Goal: Task Accomplishment & Management: Manage account settings

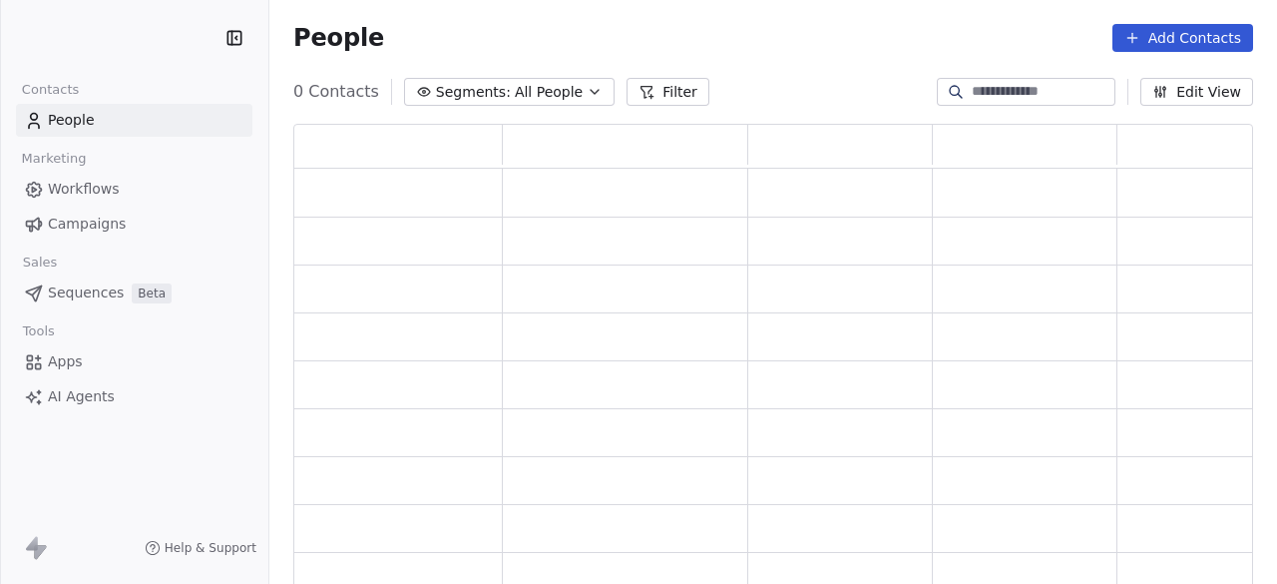
scroll to position [450, 944]
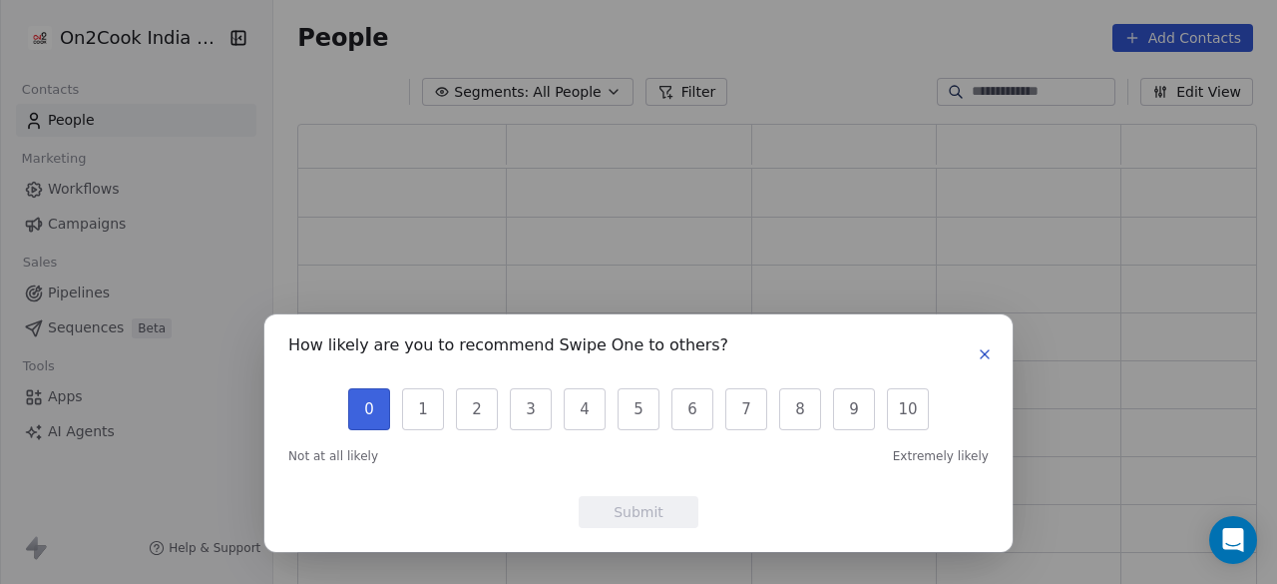
click at [373, 406] on button "0" at bounding box center [369, 409] width 42 height 42
click at [647, 507] on button "Submit" at bounding box center [639, 512] width 120 height 32
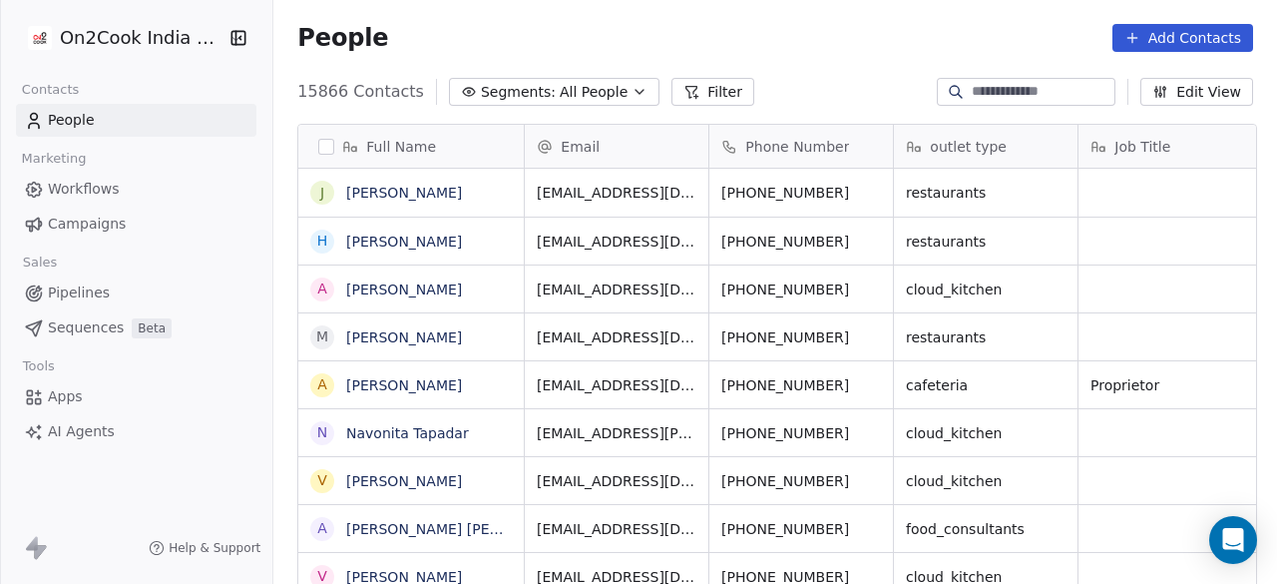
scroll to position [498, 992]
click at [454, 33] on div "People Add Contacts" at bounding box center [775, 38] width 956 height 28
click at [515, 88] on span "Segments:" at bounding box center [518, 92] width 75 height 21
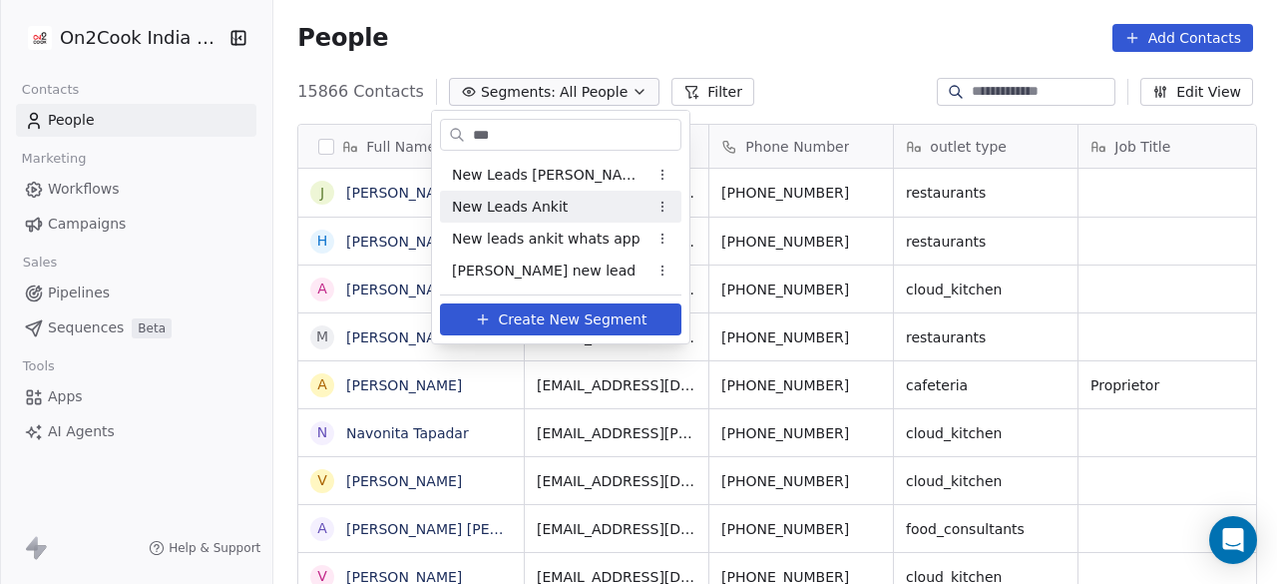
type input "***"
click at [496, 197] on span "New Leads Ankit" at bounding box center [510, 207] width 116 height 21
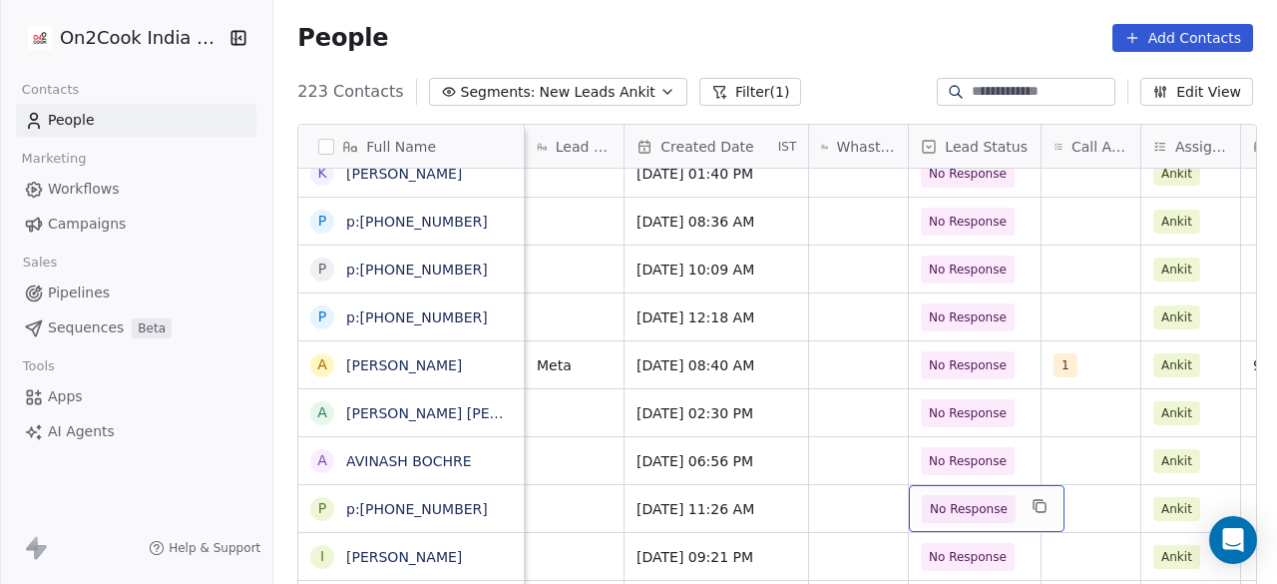
scroll to position [1600, 0]
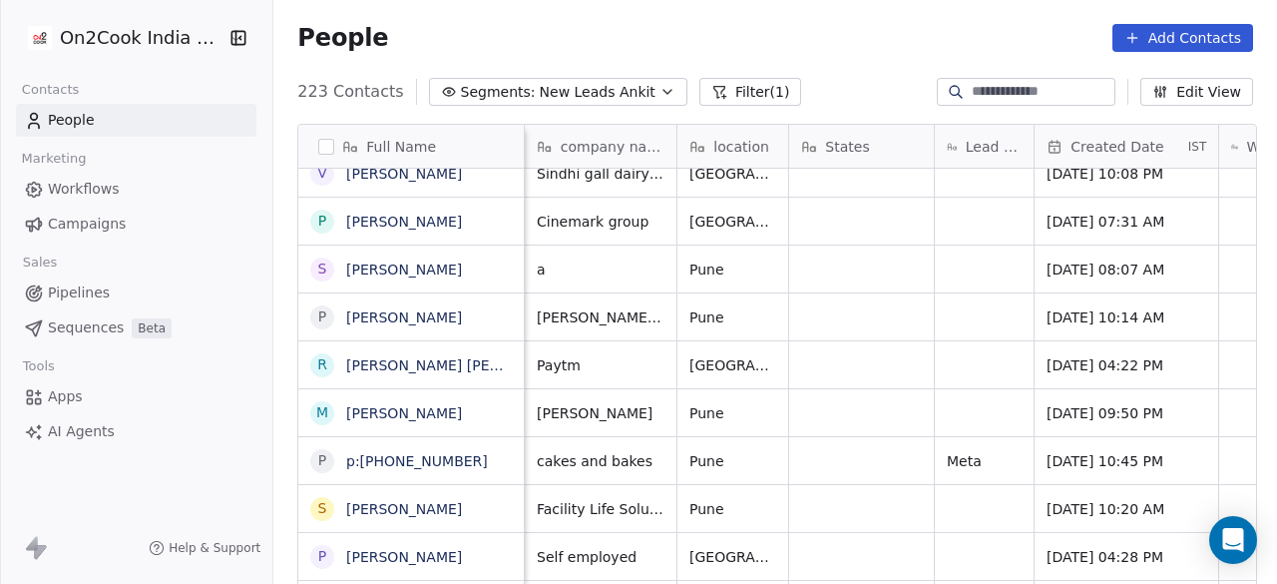
click at [740, 86] on button "Filter (1)" at bounding box center [750, 92] width 103 height 28
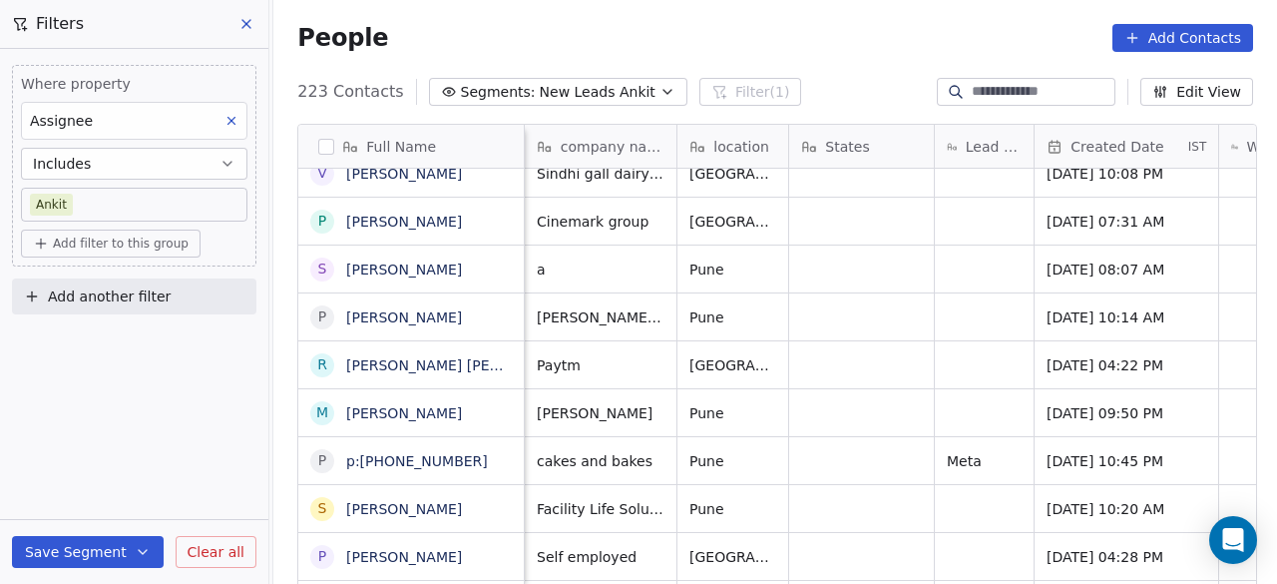
click at [79, 245] on span "Add filter to this group" at bounding box center [121, 243] width 136 height 16
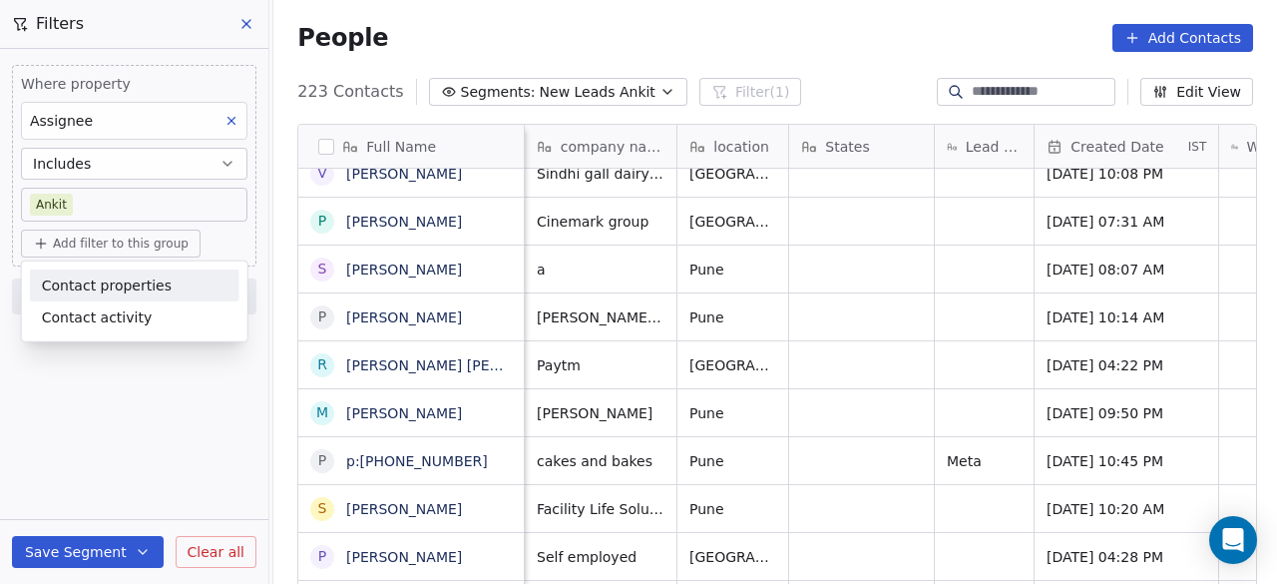
click at [94, 282] on span "Contact properties" at bounding box center [107, 284] width 130 height 21
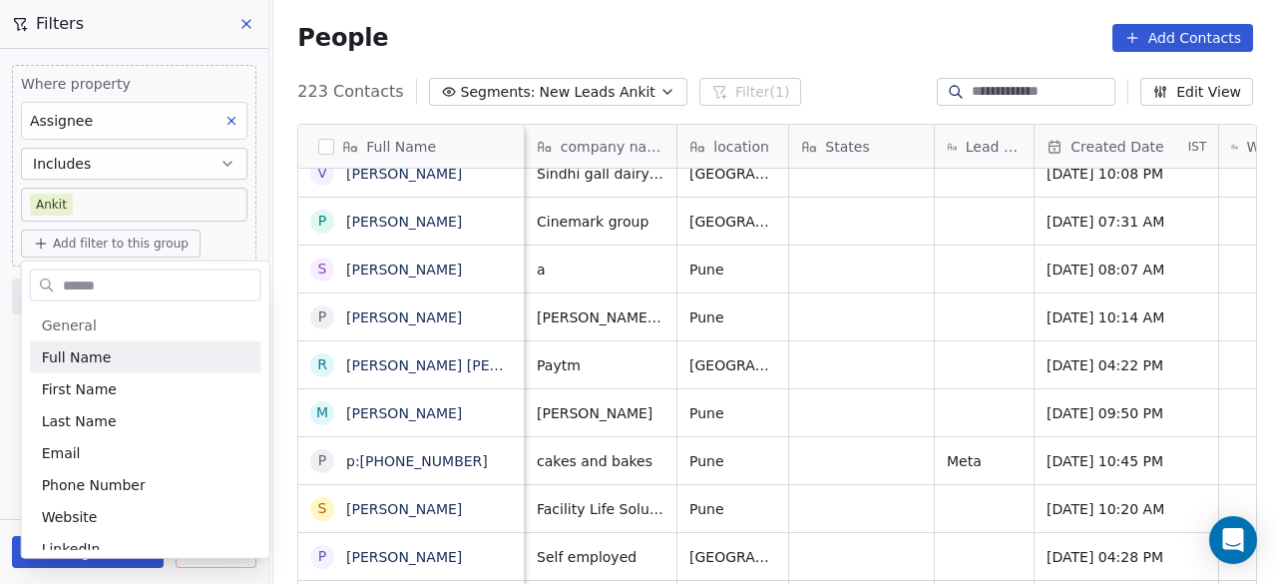
drag, startPoint x: 125, startPoint y: 292, endPoint x: 163, endPoint y: 291, distance: 37.9
click at [138, 291] on input "text" at bounding box center [160, 284] width 202 height 29
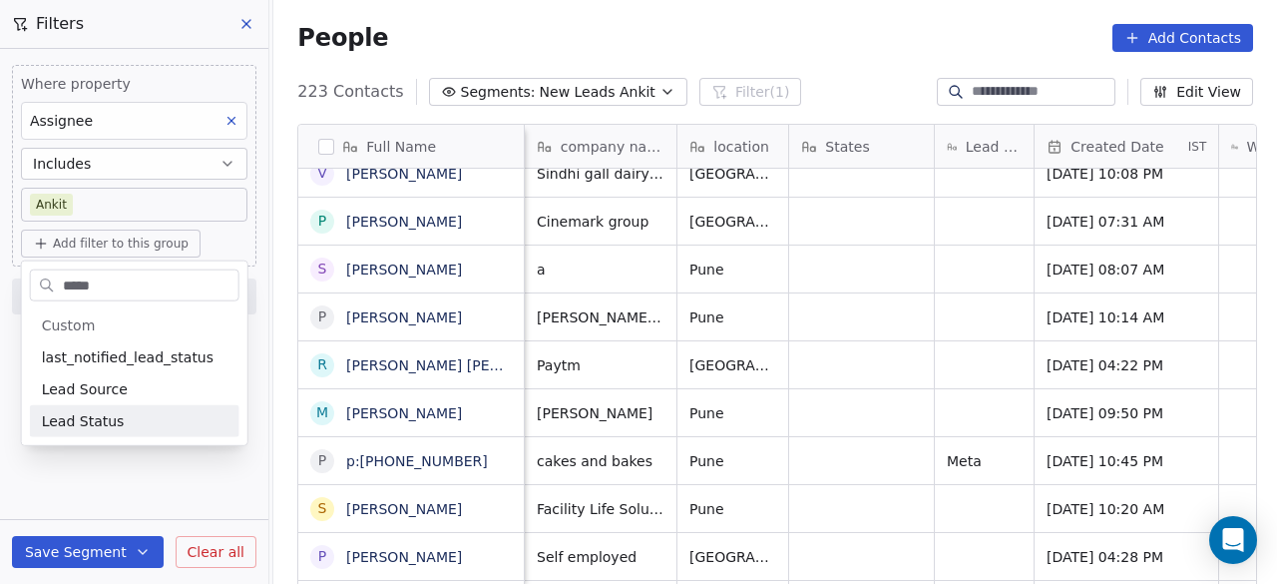
type input "****"
click at [110, 430] on div "Lead Status" at bounding box center [135, 421] width 210 height 32
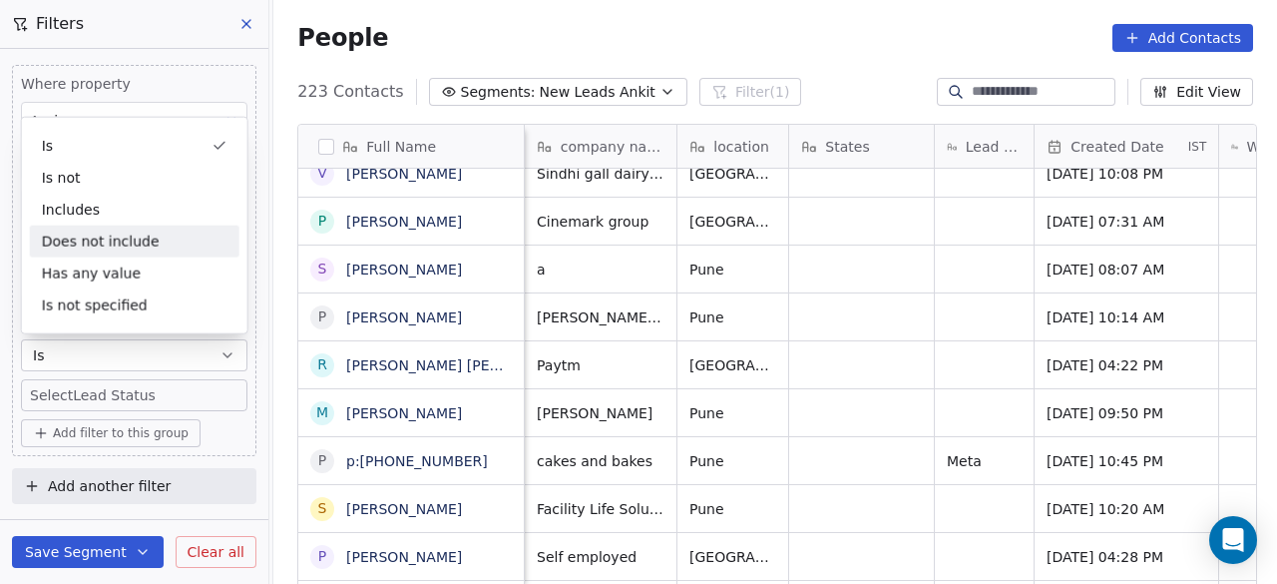
click at [101, 246] on div "Does not include" at bounding box center [135, 241] width 210 height 32
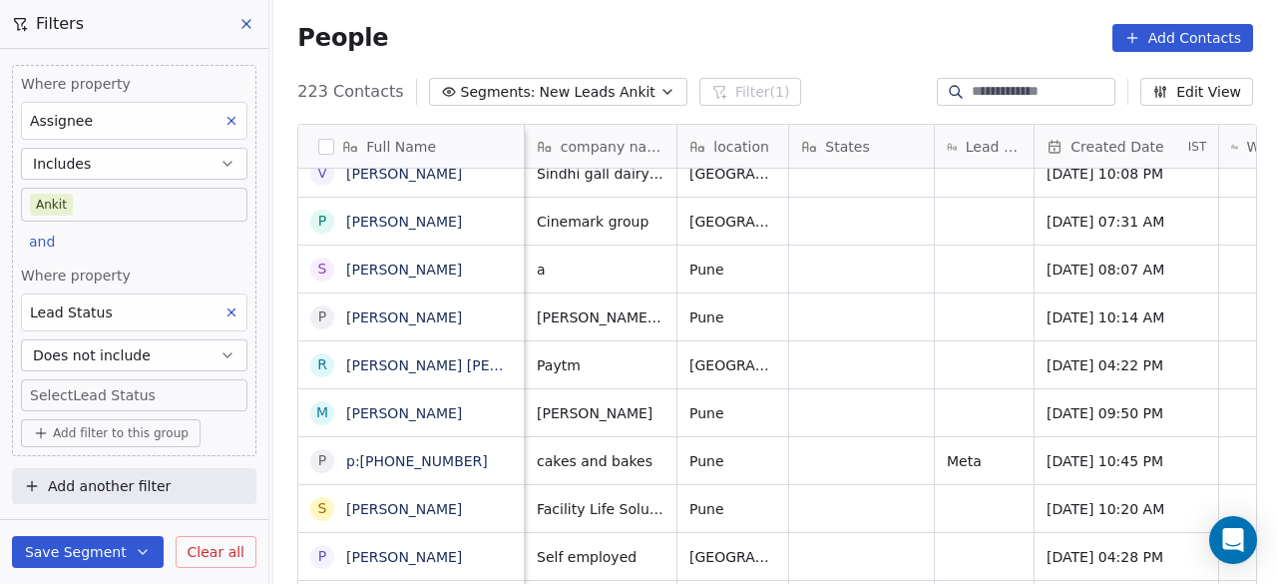
click at [114, 391] on body "On2Cook India Pvt. Ltd. Contacts People Marketing Workflows Campaigns Sales Pip…" at bounding box center [638, 292] width 1277 height 584
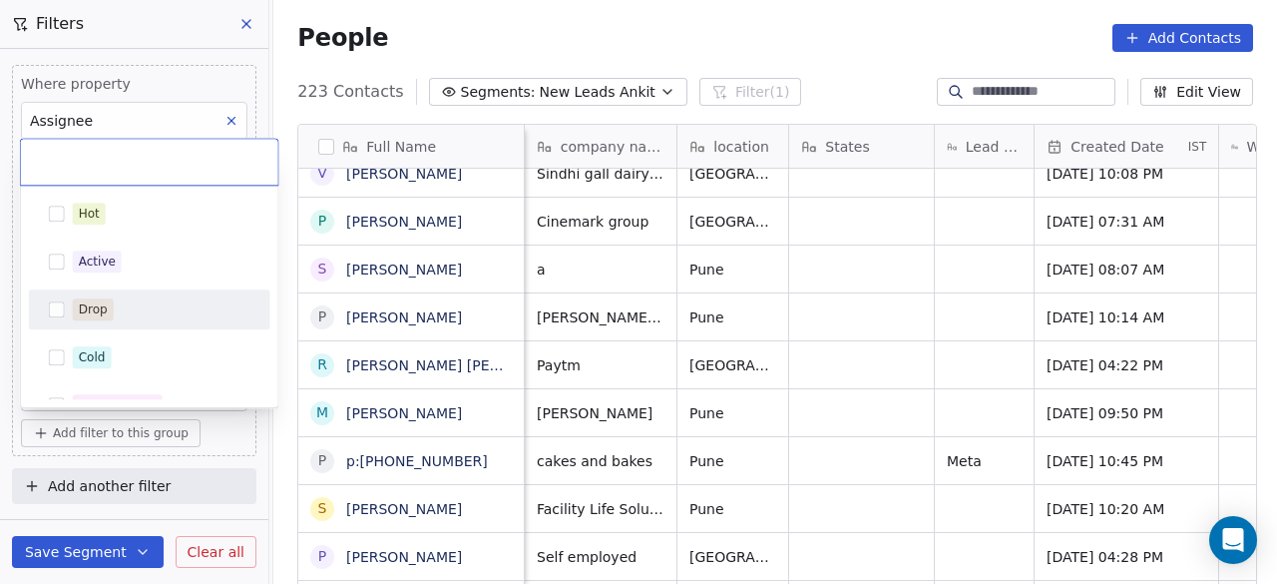
click at [139, 315] on div "Drop" at bounding box center [162, 309] width 178 height 22
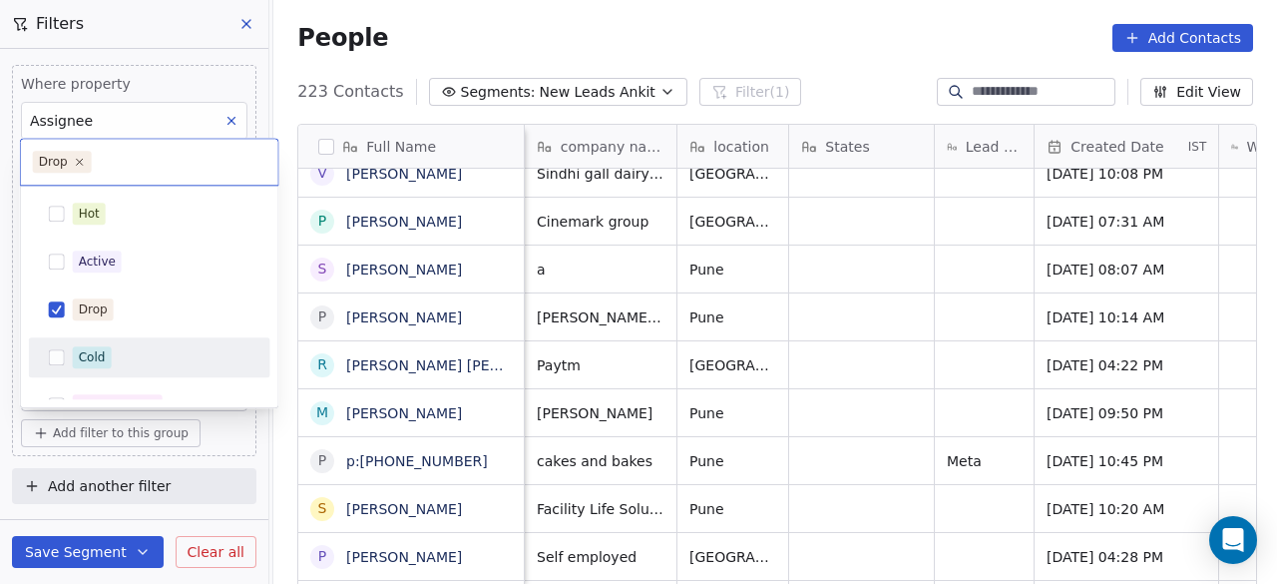
click at [144, 351] on div "Cold" at bounding box center [162, 357] width 178 height 22
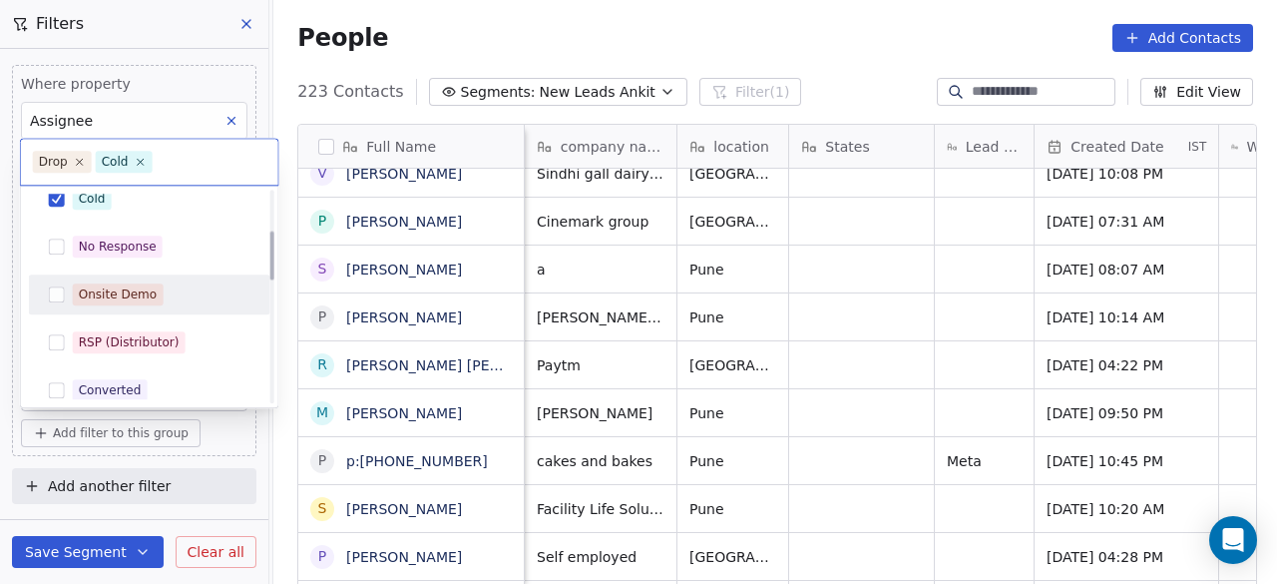
scroll to position [200, 0]
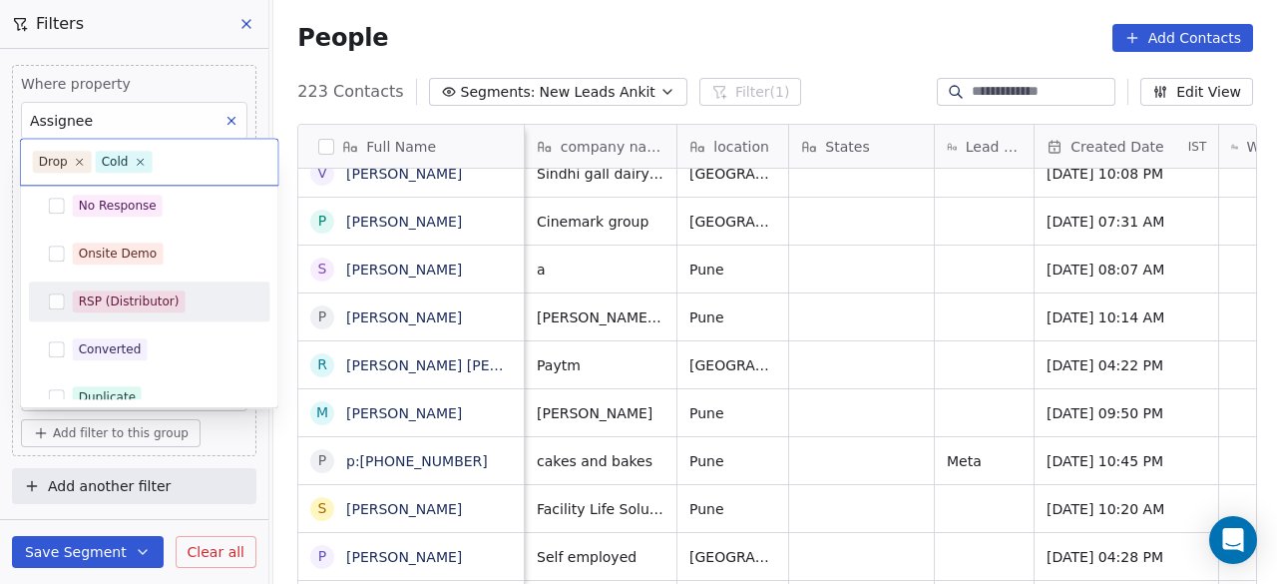
click at [146, 308] on div "RSP (Distributor)" at bounding box center [129, 301] width 101 height 18
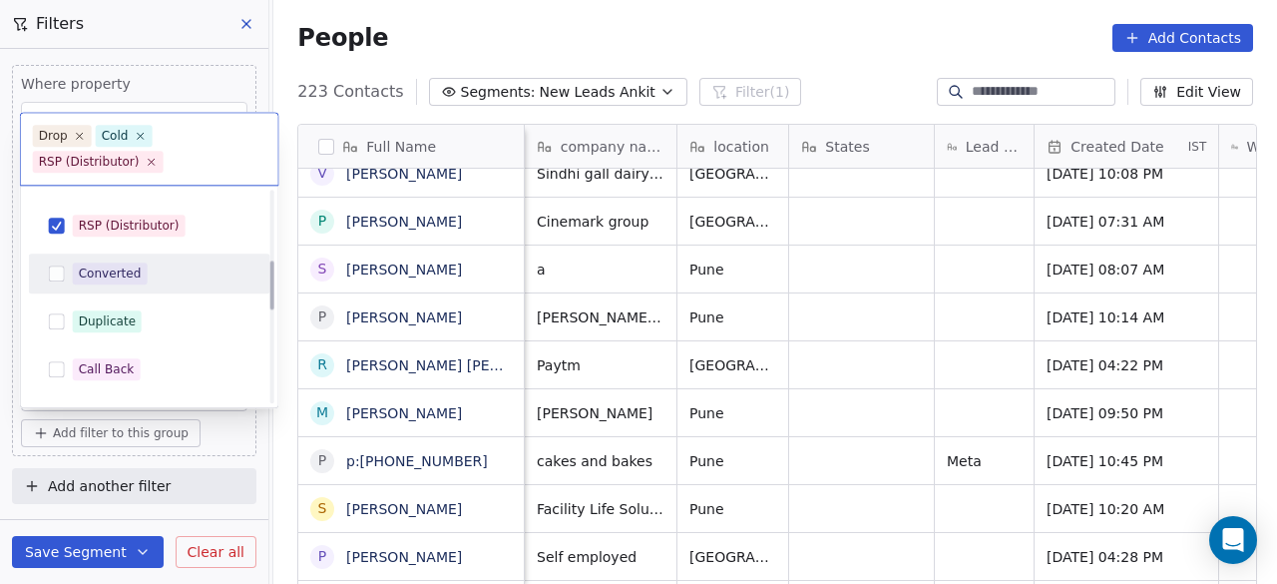
scroll to position [299, 0]
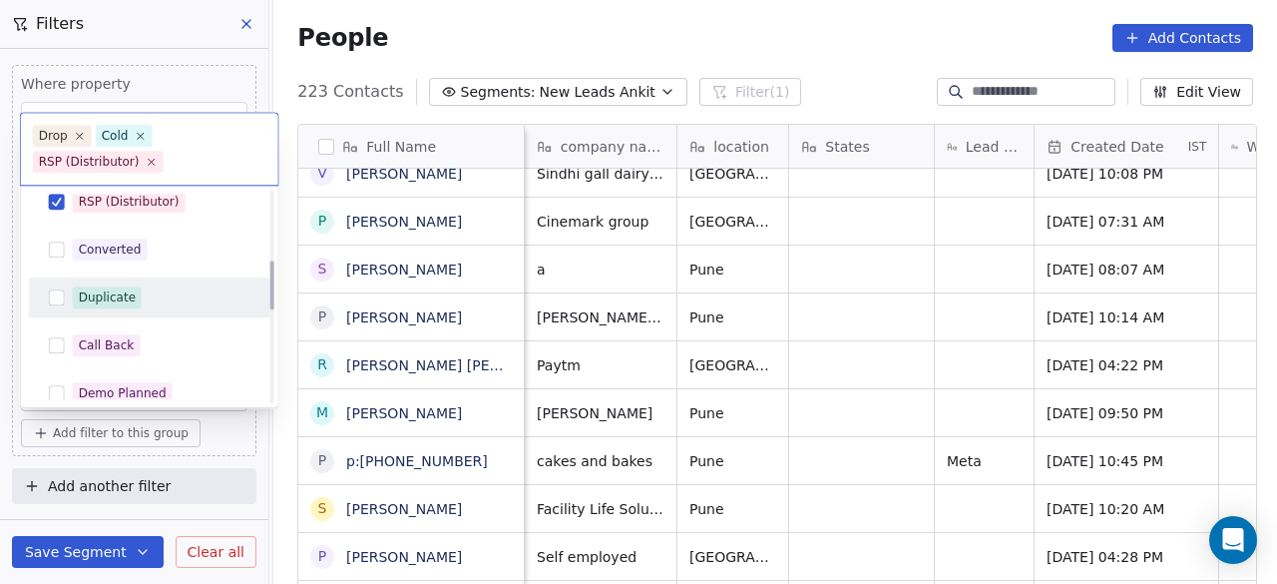
click at [142, 302] on div "Duplicate" at bounding box center [162, 297] width 178 height 22
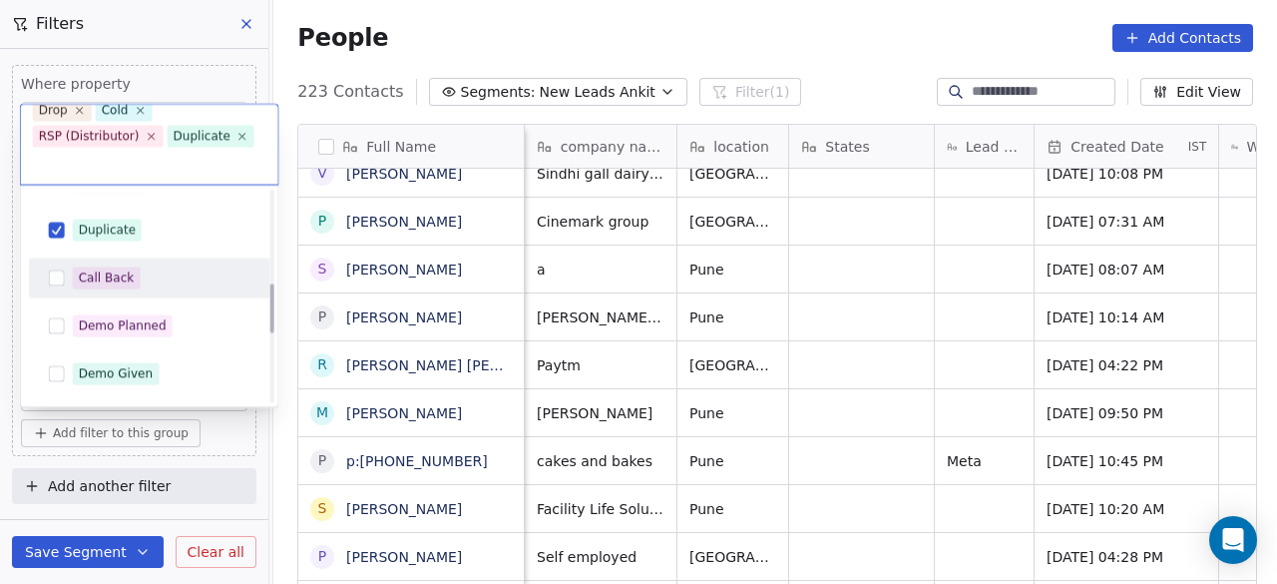
scroll to position [399, 0]
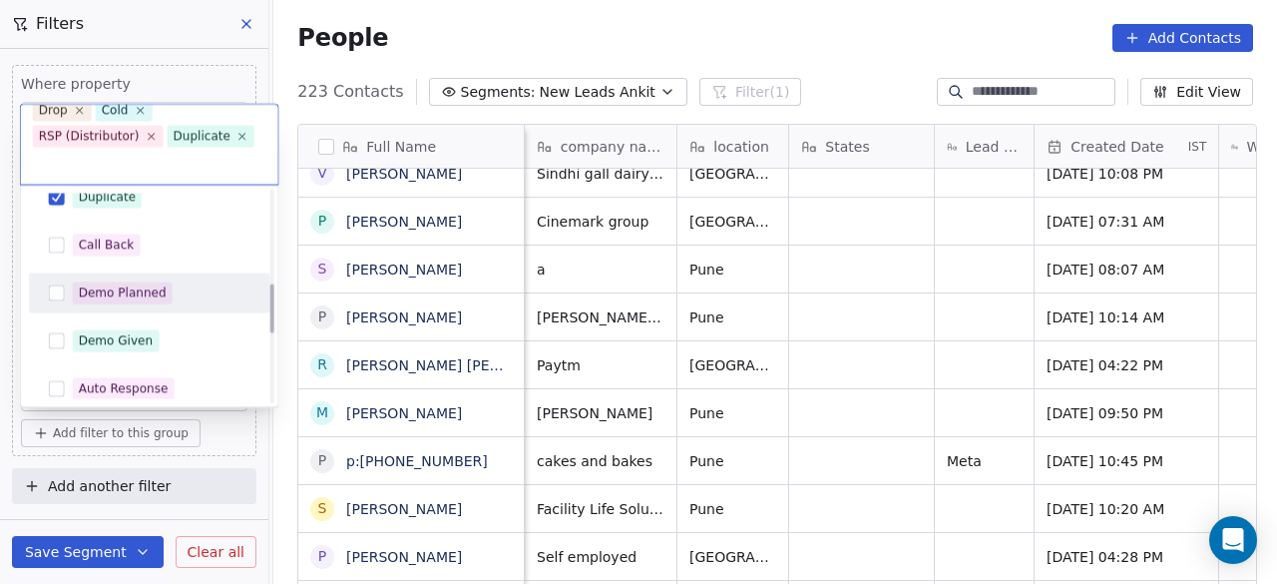
click at [165, 295] on span "Demo Planned" at bounding box center [123, 293] width 100 height 22
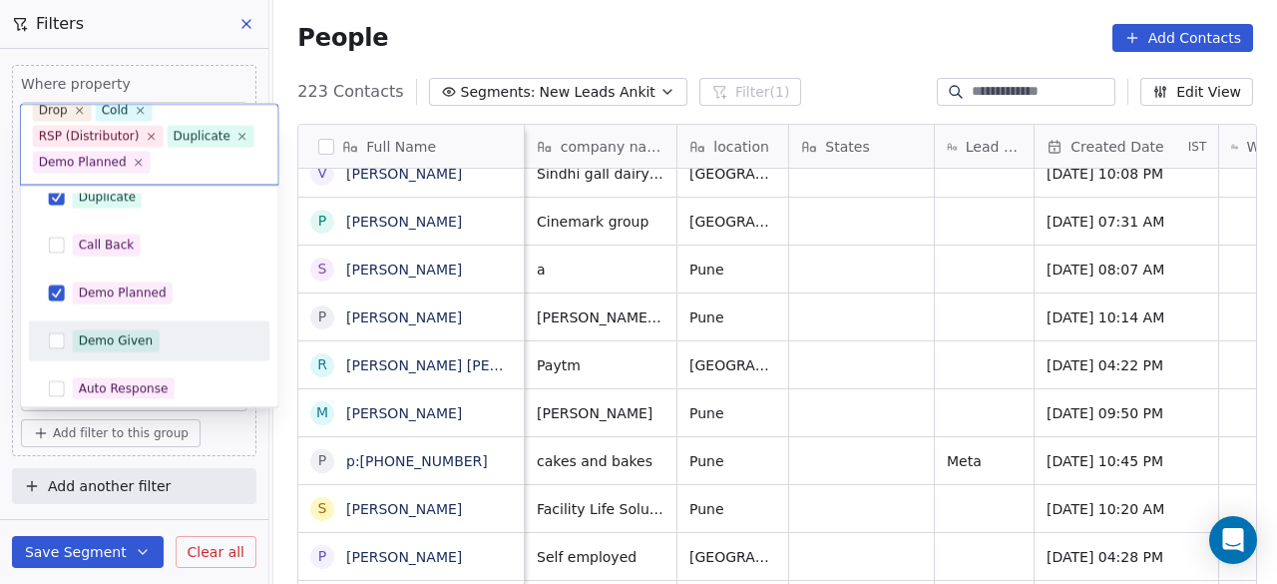
click at [162, 340] on div "Demo Given" at bounding box center [162, 341] width 178 height 22
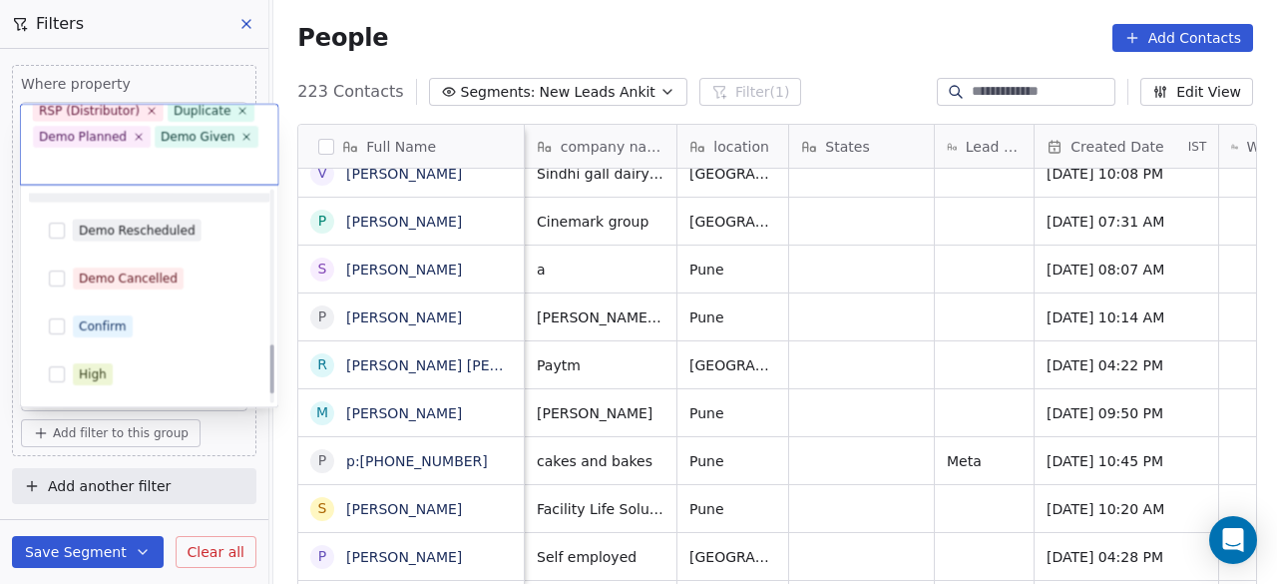
scroll to position [695, 0]
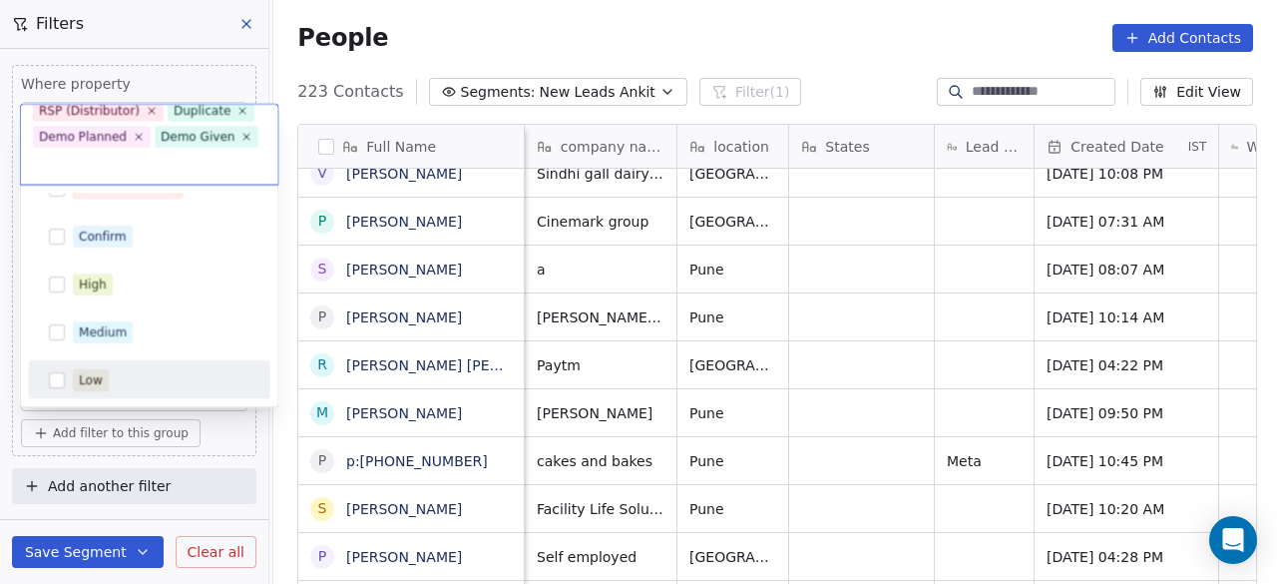
click at [242, 440] on html "On2Cook India Pvt. Ltd. Contacts People Marketing Workflows Campaigns Sales Pip…" at bounding box center [638, 292] width 1277 height 584
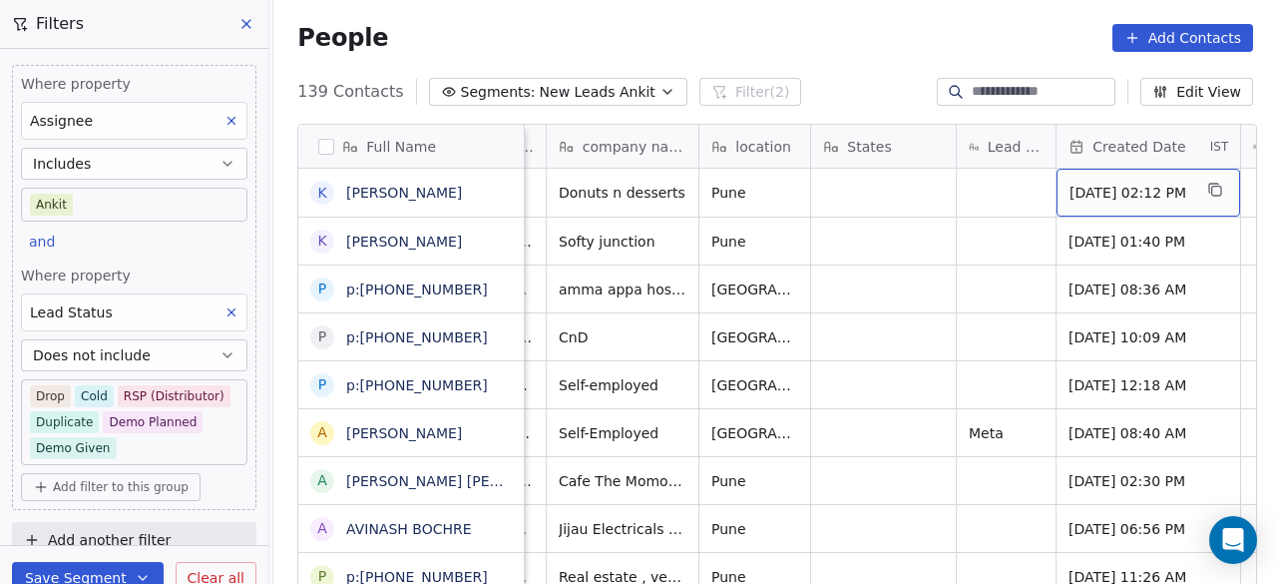
scroll to position [0, 462]
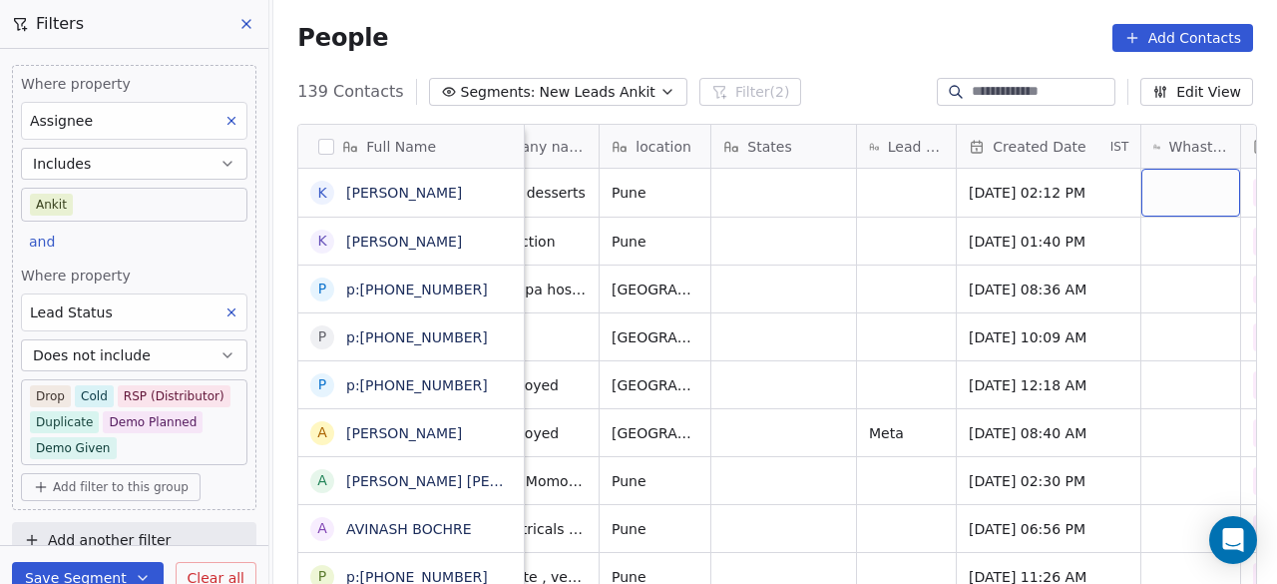
click at [808, 157] on div "States" at bounding box center [783, 146] width 145 height 43
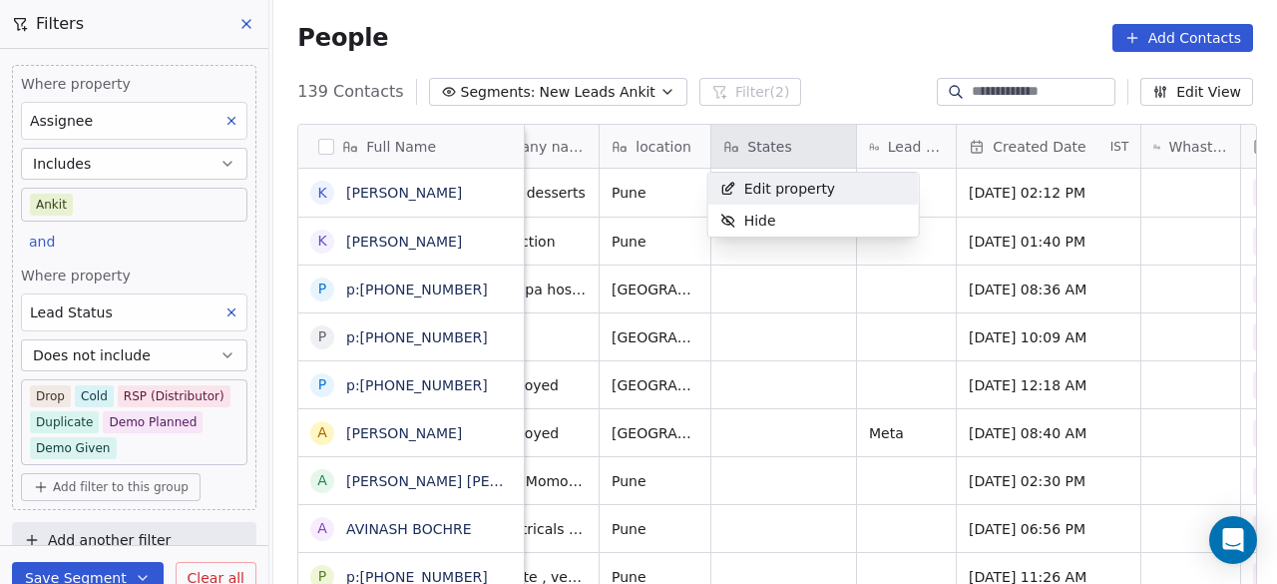
click at [938, 209] on html "On2Cook India Pvt. Ltd. Contacts People Marketing Workflows Campaigns Sales Pip…" at bounding box center [638, 292] width 1277 height 584
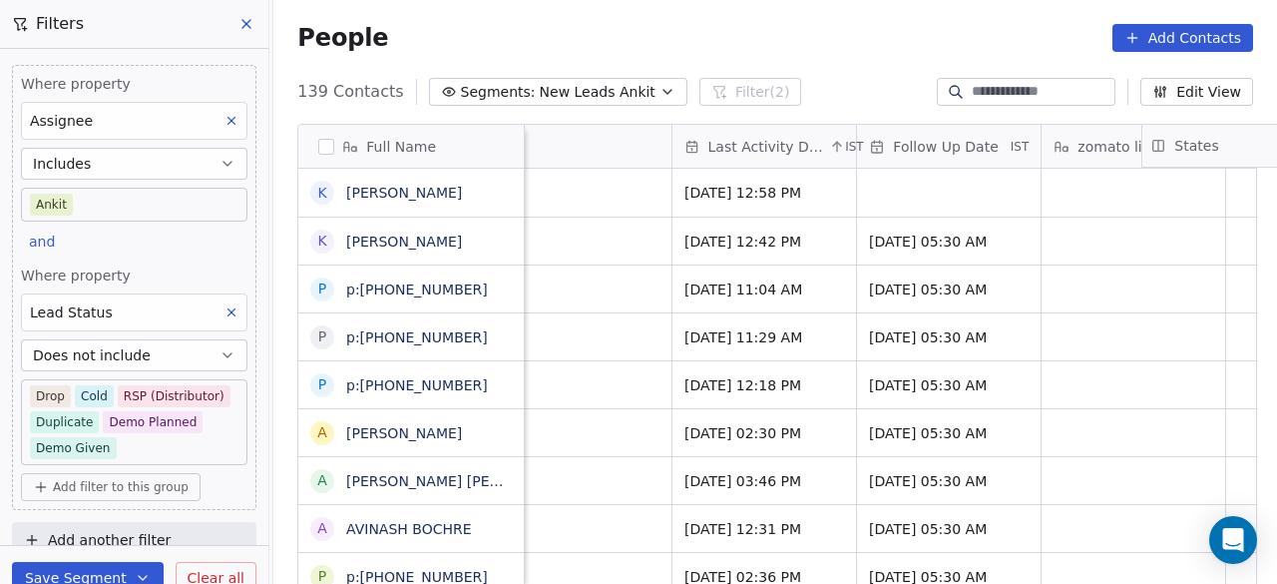
scroll to position [0, 1687]
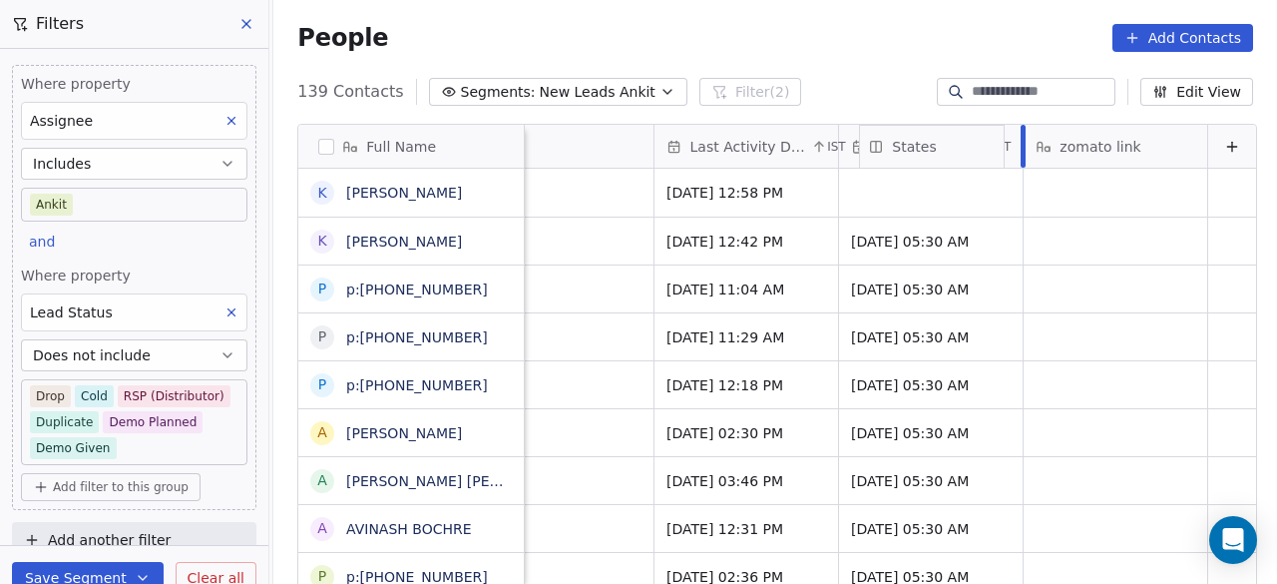
drag, startPoint x: 783, startPoint y: 147, endPoint x: 968, endPoint y: 149, distance: 184.6
click at [968, 149] on div "Full Name K [PERSON_NAME] K [PERSON_NAME] p p:[PHONE_NUMBER] p p:[PHONE_NUMBER]…" at bounding box center [777, 358] width 958 height 466
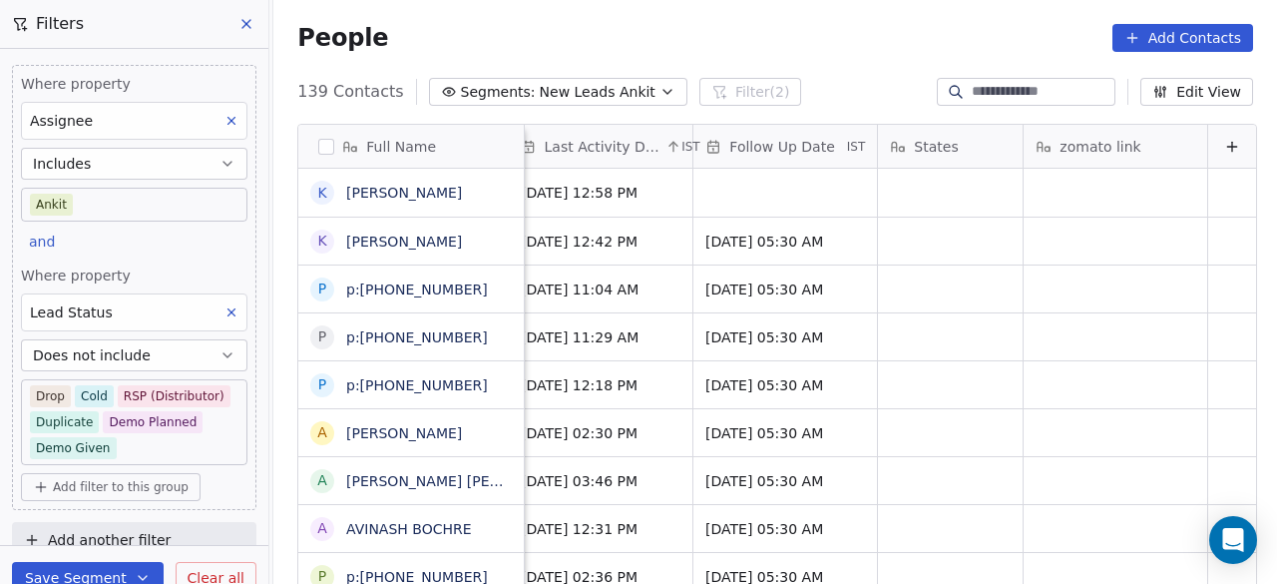
click at [729, 145] on span "Follow Up Date" at bounding box center [781, 147] width 105 height 20
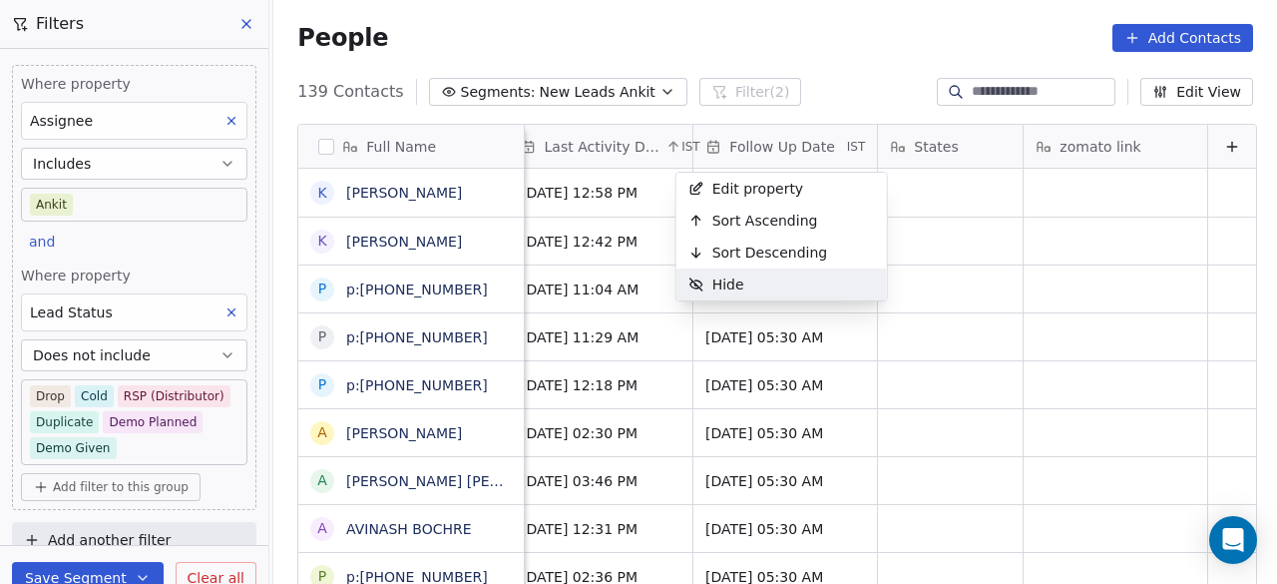
click at [1044, 254] on html "On2Cook India Pvt. Ltd. Contacts People Marketing Workflows Campaigns Sales Pip…" at bounding box center [638, 292] width 1277 height 584
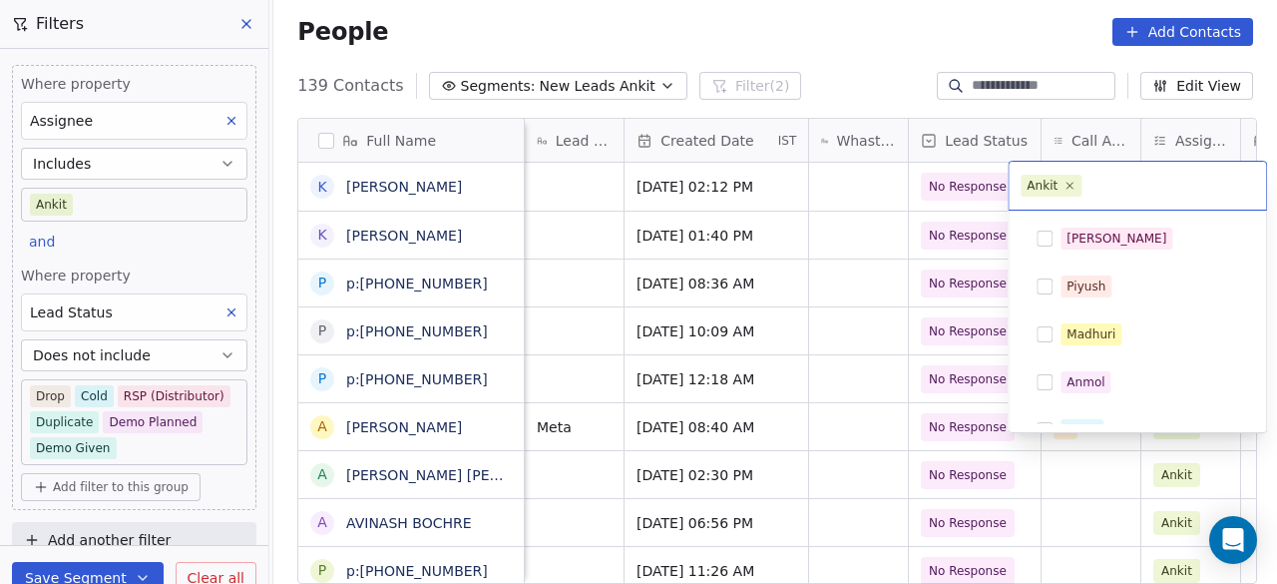
scroll to position [312, 0]
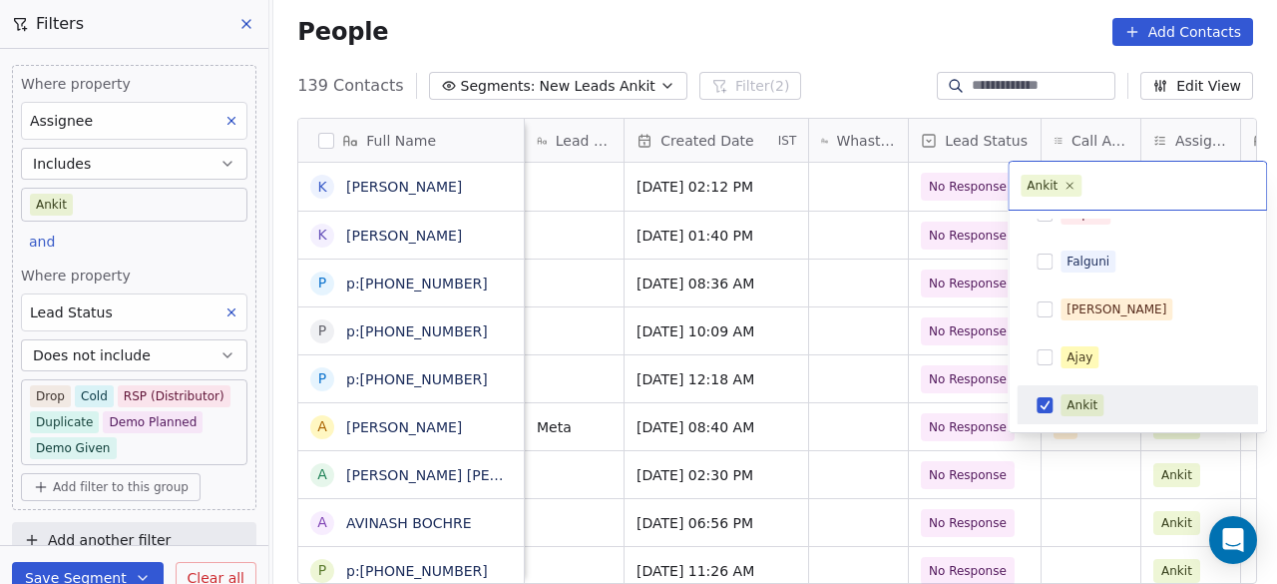
click at [589, 199] on html "On2Cook India Pvt. Ltd. Contacts People Marketing Workflows Campaigns Sales Pip…" at bounding box center [638, 292] width 1277 height 584
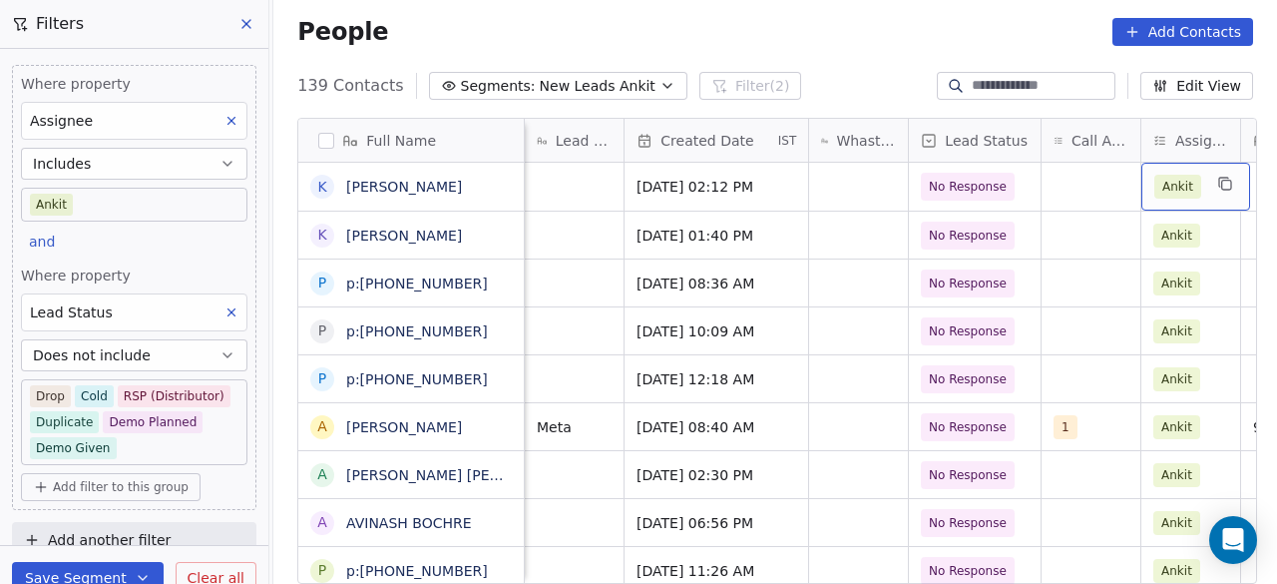
scroll to position [0, 941]
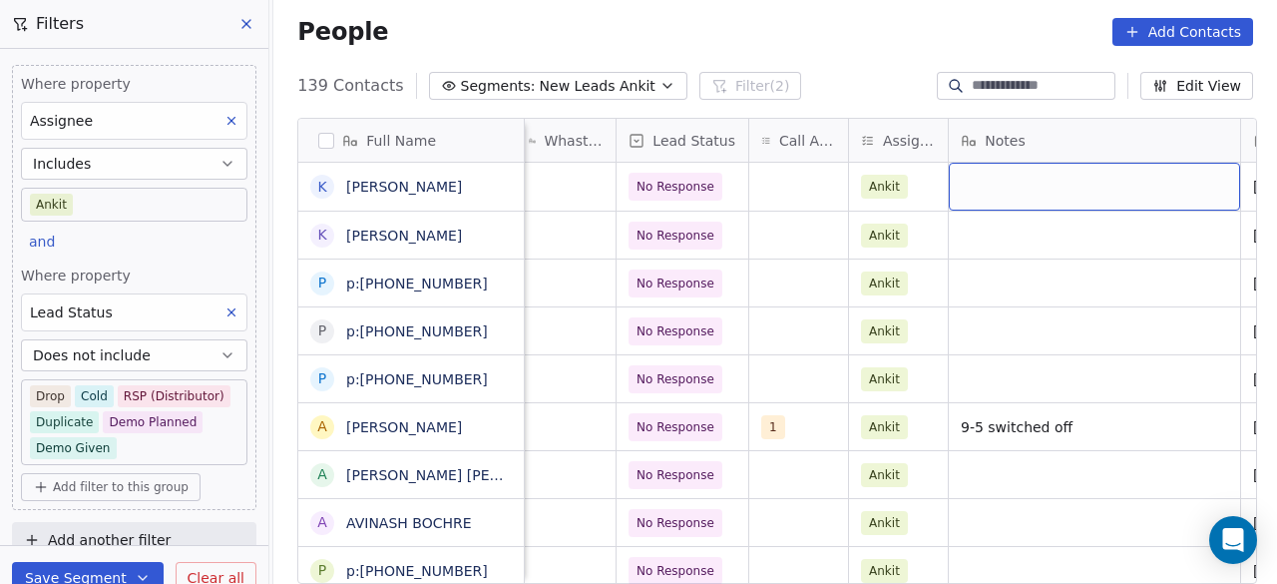
click at [985, 189] on div "grid" at bounding box center [1094, 187] width 291 height 48
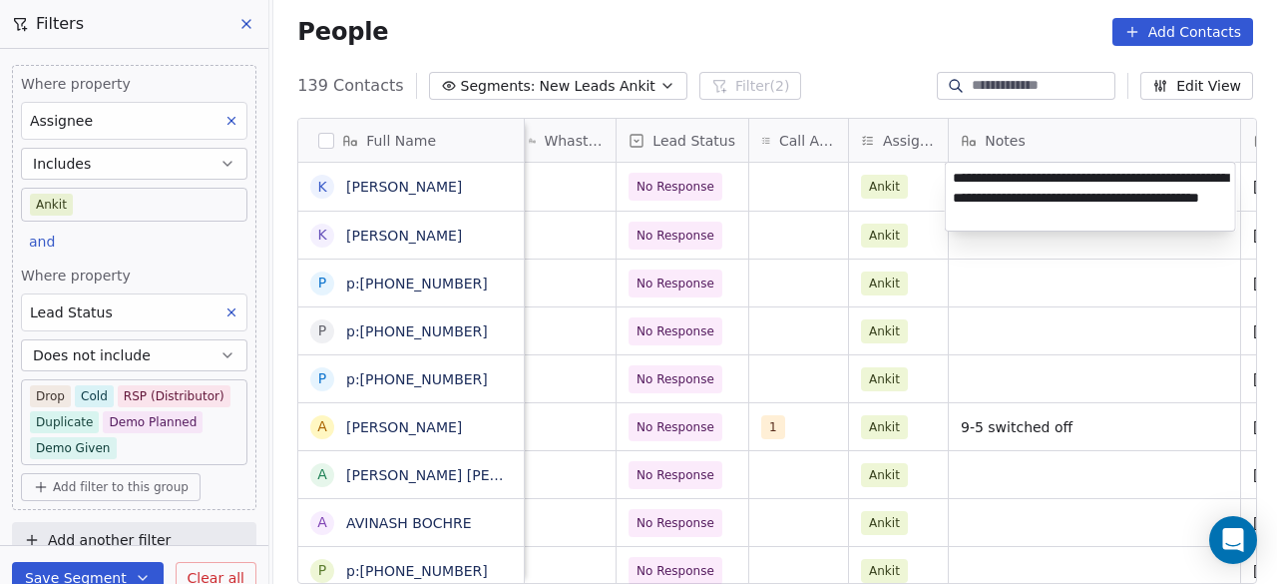
type textarea "**********"
click at [1171, 274] on html "On2Cook India Pvt. Ltd. Contacts People Marketing Workflows Campaigns Sales Pip…" at bounding box center [638, 292] width 1277 height 584
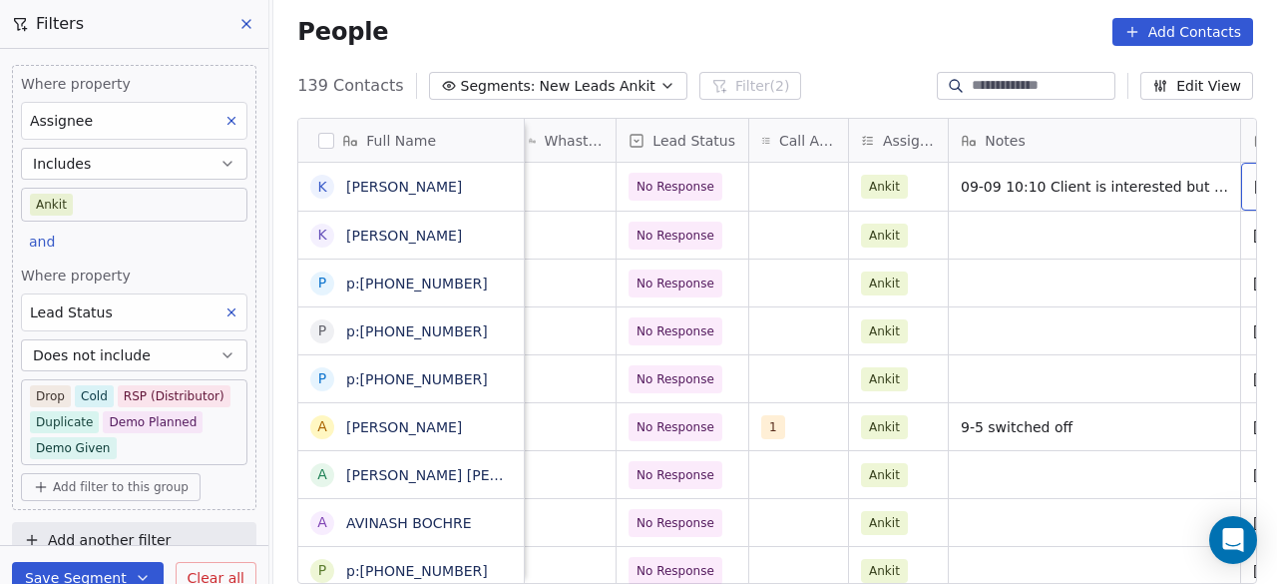
scroll to position [0, 1125]
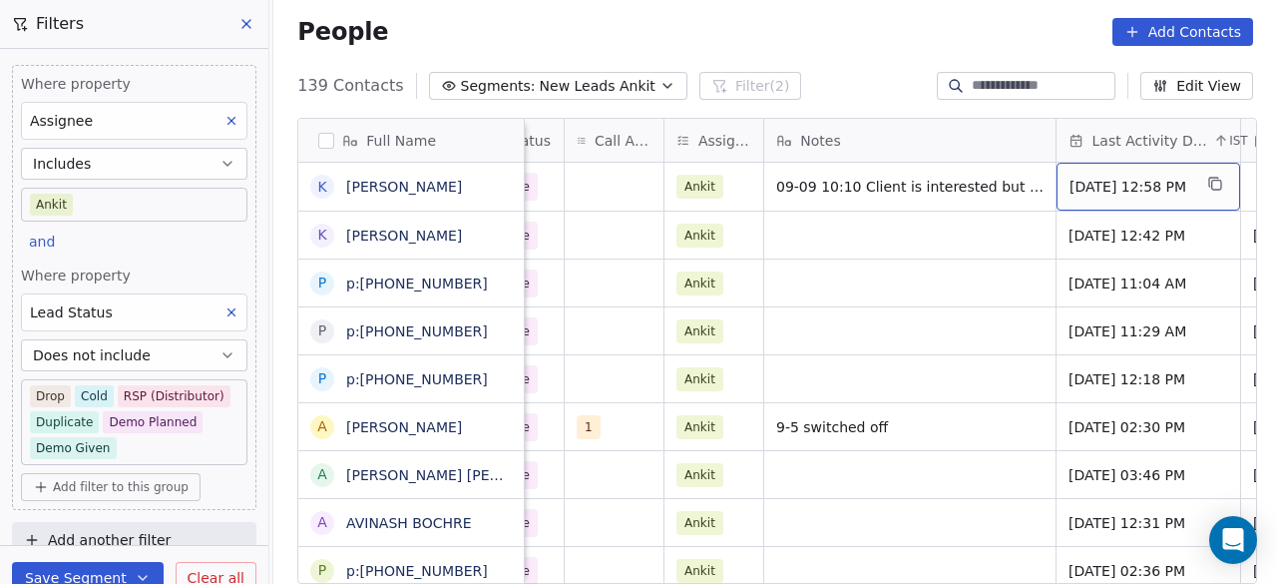
click at [1123, 192] on span "[DATE] 12:58 PM" at bounding box center [1131, 187] width 122 height 20
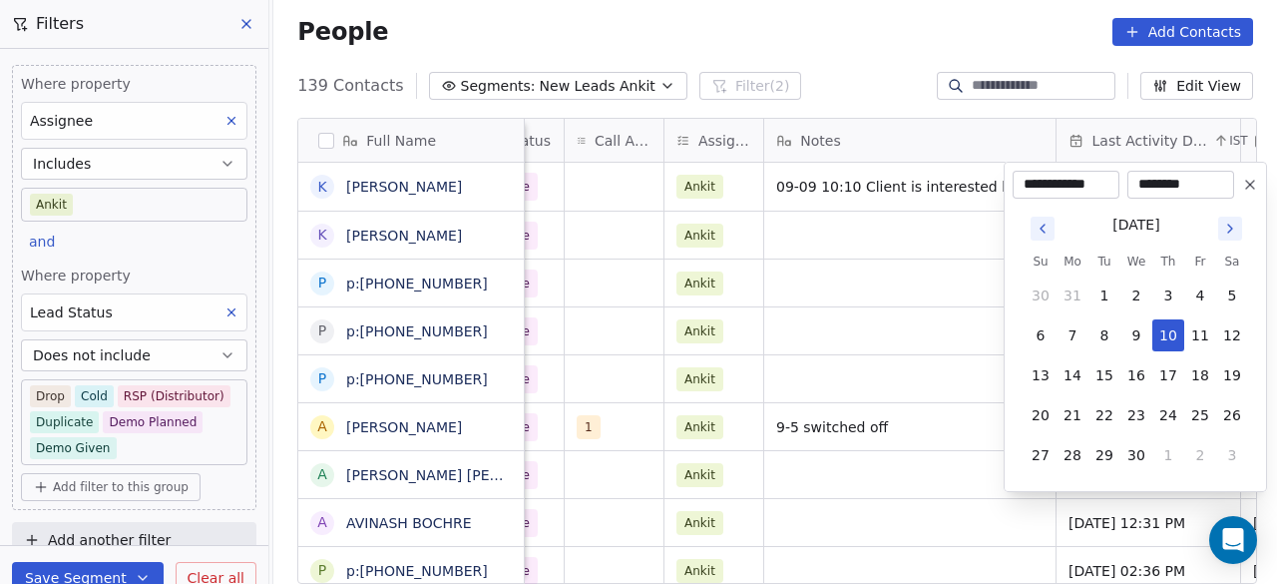
click at [1233, 230] on icon "Go to next month" at bounding box center [1230, 229] width 16 height 16
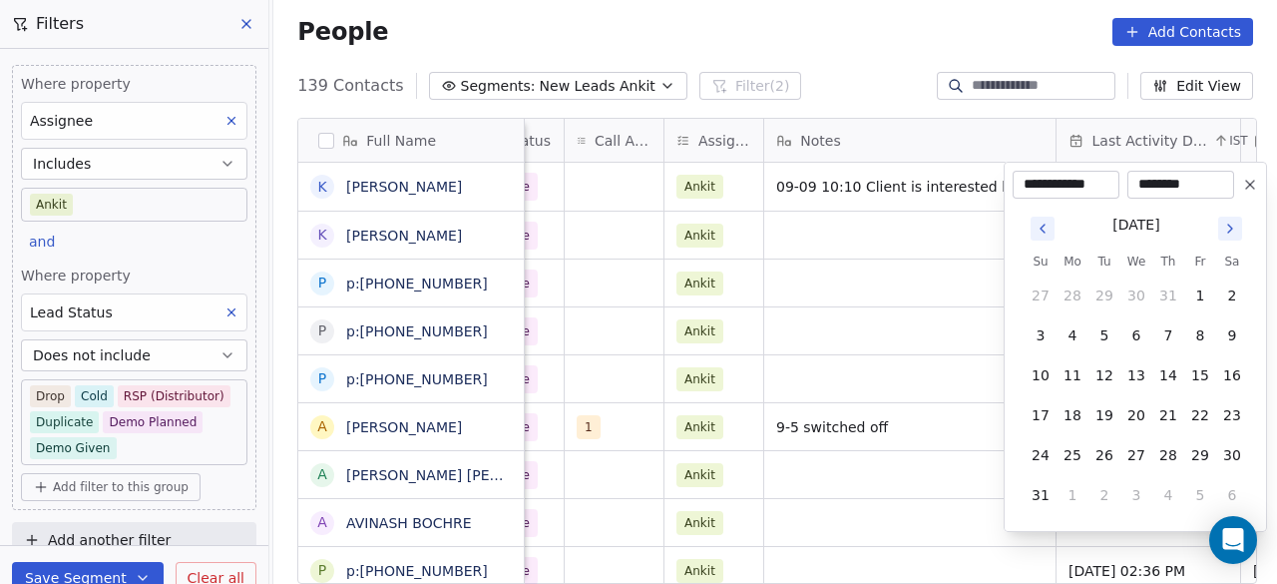
click at [1233, 230] on icon "Go to next month" at bounding box center [1230, 229] width 16 height 16
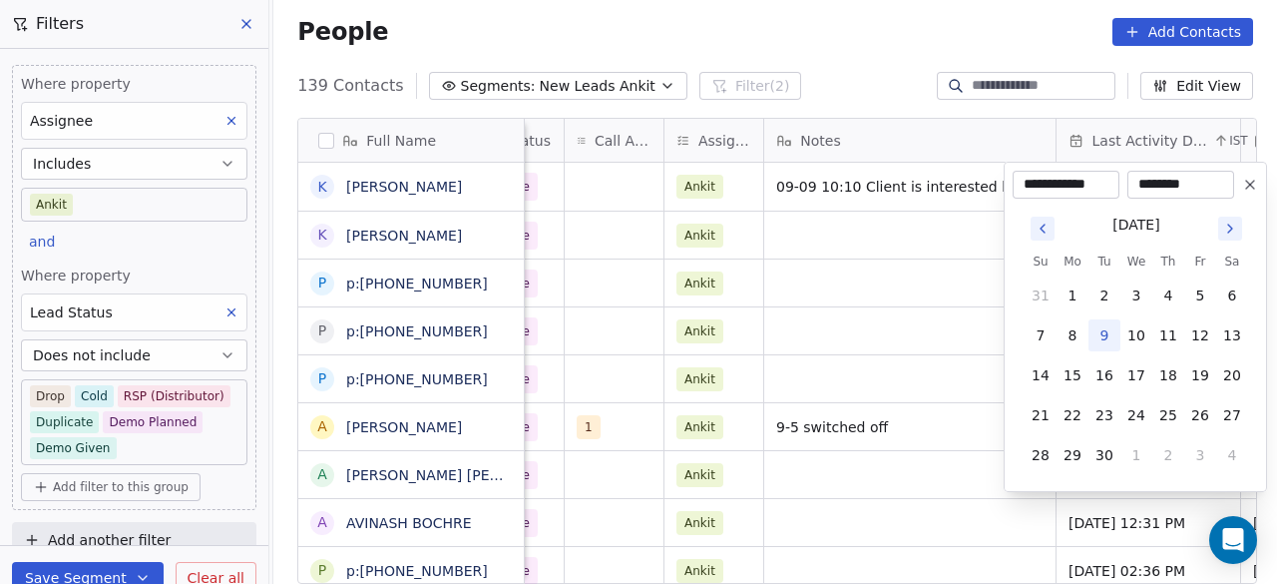
click at [1113, 334] on button "9" at bounding box center [1105, 335] width 32 height 32
type input "**********"
click at [930, 239] on html "On2Cook India Pvt. Ltd. Contacts People Marketing Workflows Campaigns Sales Pip…" at bounding box center [638, 292] width 1277 height 584
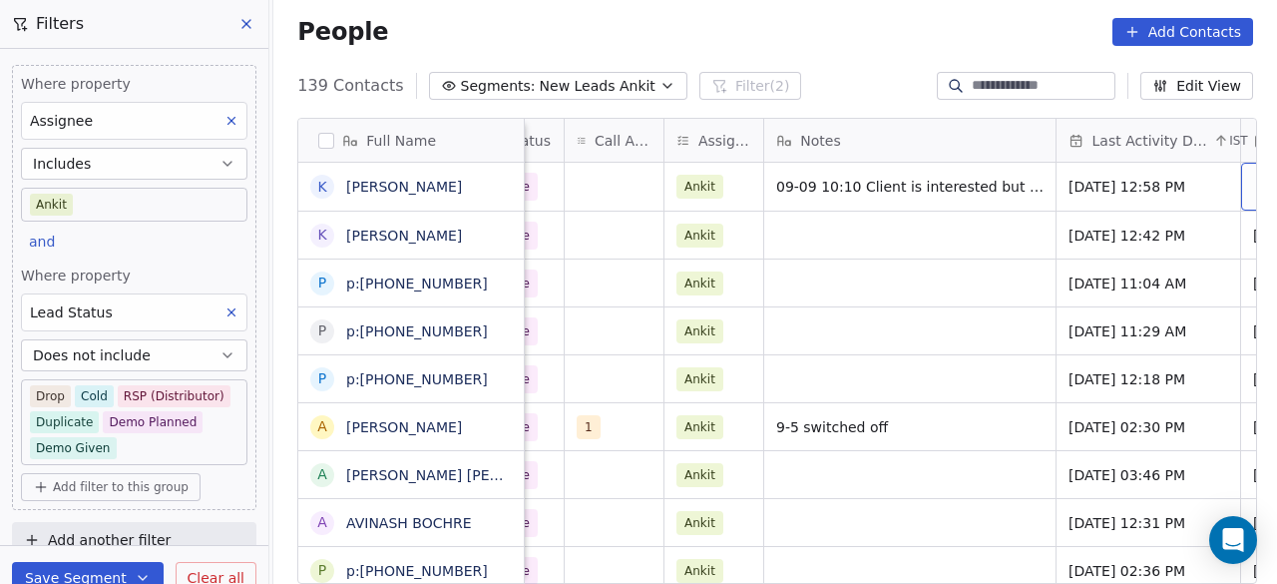
scroll to position [0, 1310]
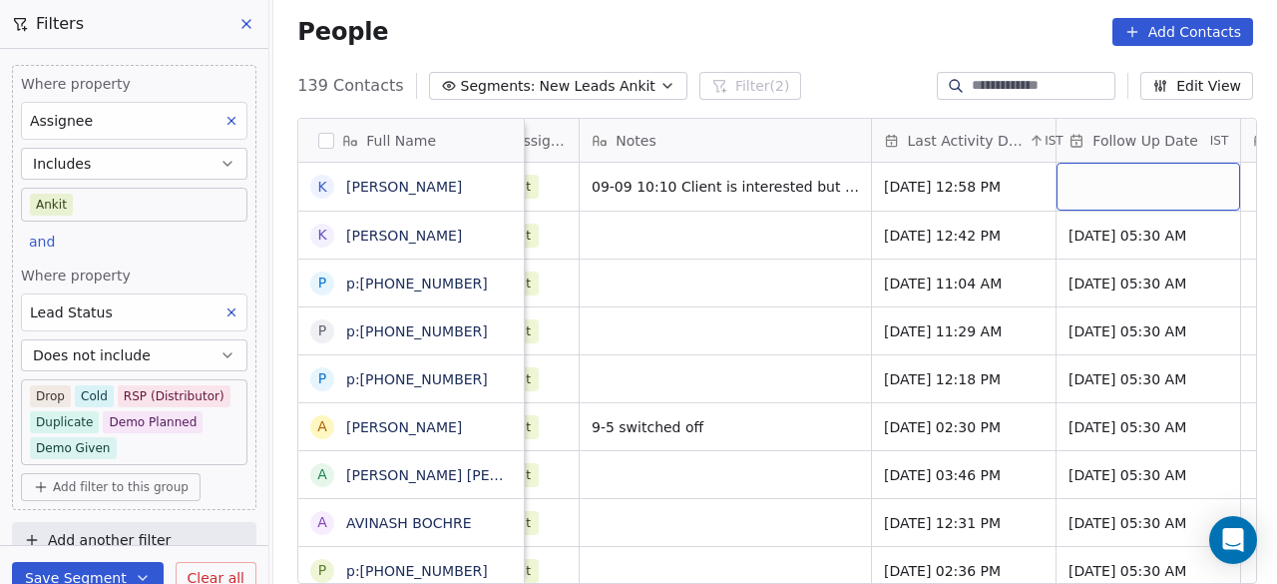
click at [1073, 191] on div "grid" at bounding box center [1149, 187] width 184 height 48
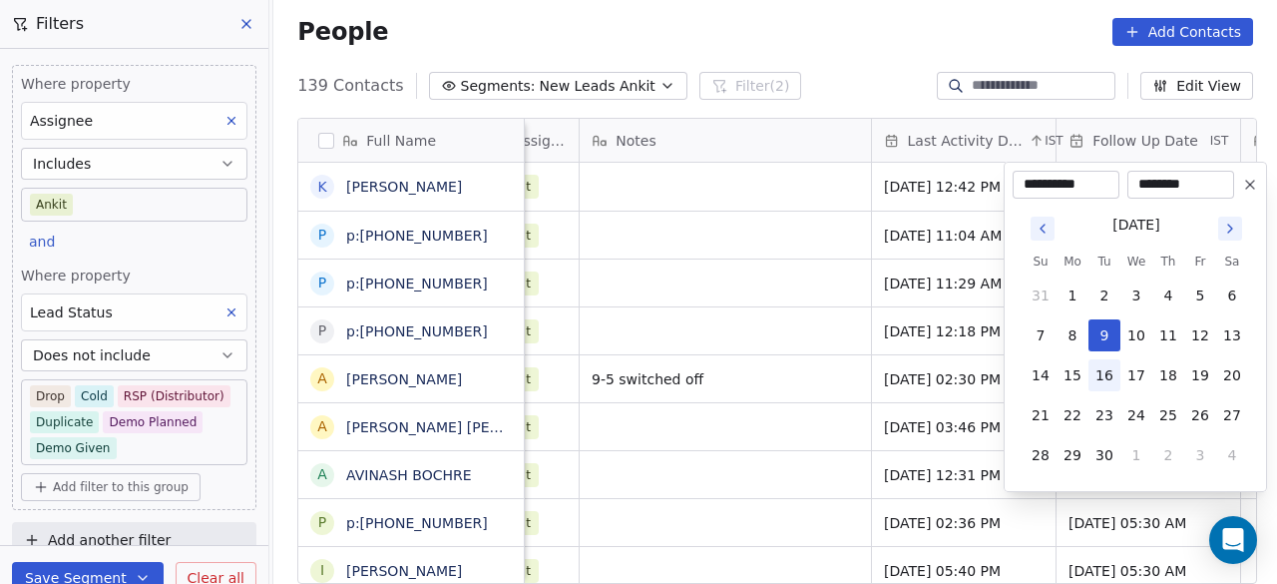
click at [1117, 372] on button "16" at bounding box center [1105, 375] width 32 height 32
click at [1254, 179] on icon at bounding box center [1250, 185] width 16 height 16
type input "**********"
type input "********"
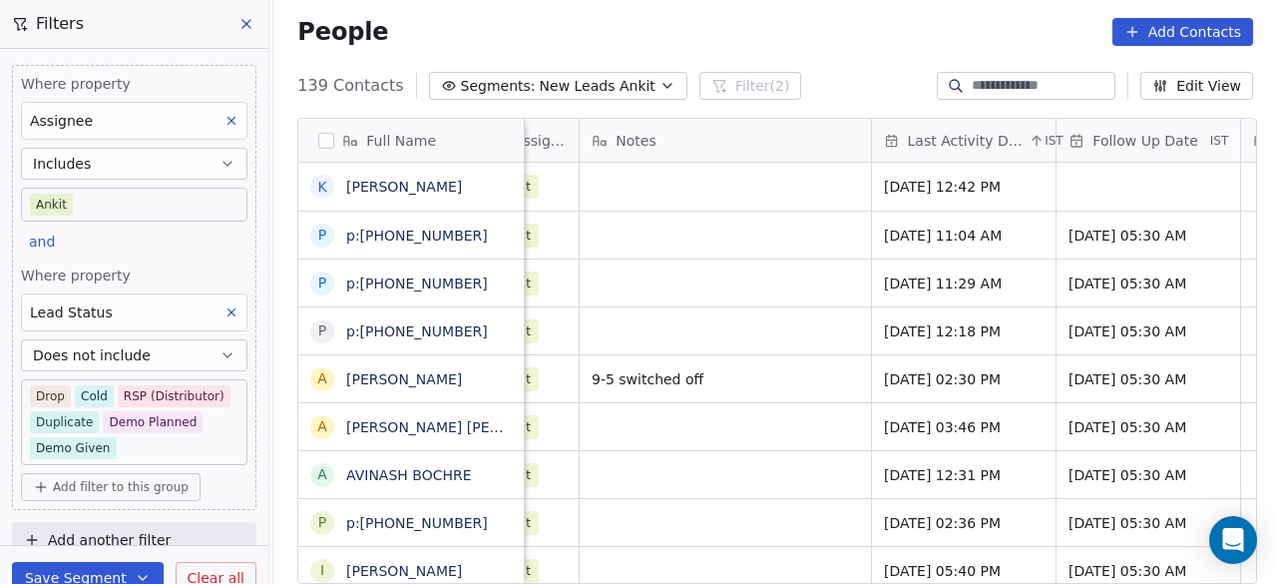
click at [948, 141] on span "Last Activity Date" at bounding box center [967, 141] width 118 height 20
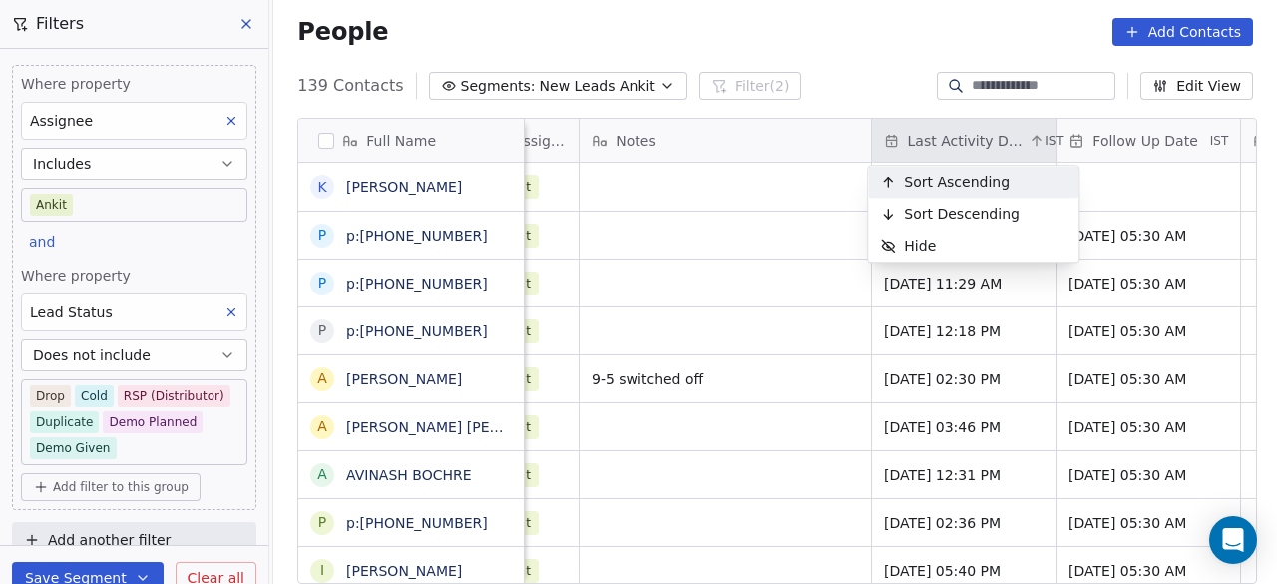
click at [932, 187] on span "Sort Ascending" at bounding box center [957, 182] width 106 height 20
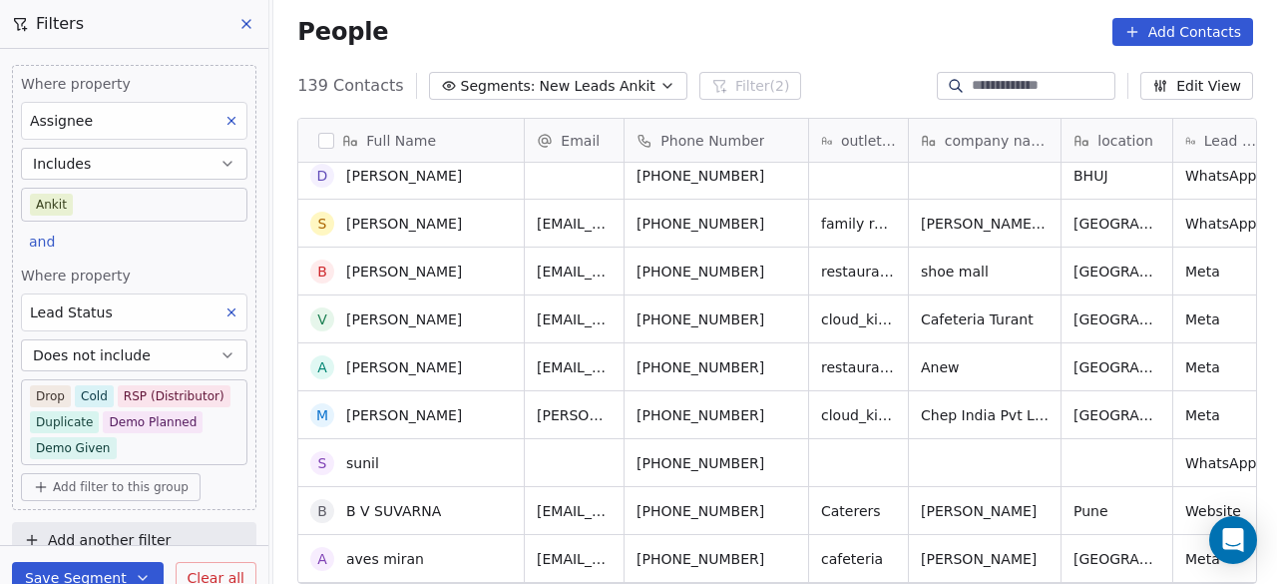
scroll to position [1596, 0]
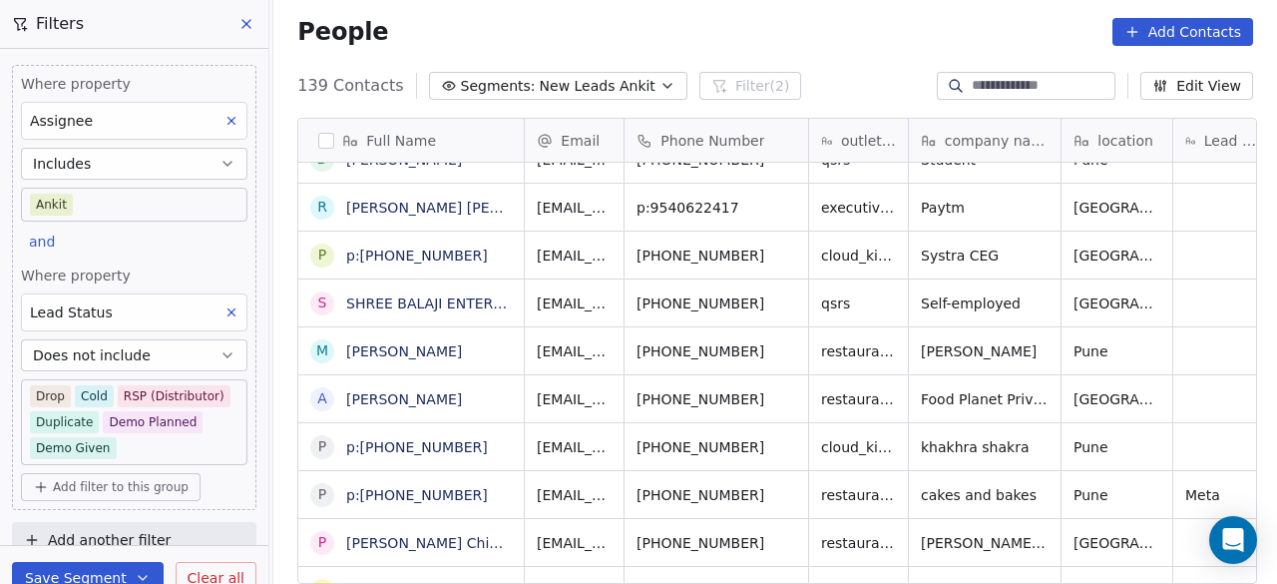
click at [1004, 84] on input at bounding box center [1042, 86] width 140 height 20
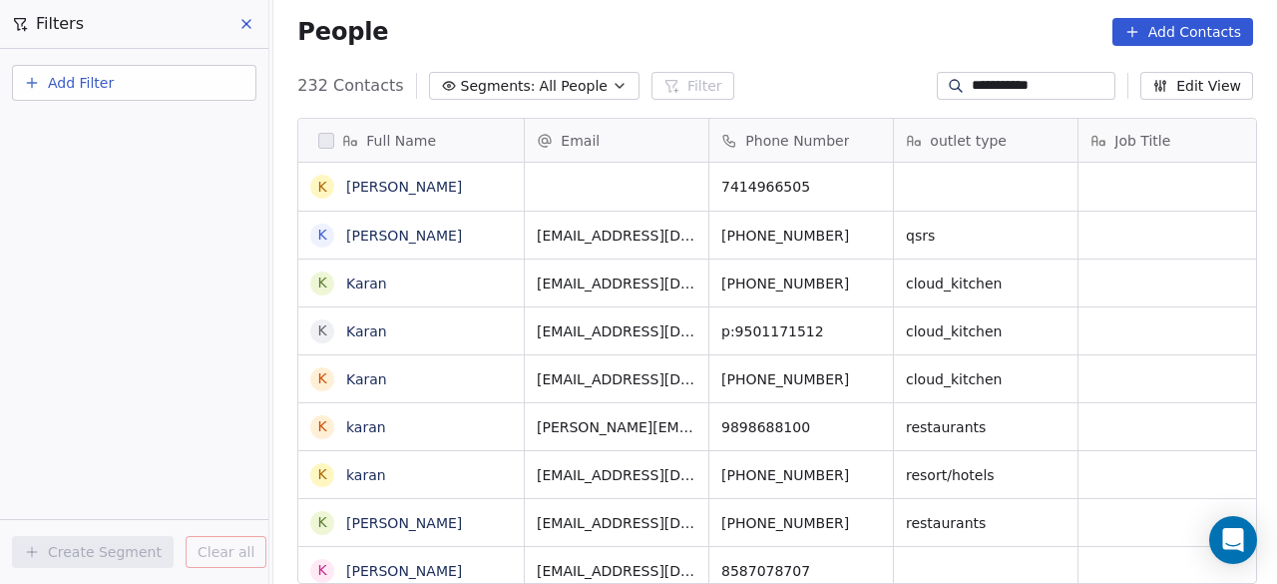
type input "**********"
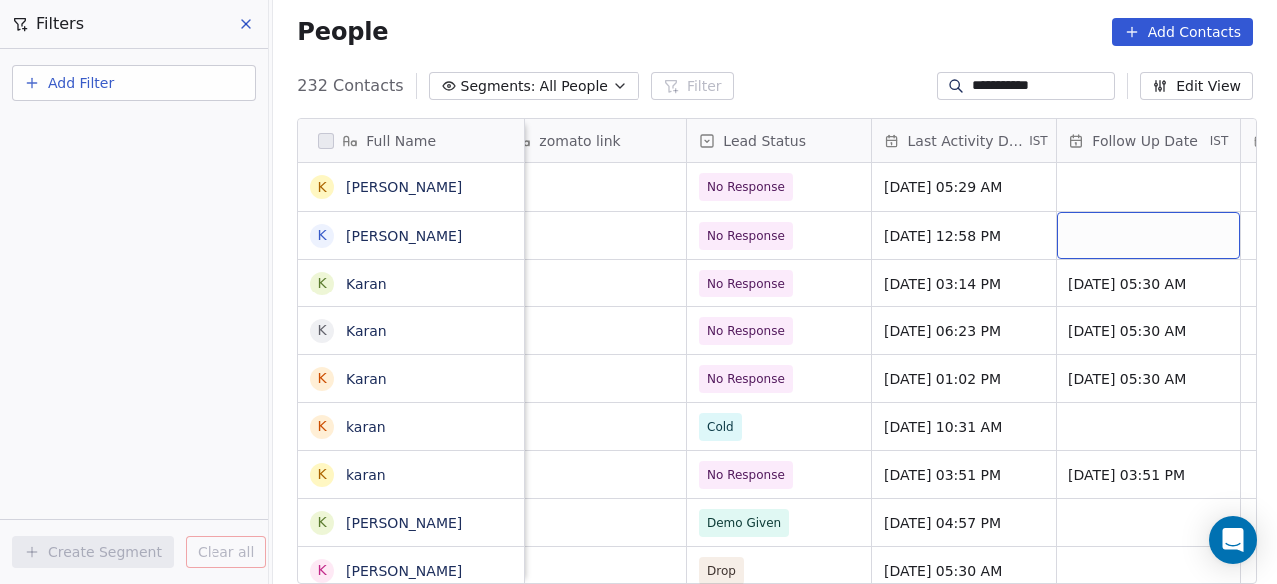
click at [1089, 224] on div "grid" at bounding box center [1149, 235] width 184 height 47
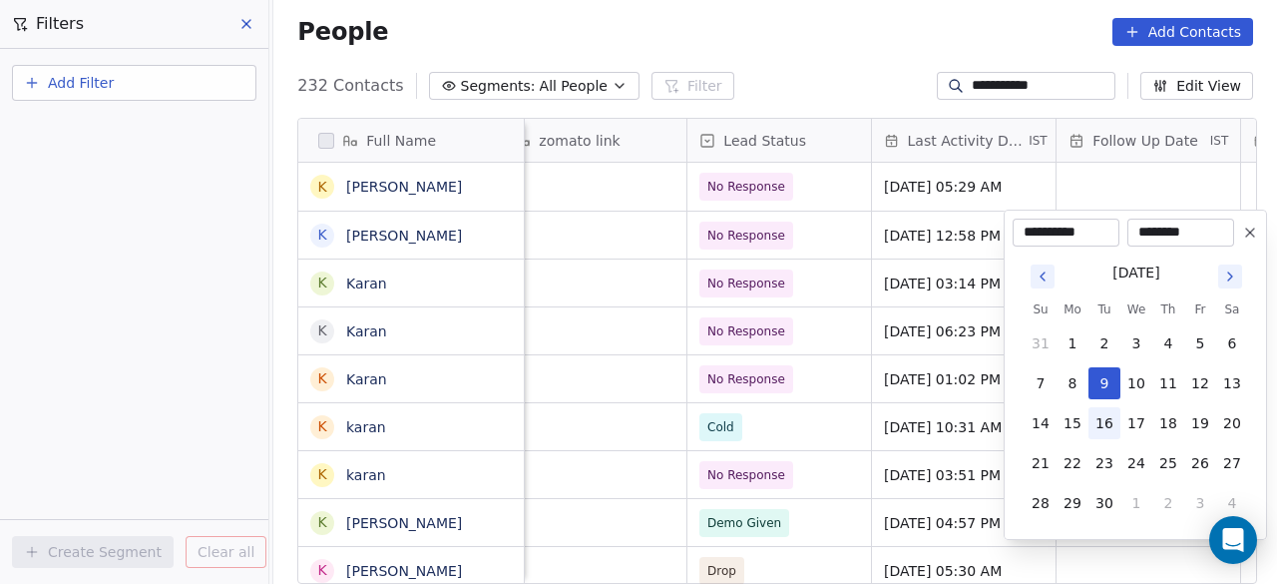
click at [1103, 423] on button "16" at bounding box center [1105, 423] width 32 height 32
type input "**********"
click at [976, 292] on html "**********" at bounding box center [638, 292] width 1277 height 584
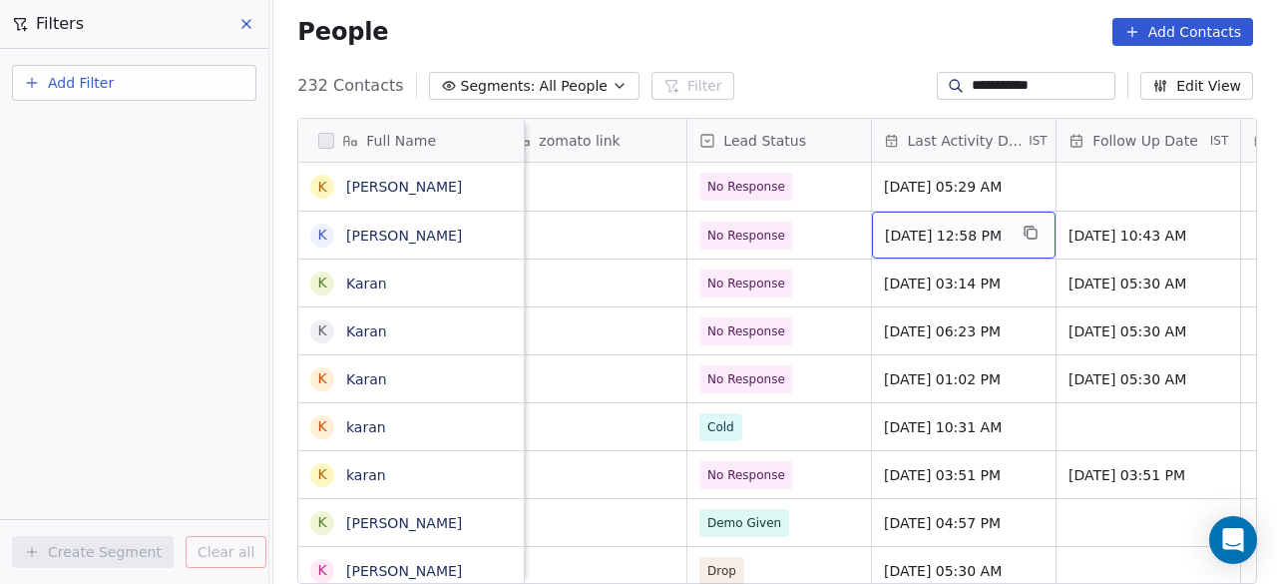
click at [888, 240] on span "[DATE] 12:58 PM" at bounding box center [946, 235] width 122 height 20
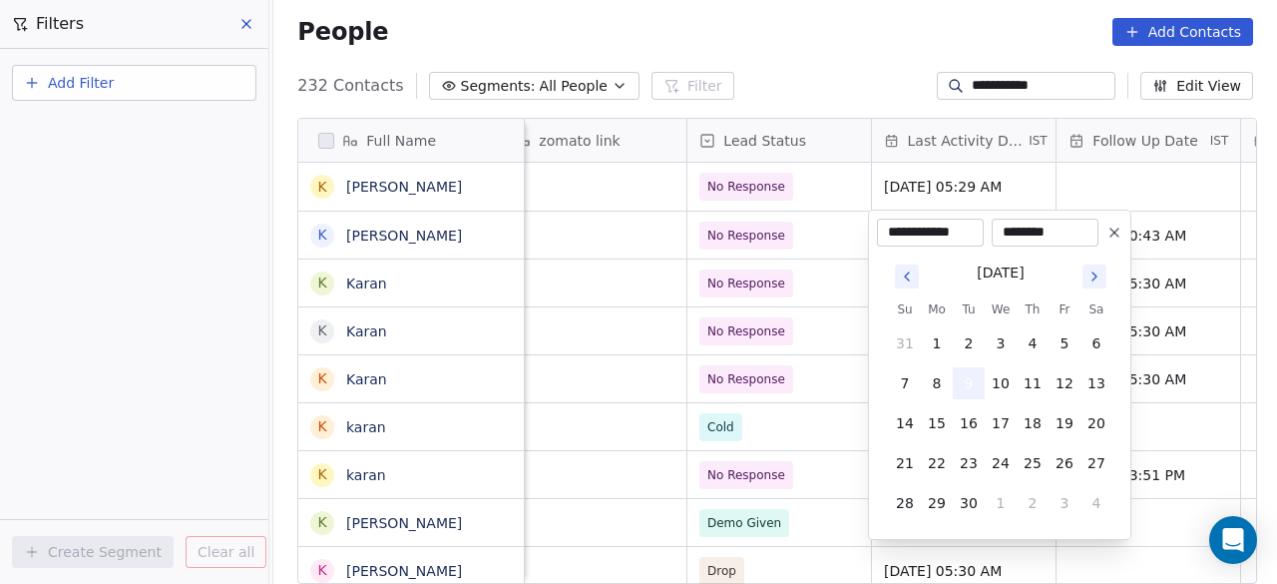
click at [972, 383] on button "9" at bounding box center [969, 383] width 32 height 32
click at [823, 249] on html "**********" at bounding box center [638, 292] width 1277 height 584
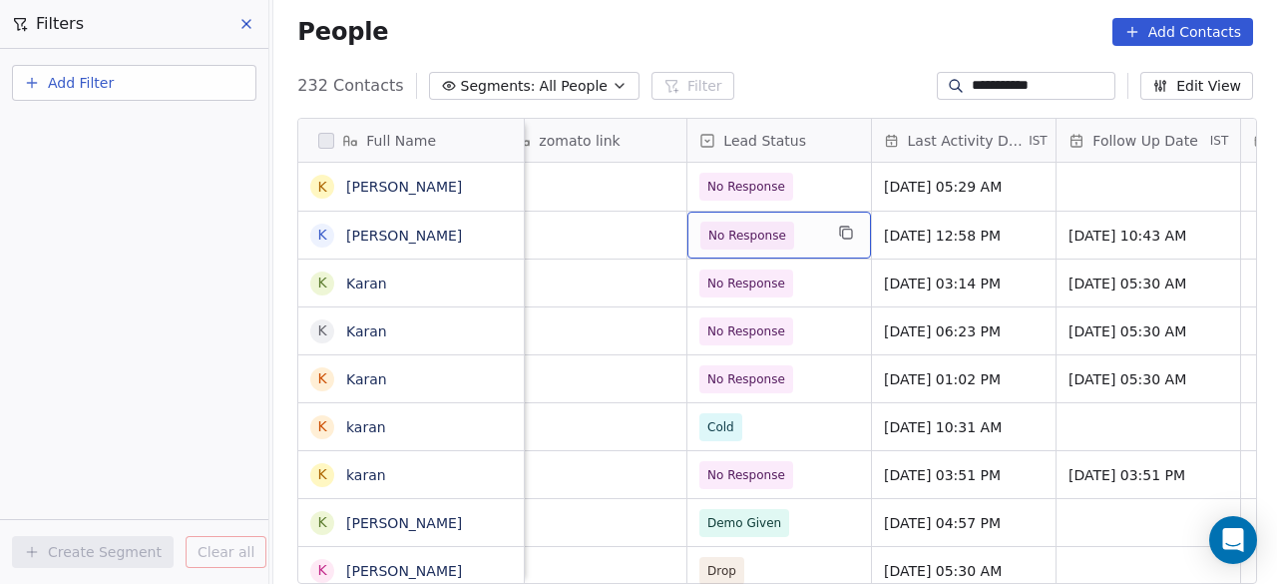
click at [831, 243] on div "No Response" at bounding box center [779, 235] width 184 height 47
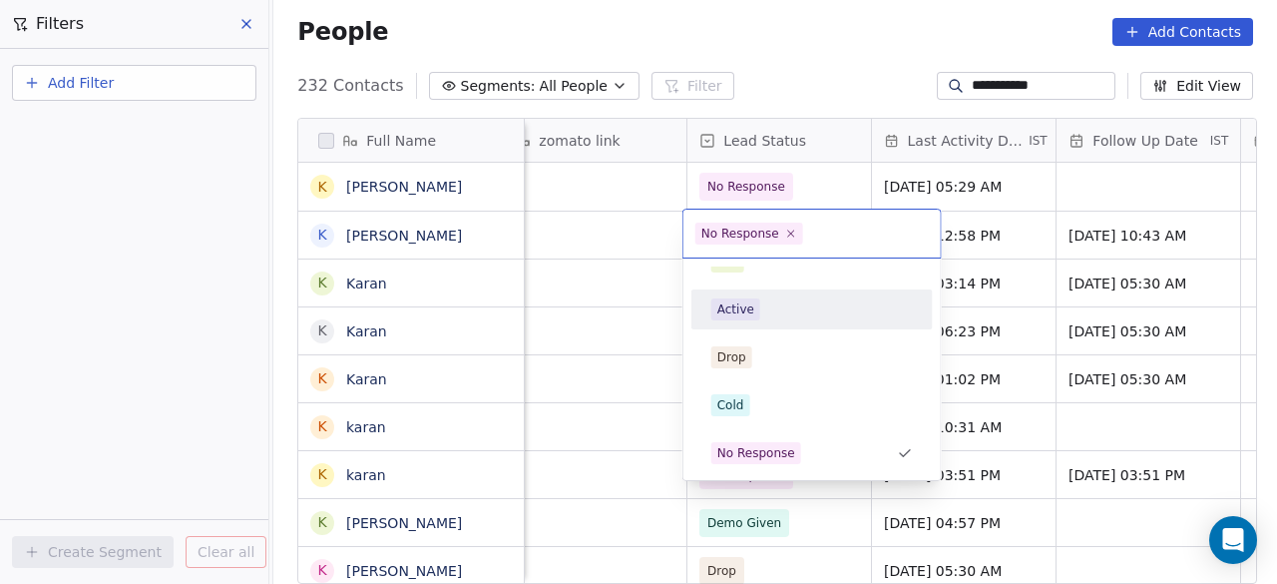
click at [786, 311] on div "Active" at bounding box center [812, 309] width 202 height 22
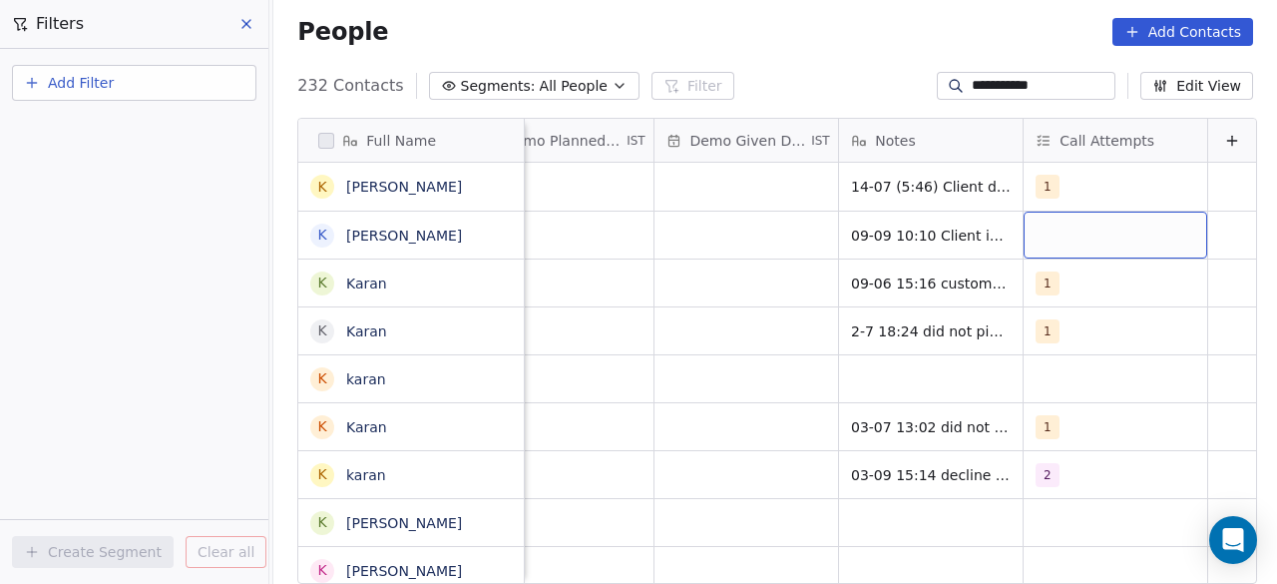
click at [1024, 230] on div "grid" at bounding box center [1116, 235] width 184 height 47
click at [1062, 242] on div "grid" at bounding box center [1116, 235] width 184 height 47
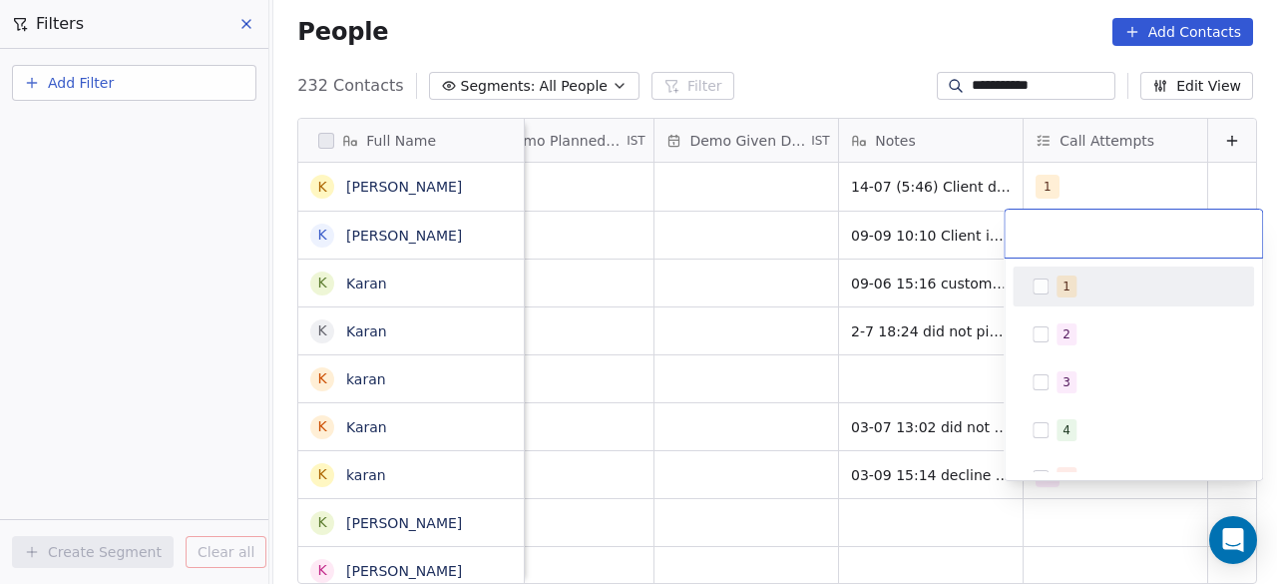
click at [1049, 288] on div "1" at bounding box center [1133, 286] width 225 height 32
click at [741, 232] on html "**********" at bounding box center [638, 292] width 1277 height 584
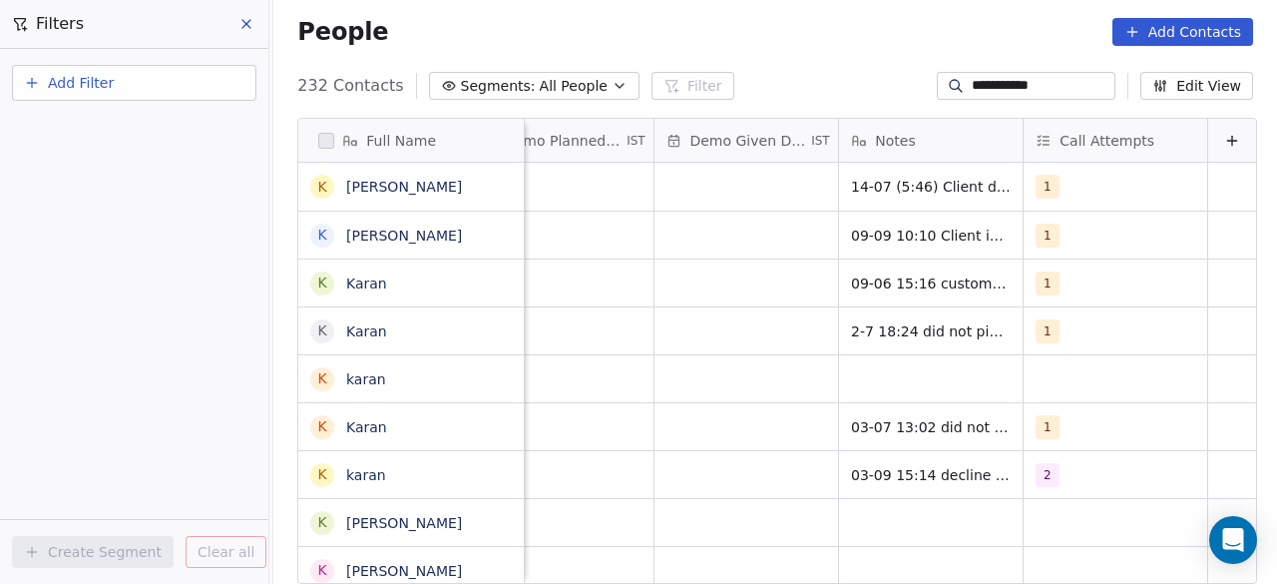
click at [1080, 90] on input "**********" at bounding box center [1042, 86] width 140 height 20
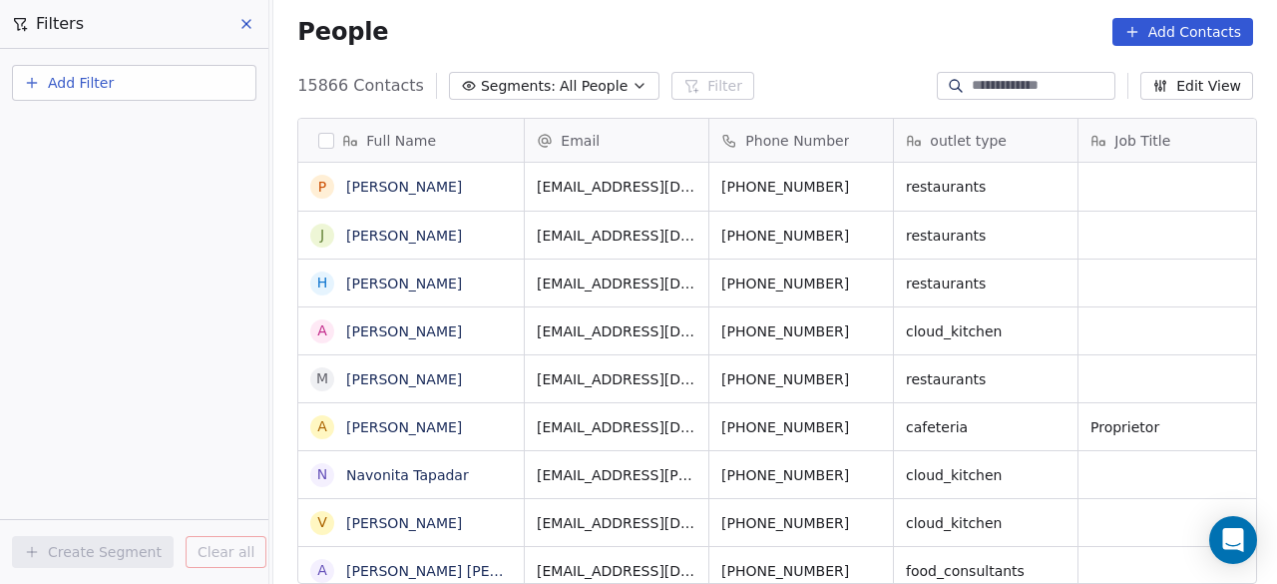
scroll to position [498, 992]
click at [601, 53] on div "People Add Contacts" at bounding box center [775, 32] width 1004 height 76
click at [200, 89] on button "Add Filter" at bounding box center [134, 83] width 244 height 36
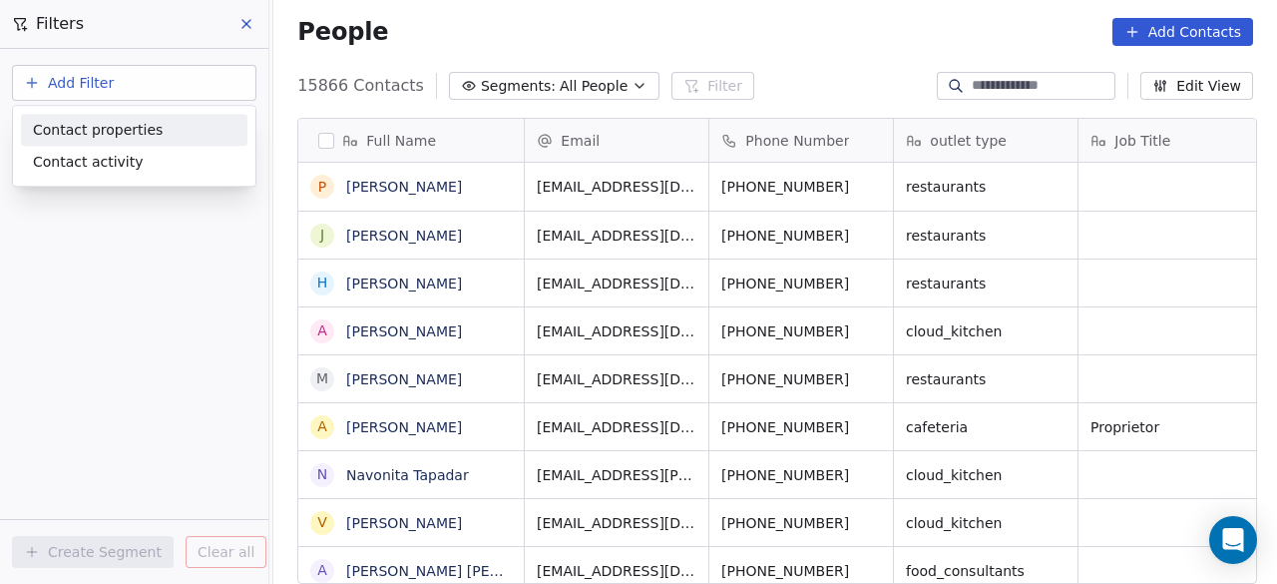
click at [574, 38] on html "On2Cook India Pvt. Ltd. Contacts People Marketing Workflows Campaigns Sales Pip…" at bounding box center [638, 292] width 1277 height 584
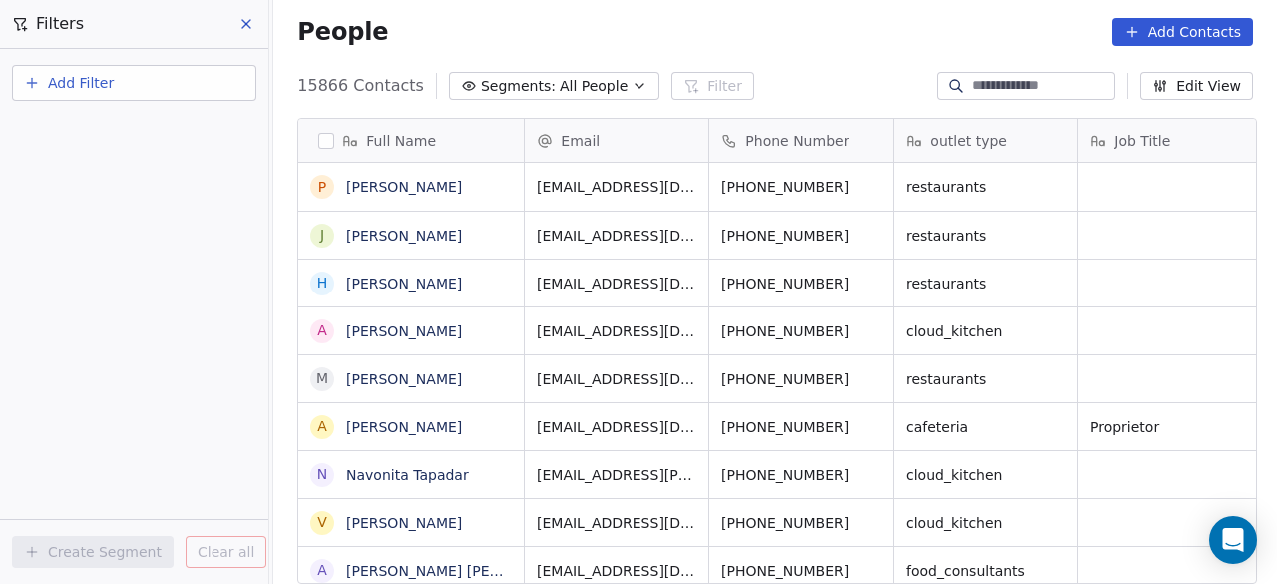
click at [575, 87] on span "All People" at bounding box center [594, 86] width 68 height 21
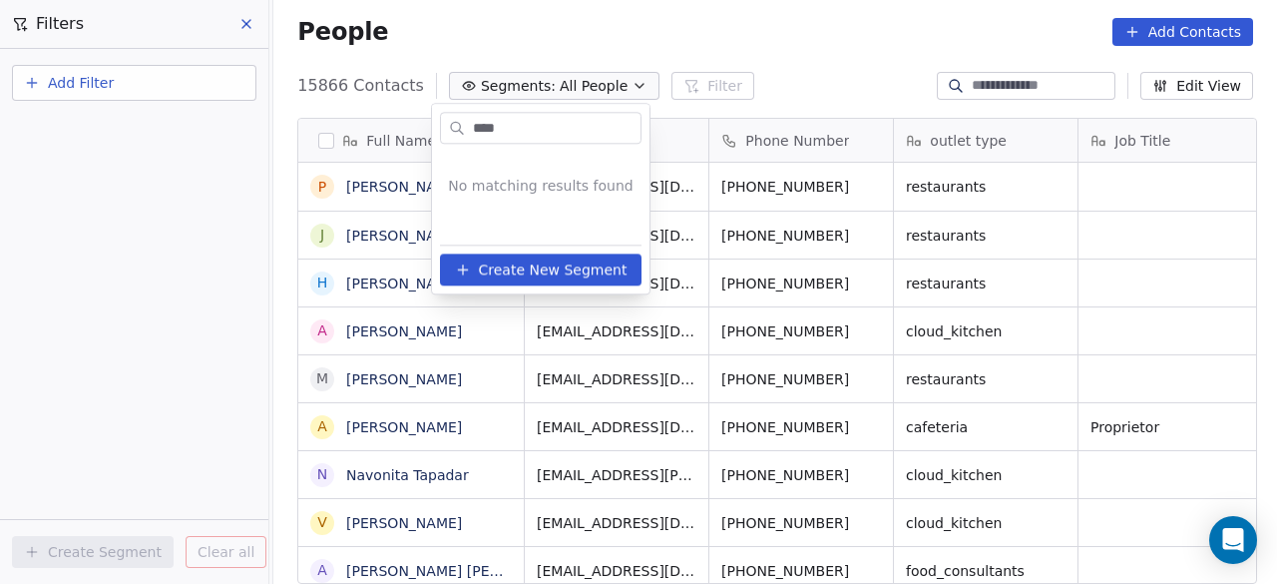
type input "***"
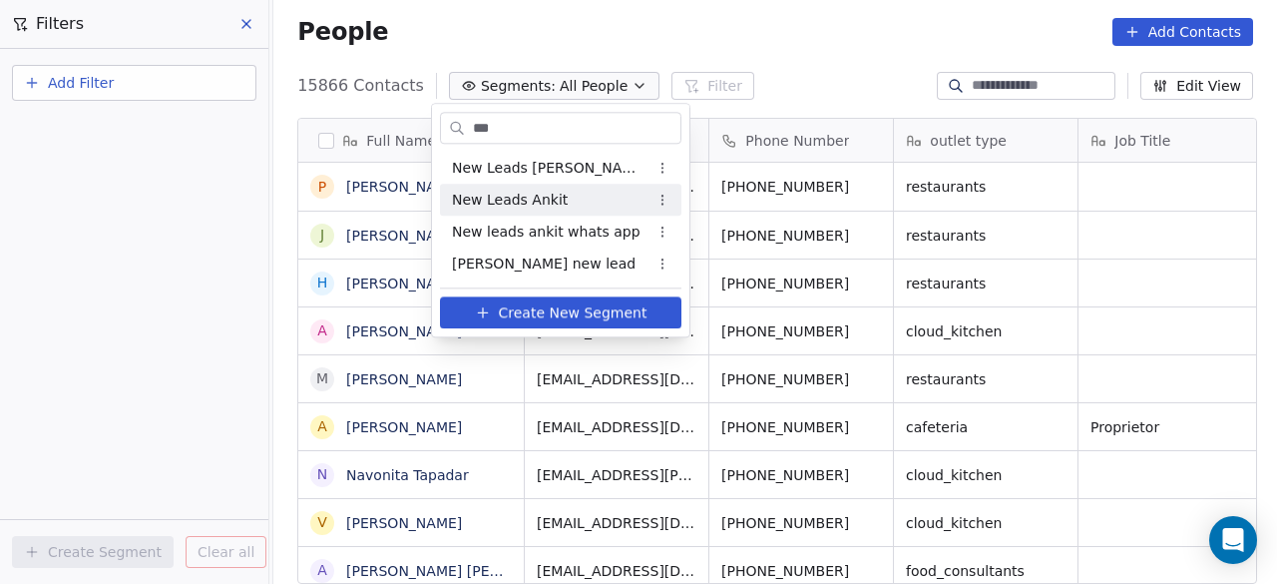
click at [549, 197] on span "New Leads Ankit" at bounding box center [510, 200] width 116 height 21
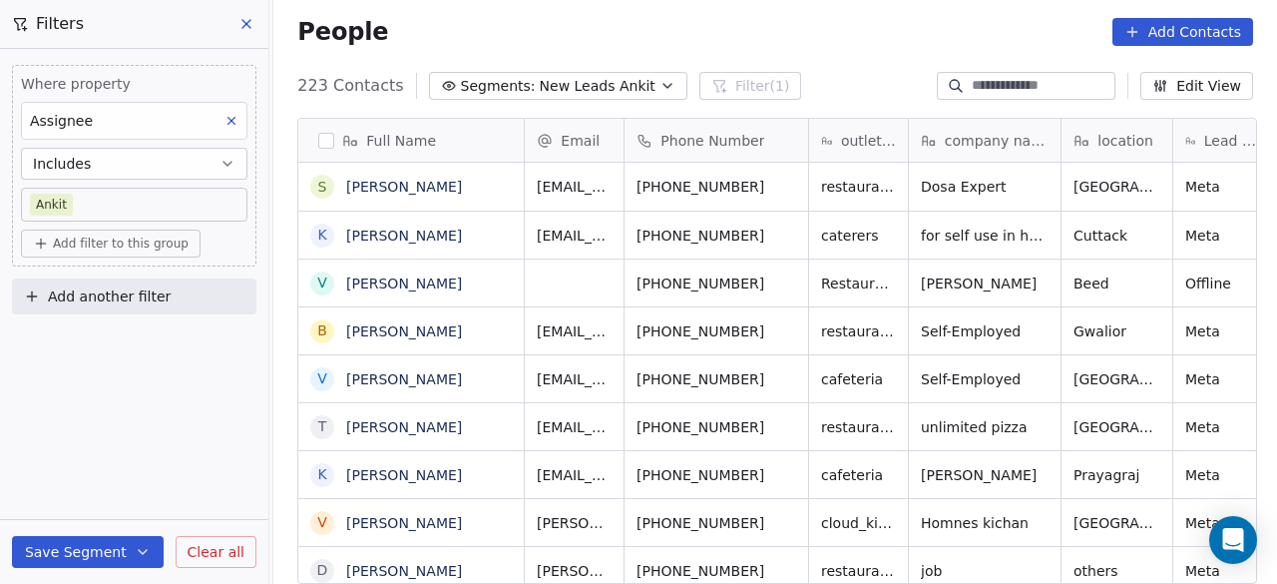
click at [154, 246] on span "Add filter to this group" at bounding box center [121, 243] width 136 height 16
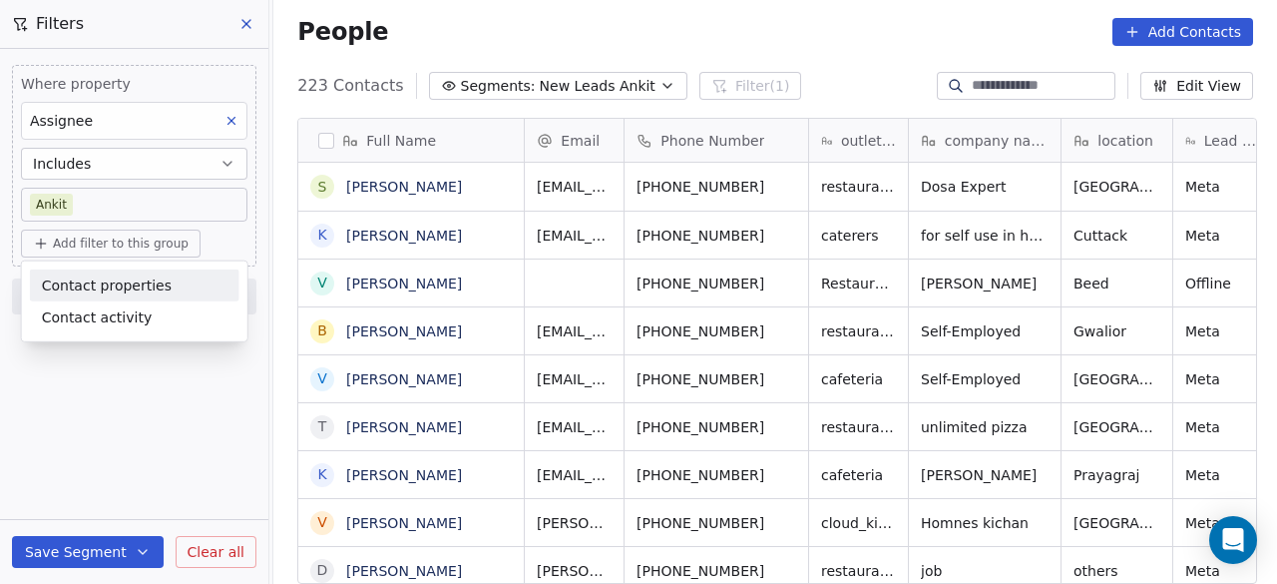
click at [149, 279] on span "Contact properties" at bounding box center [107, 284] width 130 height 21
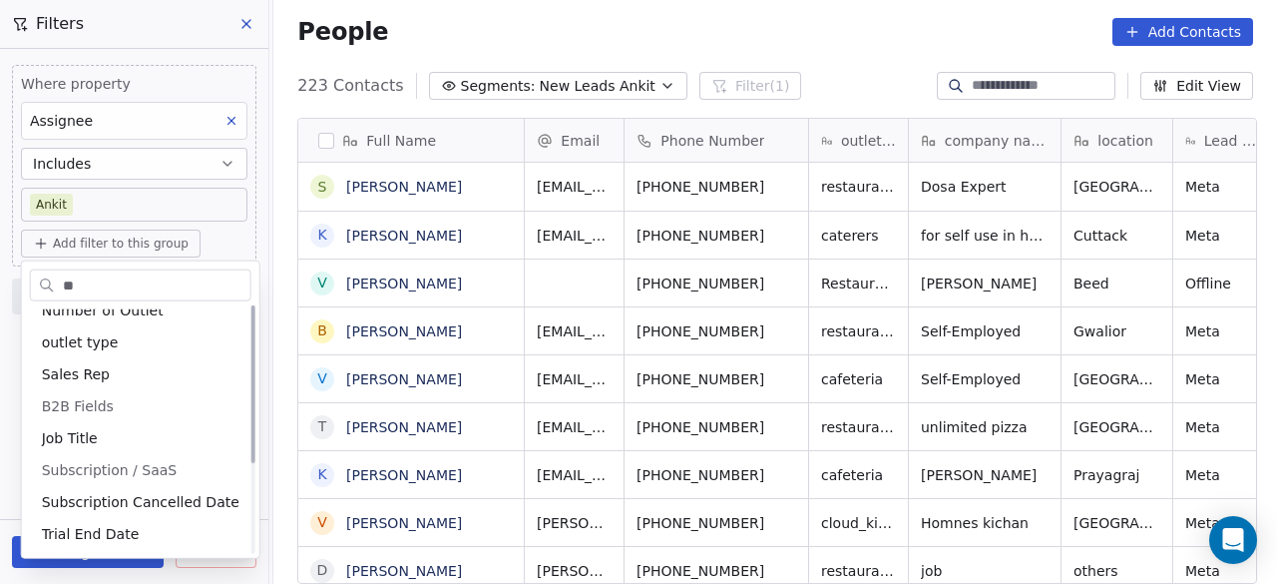
scroll to position [0, 0]
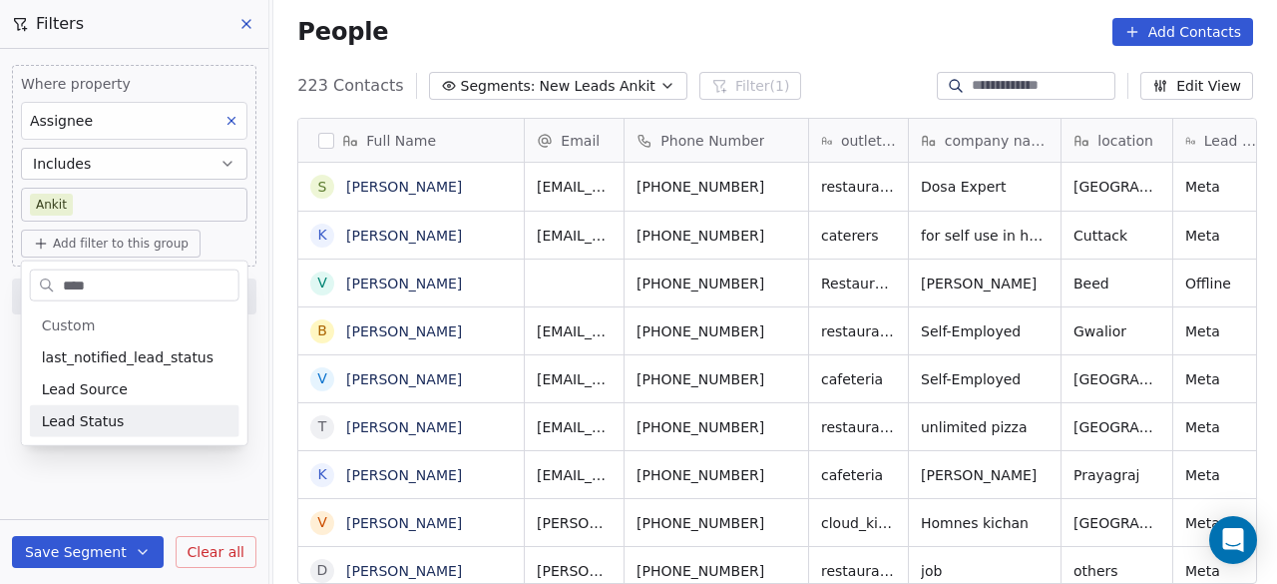
type input "****"
drag, startPoint x: 86, startPoint y: 418, endPoint x: 93, endPoint y: 409, distance: 11.4
click at [87, 417] on span "Lead Status" at bounding box center [83, 421] width 83 height 20
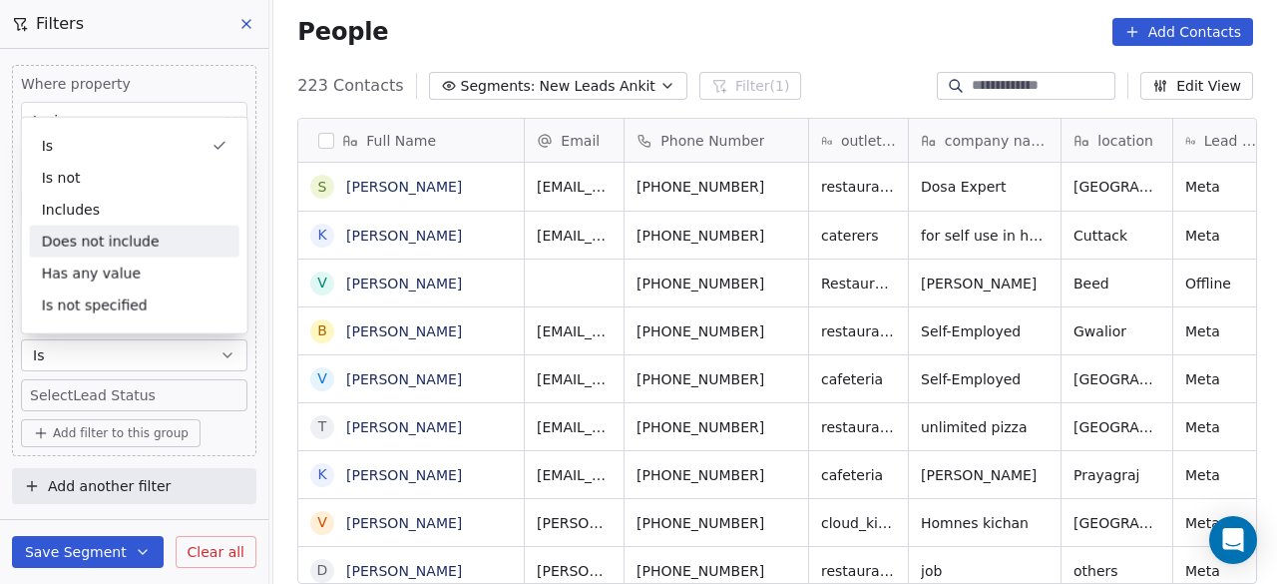
click at [137, 247] on div "Does not include" at bounding box center [135, 241] width 210 height 32
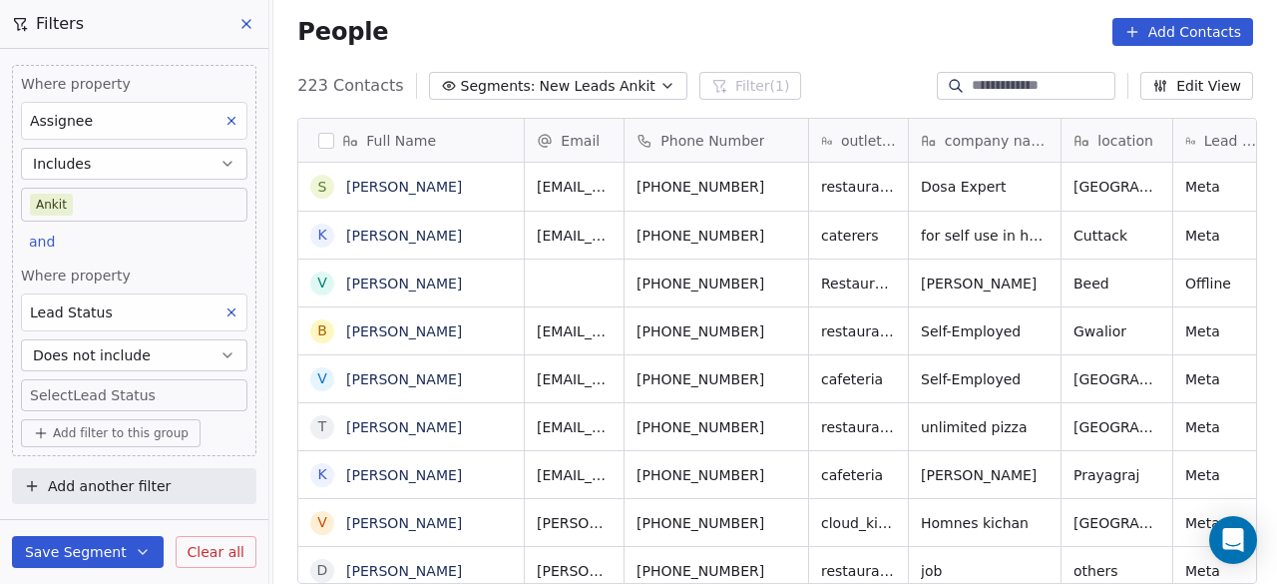
click at [130, 394] on body "On2Cook India Pvt. Ltd. Contacts People Marketing Workflows Campaigns Sales Pip…" at bounding box center [638, 292] width 1277 height 584
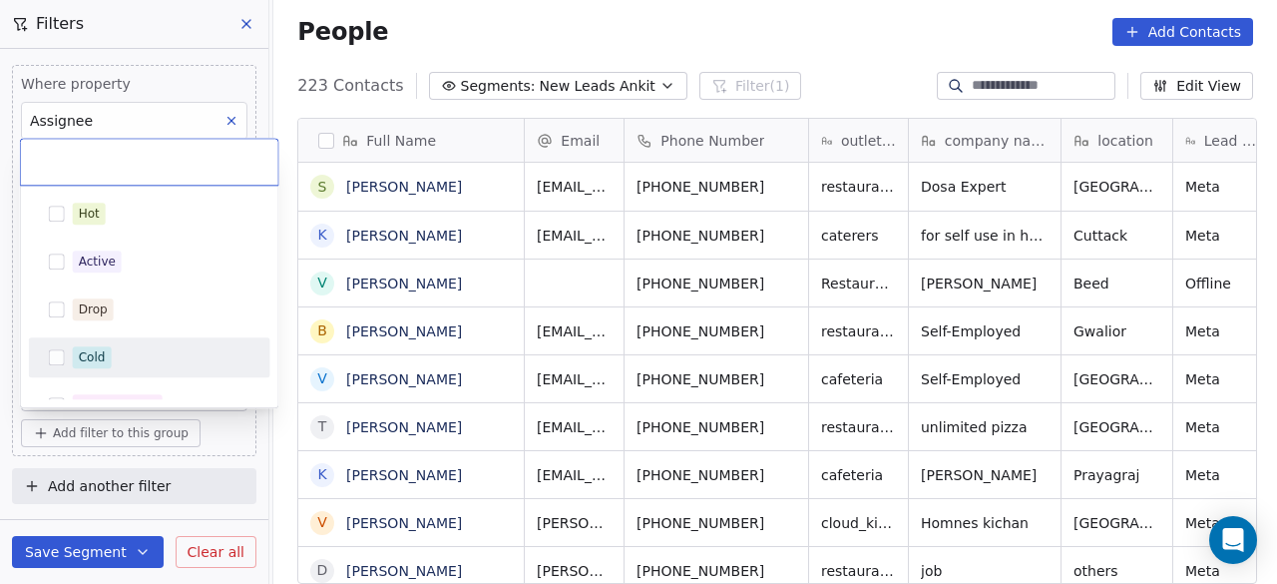
click at [129, 350] on div "Cold" at bounding box center [162, 357] width 178 height 22
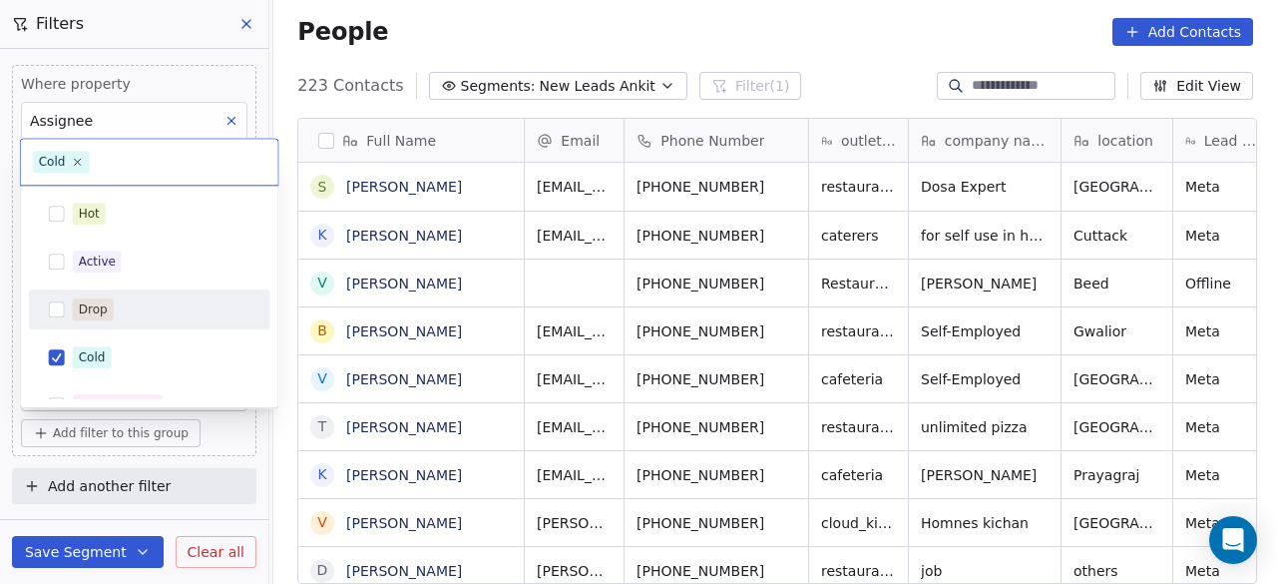
click at [139, 309] on div "Drop" at bounding box center [162, 309] width 178 height 22
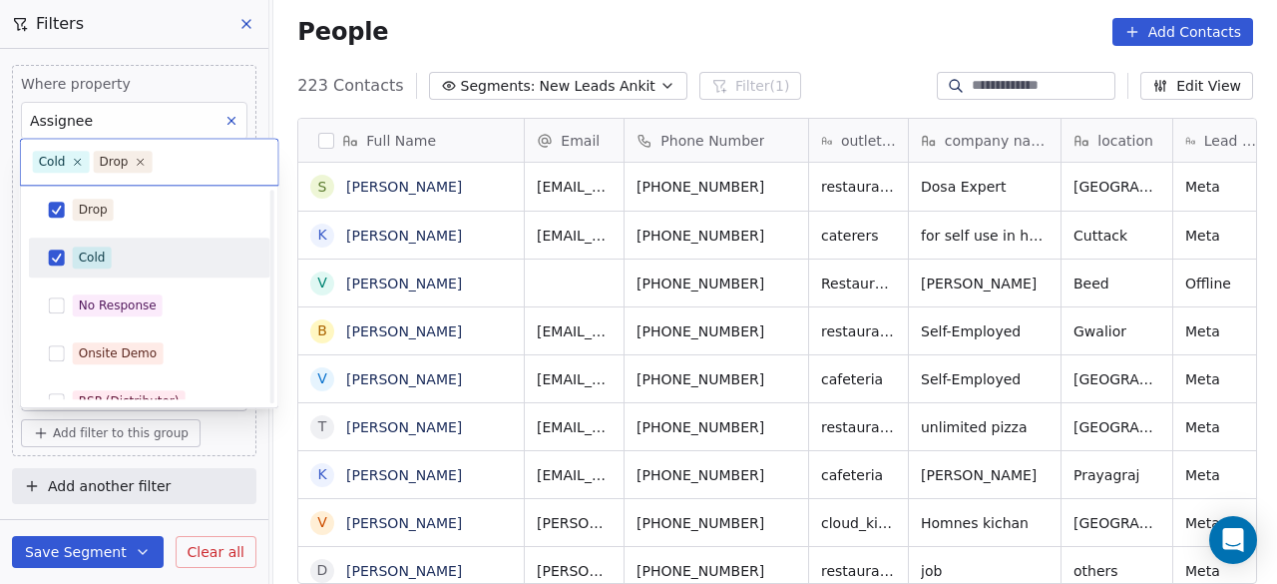
scroll to position [200, 0]
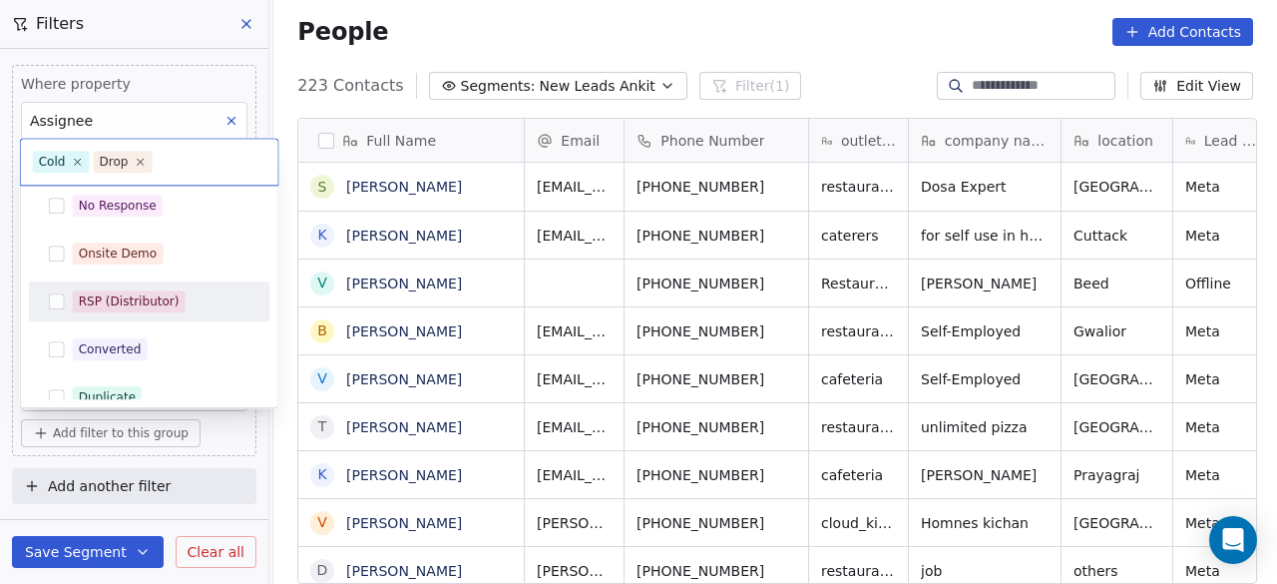
click at [160, 302] on div "RSP (Distributor)" at bounding box center [129, 301] width 101 height 18
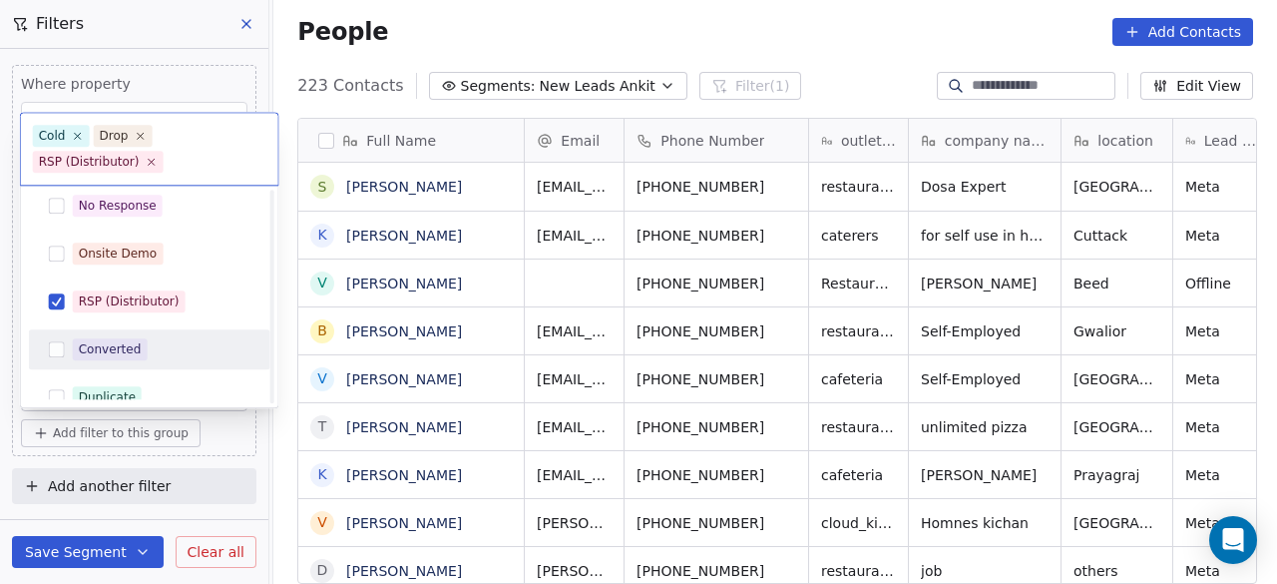
scroll to position [299, 0]
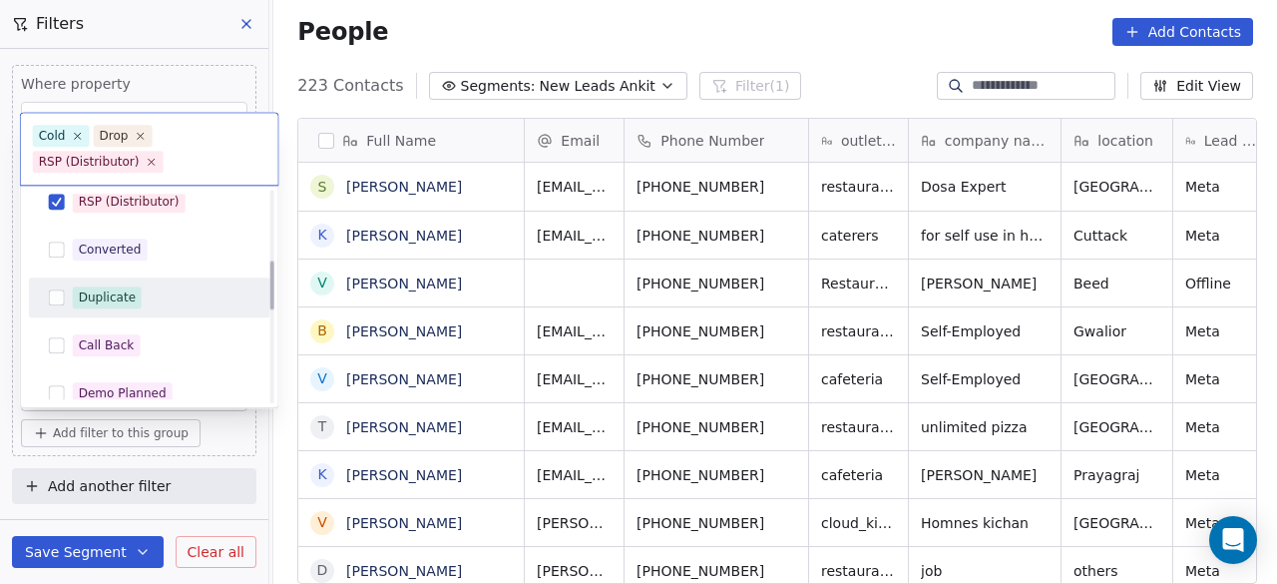
click at [183, 294] on div "Duplicate" at bounding box center [162, 297] width 178 height 22
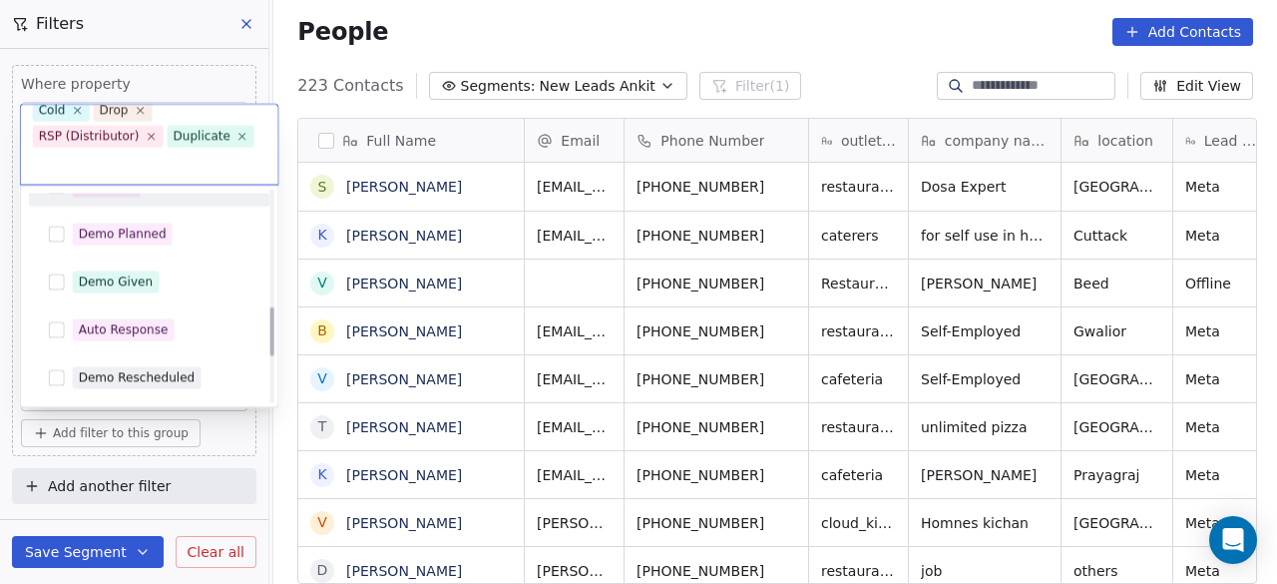
scroll to position [499, 0]
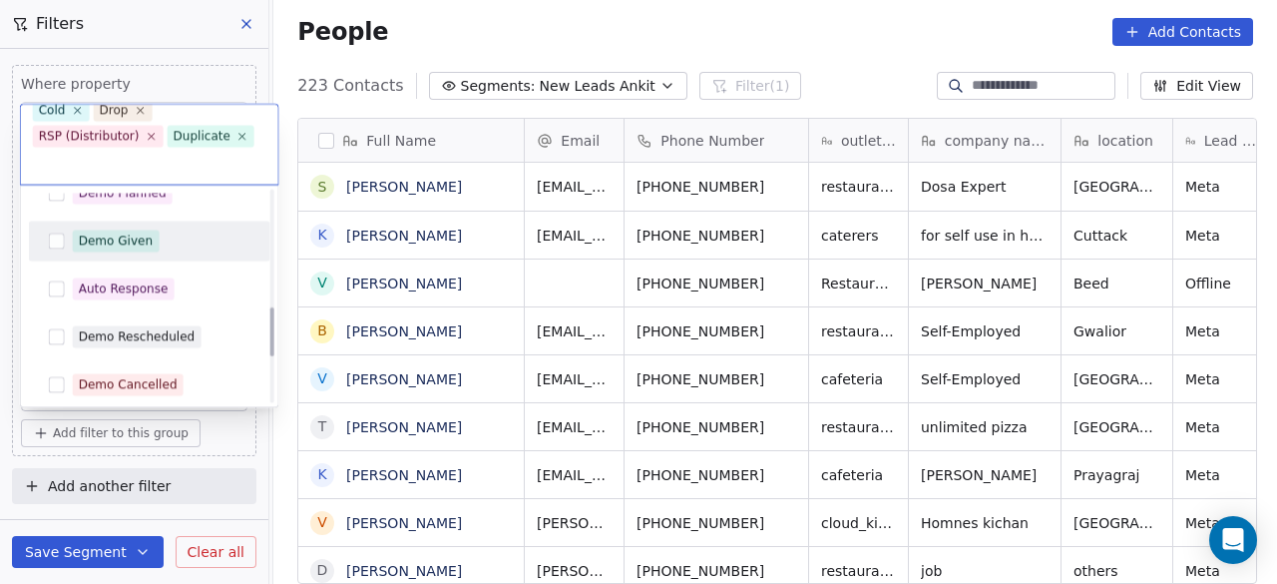
click at [188, 238] on div "Demo Given" at bounding box center [162, 241] width 178 height 22
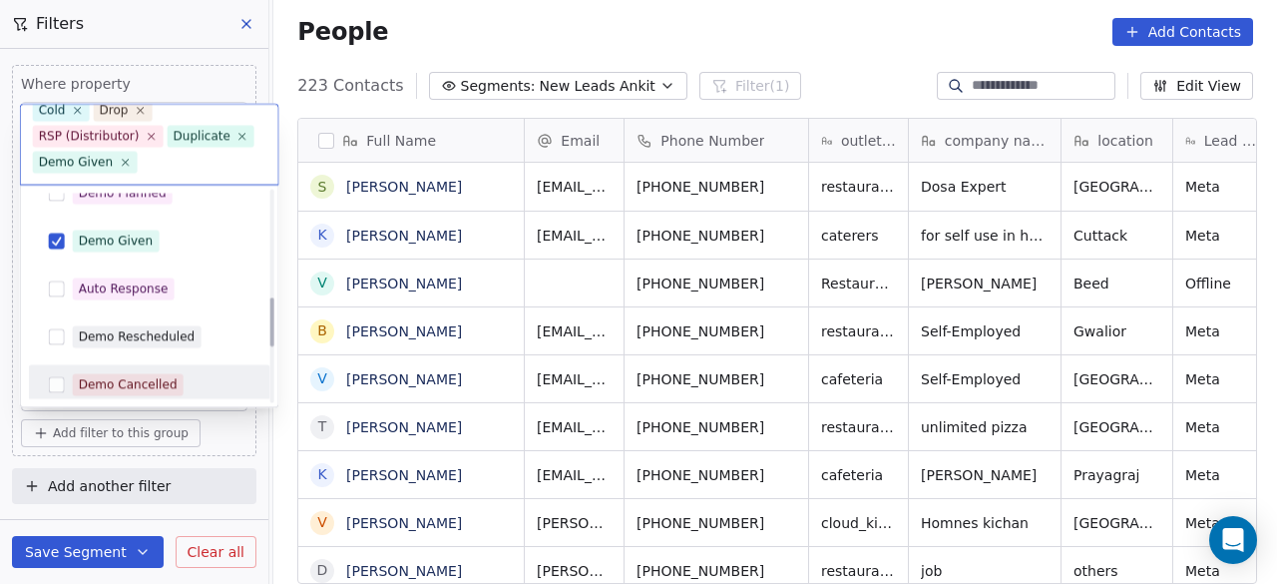
scroll to position [399, 0]
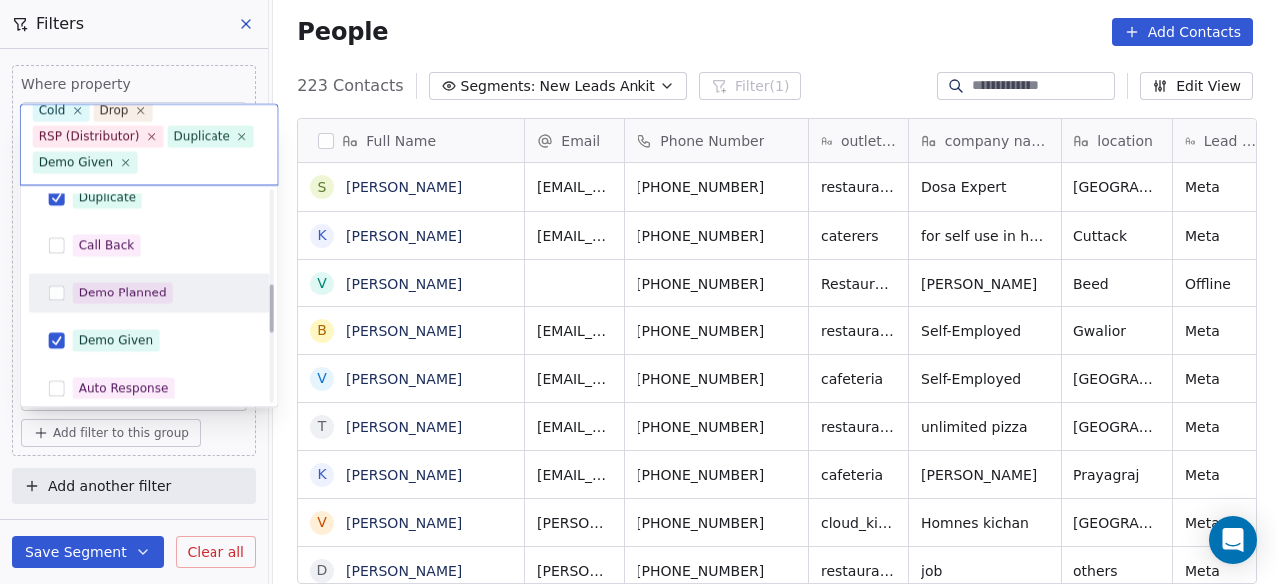
click at [192, 296] on div "Demo Planned" at bounding box center [162, 293] width 178 height 22
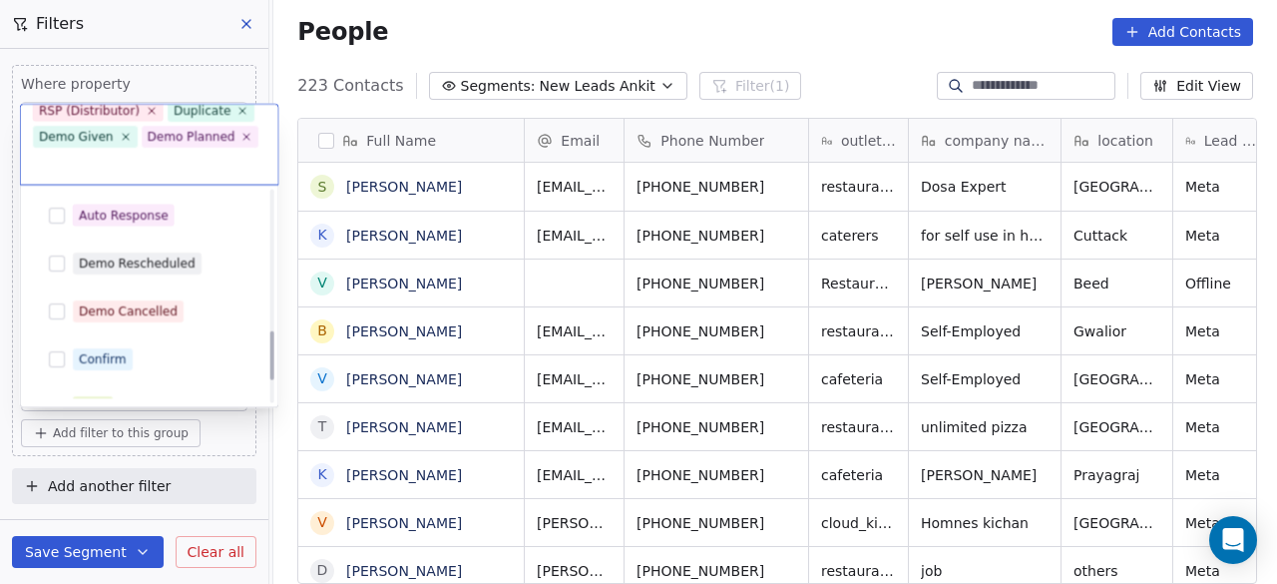
scroll to position [599, 0]
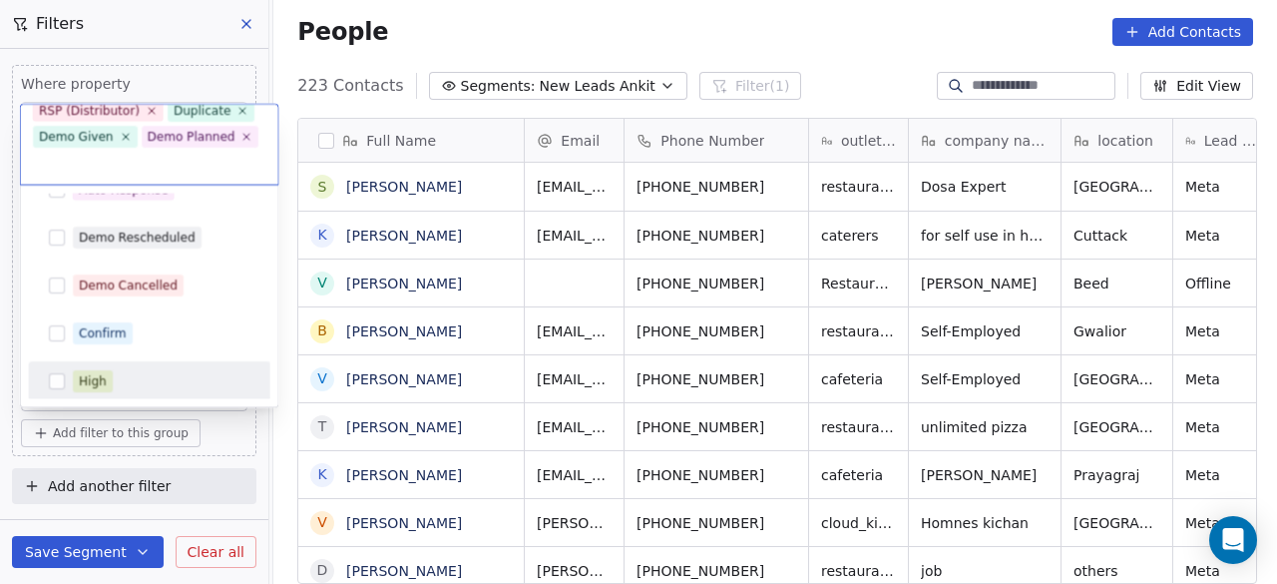
click at [241, 430] on html "On2Cook India Pvt. Ltd. Contacts People Marketing Workflows Campaigns Sales Pip…" at bounding box center [638, 292] width 1277 height 584
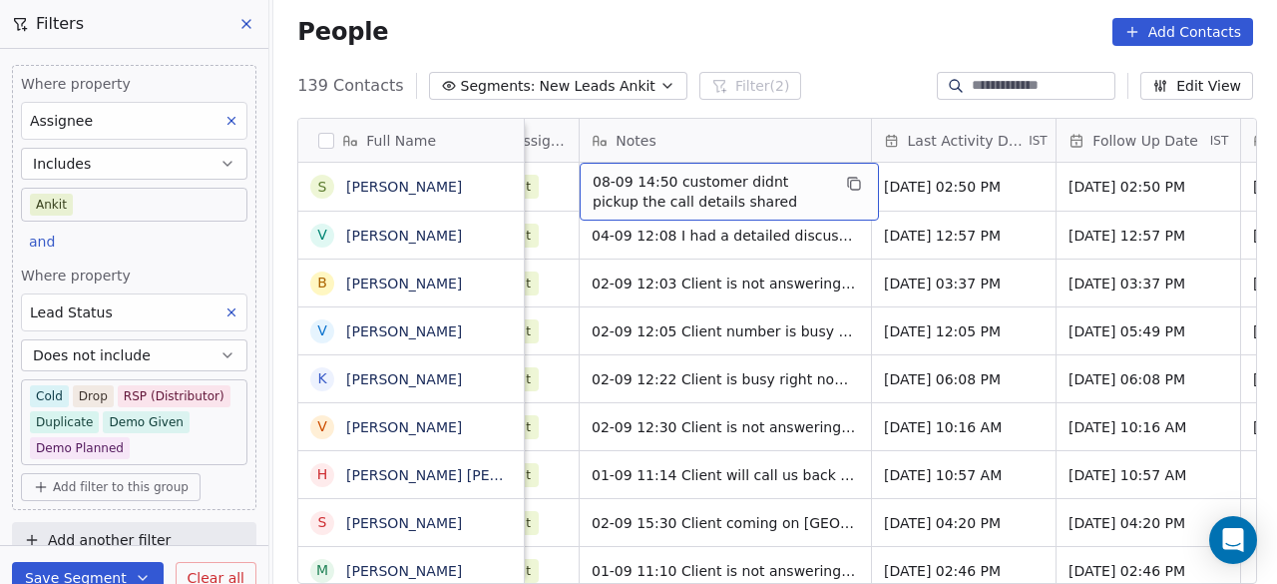
scroll to position [0, 1265]
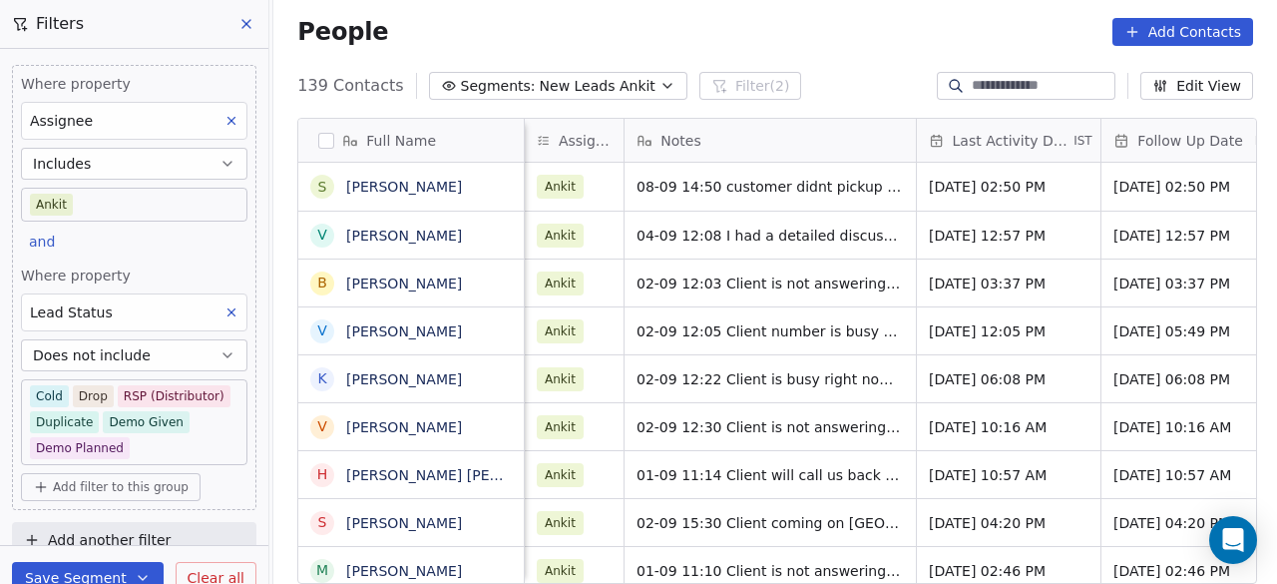
click at [395, 145] on span "Full Name" at bounding box center [401, 141] width 70 height 20
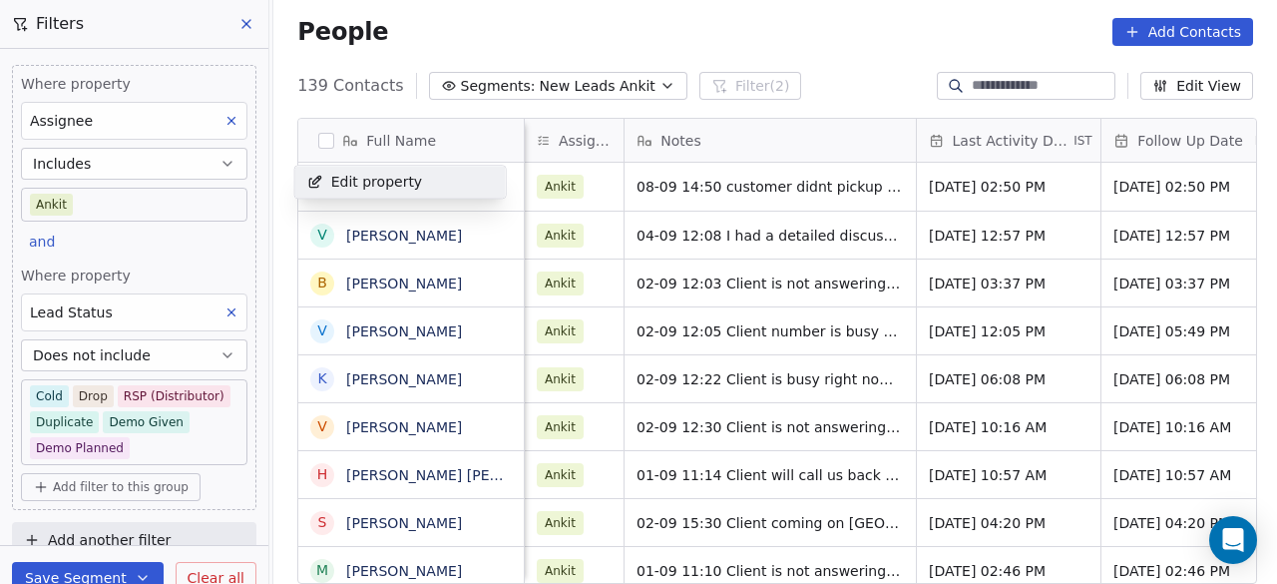
click at [453, 141] on html "On2Cook India Pvt. Ltd. Contacts People Marketing Workflows Campaigns Sales Pip…" at bounding box center [638, 292] width 1277 height 584
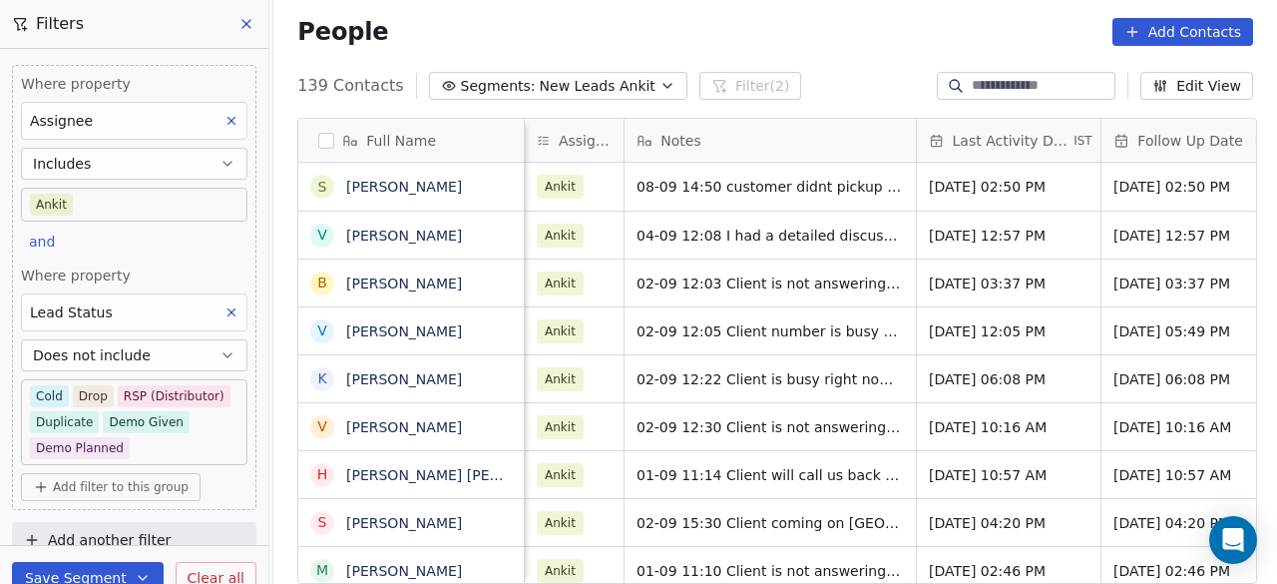
click at [467, 139] on div "Full Name" at bounding box center [409, 141] width 198 height 20
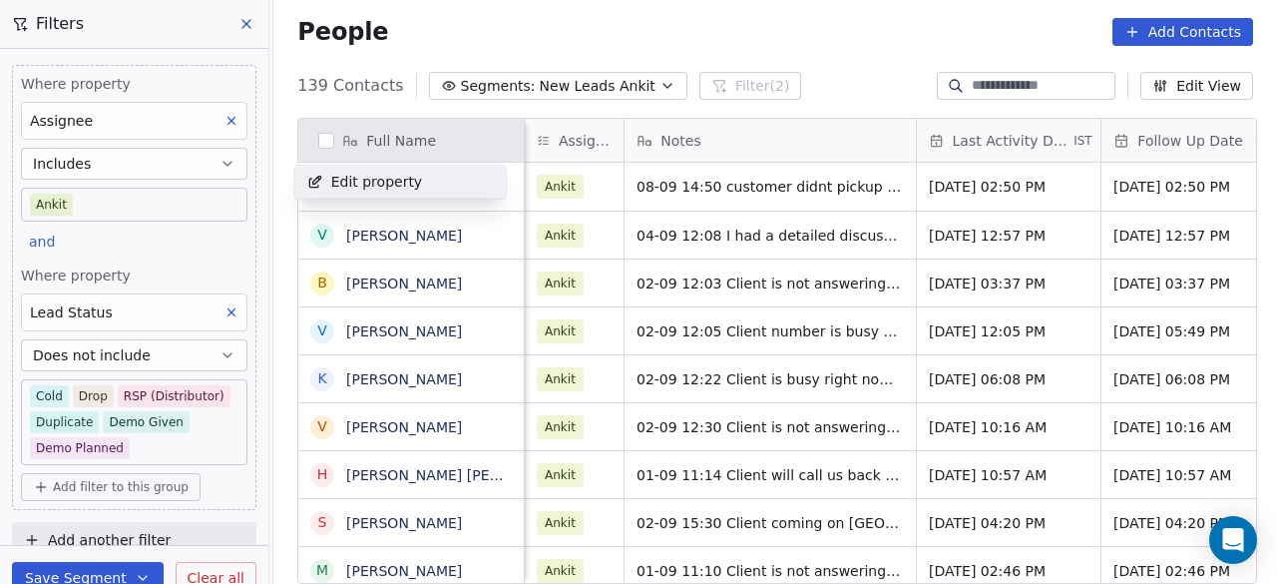
click at [467, 139] on html "On2Cook India Pvt. Ltd. Contacts People Marketing Workflows Campaigns Sales Pip…" at bounding box center [638, 292] width 1277 height 584
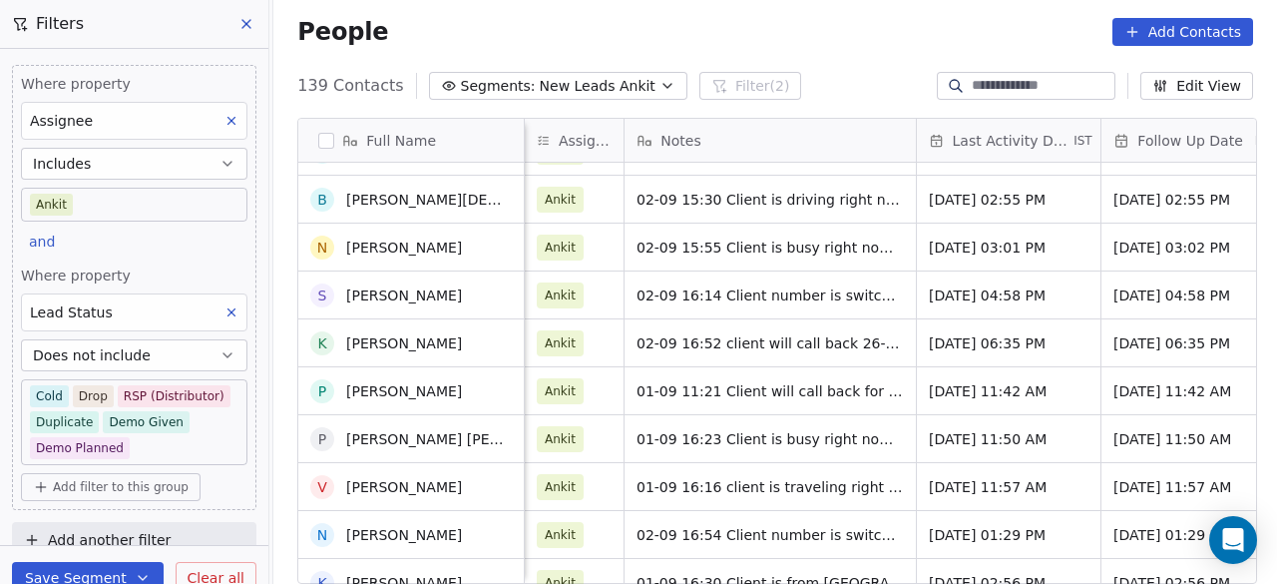
scroll to position [537, 0]
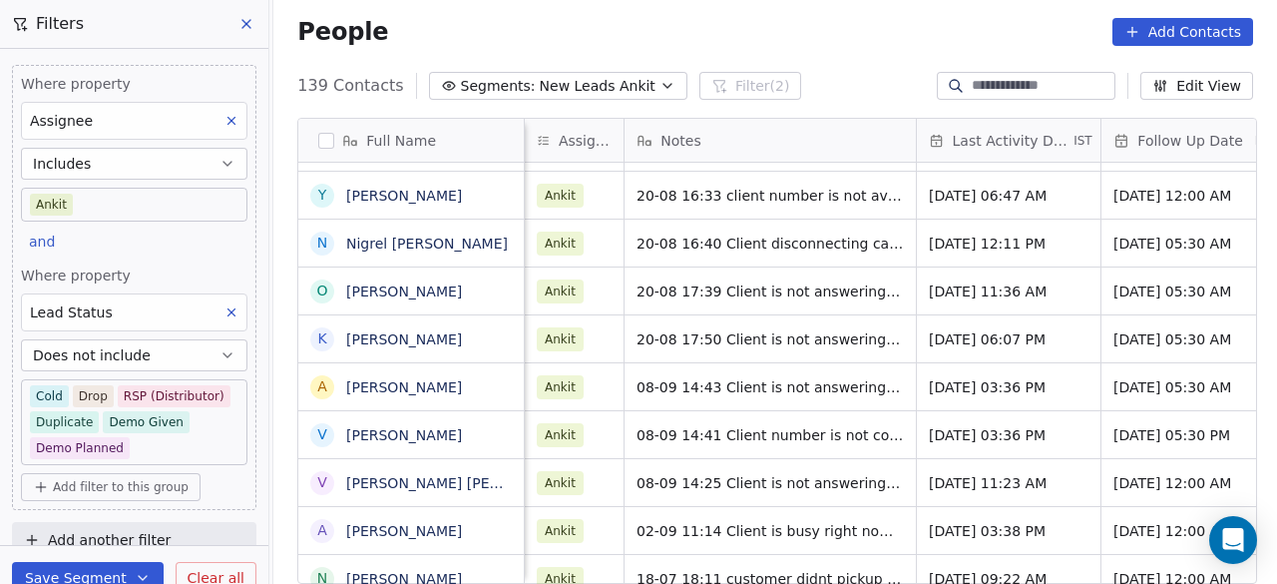
click at [993, 143] on span "Last Activity Date" at bounding box center [1012, 141] width 118 height 20
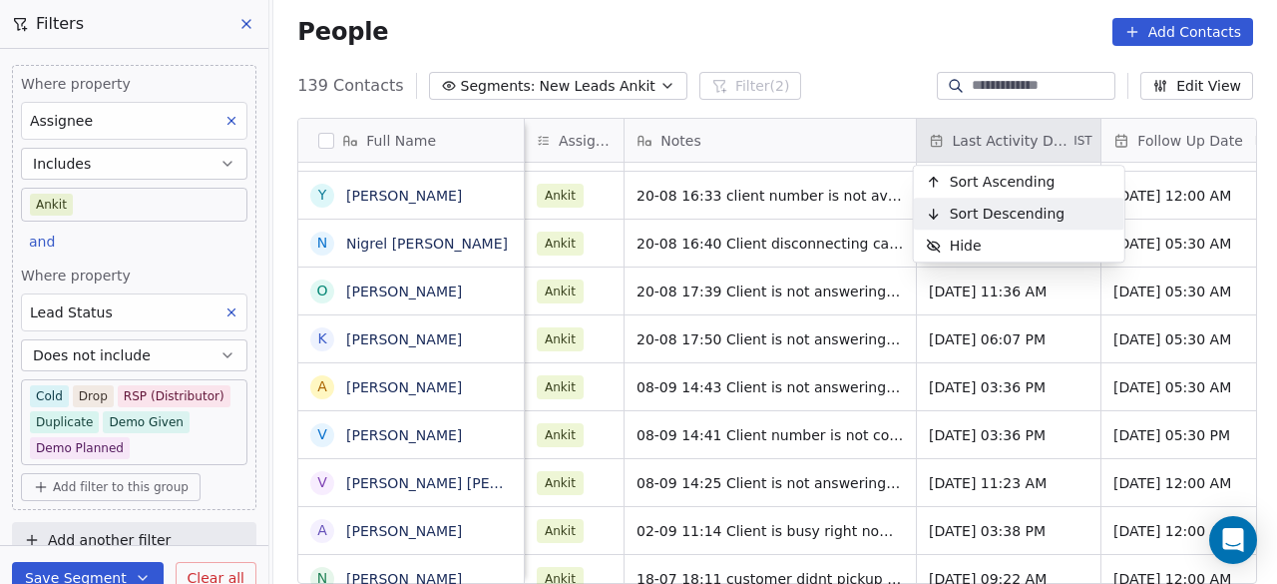
click at [982, 205] on span "Sort Descending" at bounding box center [1008, 214] width 116 height 20
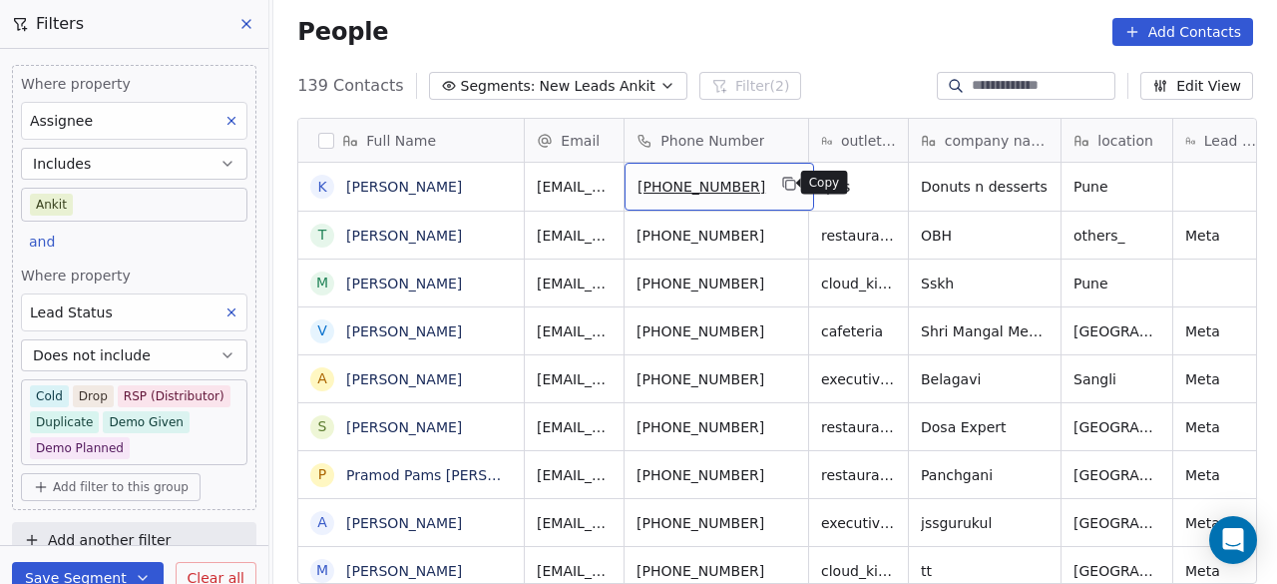
click at [784, 182] on icon "grid" at bounding box center [790, 184] width 16 height 16
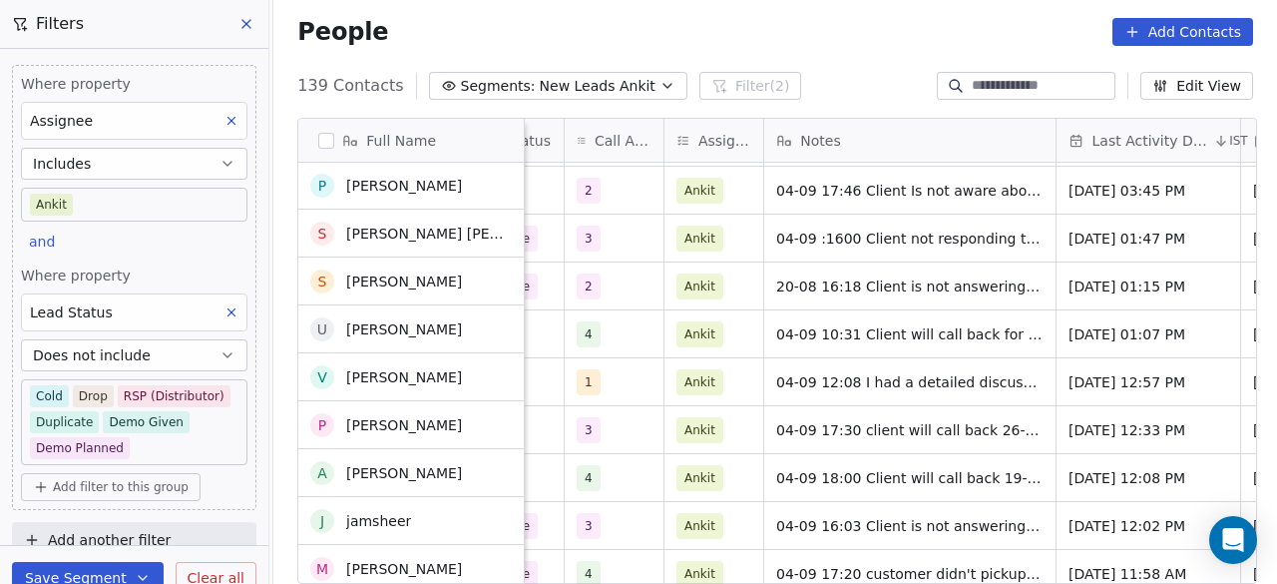
scroll to position [1169, 0]
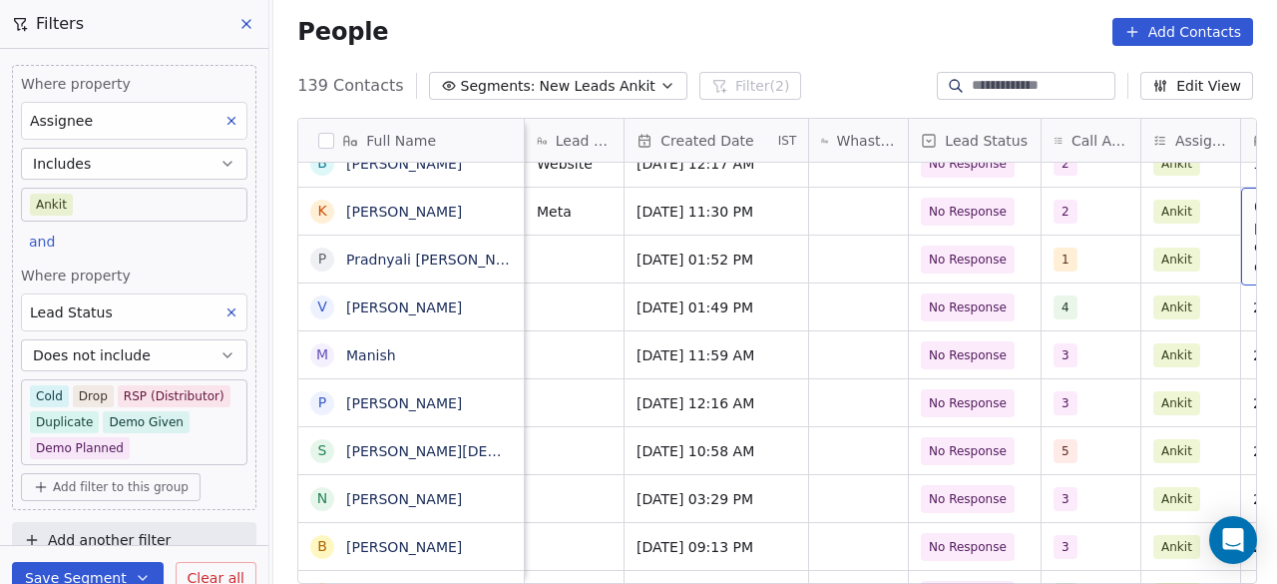
scroll to position [0, 941]
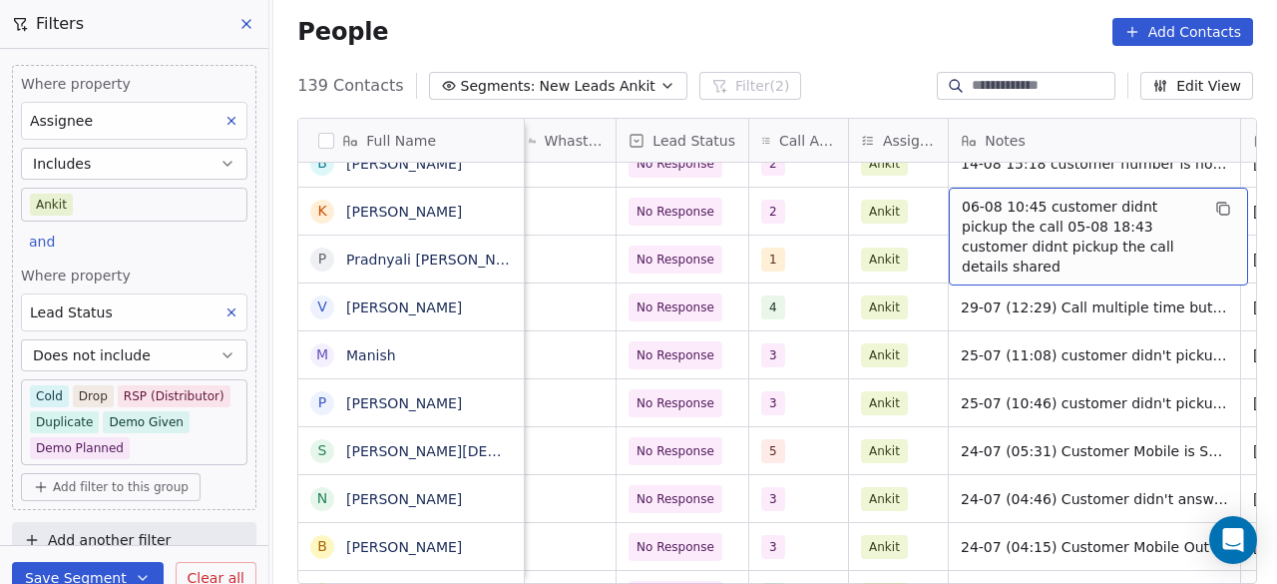
click at [962, 205] on span "06-08 10:45 customer didnt pickup the call 05-08 18:43 customer didnt pickup th…" at bounding box center [1080, 237] width 237 height 80
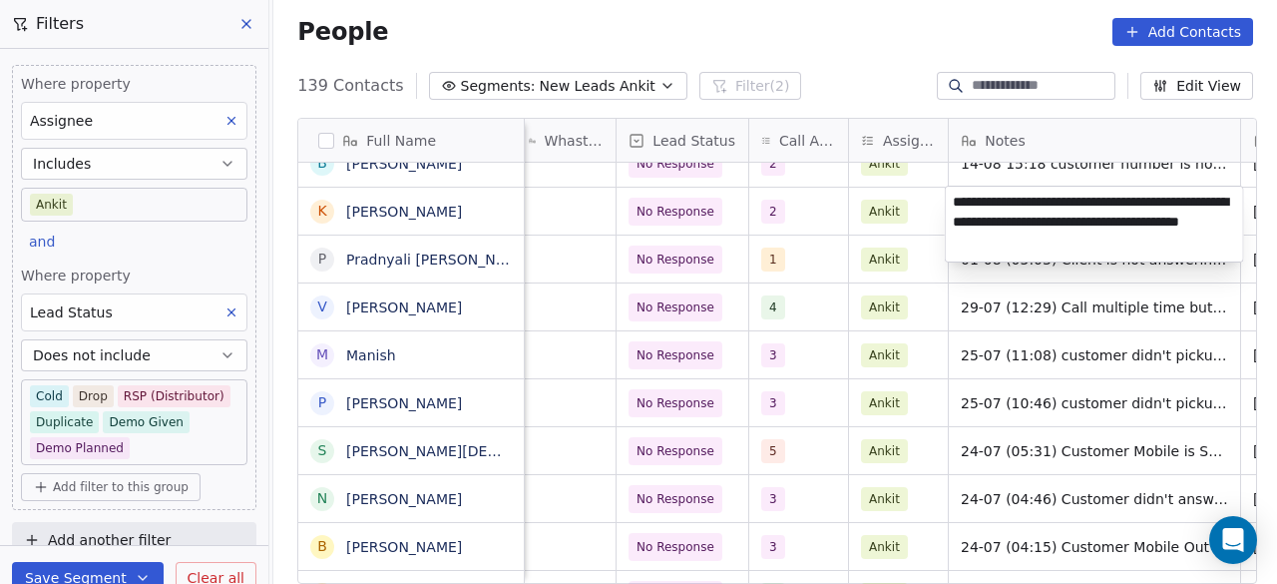
click at [956, 199] on textarea "**********" at bounding box center [1094, 224] width 297 height 75
drag, startPoint x: 1031, startPoint y: 201, endPoint x: 1242, endPoint y: 201, distance: 211.5
click at [1242, 201] on textarea "**********" at bounding box center [1094, 224] width 297 height 75
click at [953, 202] on textarea "**********" at bounding box center [1094, 224] width 297 height 75
type textarea "**********"
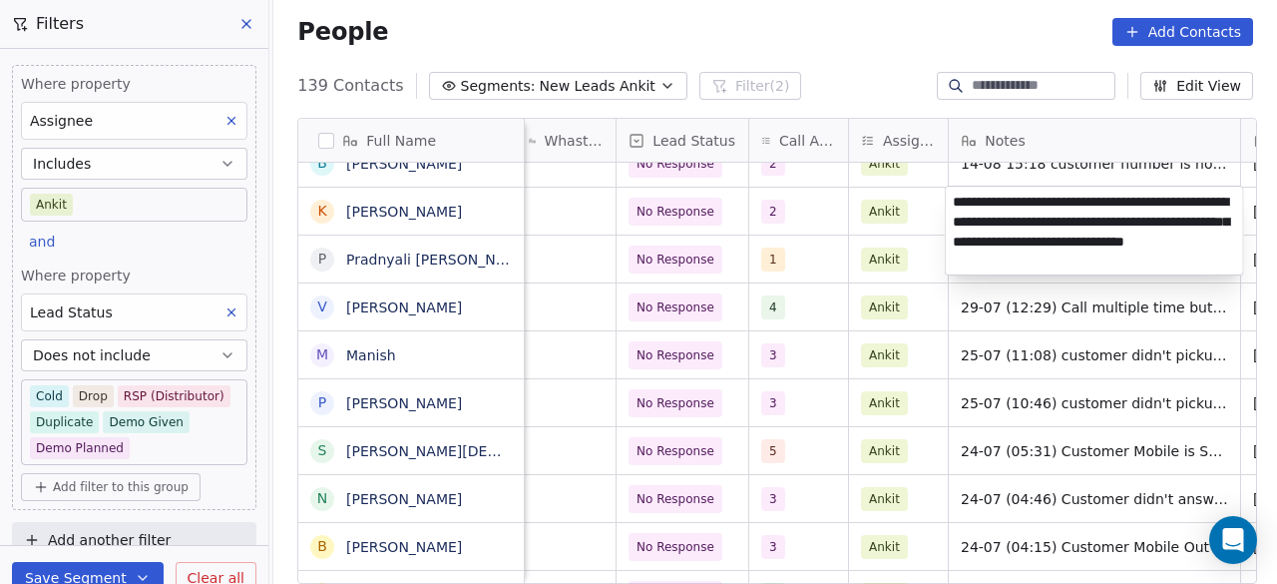
click at [933, 210] on html "On2Cook India Pvt. Ltd. Contacts People Marketing Workflows Campaigns Sales Pip…" at bounding box center [638, 292] width 1277 height 584
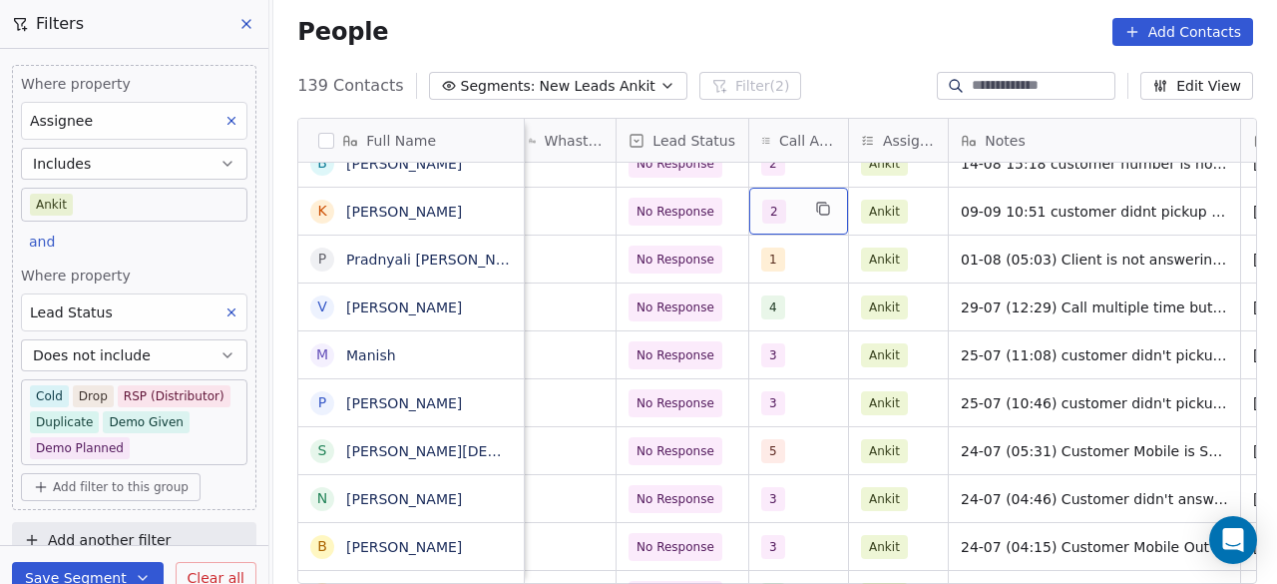
click at [783, 206] on div "2" at bounding box center [780, 212] width 37 height 24
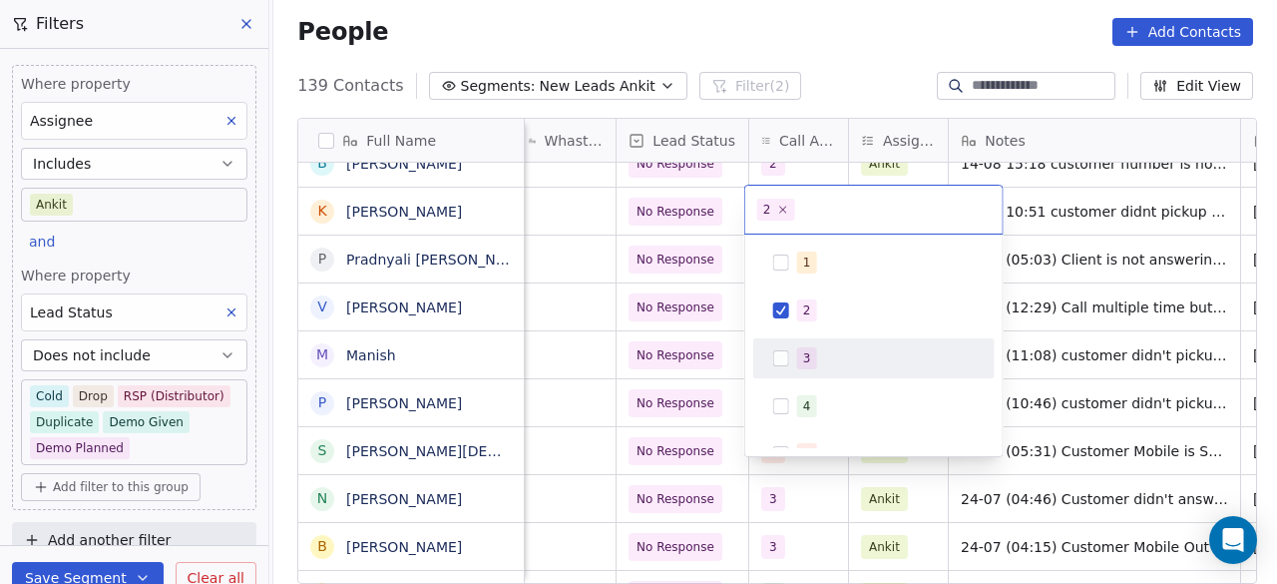
click at [803, 358] on div "3" at bounding box center [807, 358] width 8 height 18
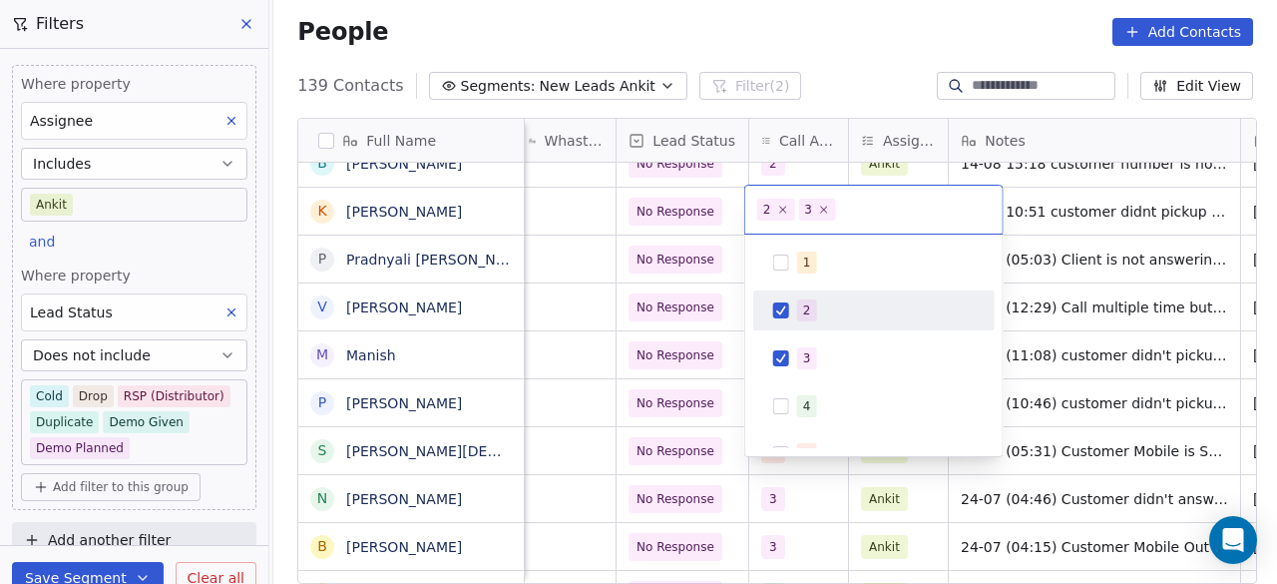
click at [804, 314] on div "2" at bounding box center [807, 310] width 8 height 18
click at [727, 224] on html "On2Cook India Pvt. Ltd. Contacts People Marketing Workflows Campaigns Sales Pip…" at bounding box center [638, 292] width 1277 height 584
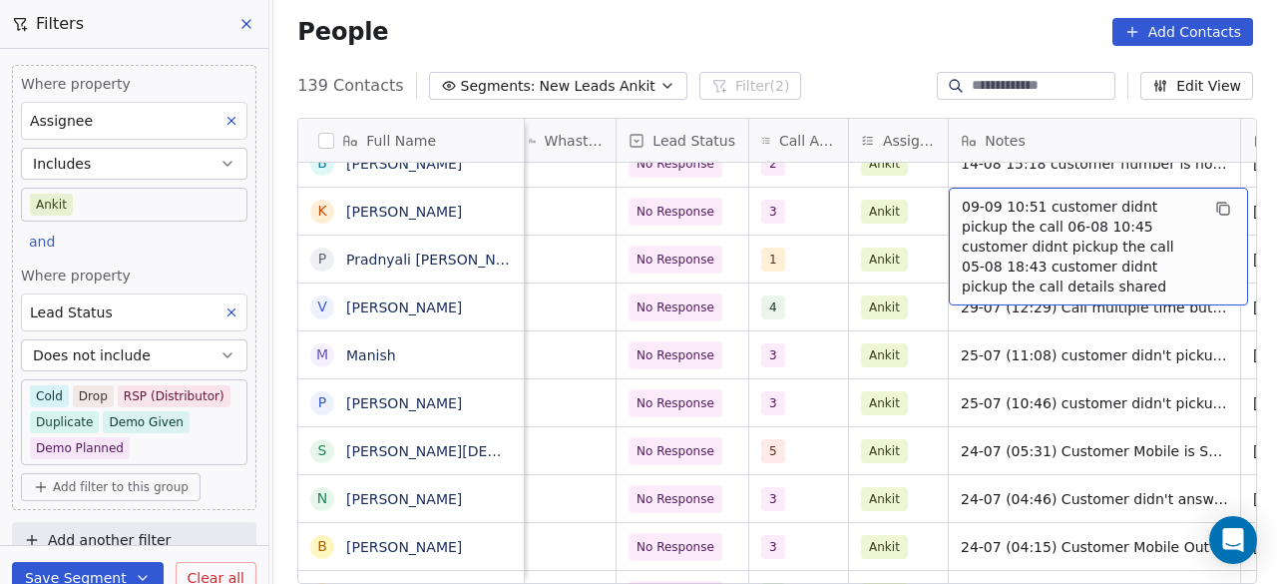
scroll to position [0, 1125]
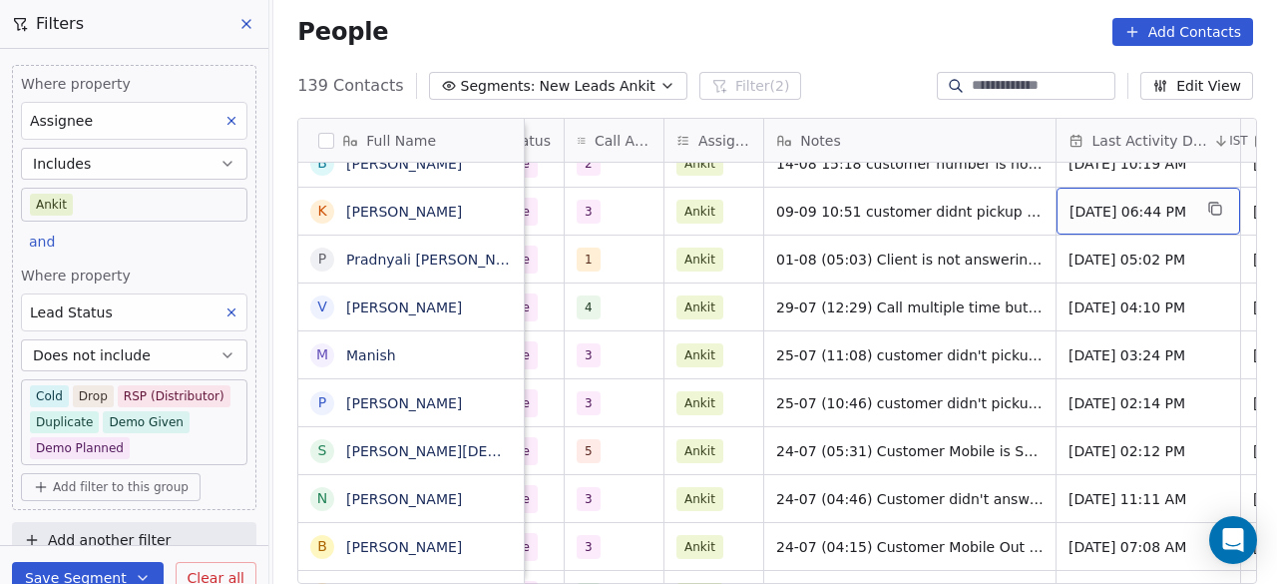
click at [1100, 213] on span "[DATE] 06:44 PM" at bounding box center [1131, 212] width 122 height 20
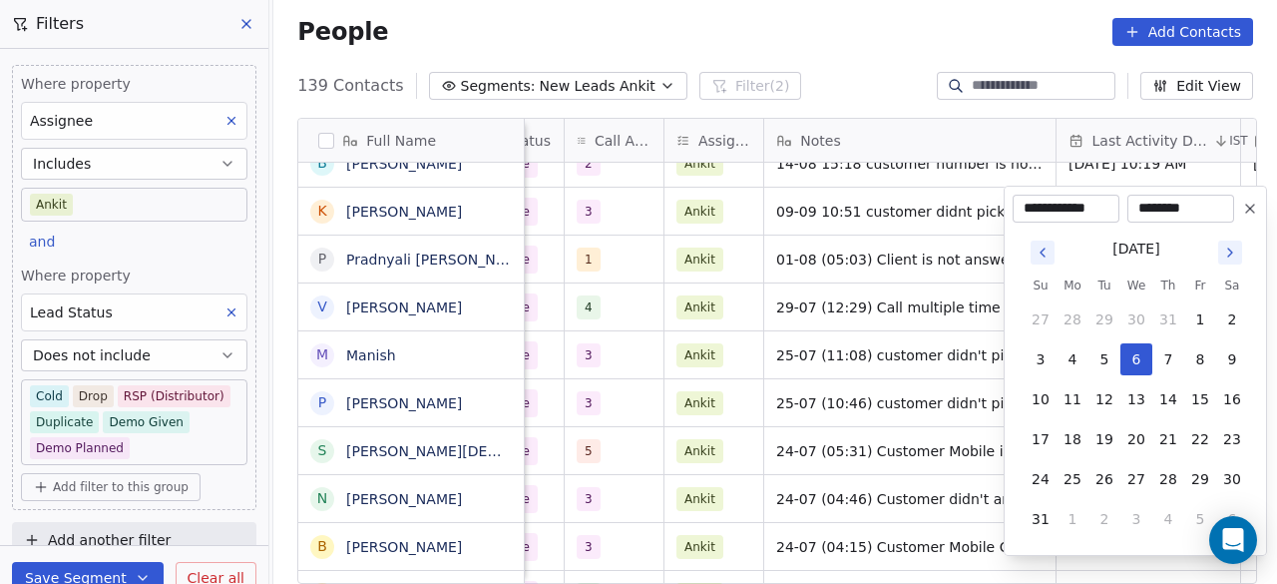
click at [1226, 242] on button "Go to next month" at bounding box center [1230, 252] width 24 height 24
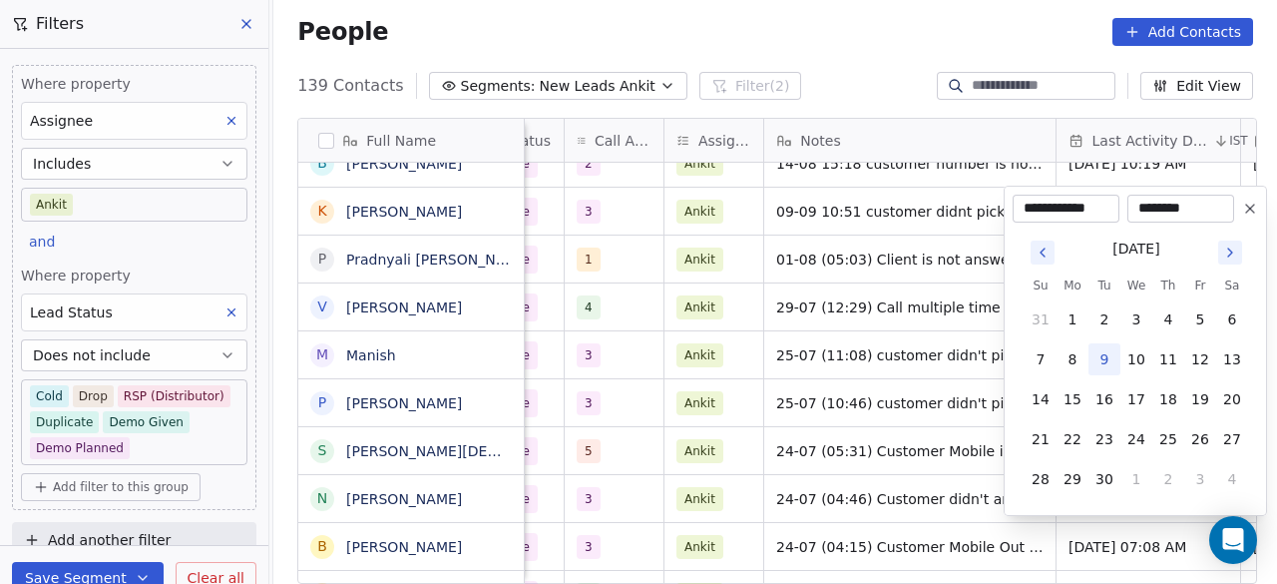
click at [1105, 357] on button "9" at bounding box center [1105, 359] width 32 height 32
type input "**********"
click at [942, 222] on html "On2Cook India Pvt. Ltd. Contacts People Marketing Workflows Campaigns Sales Pip…" at bounding box center [638, 292] width 1277 height 584
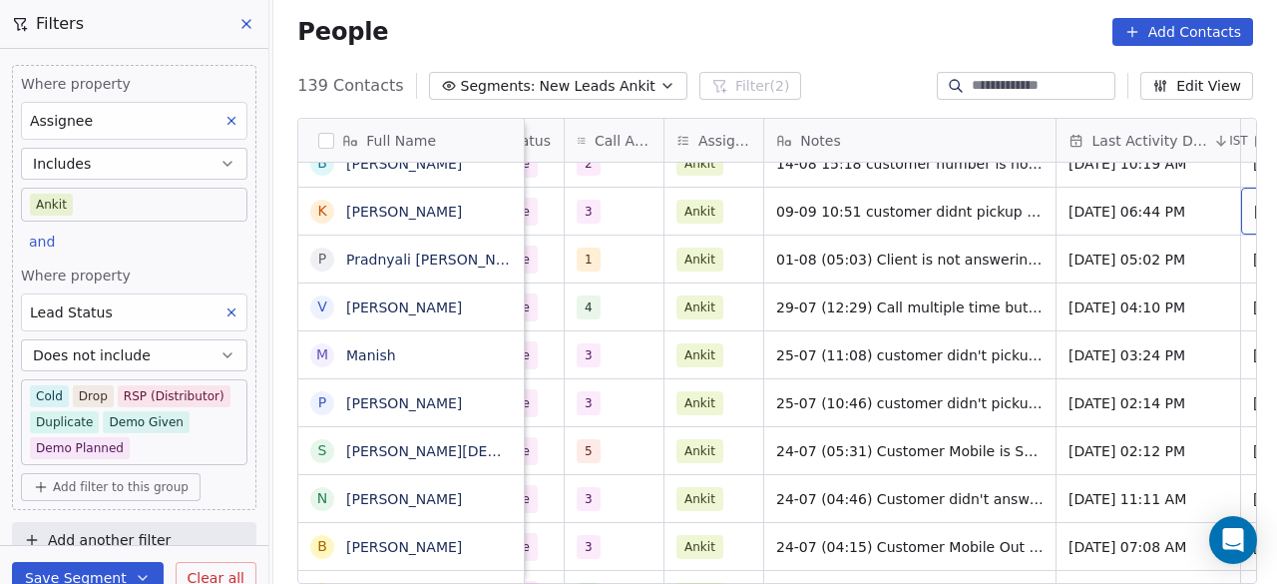
scroll to position [0, 1310]
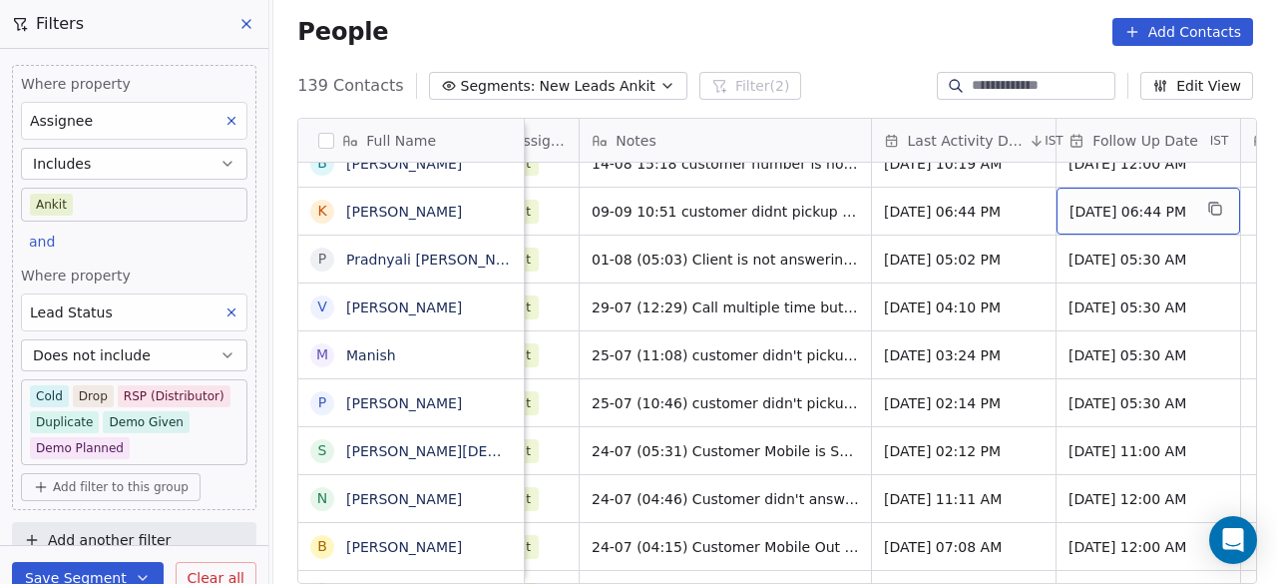
click at [1097, 221] on div "[DATE] 06:44 PM" at bounding box center [1149, 211] width 184 height 47
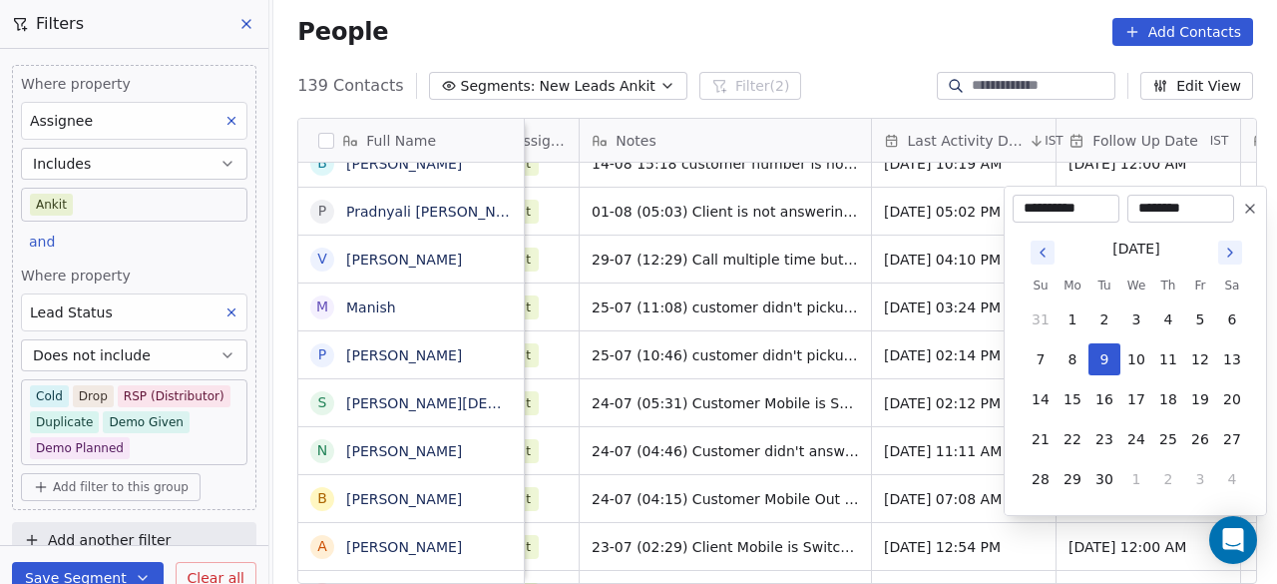
drag, startPoint x: 1229, startPoint y: 249, endPoint x: 1236, endPoint y: 238, distance: 13.0
click at [1110, 398] on button "16" at bounding box center [1105, 399] width 32 height 32
type input "**********"
click at [1110, 398] on button "16" at bounding box center [1105, 399] width 32 height 32
click at [1112, 395] on button "16" at bounding box center [1105, 399] width 32 height 32
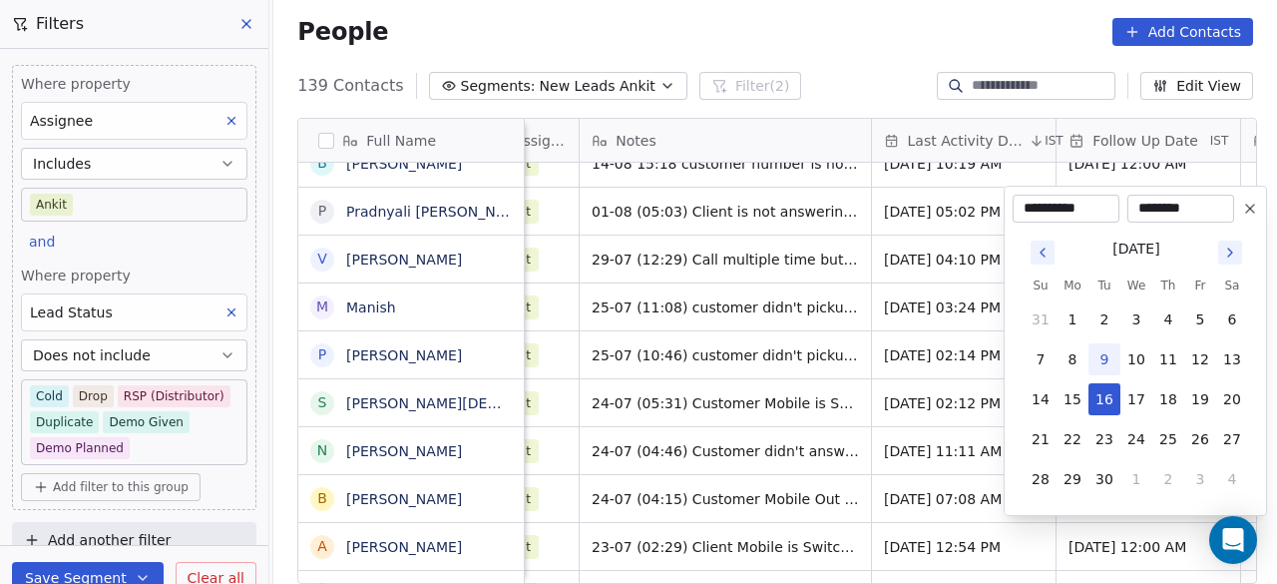
click at [858, 235] on html "On2Cook India Pvt. Ltd. Contacts People Marketing Workflows Campaigns Sales Pip…" at bounding box center [638, 292] width 1277 height 584
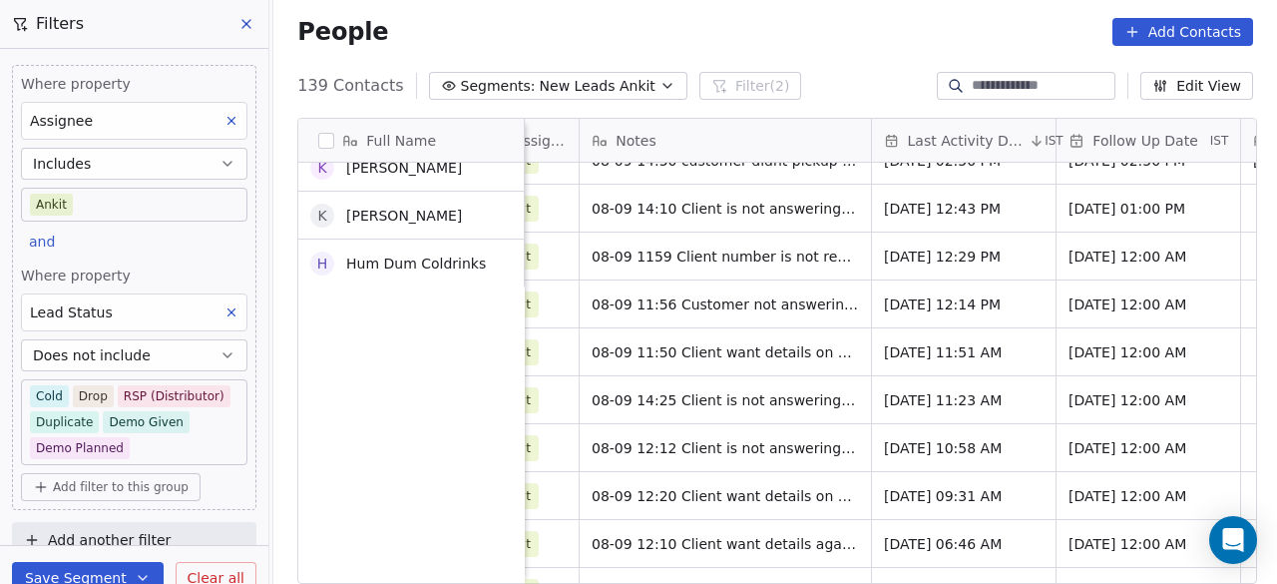
scroll to position [0, 0]
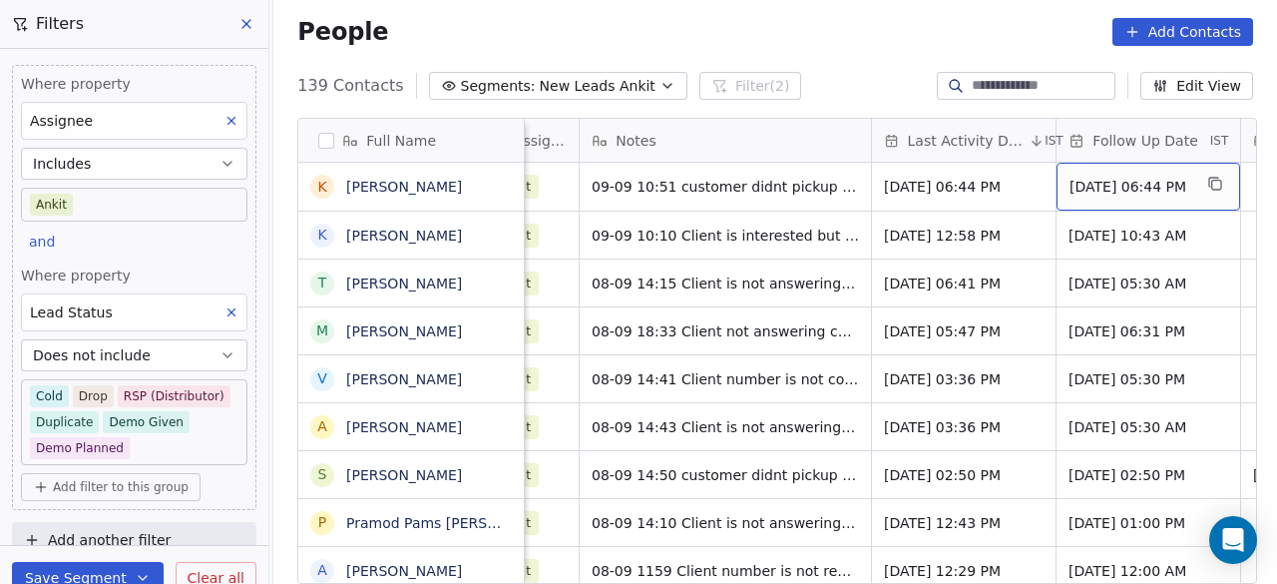
click at [1125, 195] on span "[DATE] 06:44 PM" at bounding box center [1131, 187] width 122 height 20
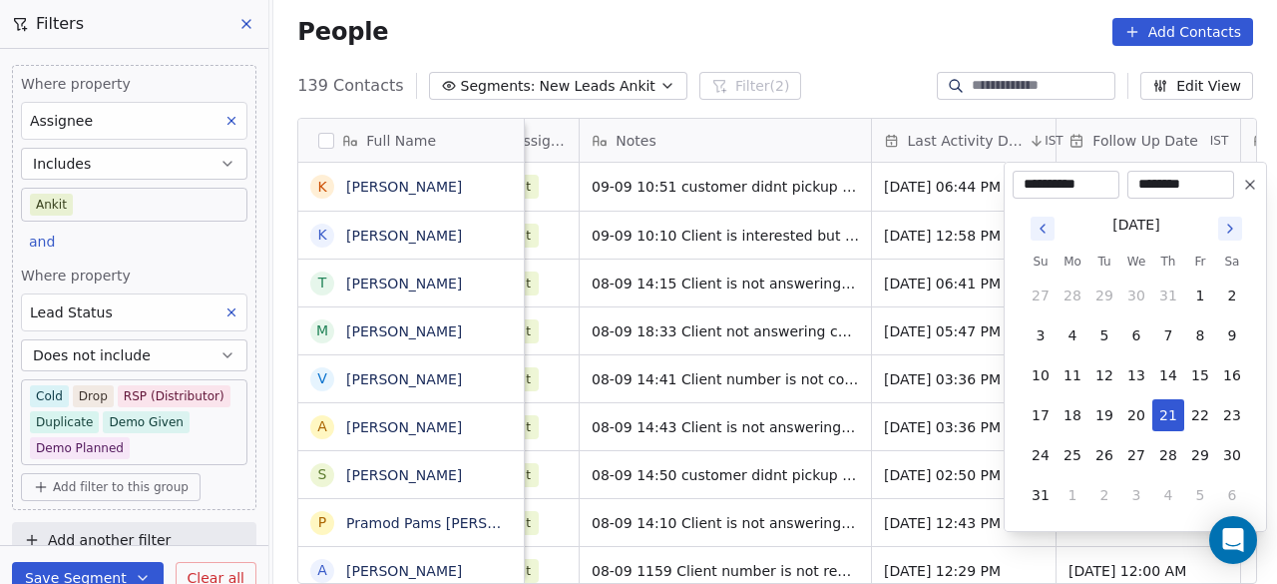
click at [1226, 226] on icon "Go to next month" at bounding box center [1230, 229] width 16 height 16
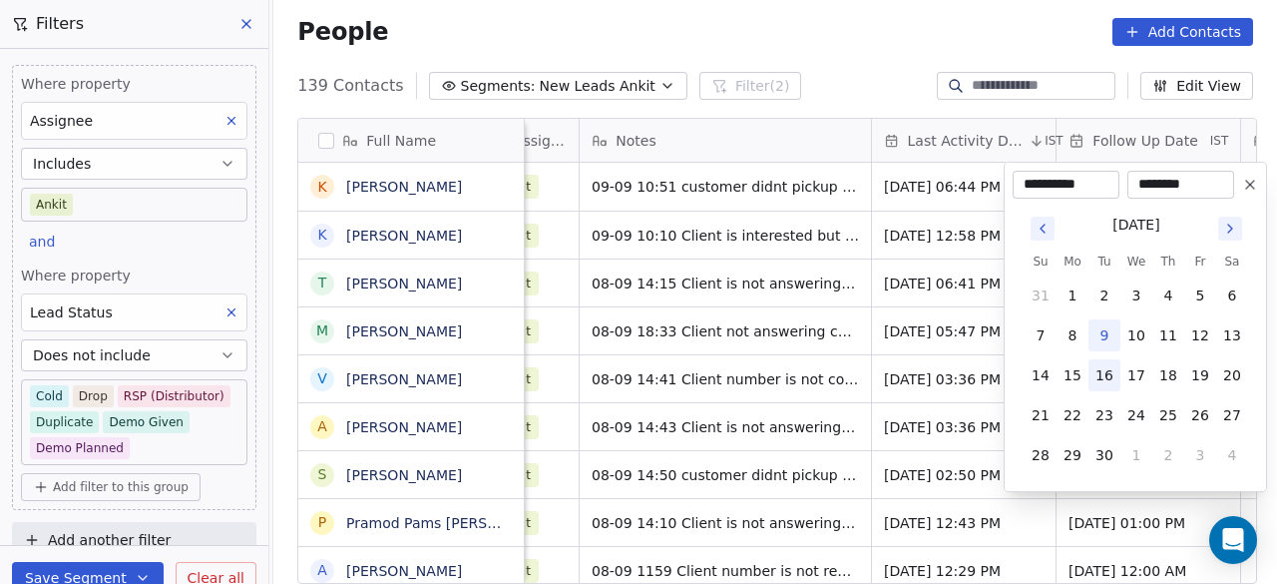
click at [1107, 376] on button "16" at bounding box center [1105, 375] width 32 height 32
type input "**********"
click at [800, 195] on html "On2Cook India Pvt. Ltd. Contacts People Marketing Workflows Campaigns Sales Pip…" at bounding box center [638, 292] width 1277 height 584
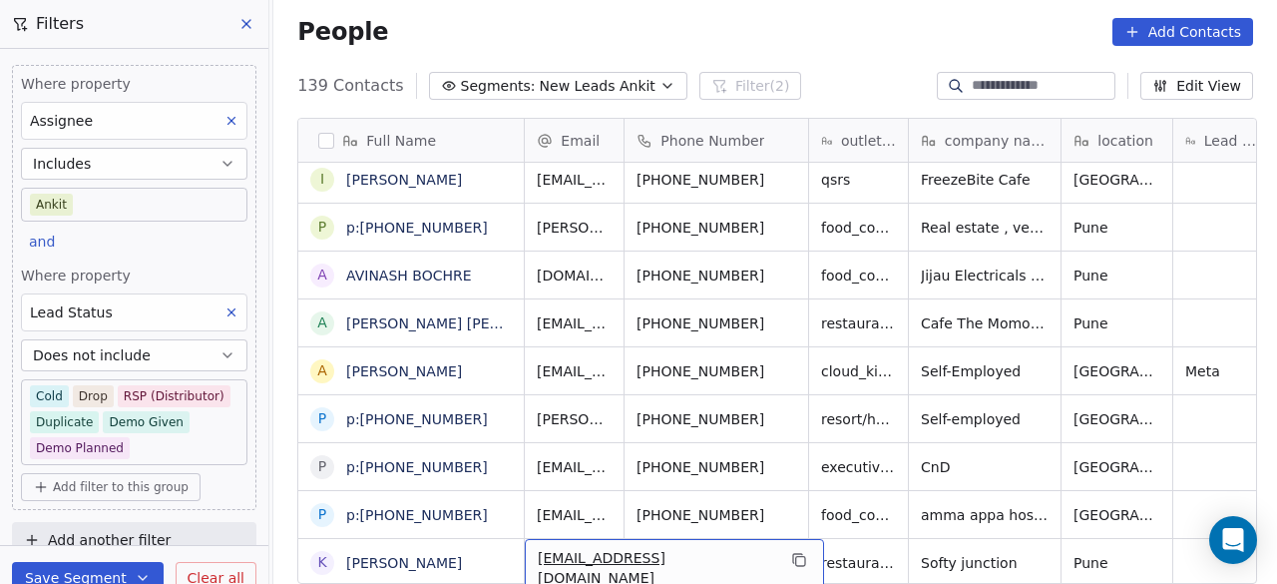
scroll to position [15, 32]
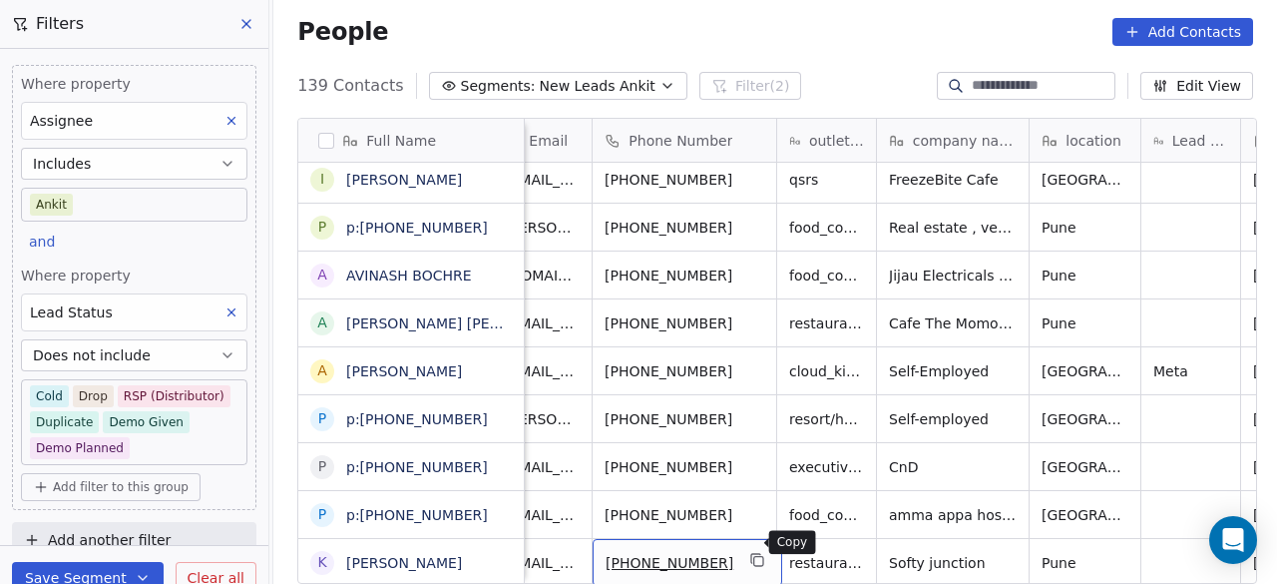
click at [750, 552] on icon "grid" at bounding box center [758, 560] width 16 height 16
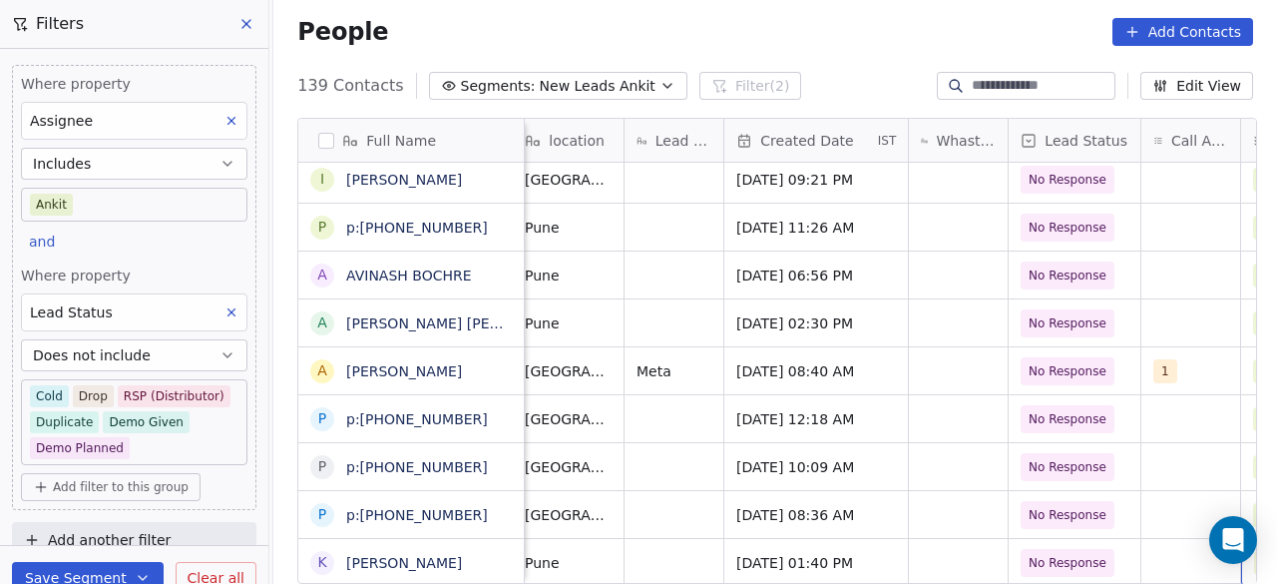
scroll to position [15, 649]
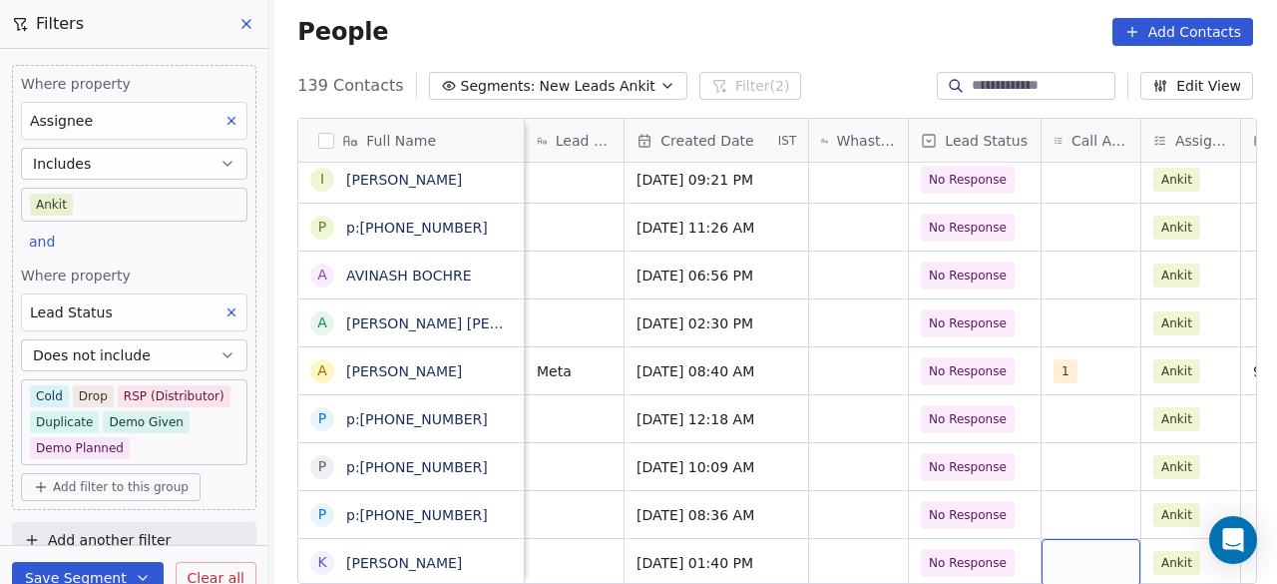
click at [1062, 546] on div "grid" at bounding box center [1091, 562] width 99 height 47
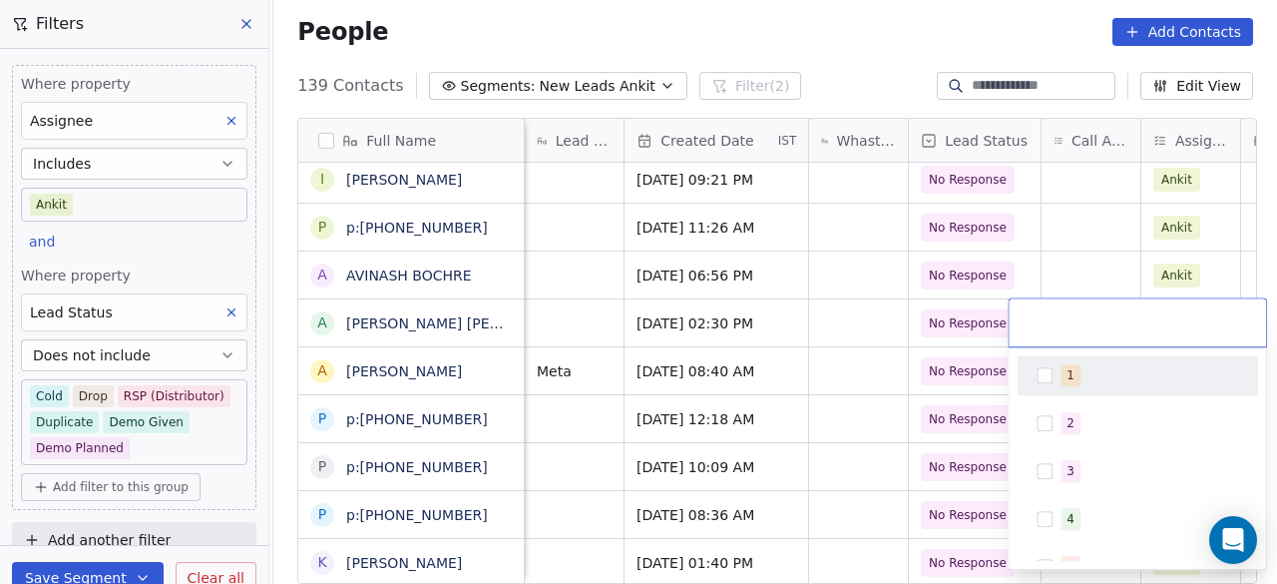
click at [1054, 374] on div "1" at bounding box center [1137, 375] width 225 height 32
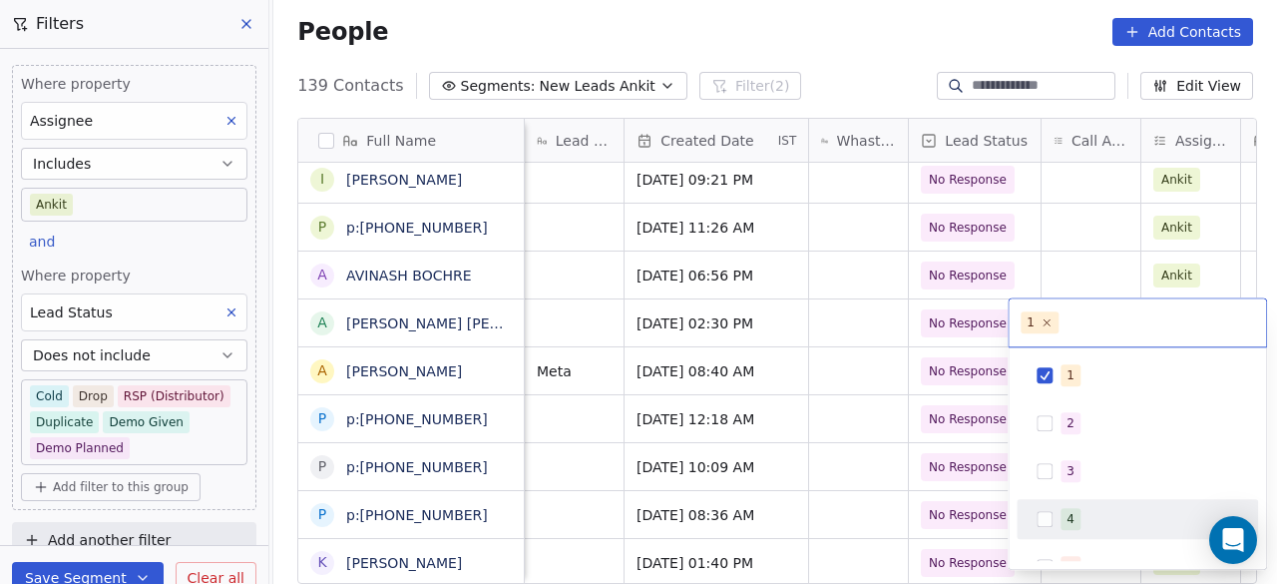
click at [816, 548] on html "On2Cook India Pvt. Ltd. Contacts People Marketing Workflows Campaigns Sales Pip…" at bounding box center [638, 292] width 1277 height 584
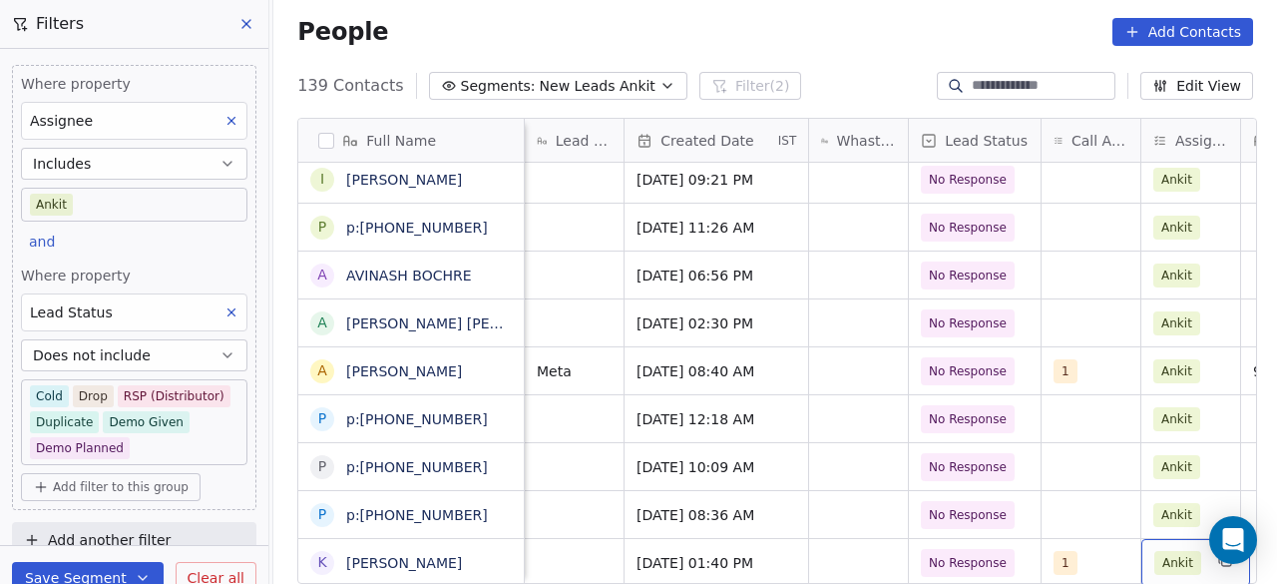
scroll to position [15, 941]
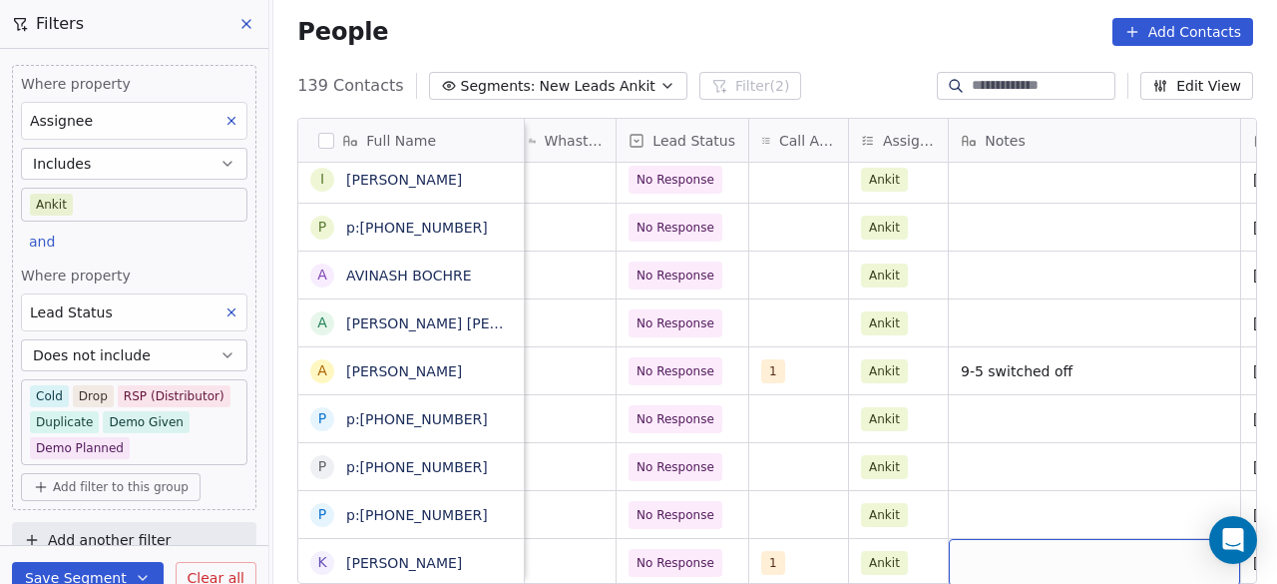
click at [1011, 539] on div "grid" at bounding box center [1094, 562] width 291 height 47
click at [961, 524] on textarea at bounding box center [1090, 538] width 289 height 62
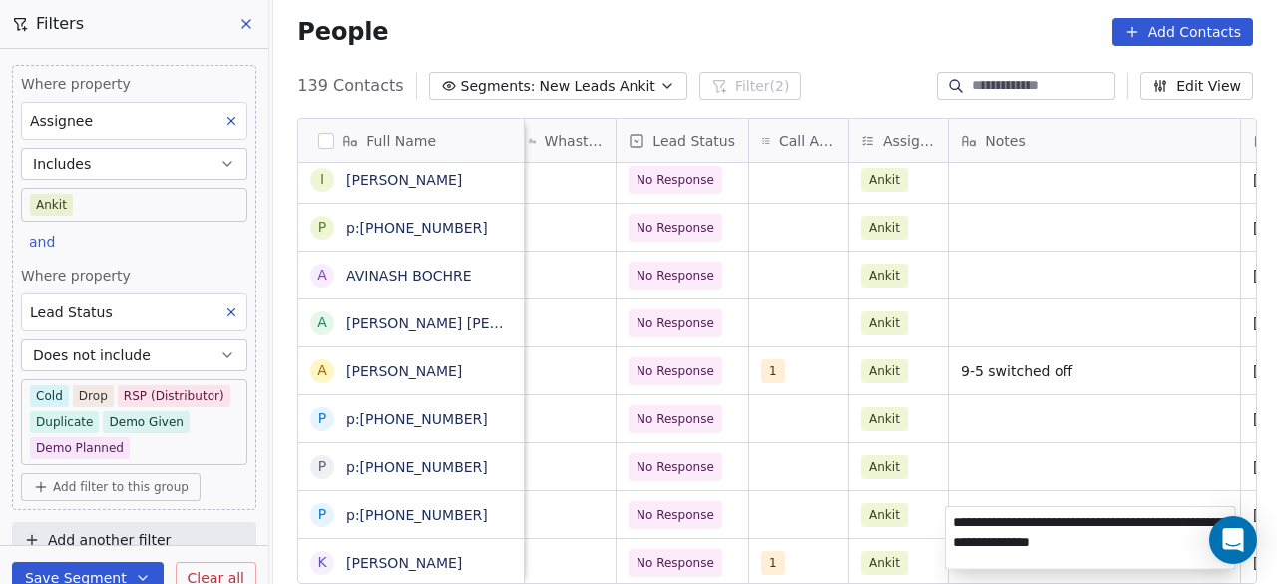
type textarea "**********"
click at [921, 558] on html "On2Cook India Pvt. Ltd. Contacts People Marketing Workflows Campaigns Sales Pip…" at bounding box center [638, 292] width 1277 height 584
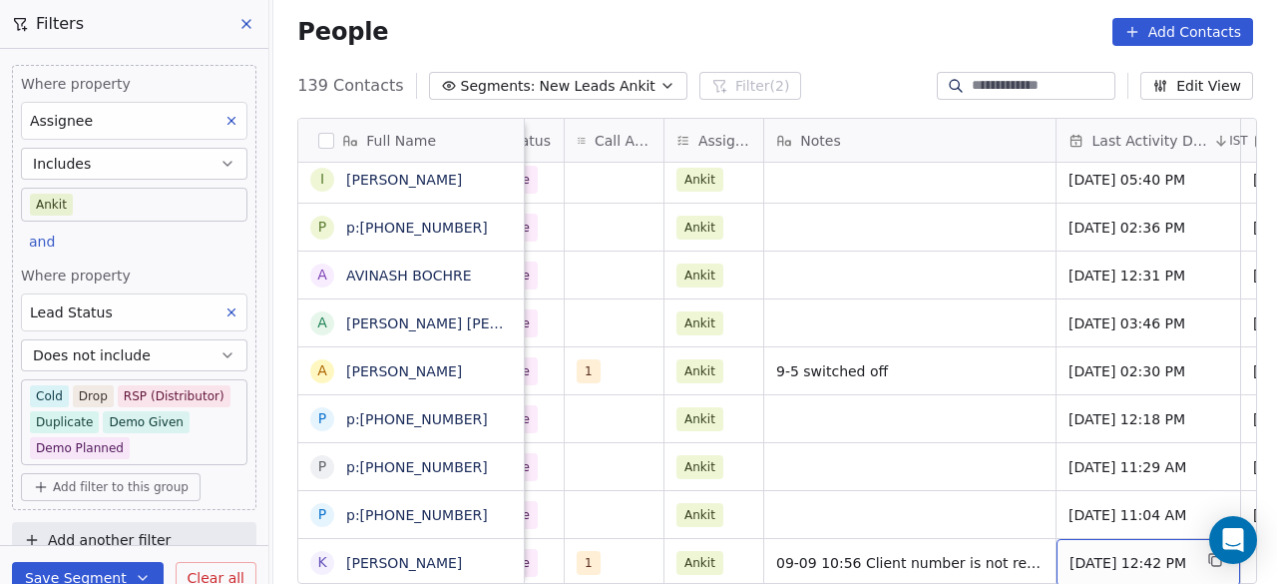
scroll to position [15, 1310]
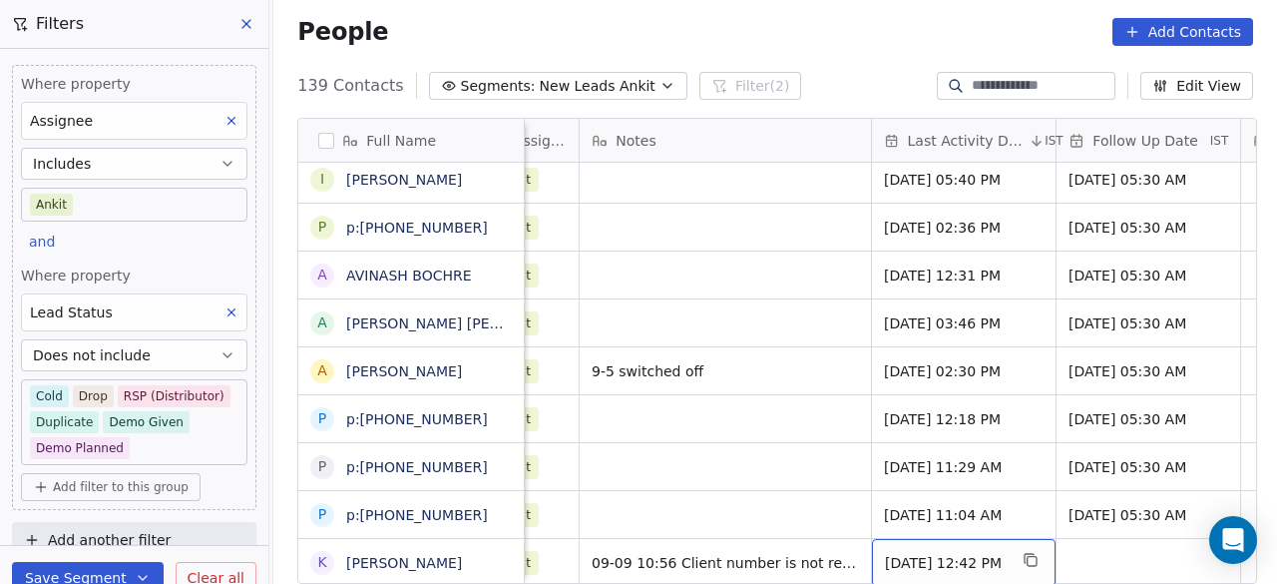
click at [974, 553] on span "[DATE] 12:42 PM" at bounding box center [946, 563] width 122 height 20
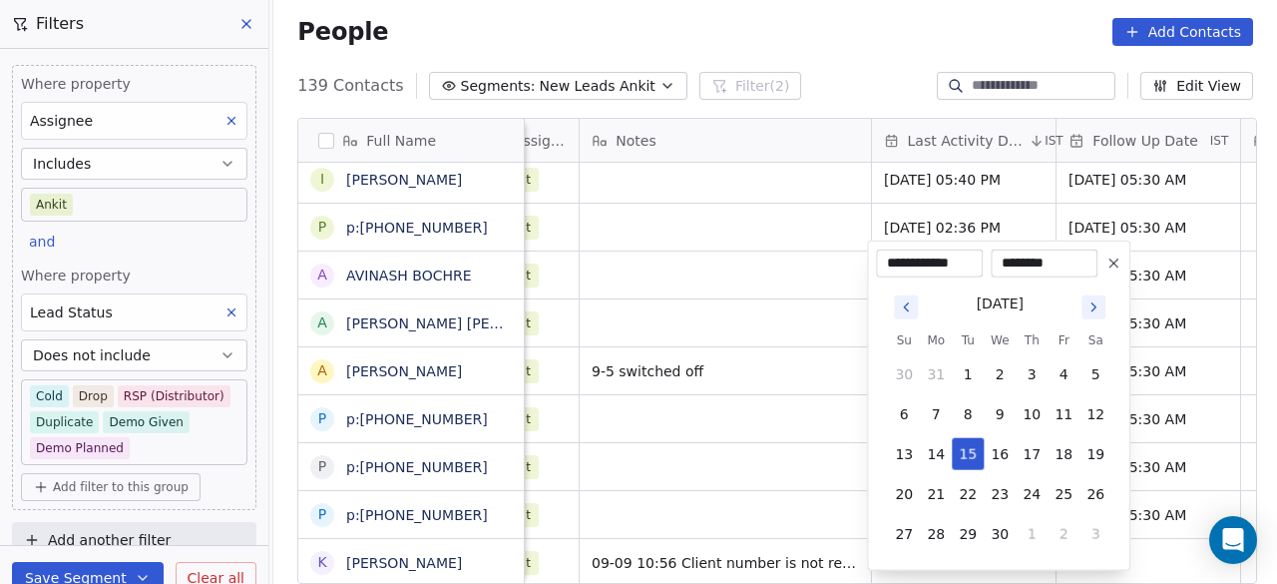
click at [1092, 319] on button "Go to next month" at bounding box center [1094, 307] width 28 height 28
click at [1094, 318] on button "Go to next month" at bounding box center [1094, 307] width 24 height 24
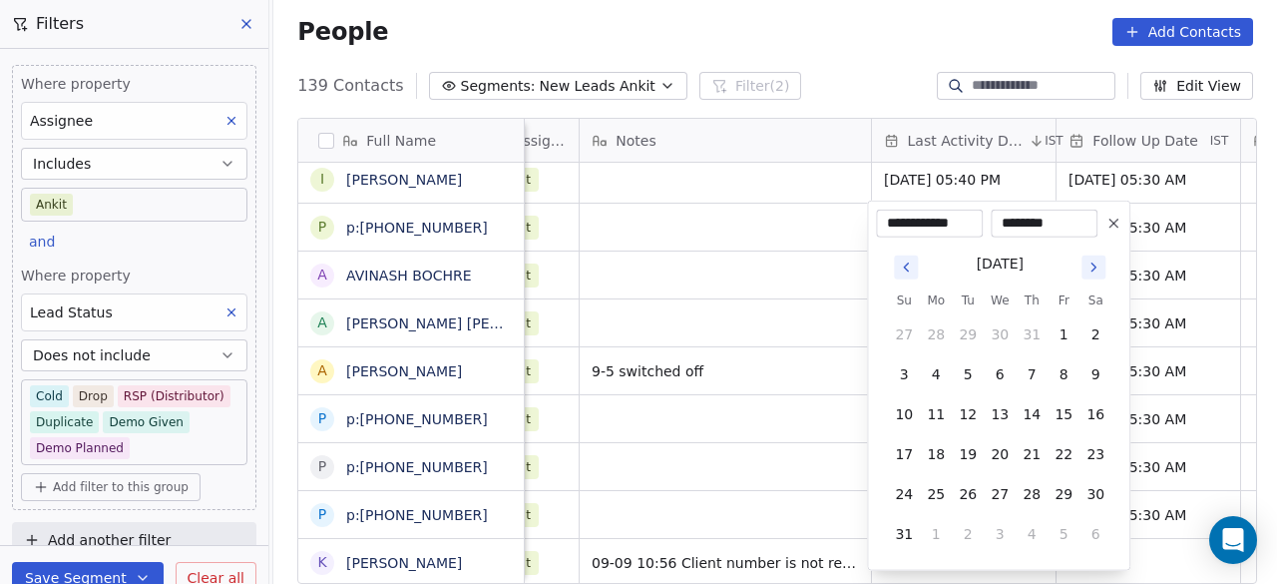
click at [1094, 278] on button "Go to next month" at bounding box center [1094, 267] width 28 height 28
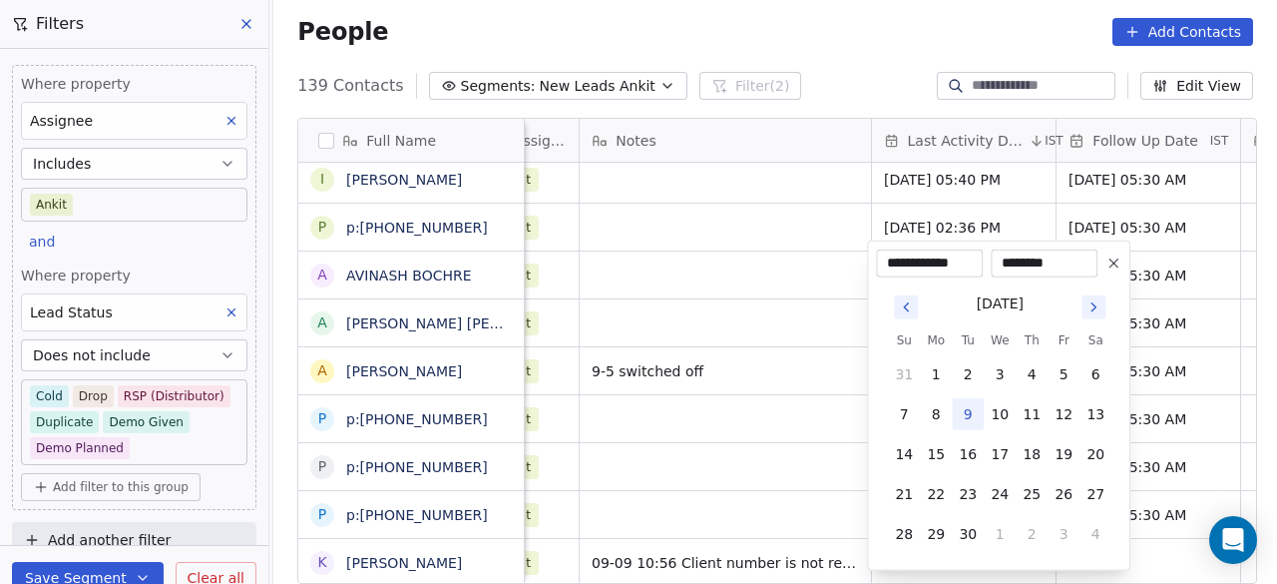
click at [1092, 306] on icon "Go to next month" at bounding box center [1094, 307] width 16 height 16
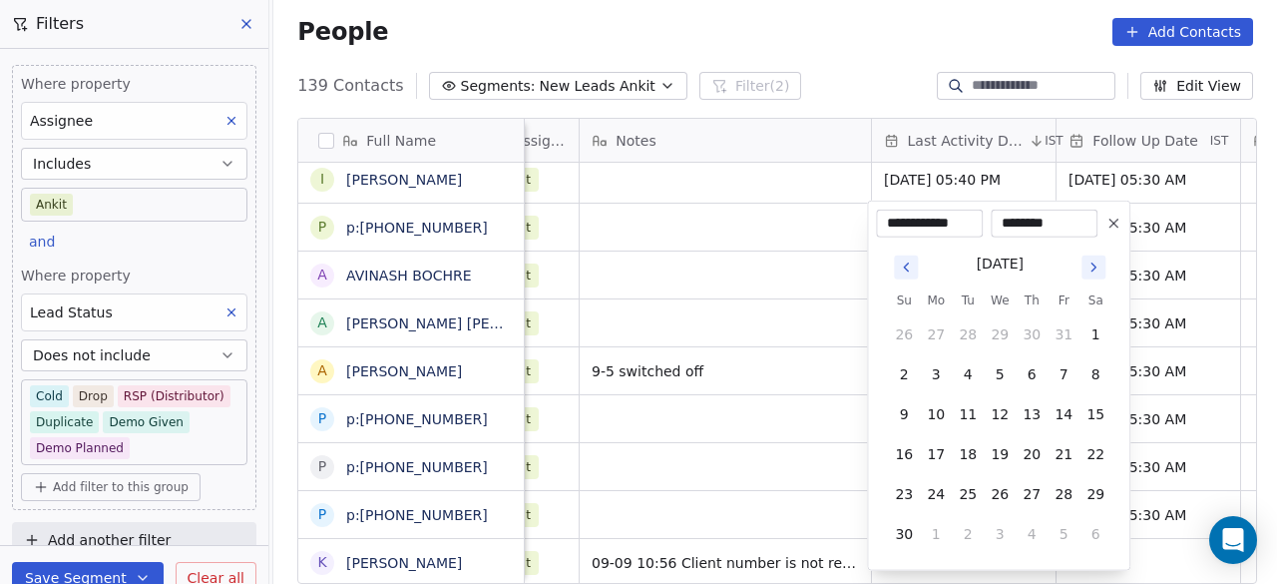
click at [907, 263] on icon "Go to previous month" at bounding box center [906, 267] width 4 height 8
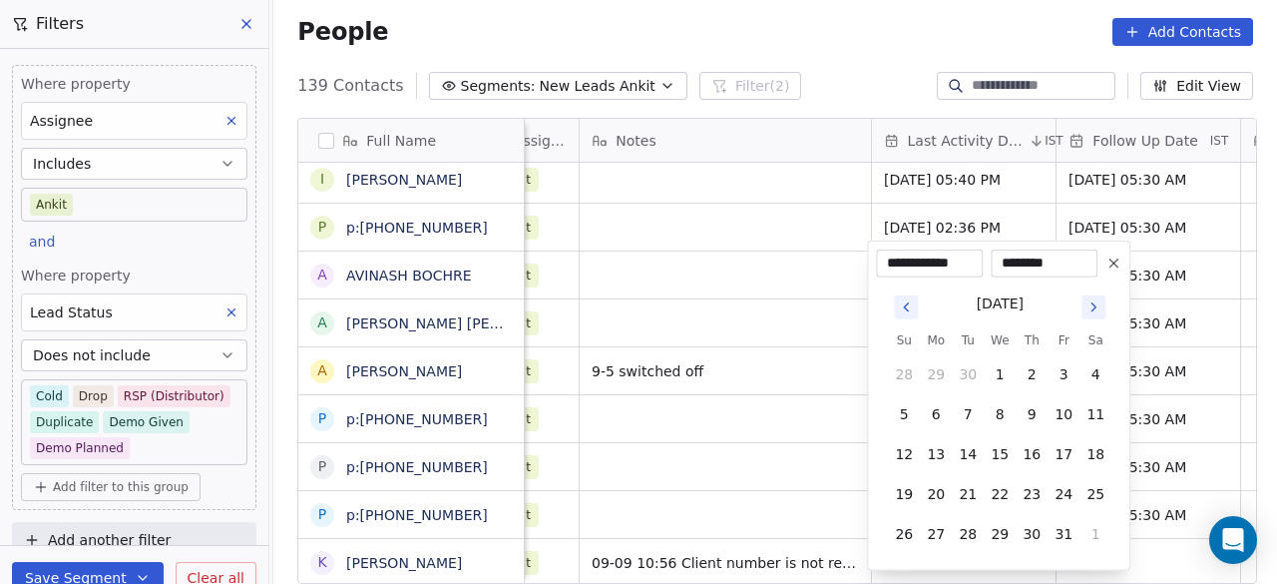
click at [907, 262] on input "**********" at bounding box center [929, 263] width 99 height 20
click at [1086, 303] on icon "Go to next month" at bounding box center [1094, 307] width 16 height 16
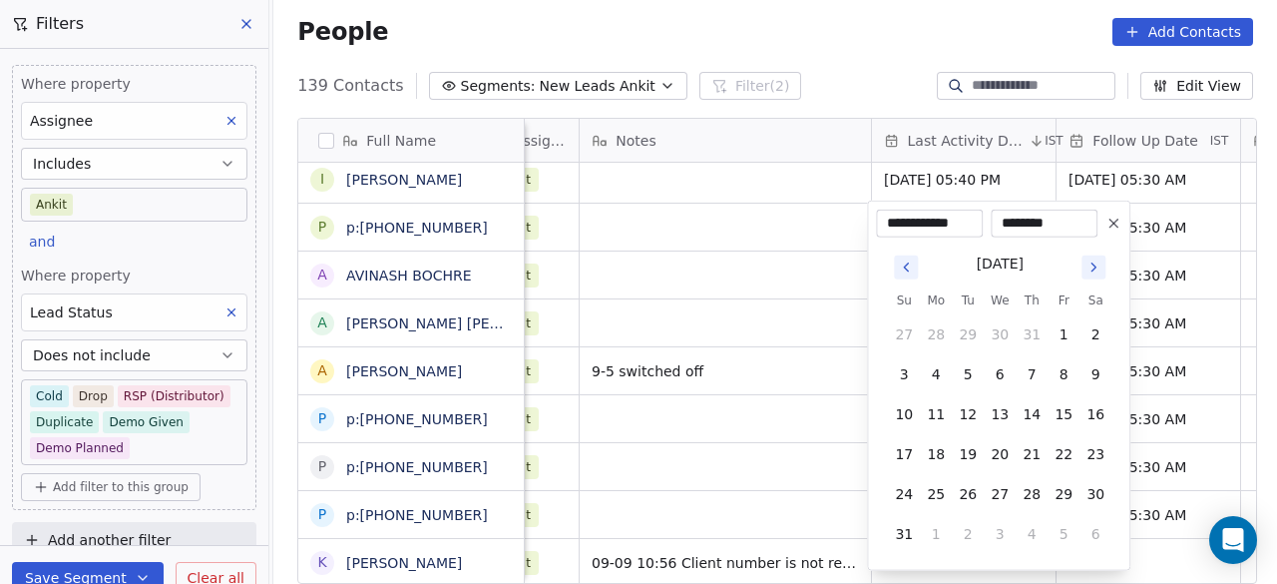
click at [1095, 272] on icon "Go to next month" at bounding box center [1094, 267] width 16 height 16
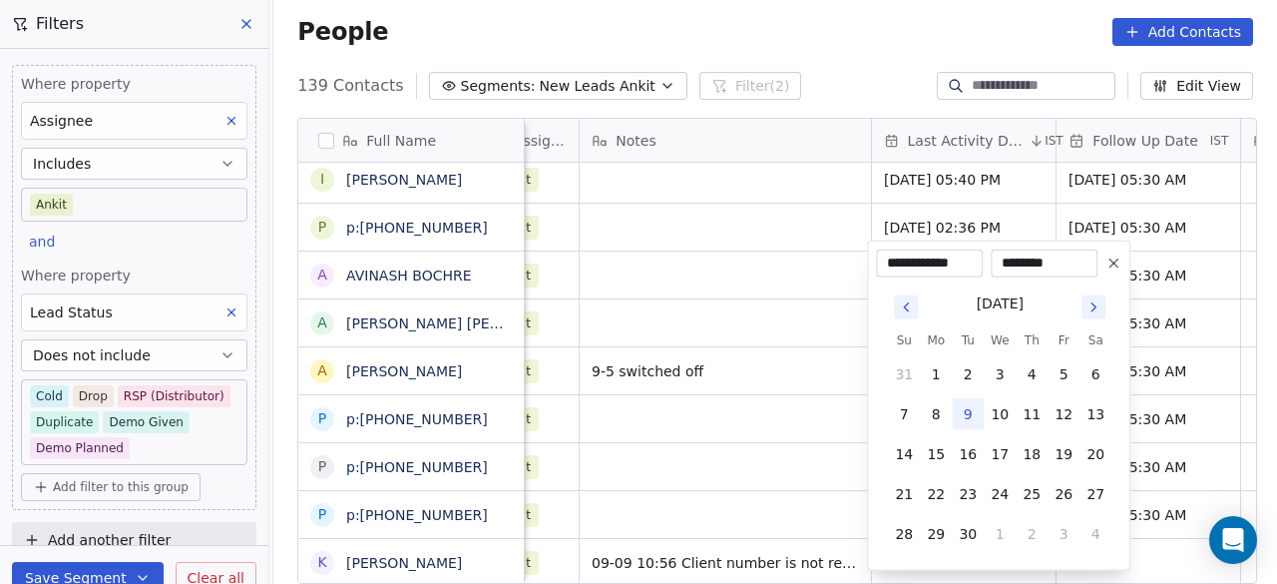
click at [973, 413] on button "9" at bounding box center [968, 414] width 32 height 32
type input "**********"
click at [1149, 545] on html "On2Cook India Pvt. Ltd. Contacts People Marketing Workflows Campaigns Sales Pip…" at bounding box center [638, 292] width 1277 height 584
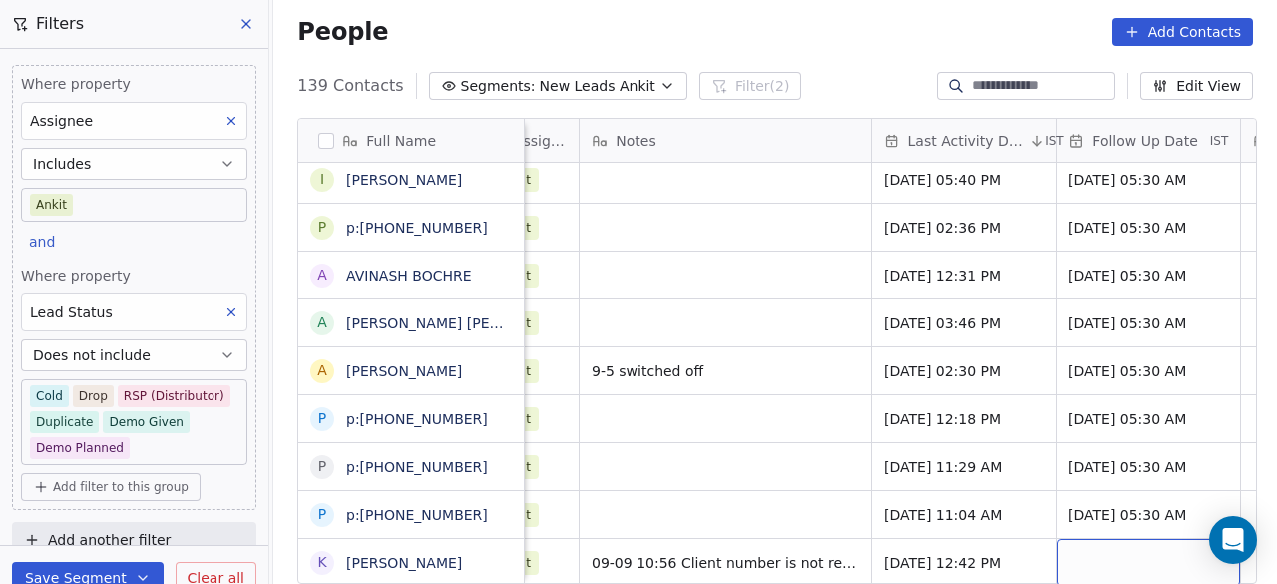
click at [1149, 545] on div "grid" at bounding box center [1149, 562] width 184 height 47
click at [1121, 547] on div "grid" at bounding box center [1149, 562] width 184 height 47
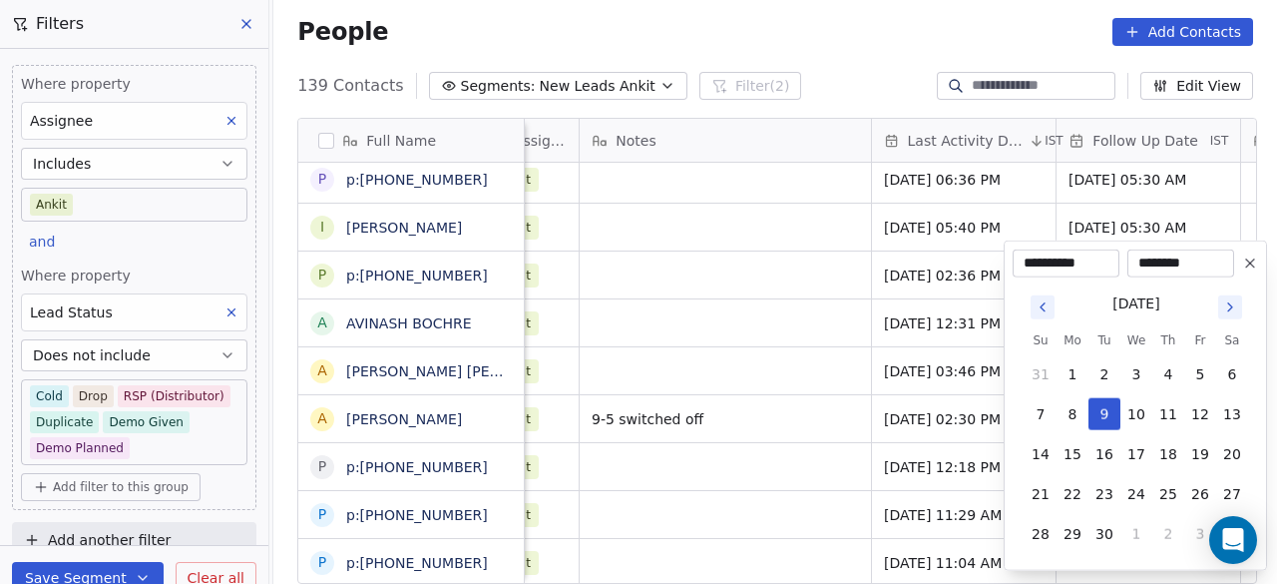
click at [690, 504] on html "On2Cook India Pvt. Ltd. Contacts People Marketing Workflows Campaigns Sales Pip…" at bounding box center [638, 292] width 1277 height 584
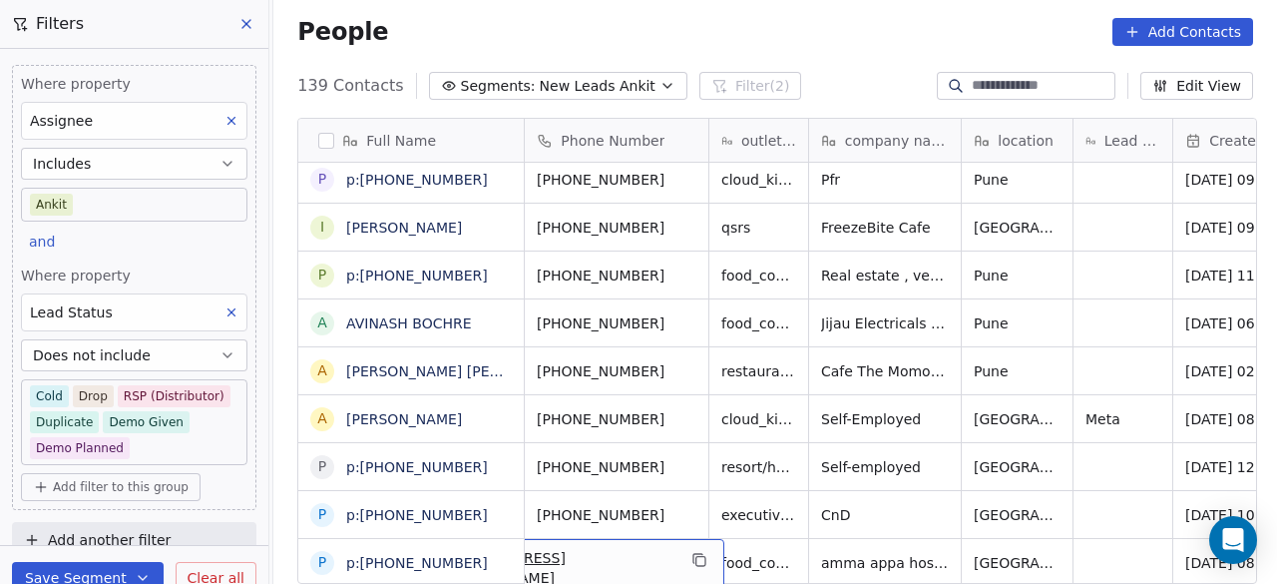
scroll to position [15, 0]
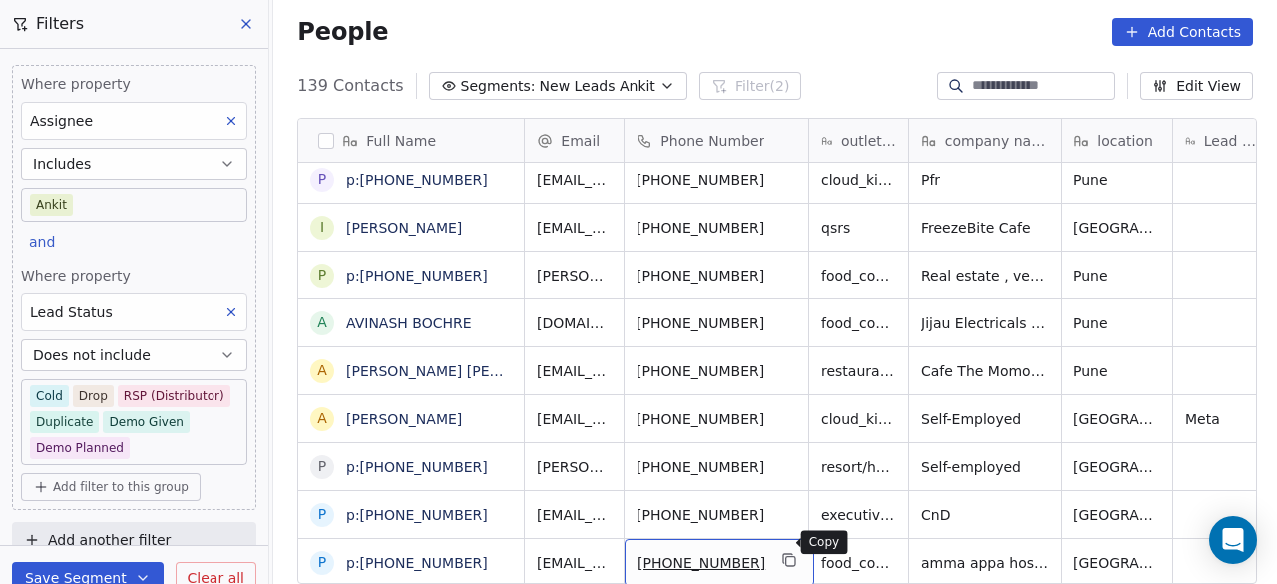
click at [786, 557] on icon "grid" at bounding box center [790, 561] width 9 height 9
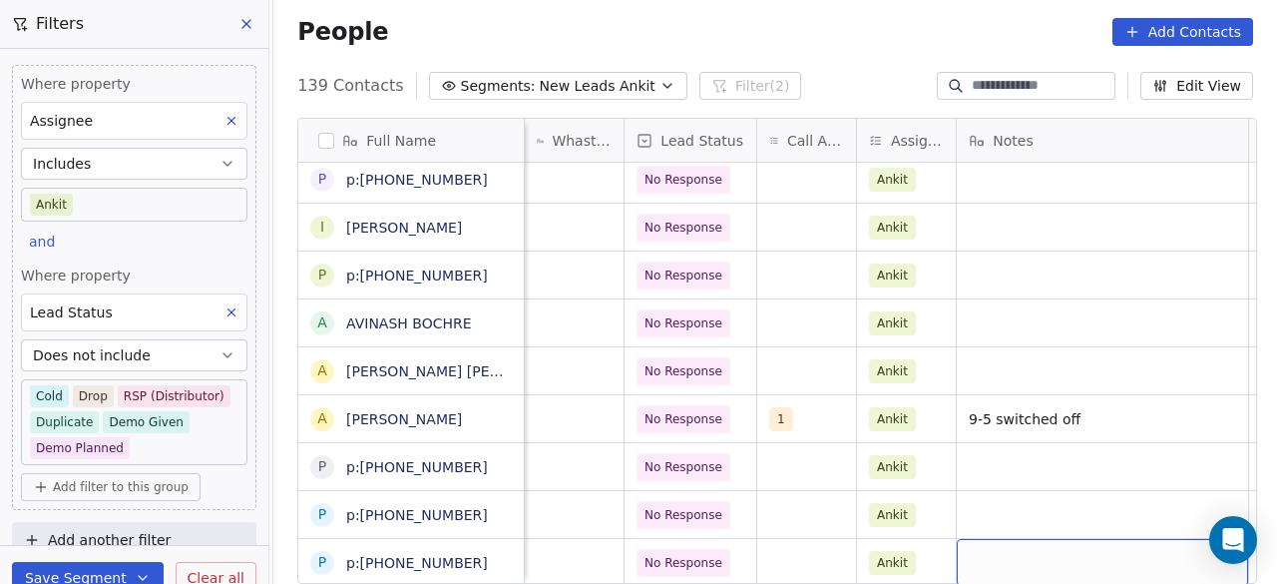
scroll to position [15, 941]
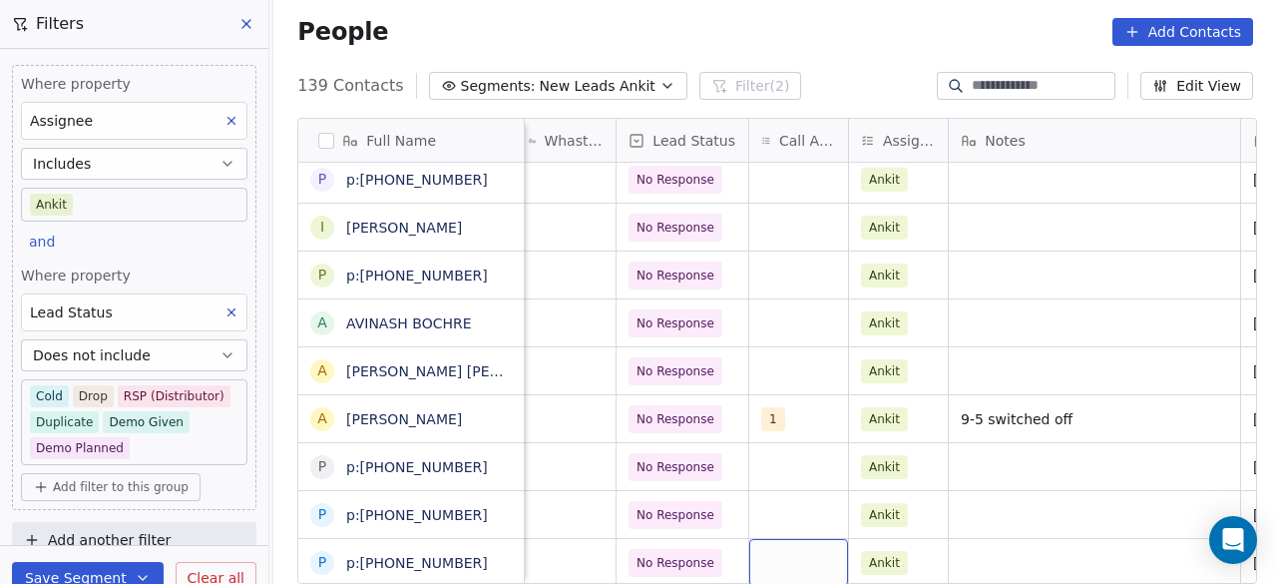
click at [776, 552] on div "grid" at bounding box center [798, 562] width 99 height 47
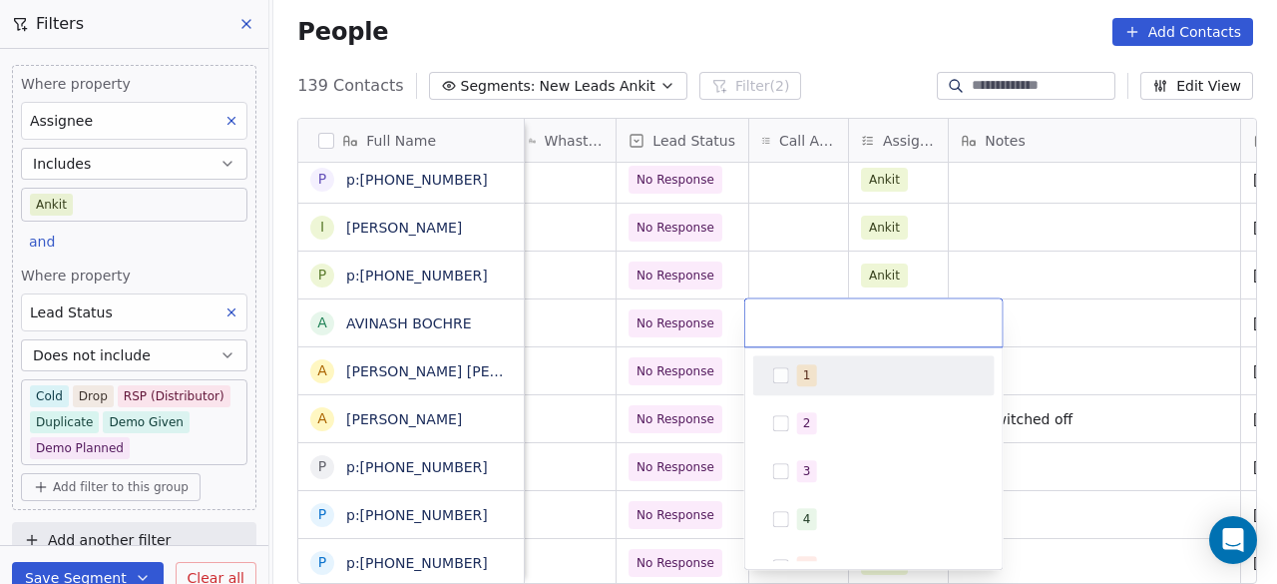
click at [781, 367] on button "Suggestions" at bounding box center [781, 375] width 16 height 16
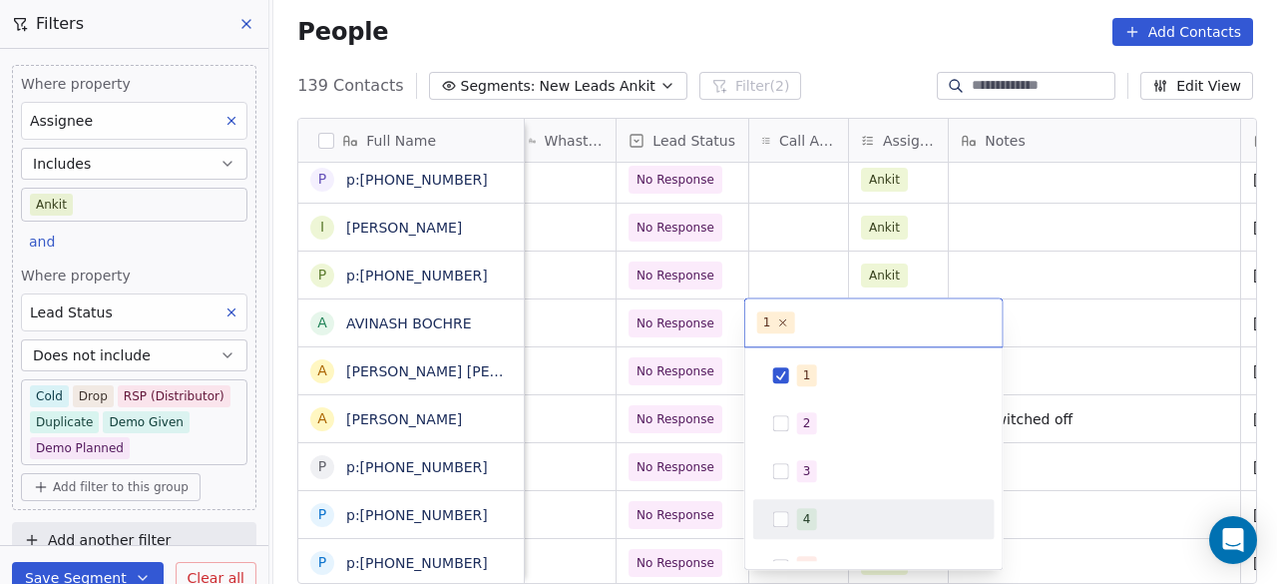
click at [1076, 504] on html "On2Cook India Pvt. Ltd. Contacts People Marketing Workflows Campaigns Sales Pip…" at bounding box center [638, 292] width 1277 height 584
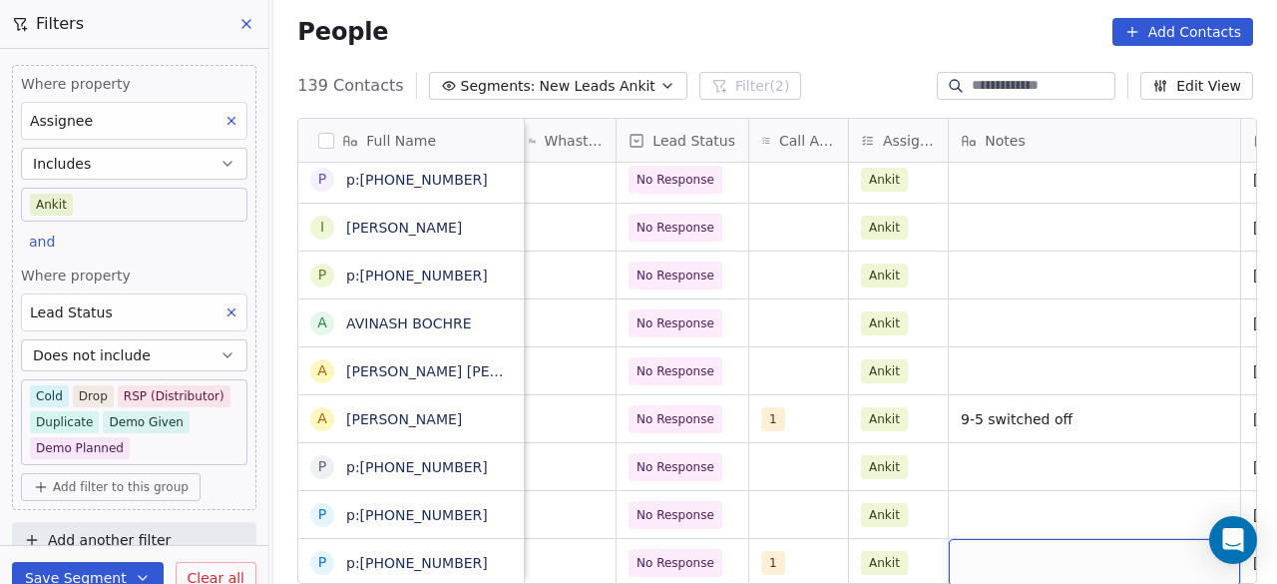
click at [1055, 546] on div "grid" at bounding box center [1094, 562] width 291 height 47
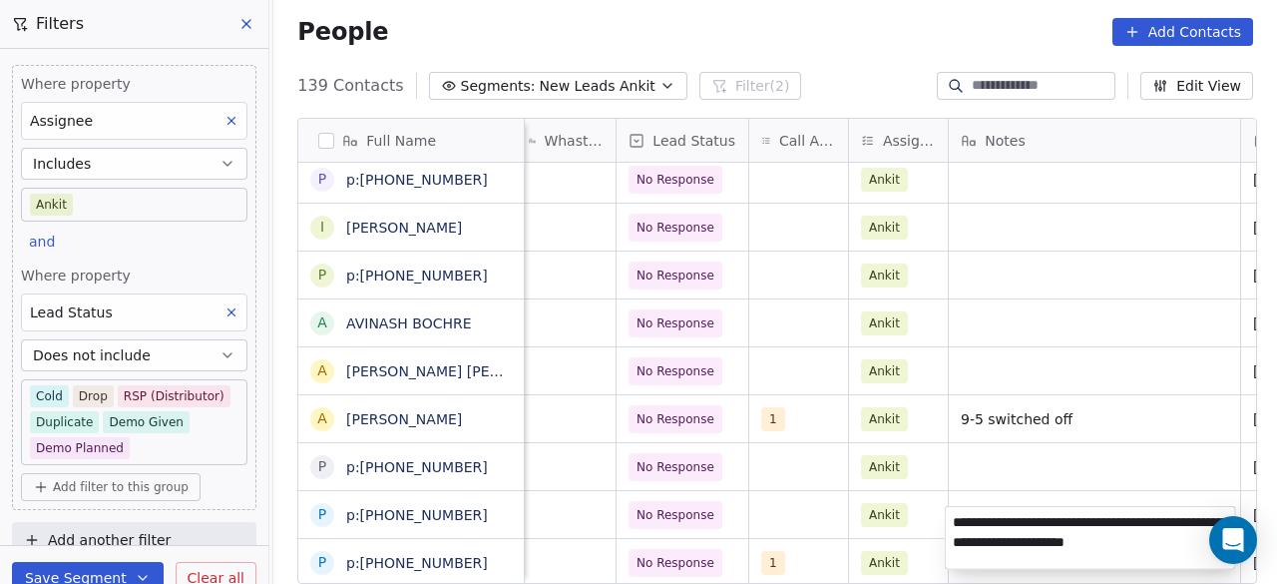
type textarea "**********"
click at [924, 556] on html "On2Cook India Pvt. Ltd. Contacts People Marketing Workflows Campaigns Sales Pip…" at bounding box center [638, 292] width 1277 height 584
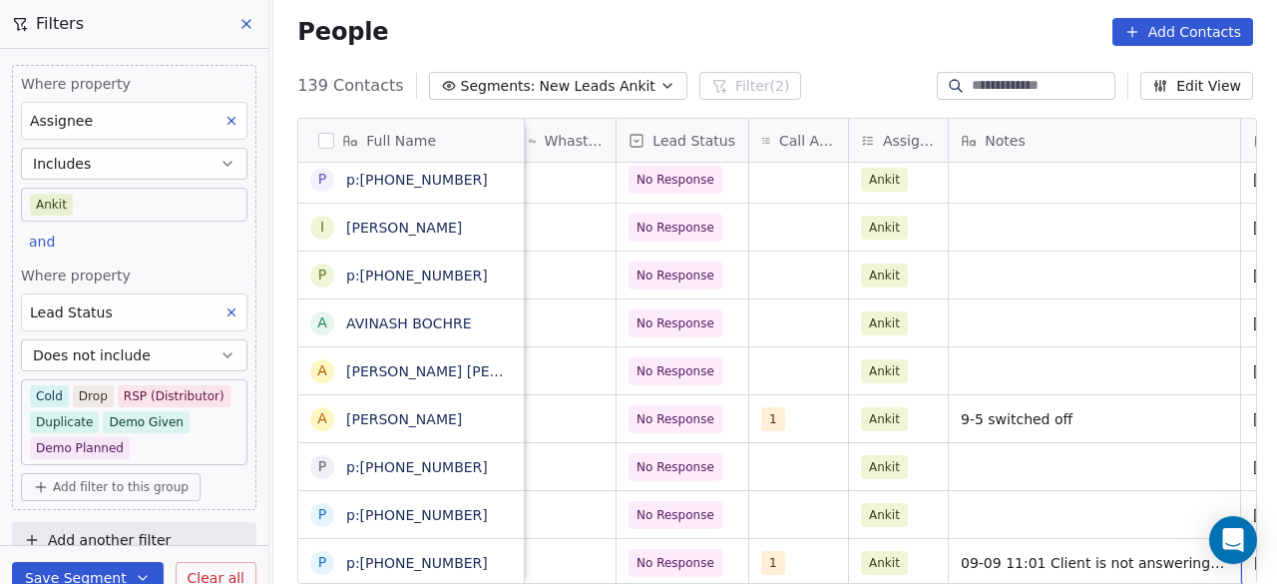
scroll to position [15, 1125]
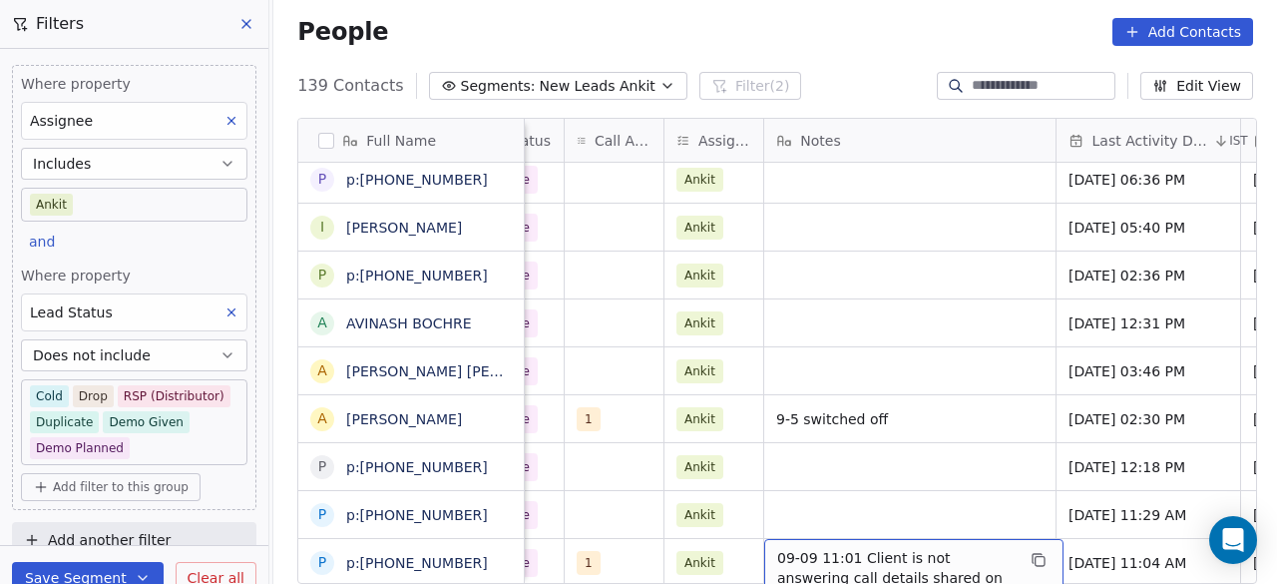
drag, startPoint x: 853, startPoint y: 540, endPoint x: 988, endPoint y: 558, distance: 135.9
click at [988, 558] on span "09-09 11:01 Client is not answering call details shared on what's app already." at bounding box center [895, 578] width 237 height 60
drag, startPoint x: 854, startPoint y: 538, endPoint x: 990, endPoint y: 557, distance: 137.0
click at [990, 557] on span "09-09 11:01 Client is not answering call details shared on what's app already." at bounding box center [895, 578] width 237 height 60
click at [990, 556] on span "09-09 11:01 Client is not answering call details shared on what's app already." at bounding box center [895, 578] width 237 height 60
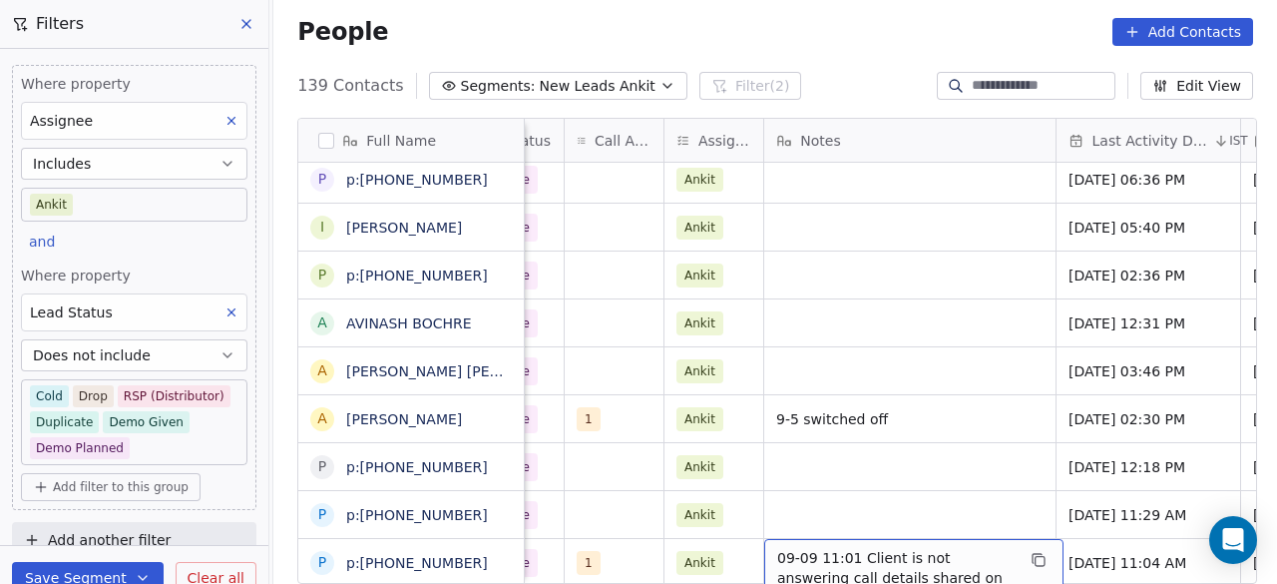
click at [985, 560] on span "09-09 11:01 Client is not answering call details shared on what's app already." at bounding box center [895, 578] width 237 height 60
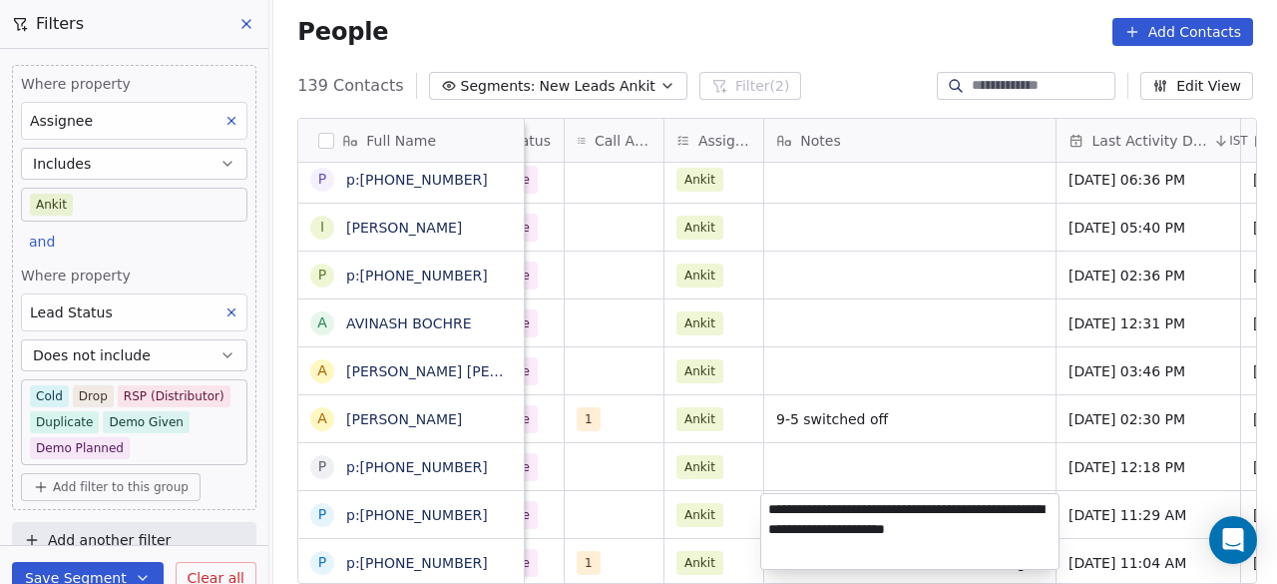
drag, startPoint x: 1005, startPoint y: 529, endPoint x: 849, endPoint y: 504, distance: 157.6
click at [849, 504] on textarea "**********" at bounding box center [909, 531] width 297 height 75
click at [1016, 542] on textarea "**********" at bounding box center [909, 531] width 297 height 75
click at [1102, 557] on html "On2Cook India Pvt. Ltd. Contacts People Marketing Workflows Campaigns Sales Pip…" at bounding box center [638, 292] width 1277 height 584
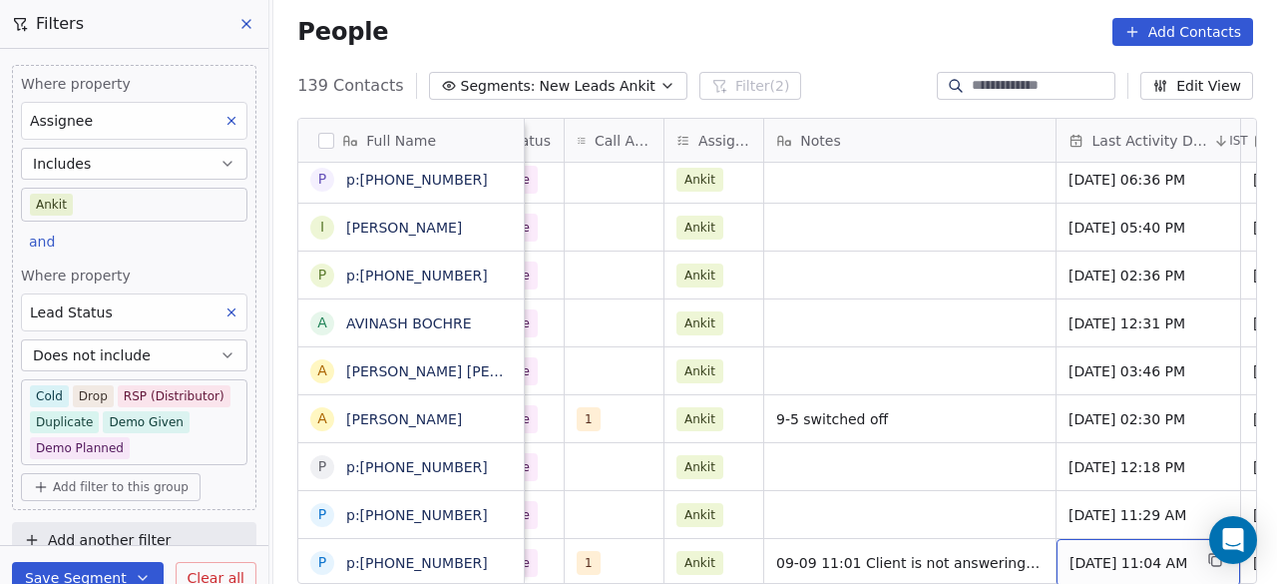
scroll to position [15, 1310]
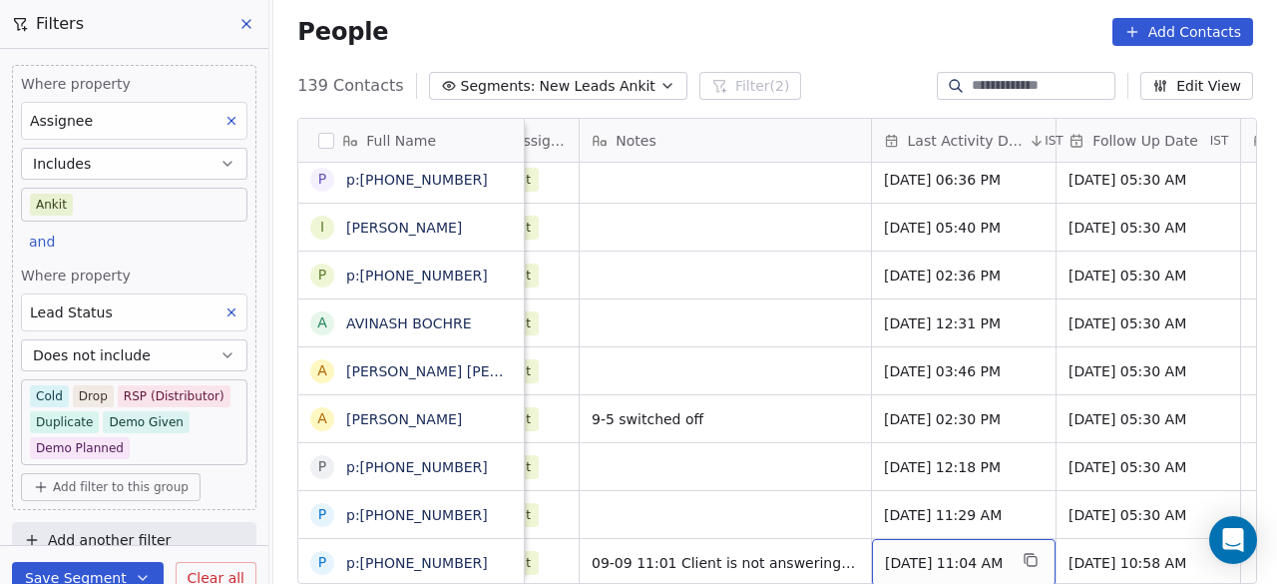
click at [958, 554] on span "[DATE] 11:04 AM" at bounding box center [946, 563] width 122 height 20
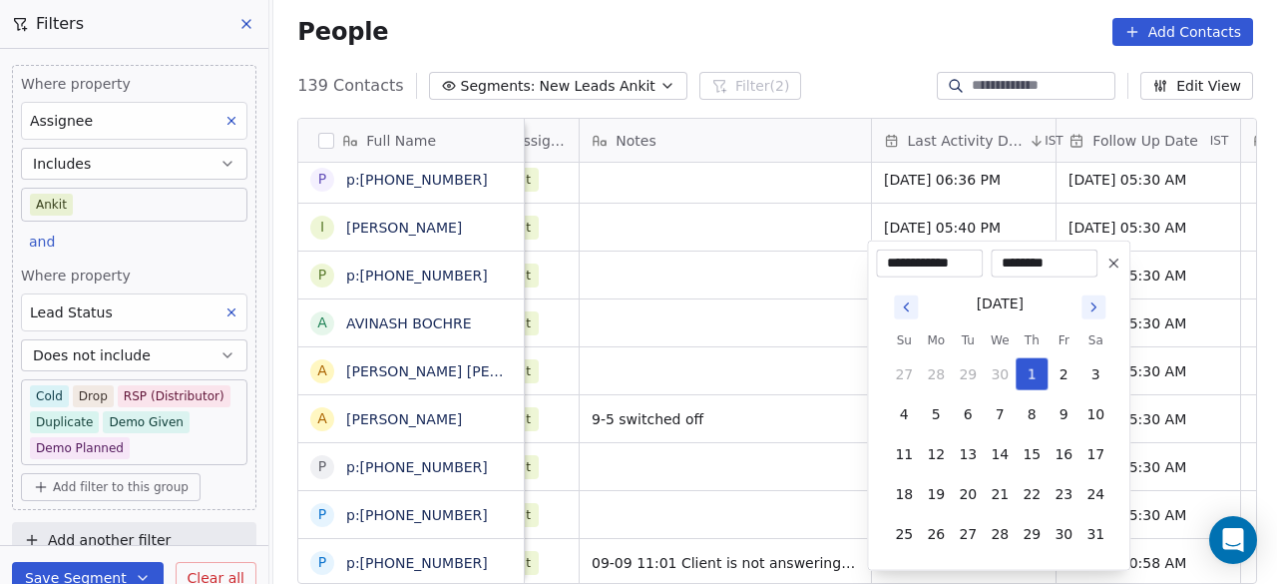
click at [1088, 310] on icon "Go to next month" at bounding box center [1094, 307] width 16 height 16
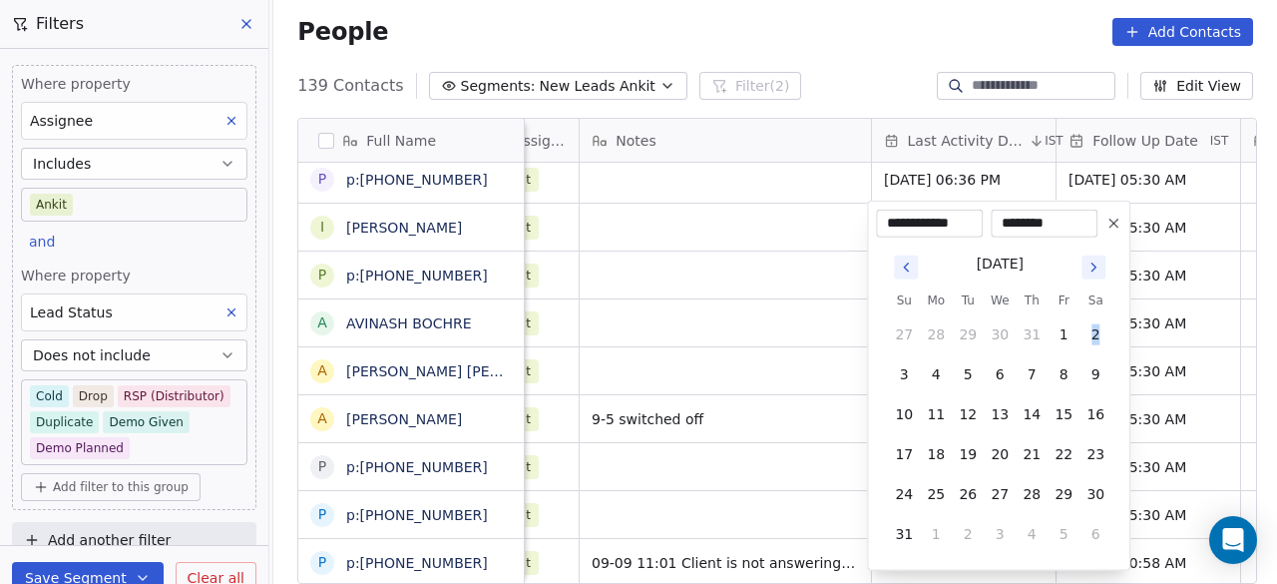
click at [1088, 310] on tbody "27 28 29 30 31 1 2 3 4 5 6 7 8 9 10 11 12 13 14 15 16 17 18 19 20 21 22 23 24 2…" at bounding box center [999, 429] width 223 height 239
click at [1098, 262] on icon "Go to next month" at bounding box center [1094, 267] width 16 height 16
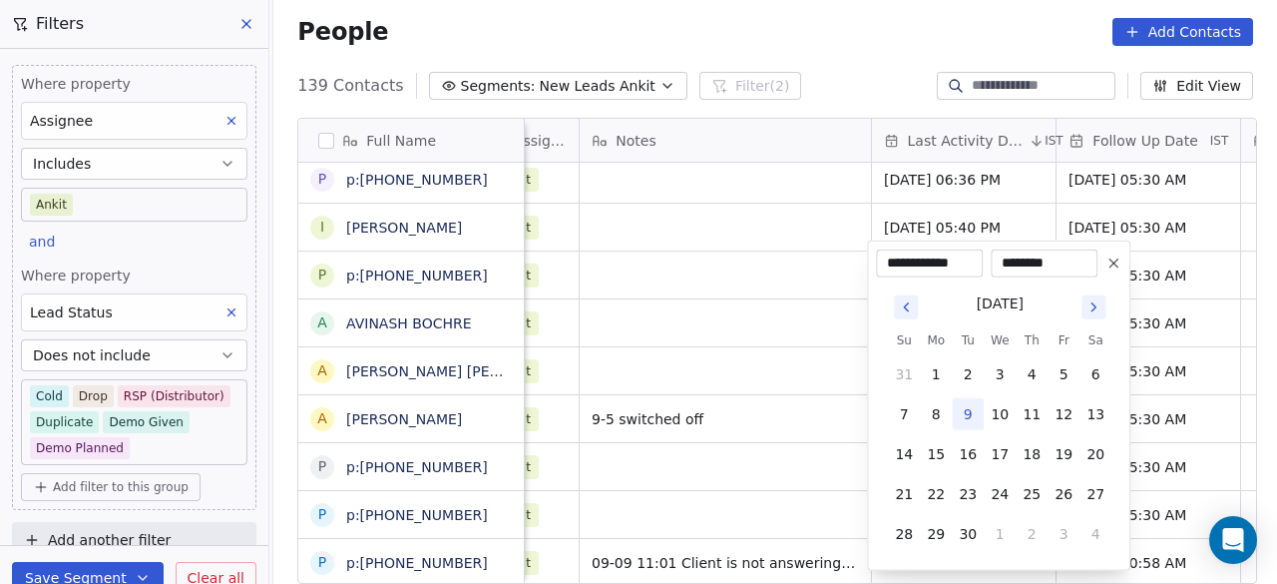
click at [970, 410] on button "9" at bounding box center [968, 414] width 32 height 32
type input "**********"
click at [824, 561] on html "On2Cook India Pvt. Ltd. Contacts People Marketing Workflows Campaigns Sales Pip…" at bounding box center [638, 292] width 1277 height 584
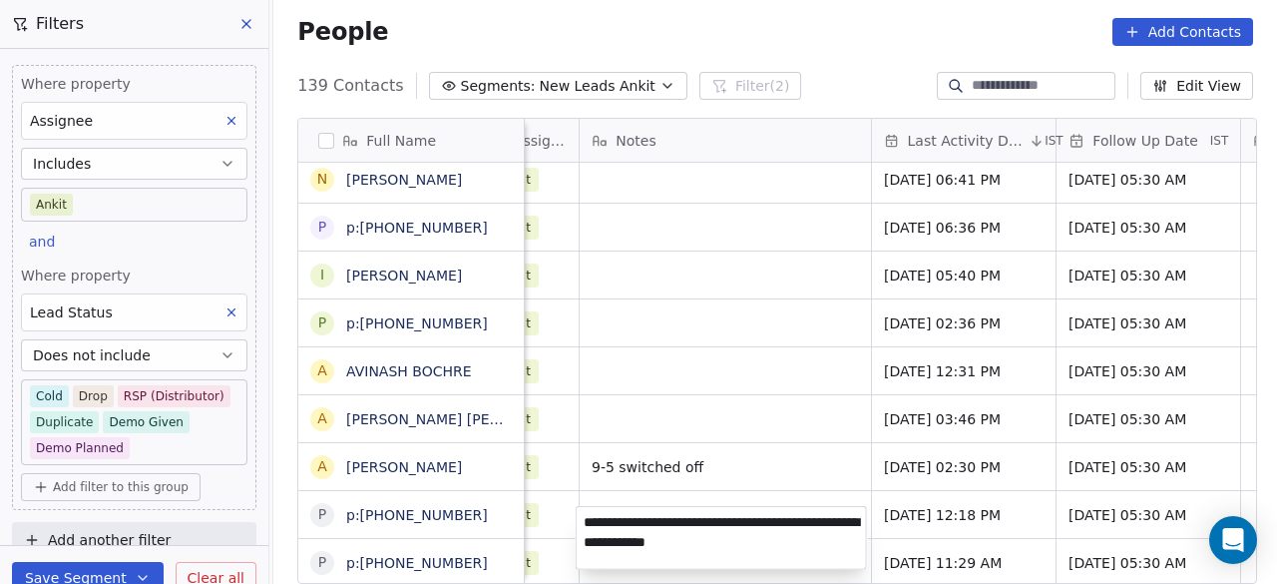
type textarea "**********"
click at [556, 554] on html "On2Cook India Pvt. Ltd. Contacts People Marketing Workflows Campaigns Sales Pip…" at bounding box center [638, 292] width 1277 height 584
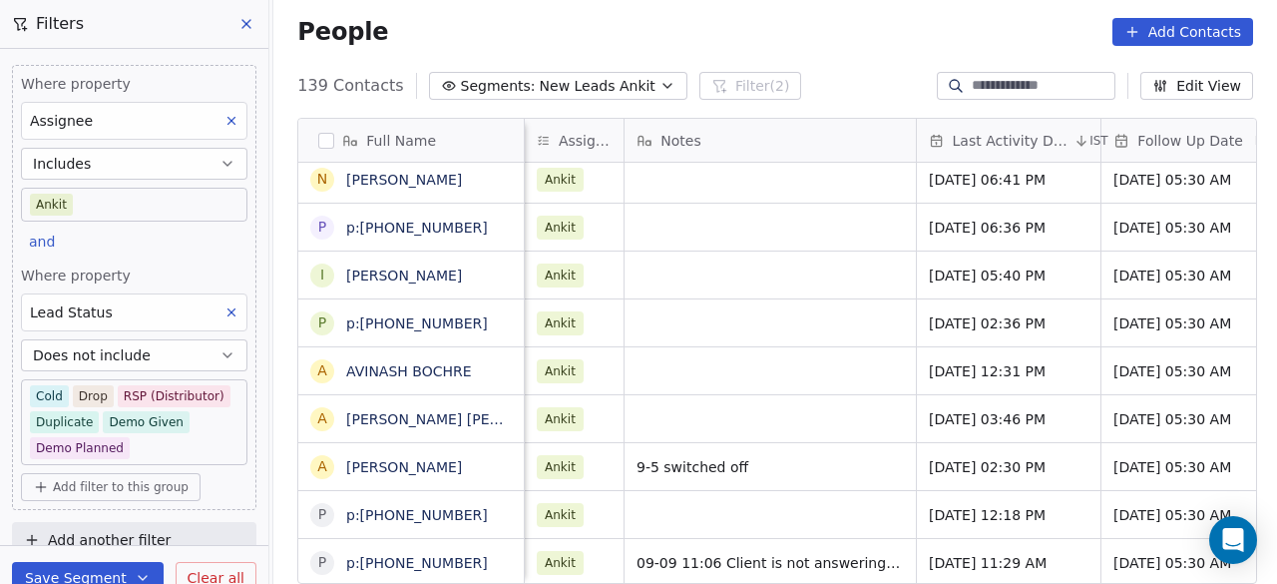
scroll to position [15, 1165]
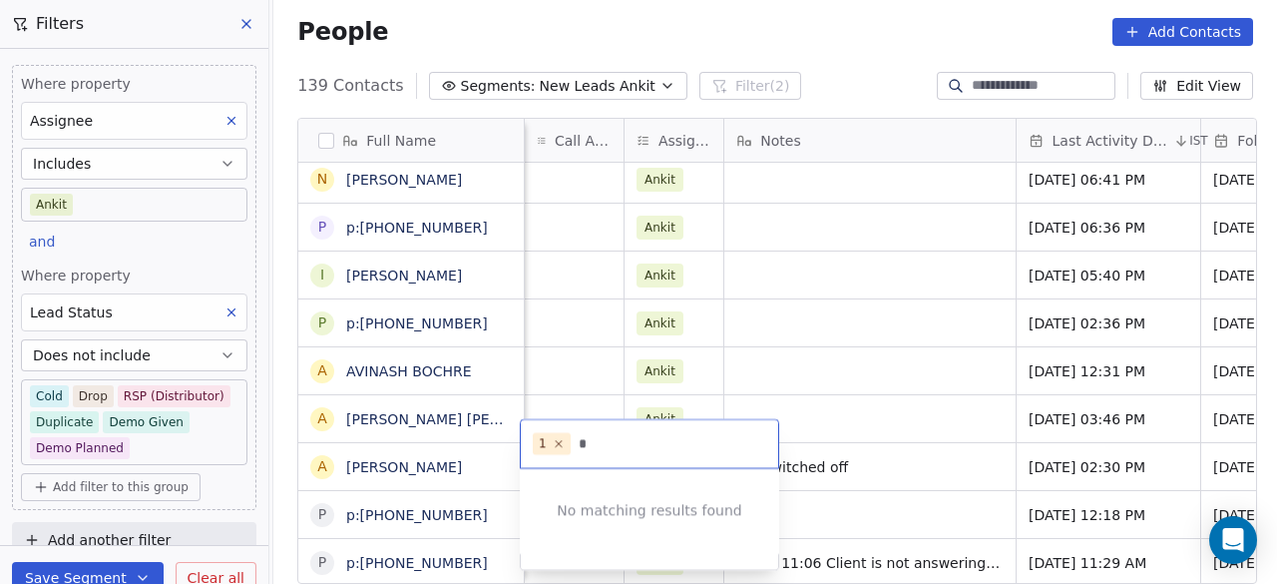
click at [861, 509] on html "On2Cook India Pvt. Ltd. Contacts People Marketing Workflows Campaigns Sales Pip…" at bounding box center [638, 292] width 1277 height 584
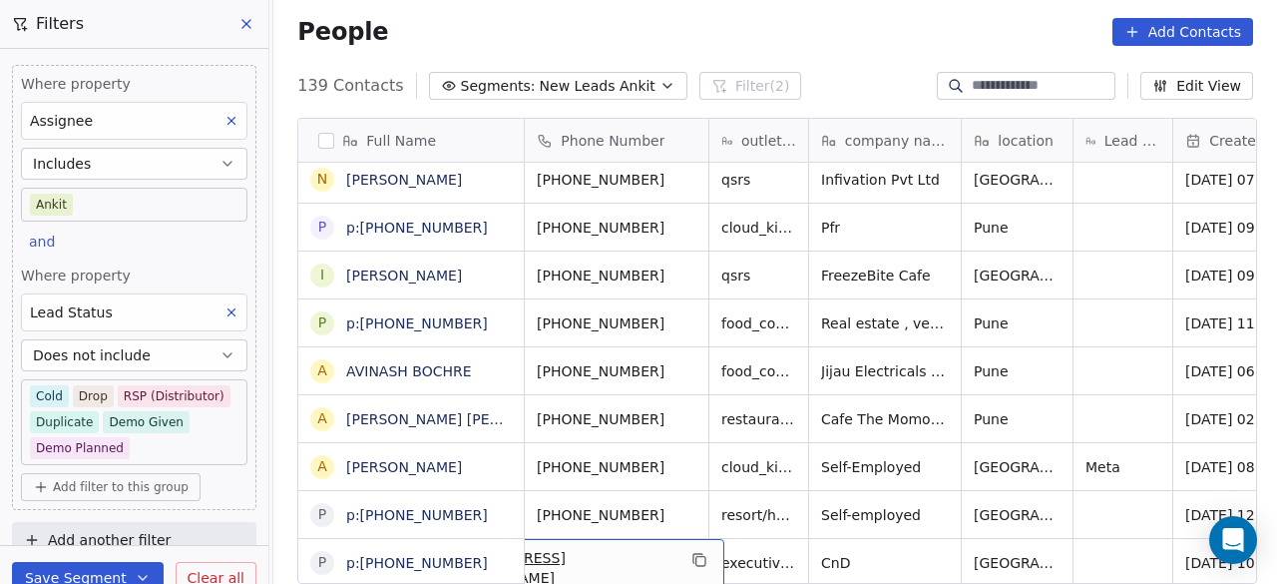
scroll to position [15, 0]
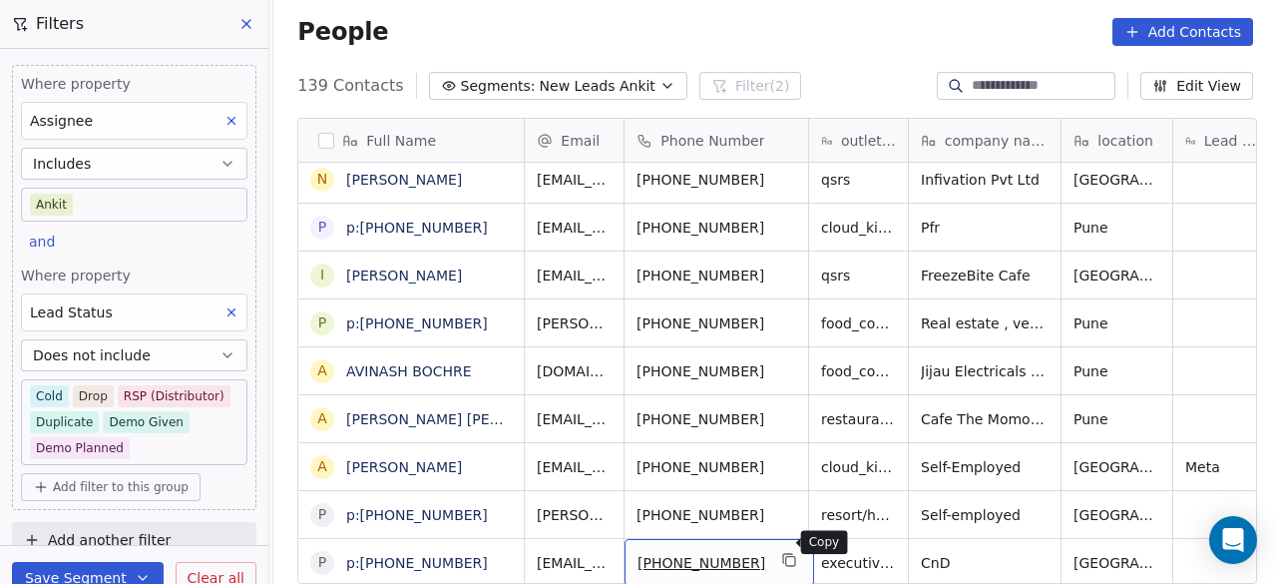
click at [782, 552] on icon "grid" at bounding box center [790, 560] width 16 height 16
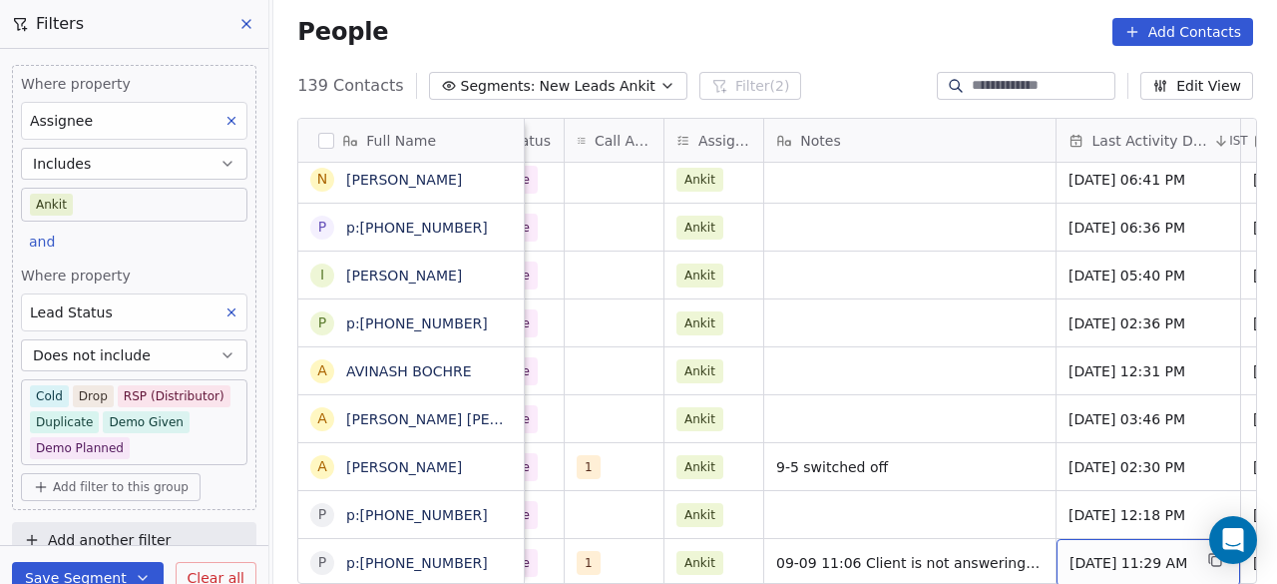
scroll to position [15, 1310]
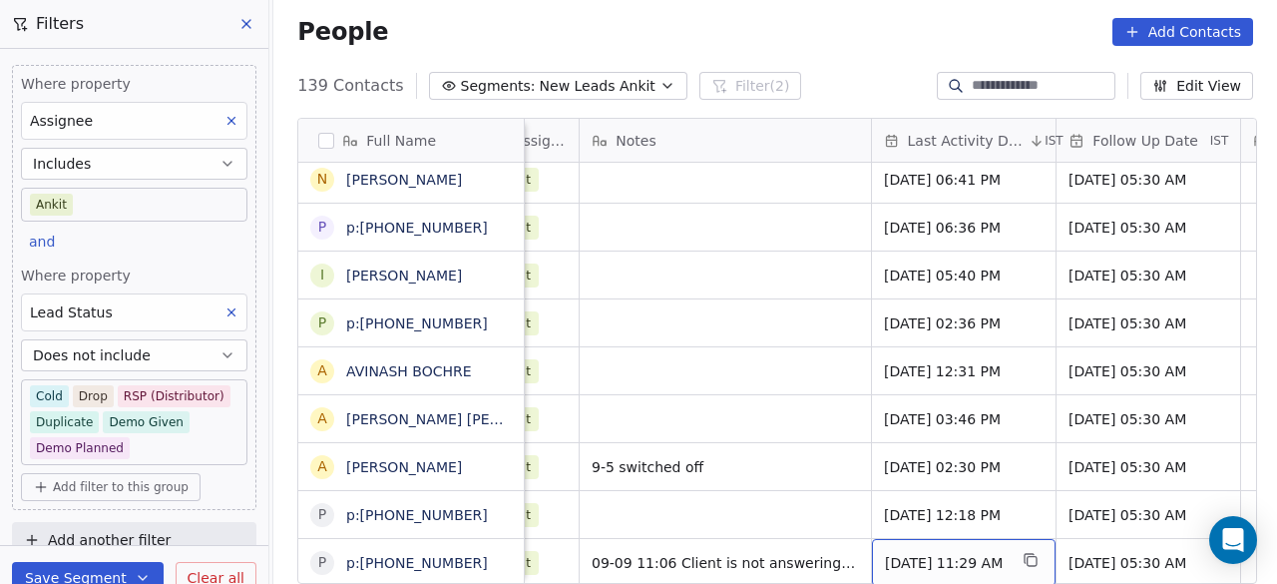
click at [956, 553] on span "[DATE] 11:29 AM" at bounding box center [946, 563] width 122 height 20
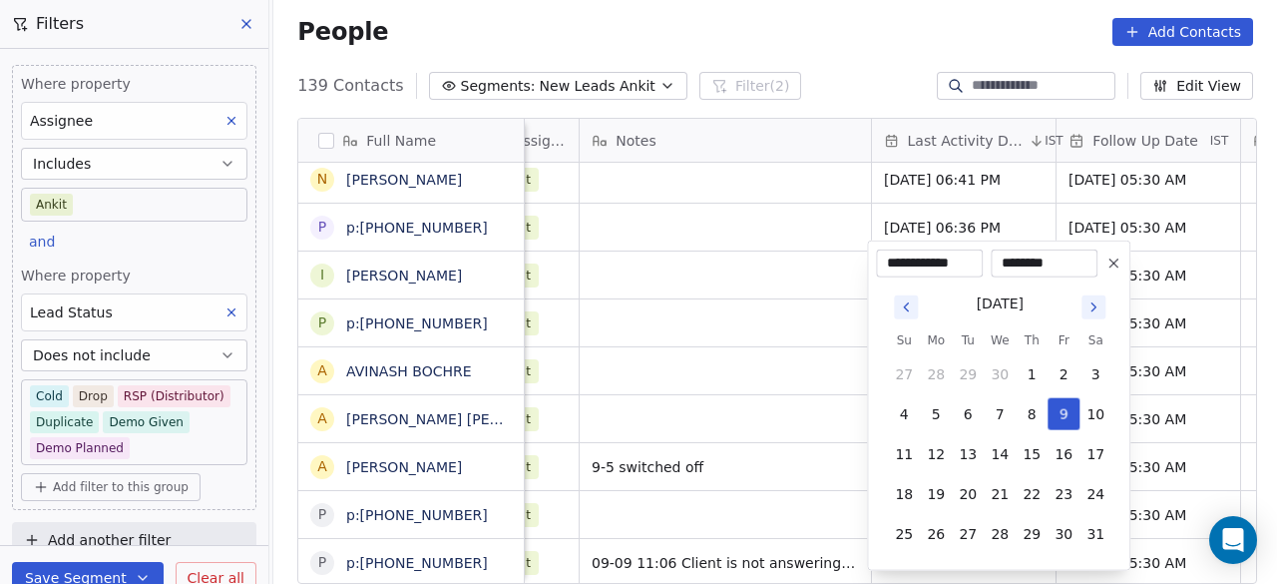
click at [956, 546] on button "27" at bounding box center [968, 534] width 32 height 32
click at [1092, 304] on icon "Go to next month" at bounding box center [1094, 307] width 16 height 16
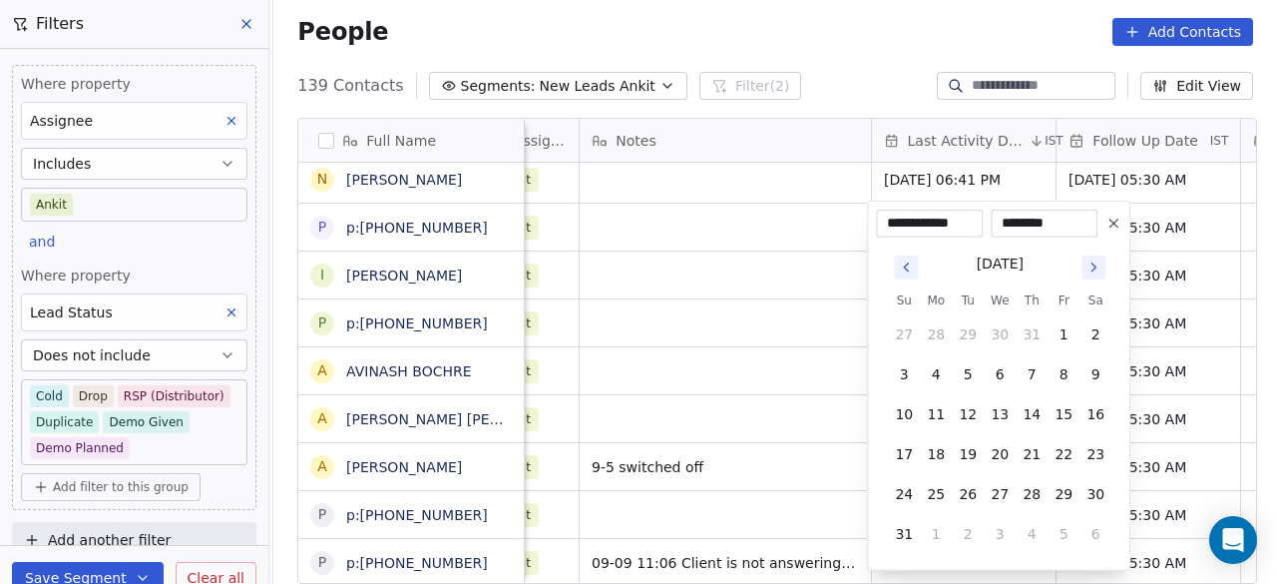
click at [1103, 267] on button "Go to next month" at bounding box center [1094, 267] width 24 height 24
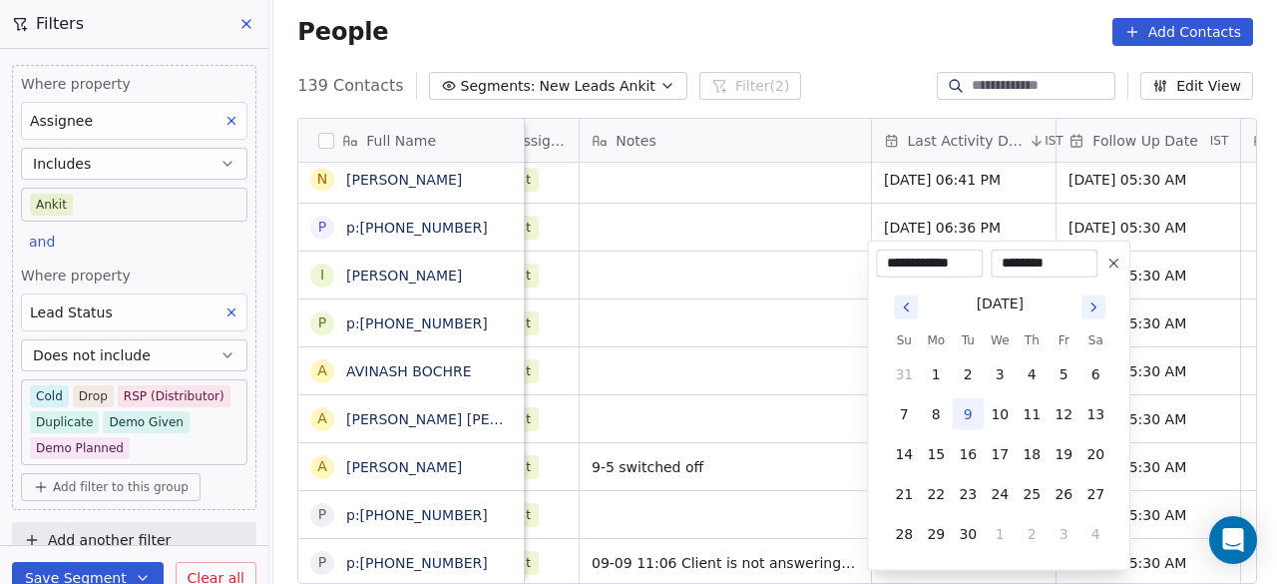
click at [968, 409] on button "9" at bounding box center [968, 414] width 32 height 32
type input "**********"
click at [843, 568] on html "On2Cook India Pvt. Ltd. Contacts People Marketing Workflows Campaigns Sales Pip…" at bounding box center [638, 292] width 1277 height 584
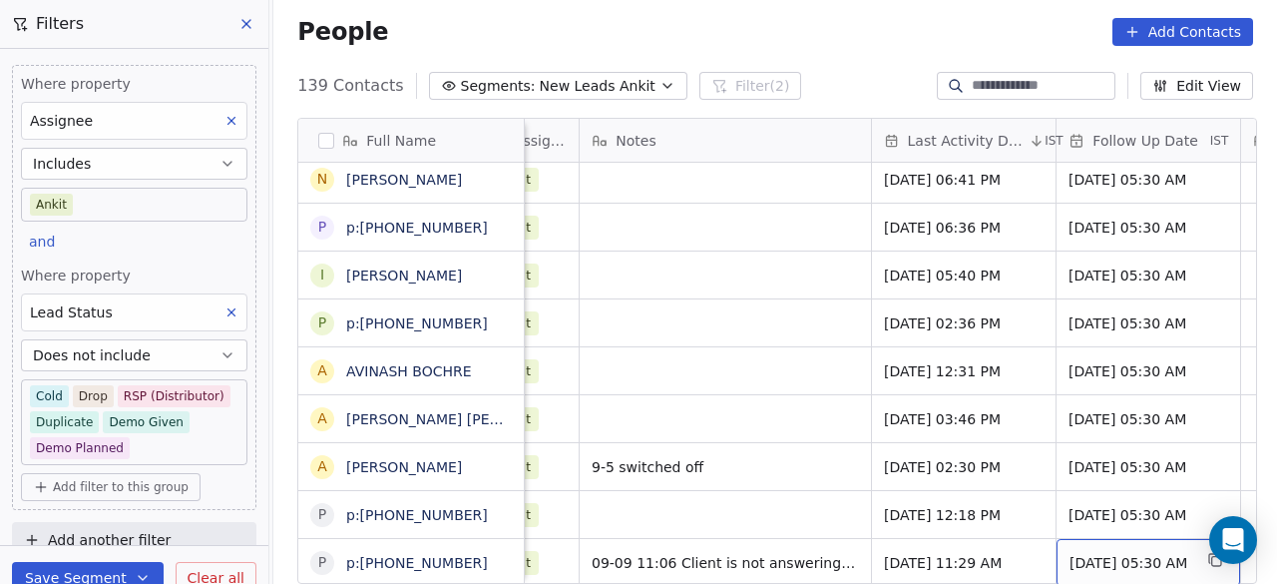
click at [1155, 553] on span "[DATE] 05:30 AM" at bounding box center [1131, 563] width 122 height 20
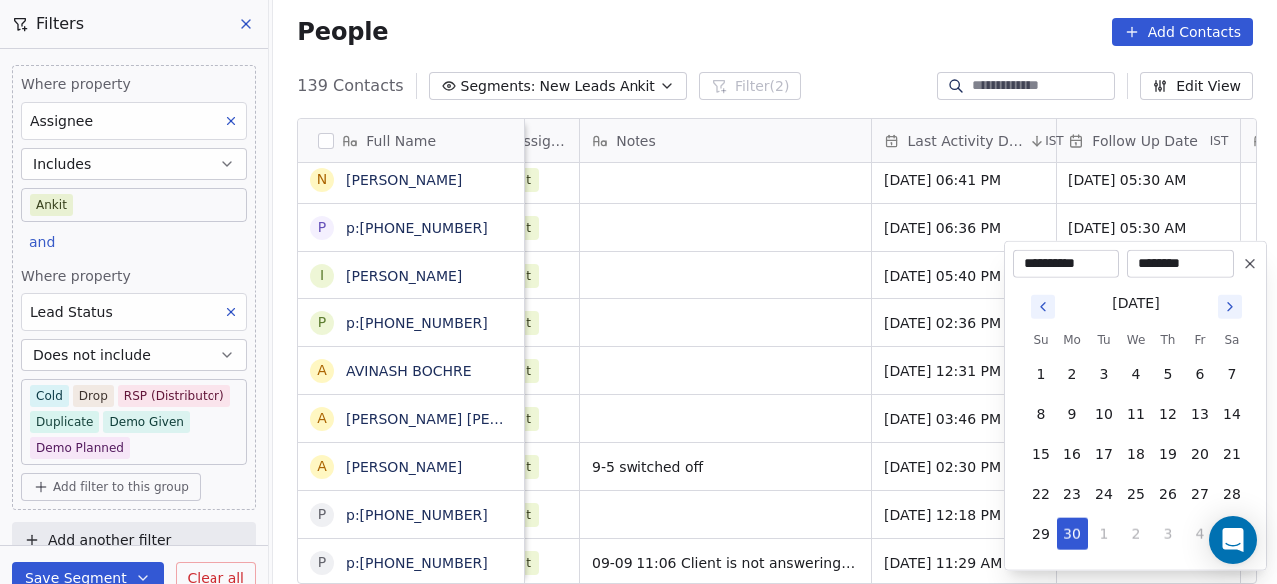
click at [1227, 308] on icon "Go to next month" at bounding box center [1230, 307] width 16 height 16
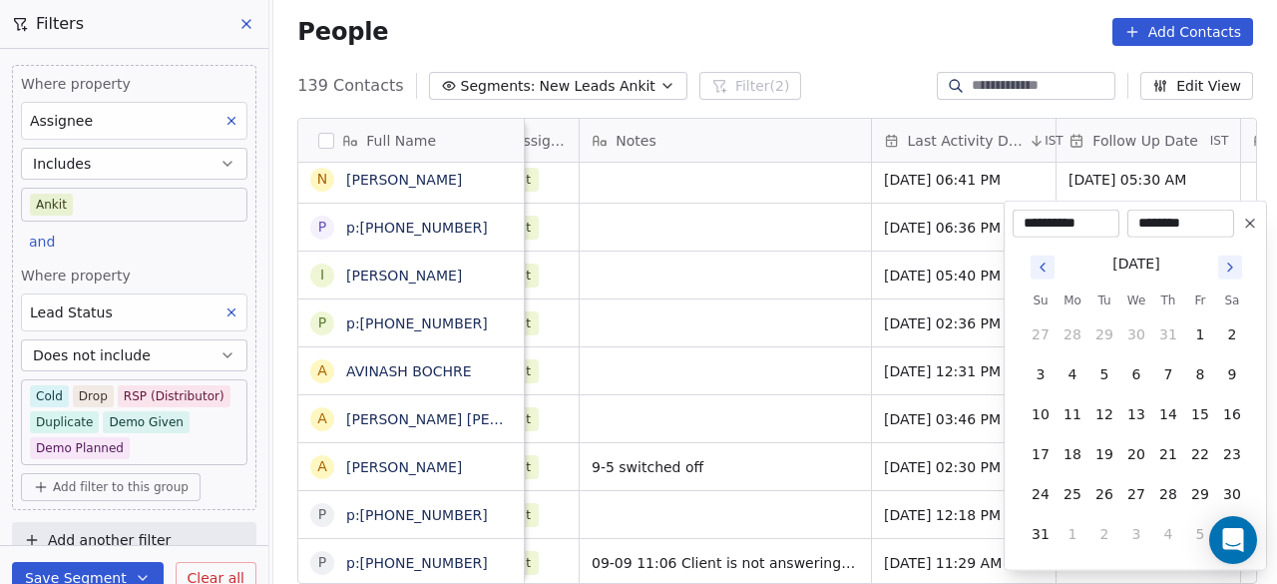
click at [1229, 274] on icon "Go to next month" at bounding box center [1230, 267] width 16 height 16
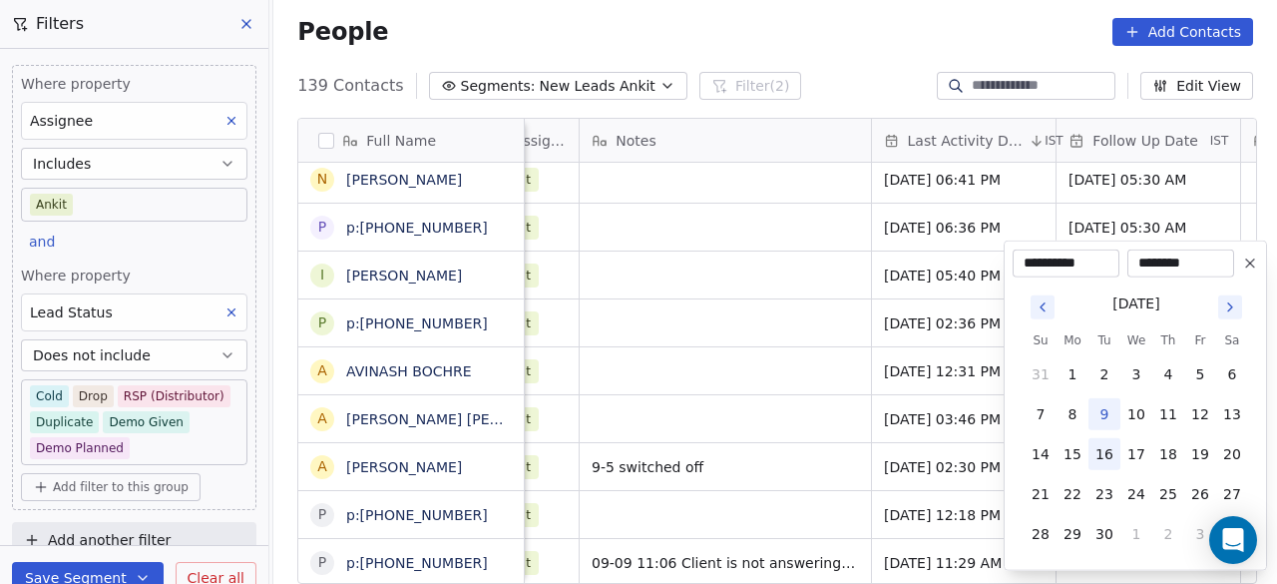
click at [1097, 450] on button "16" at bounding box center [1105, 454] width 32 height 32
type input "**********"
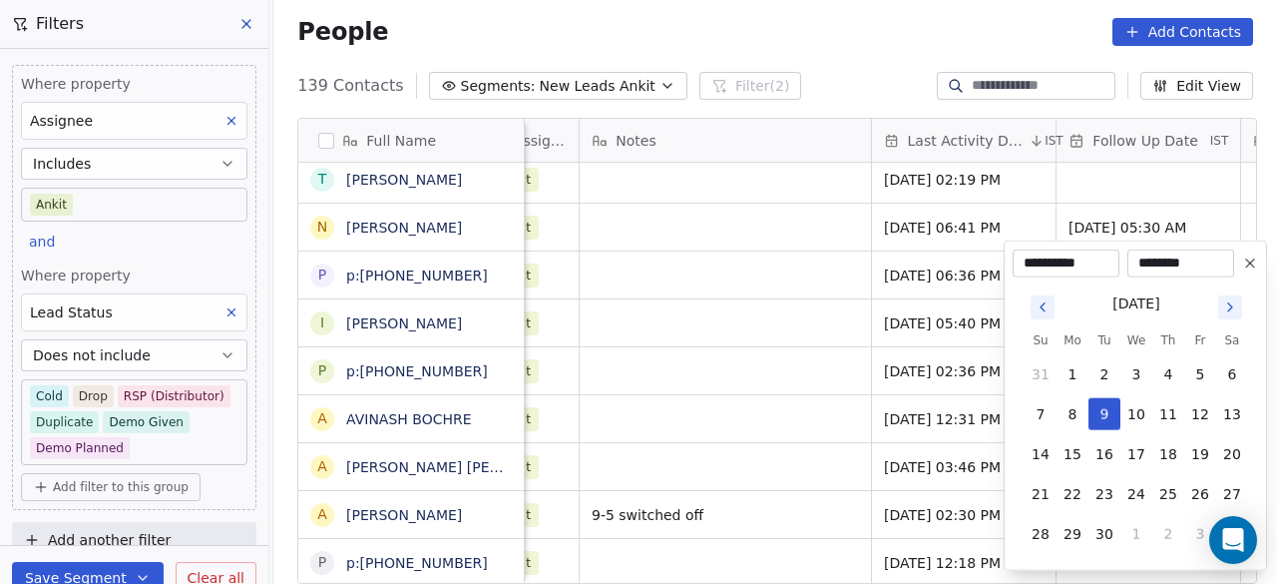
click at [768, 558] on html "On2Cook India Pvt. Ltd. Contacts People Marketing Workflows Campaigns Sales Pip…" at bounding box center [638, 292] width 1277 height 584
click at [767, 554] on html "On2Cook India Pvt. Ltd. Contacts People Marketing Workflows Campaigns Sales Pip…" at bounding box center [638, 292] width 1277 height 584
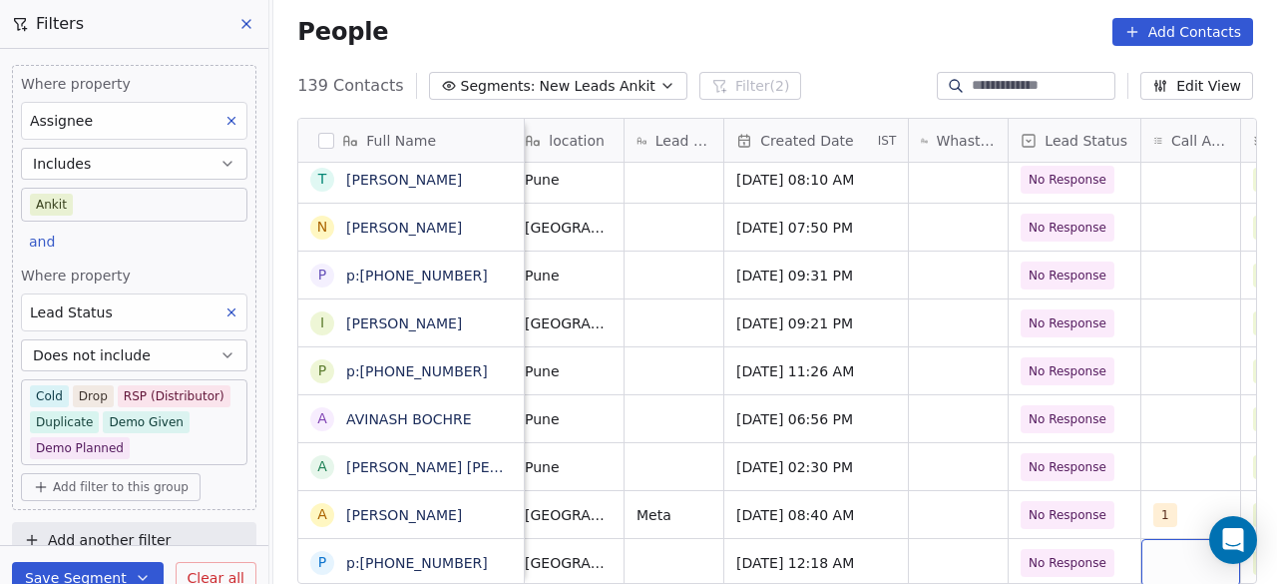
scroll to position [15, 649]
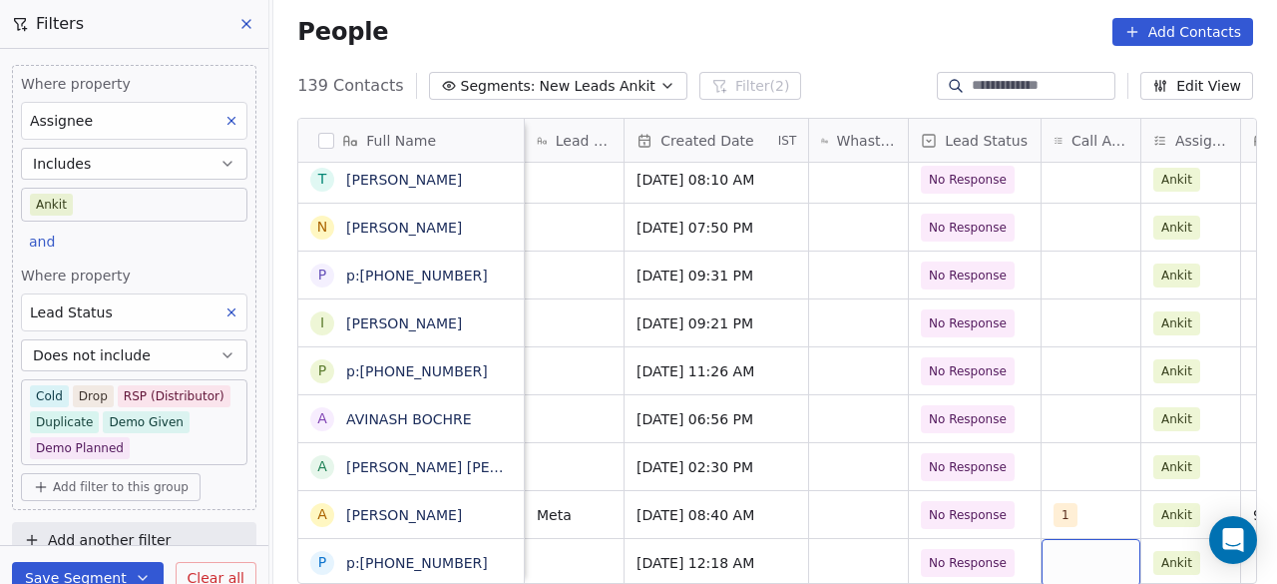
click at [1106, 545] on div "grid" at bounding box center [1091, 562] width 99 height 47
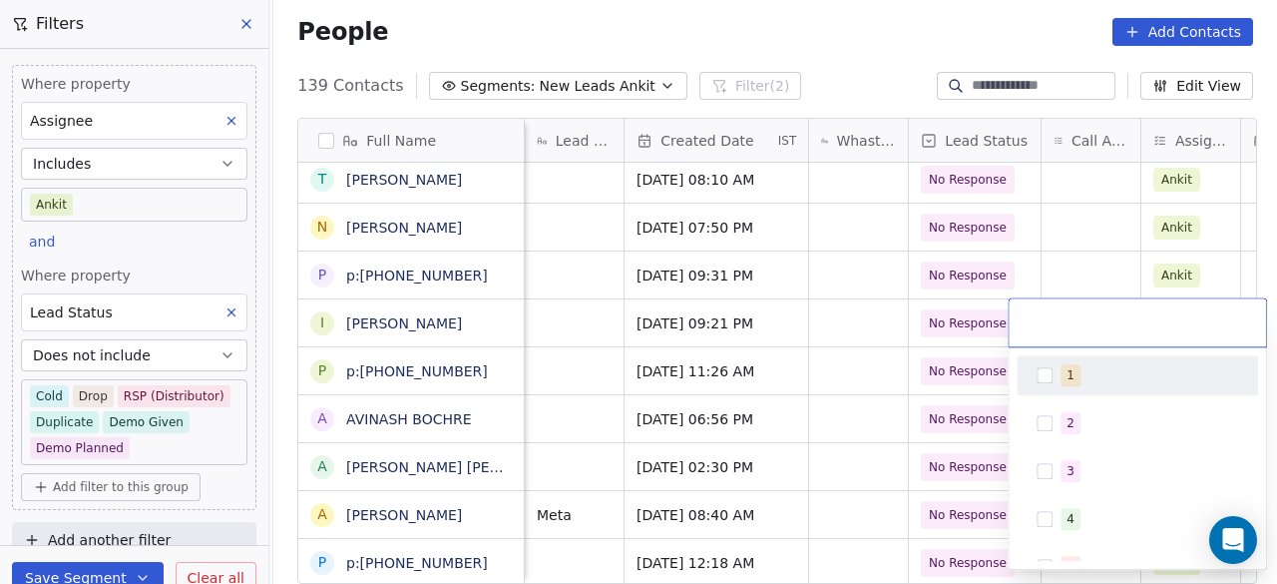
click at [1067, 373] on div "1" at bounding box center [1071, 375] width 8 height 18
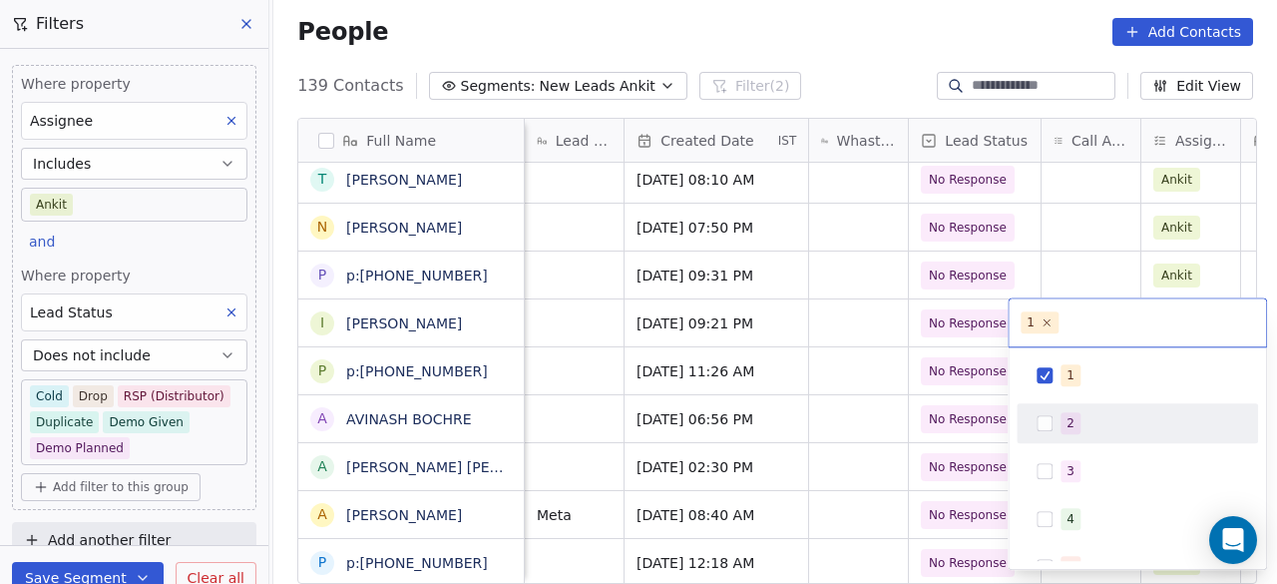
click at [846, 554] on html "On2Cook India Pvt. Ltd. Contacts People Marketing Workflows Campaigns Sales Pip…" at bounding box center [638, 292] width 1277 height 584
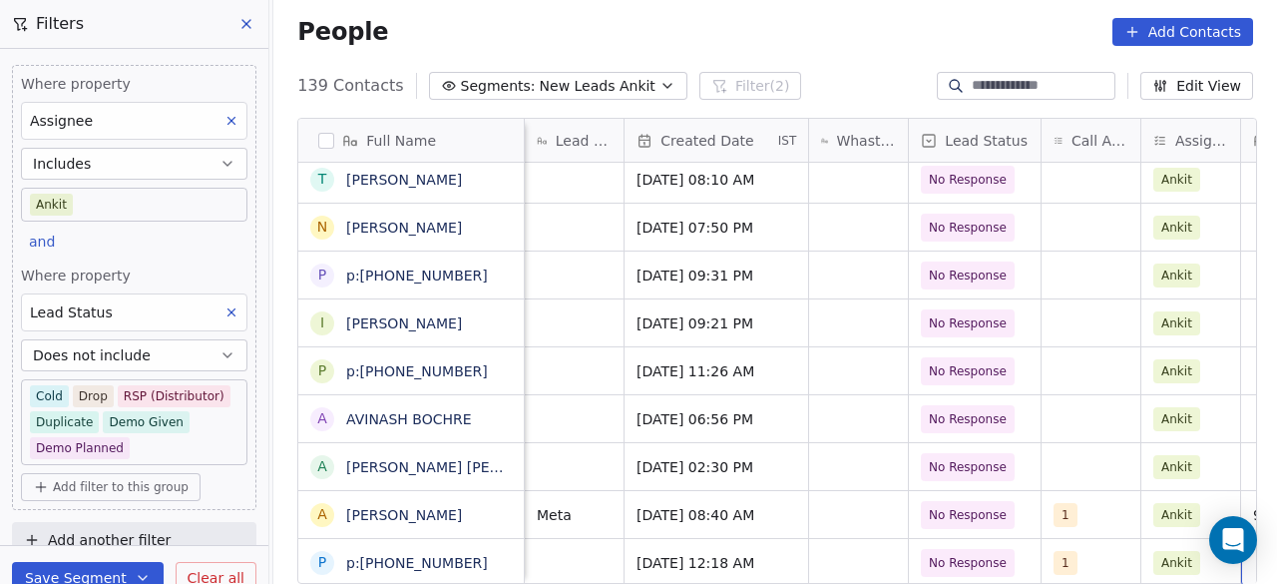
scroll to position [15, 941]
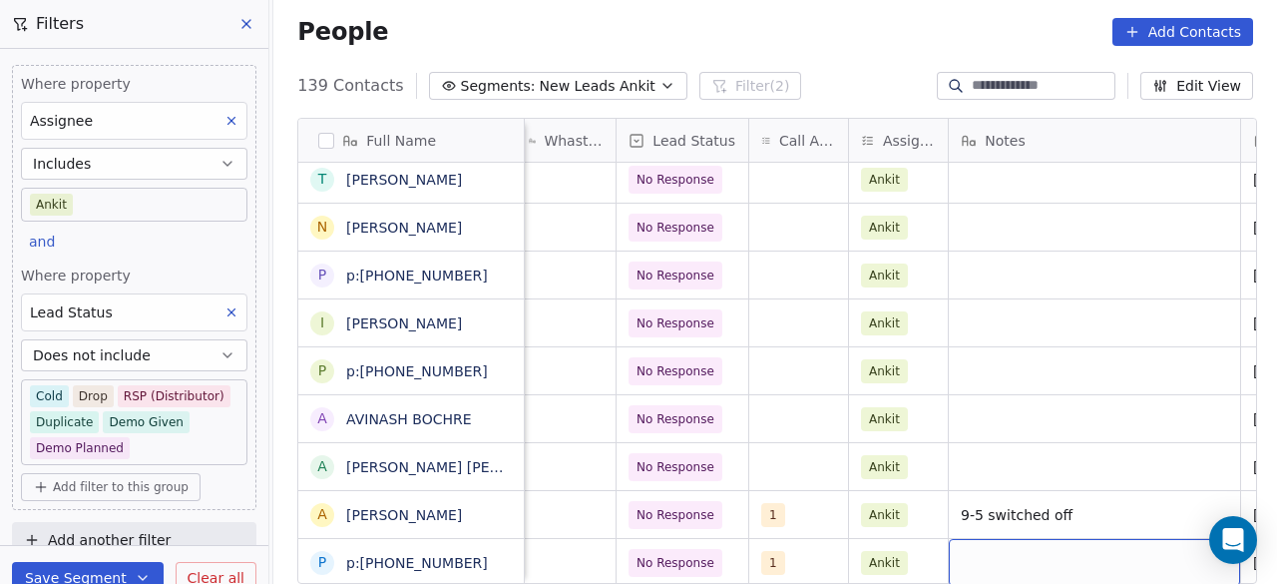
click at [978, 539] on div "grid" at bounding box center [1094, 562] width 291 height 47
type textarea "*"
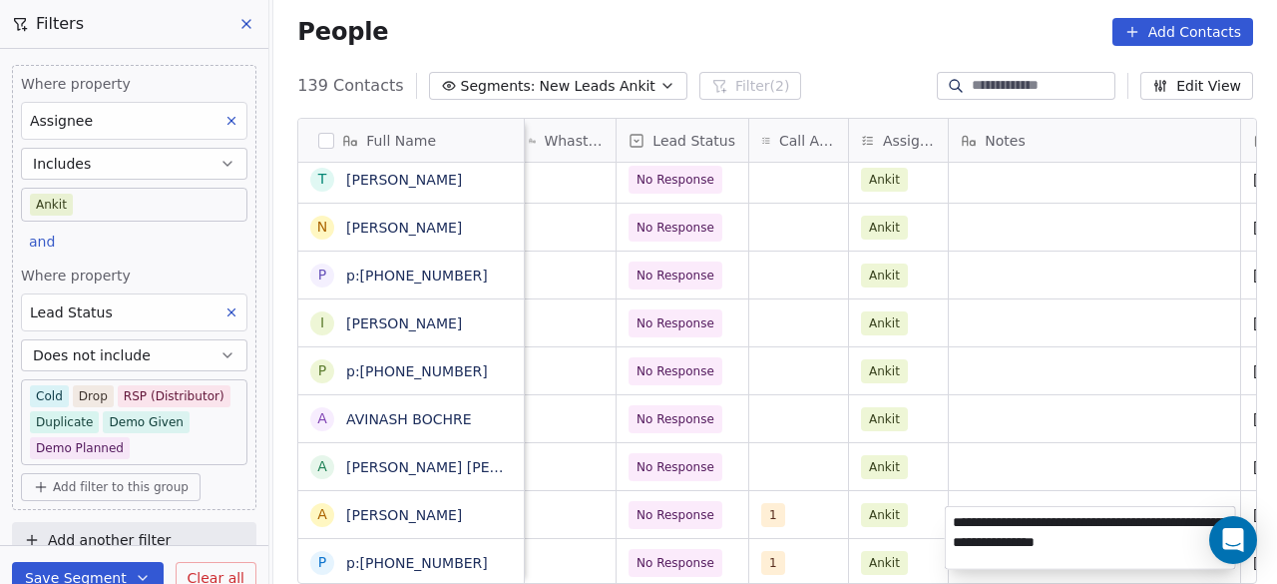
click at [1098, 547] on textarea "**********" at bounding box center [1090, 538] width 289 height 62
click at [1139, 548] on textarea "**********" at bounding box center [1090, 538] width 289 height 62
type textarea "**********"
click at [910, 555] on html "On2Cook India Pvt. Ltd. Contacts People Marketing Workflows Campaigns Sales Pip…" at bounding box center [638, 292] width 1277 height 584
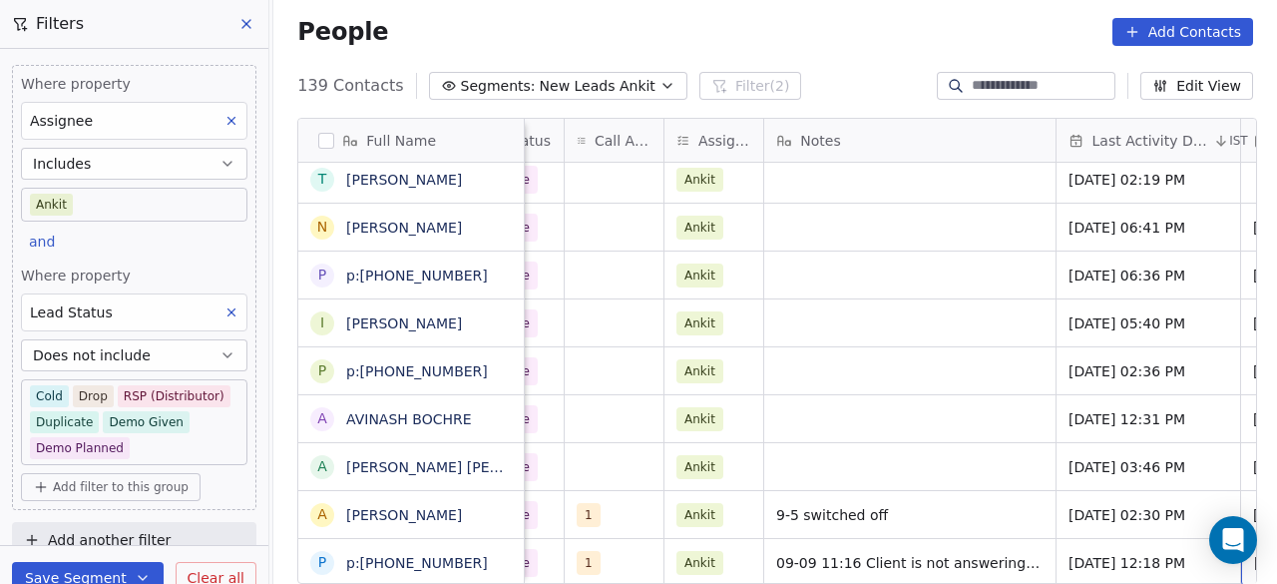
scroll to position [15, 1310]
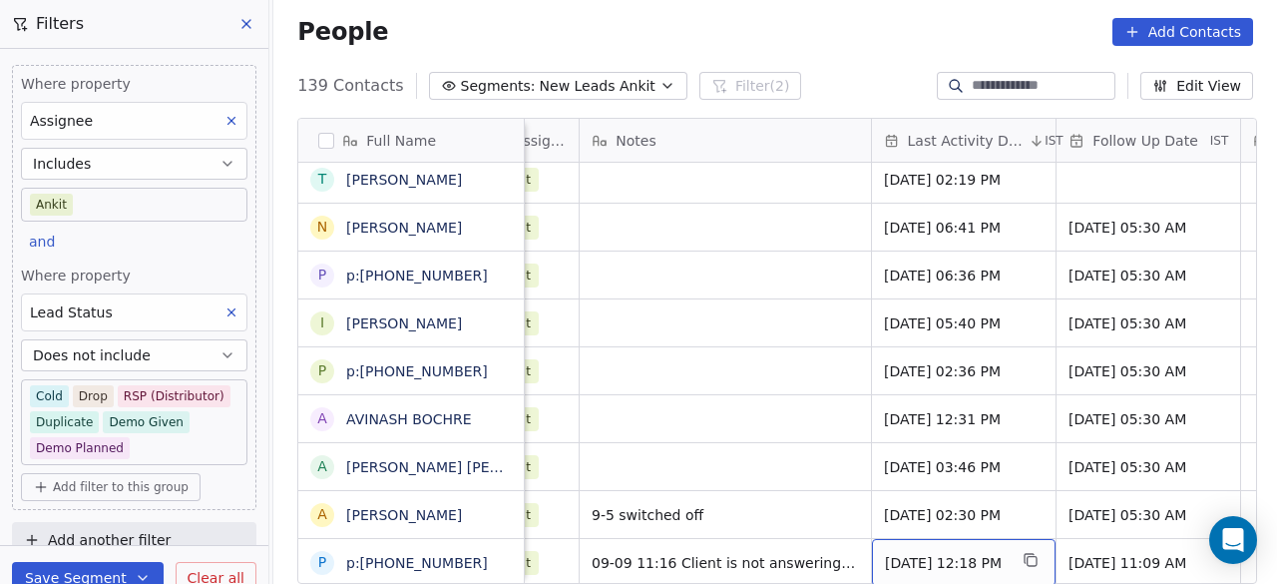
click at [959, 553] on span "[DATE] 12:18 PM" at bounding box center [946, 563] width 122 height 20
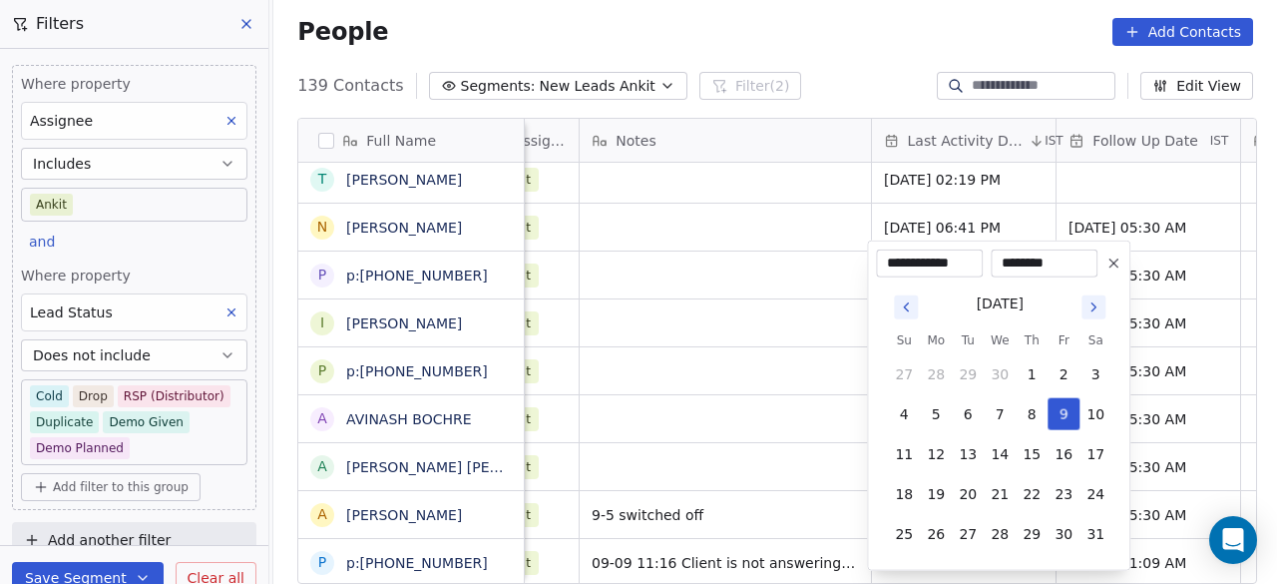
click at [1098, 310] on icon "Go to next month" at bounding box center [1094, 307] width 16 height 16
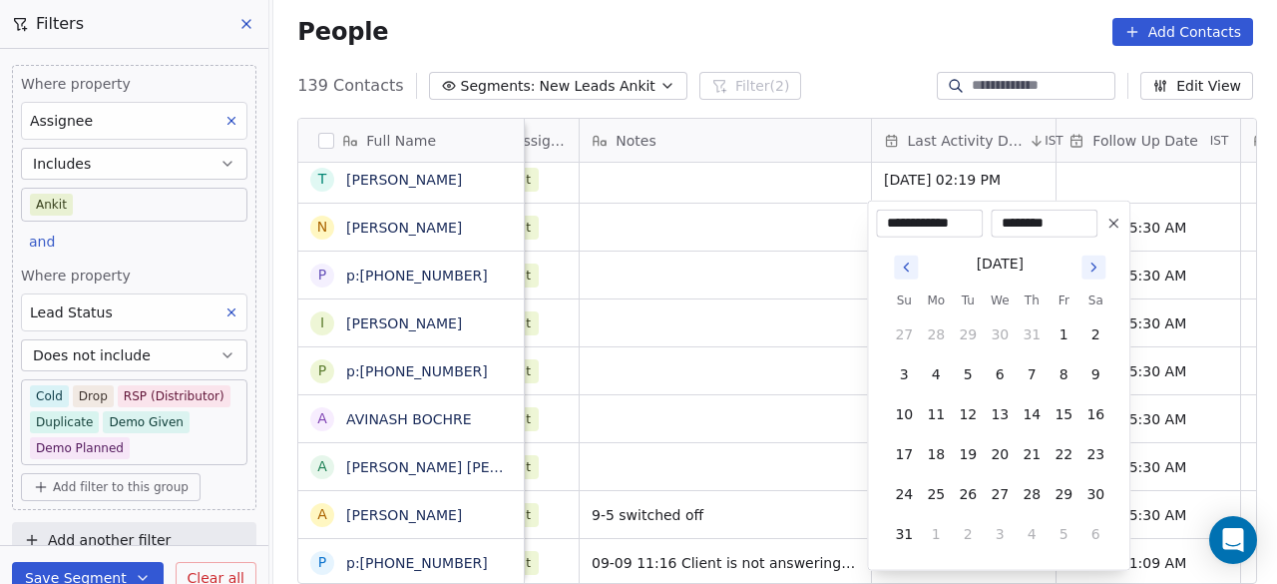
click at [1096, 264] on icon "Go to next month" at bounding box center [1094, 267] width 16 height 16
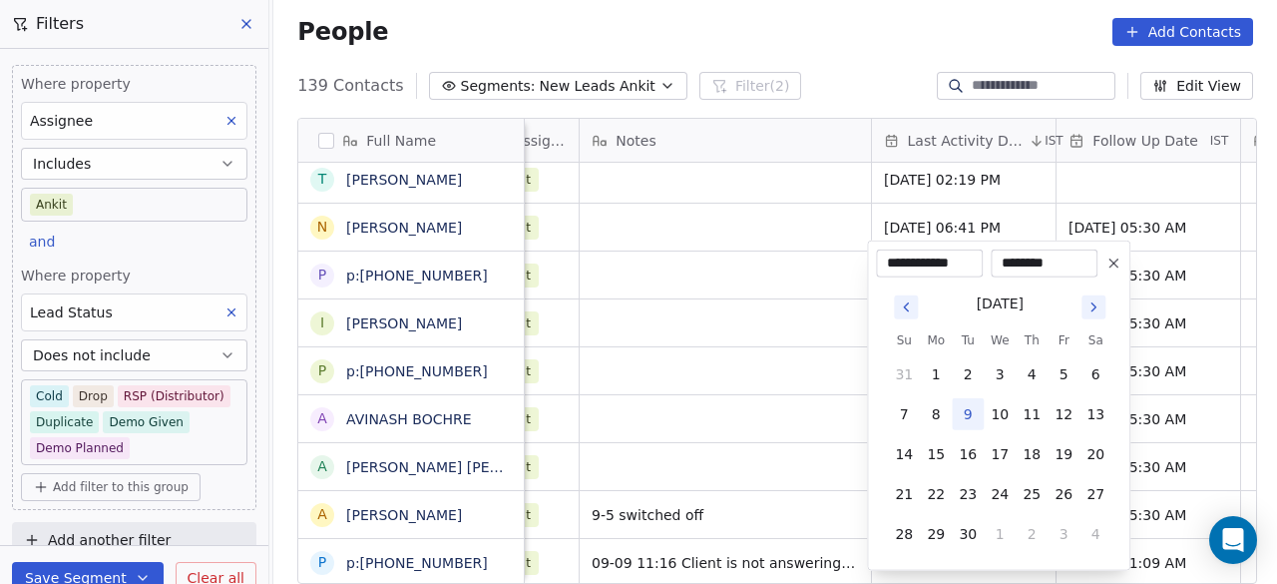
click at [1094, 299] on icon "Go to next month" at bounding box center [1094, 307] width 16 height 16
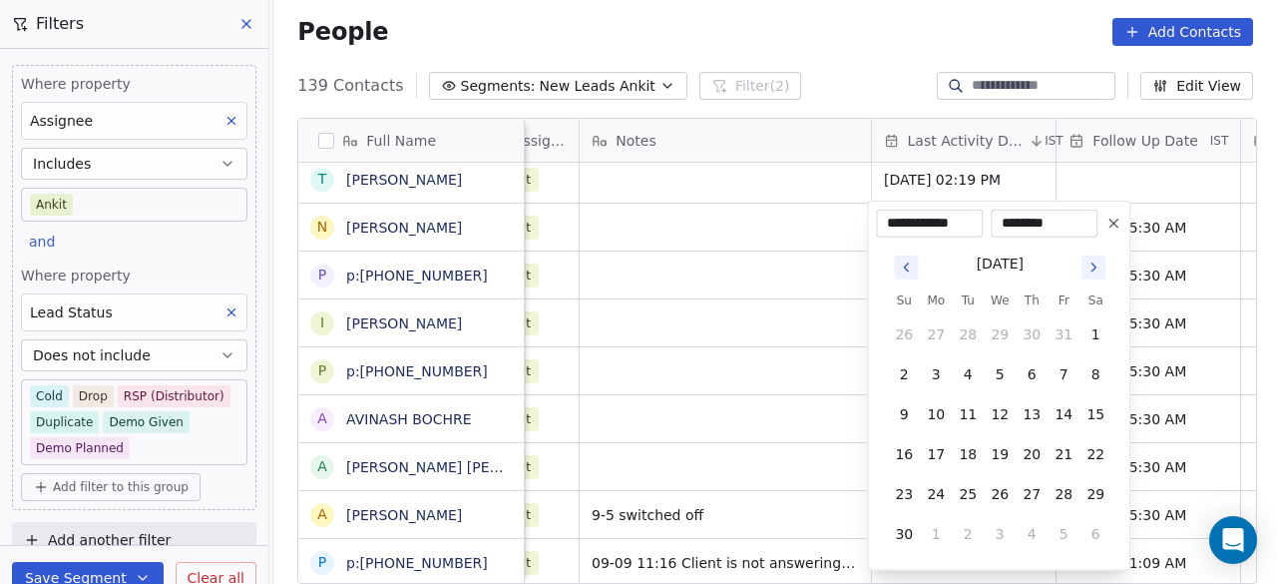
click at [910, 270] on icon "Go to previous month" at bounding box center [906, 267] width 16 height 16
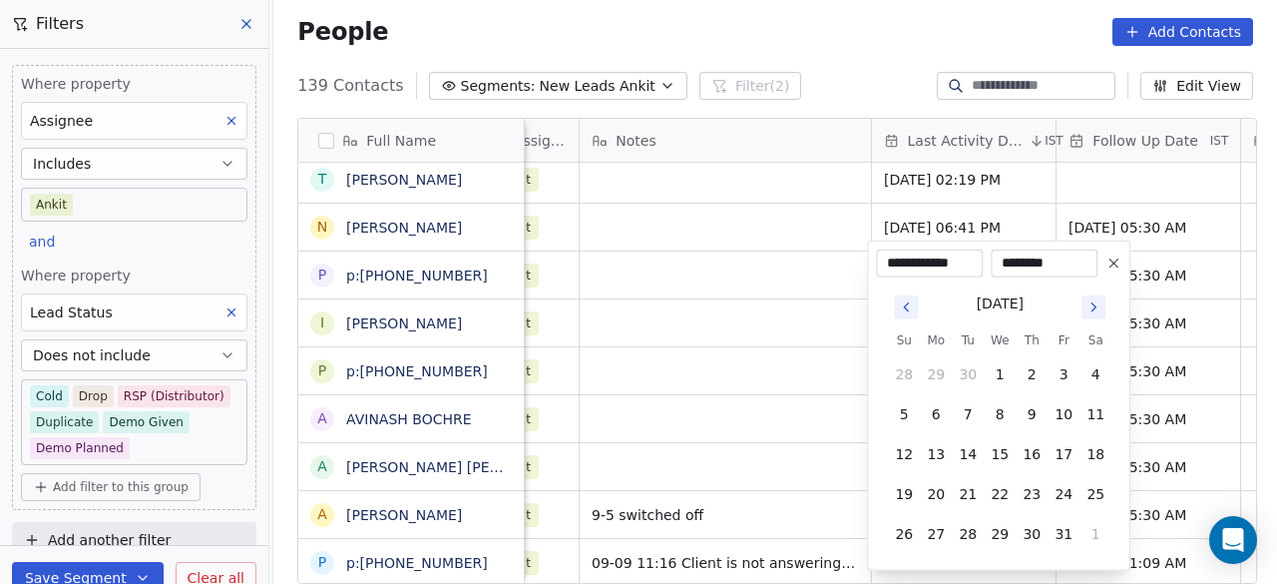
click at [910, 270] on input "**********" at bounding box center [929, 263] width 99 height 20
click at [906, 304] on icon "Go to previous month" at bounding box center [906, 307] width 4 height 8
click at [1099, 303] on icon "Go to next month" at bounding box center [1094, 307] width 16 height 16
click at [1100, 303] on icon "Go to next month" at bounding box center [1094, 307] width 16 height 16
click at [1106, 300] on button "Go to next month" at bounding box center [1094, 307] width 28 height 28
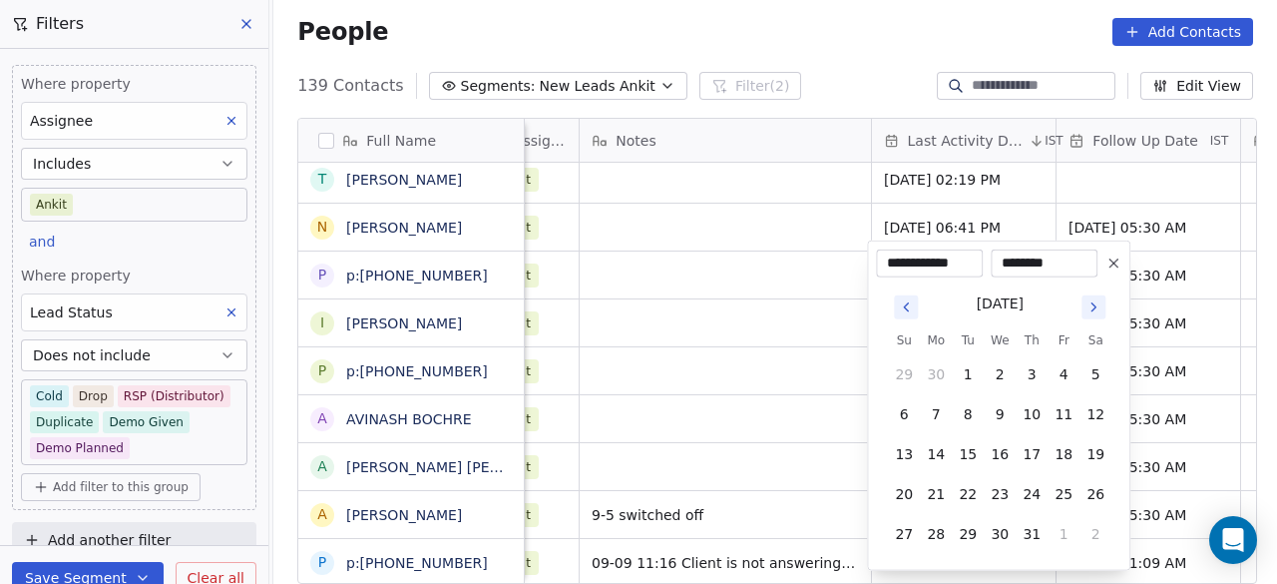
click at [1092, 305] on icon "Go to next month" at bounding box center [1094, 307] width 16 height 16
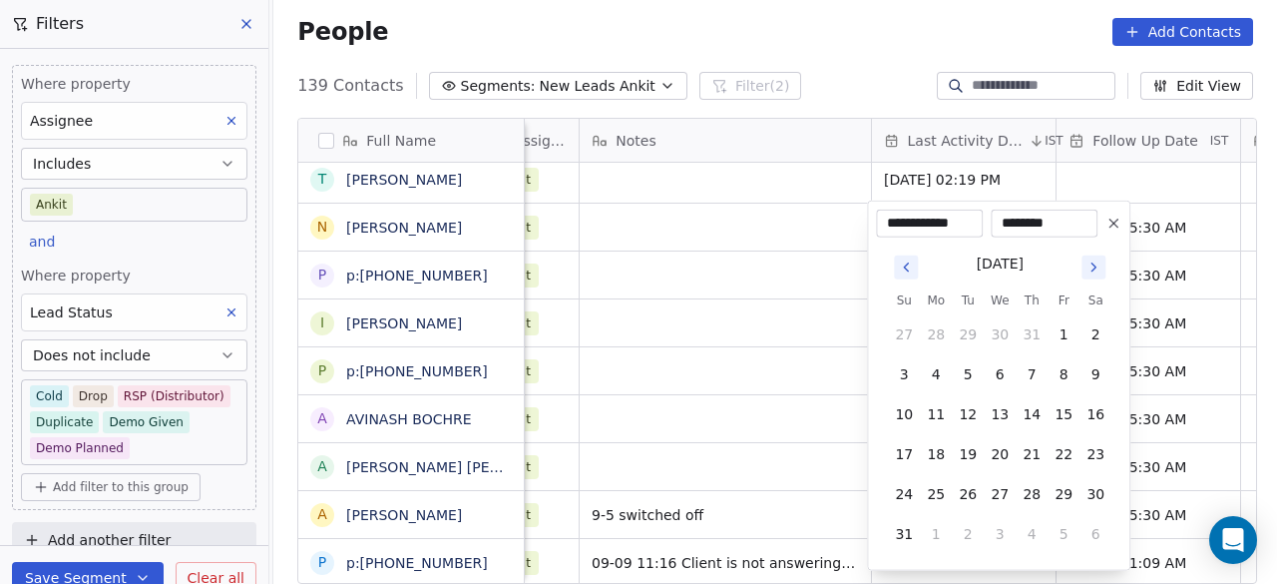
click at [1092, 266] on icon "Go to next month" at bounding box center [1094, 267] width 16 height 16
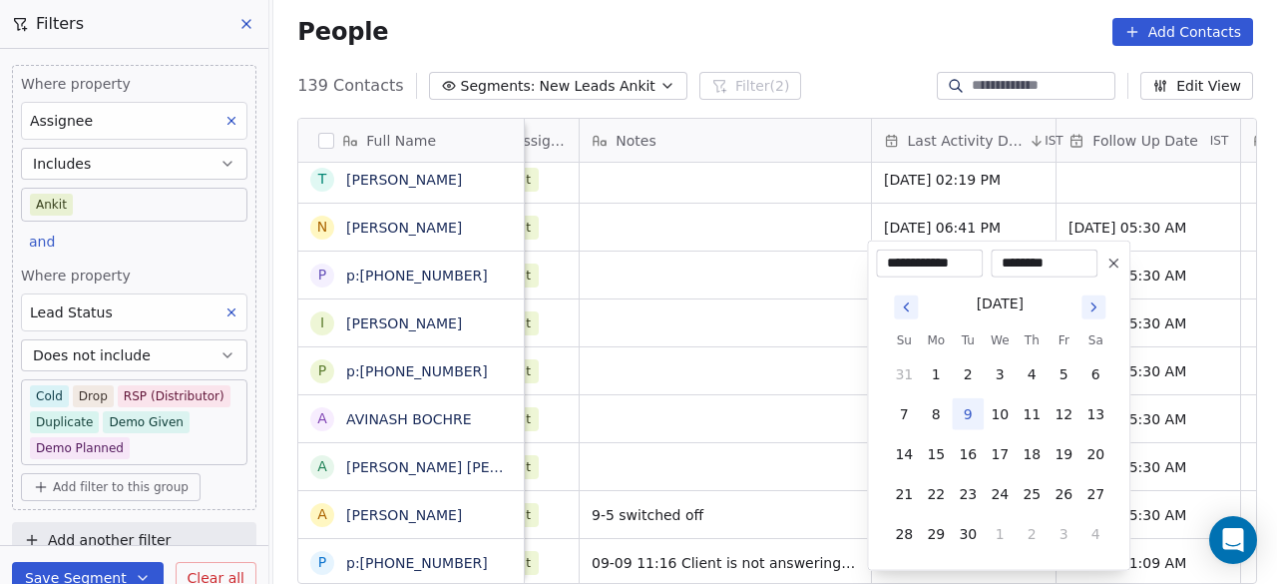
click at [972, 415] on button "9" at bounding box center [968, 414] width 32 height 32
type input "**********"
click at [809, 557] on html "On2Cook India Pvt. Ltd. Contacts People Marketing Workflows Campaigns Sales Pip…" at bounding box center [638, 292] width 1277 height 584
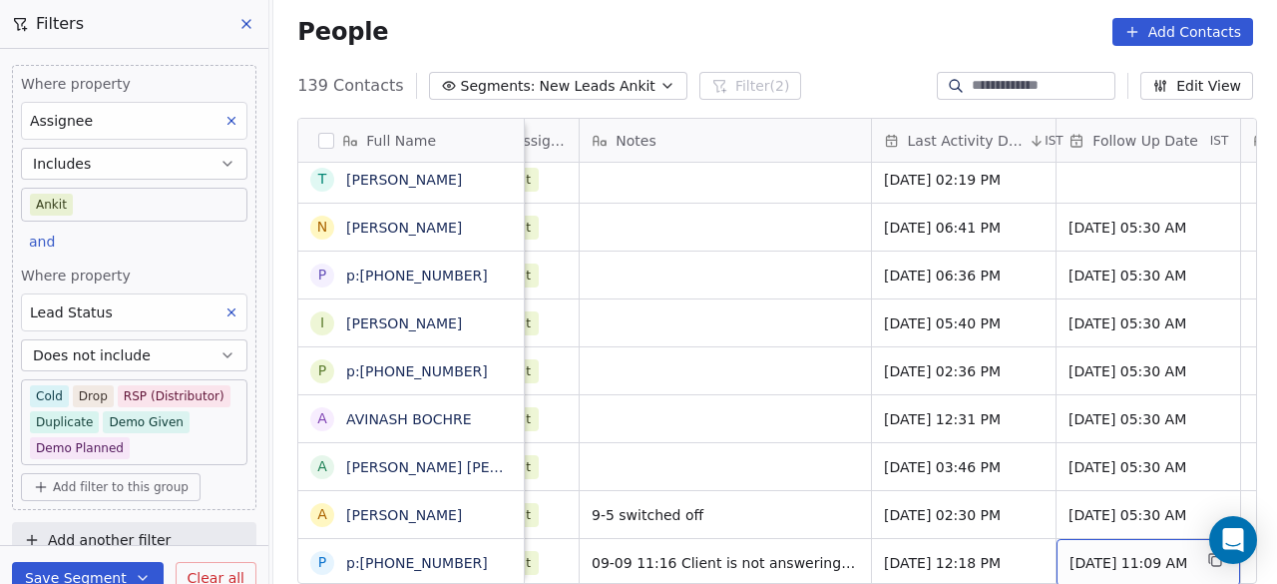
click at [1103, 553] on span "09/09/2025 11:09 AM" at bounding box center [1131, 563] width 122 height 20
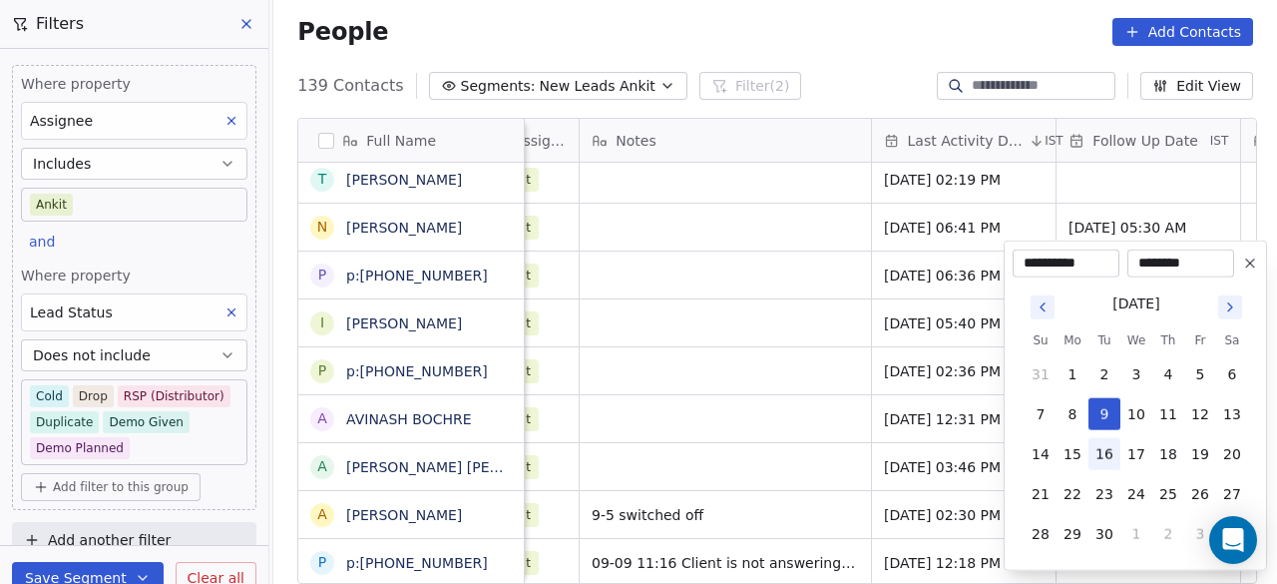
click at [1111, 447] on button "16" at bounding box center [1105, 454] width 32 height 32
type input "**********"
click at [610, 548] on html "On2Cook India Pvt. Ltd. Contacts People Marketing Workflows Campaigns Sales Pip…" at bounding box center [638, 292] width 1277 height 584
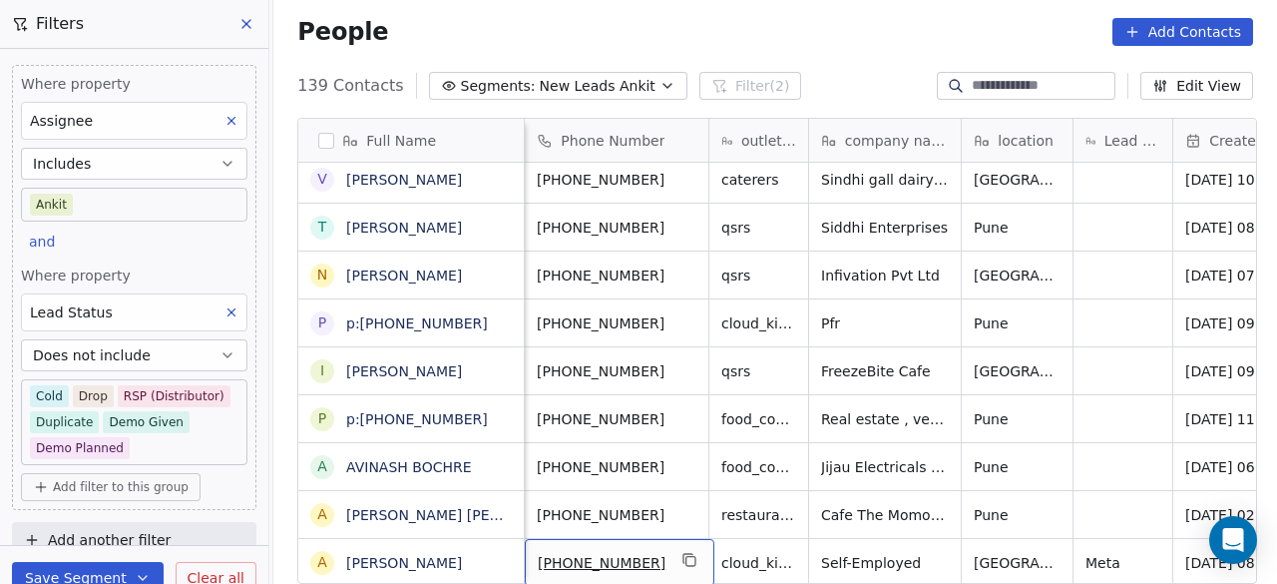
scroll to position [15, 0]
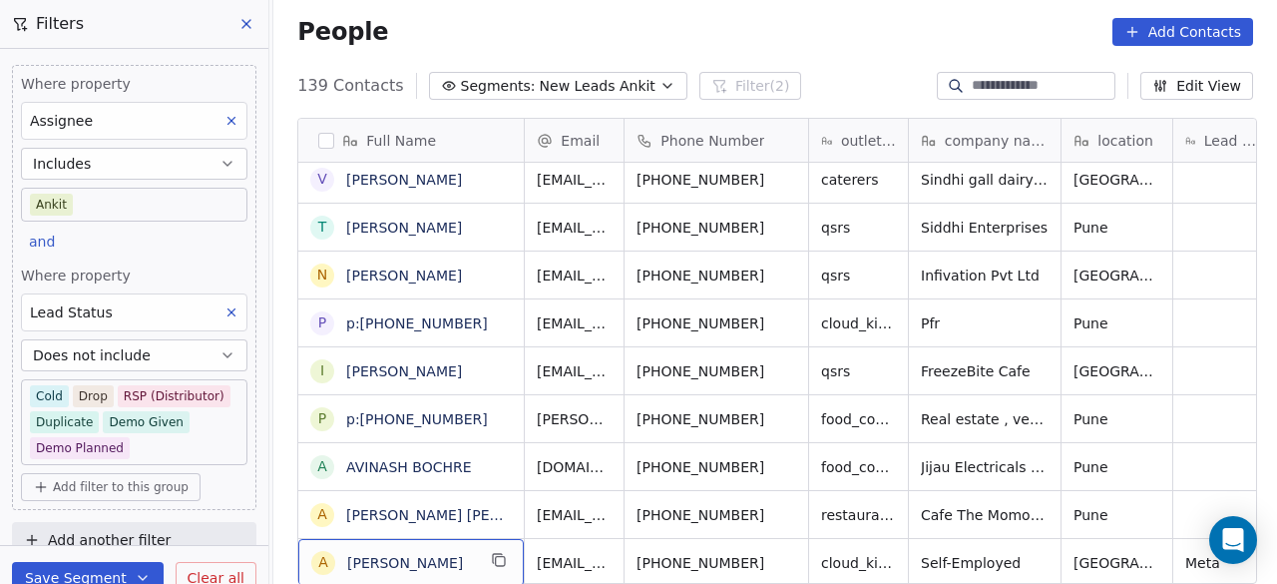
drag, startPoint x: 478, startPoint y: 560, endPoint x: 509, endPoint y: 548, distance: 33.2
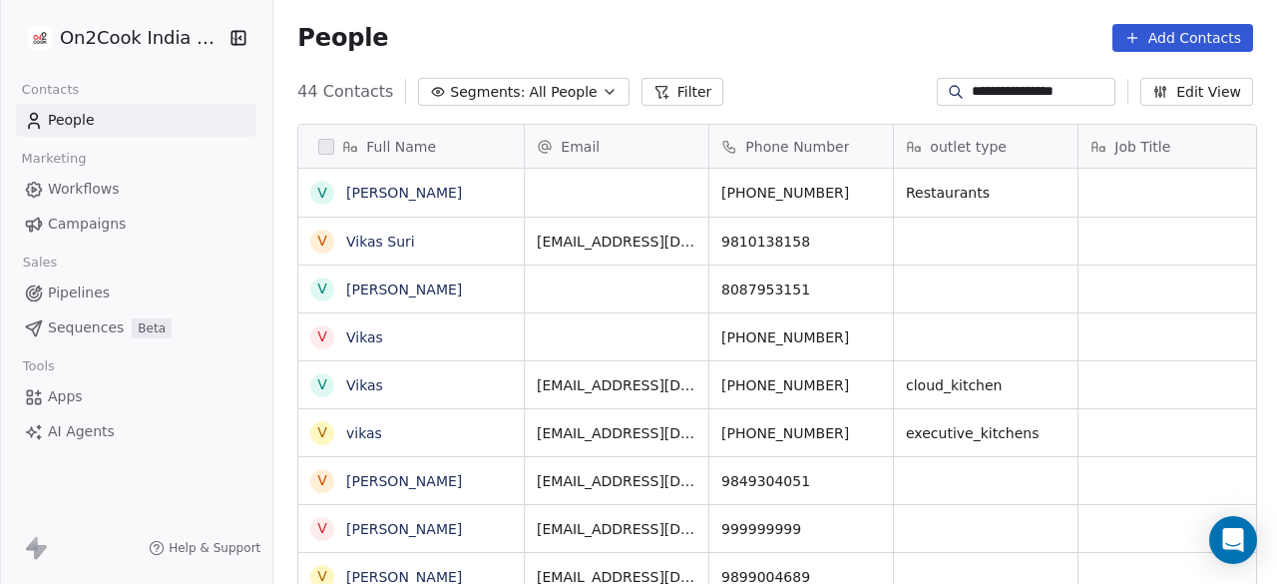
scroll to position [498, 992]
type input "**********"
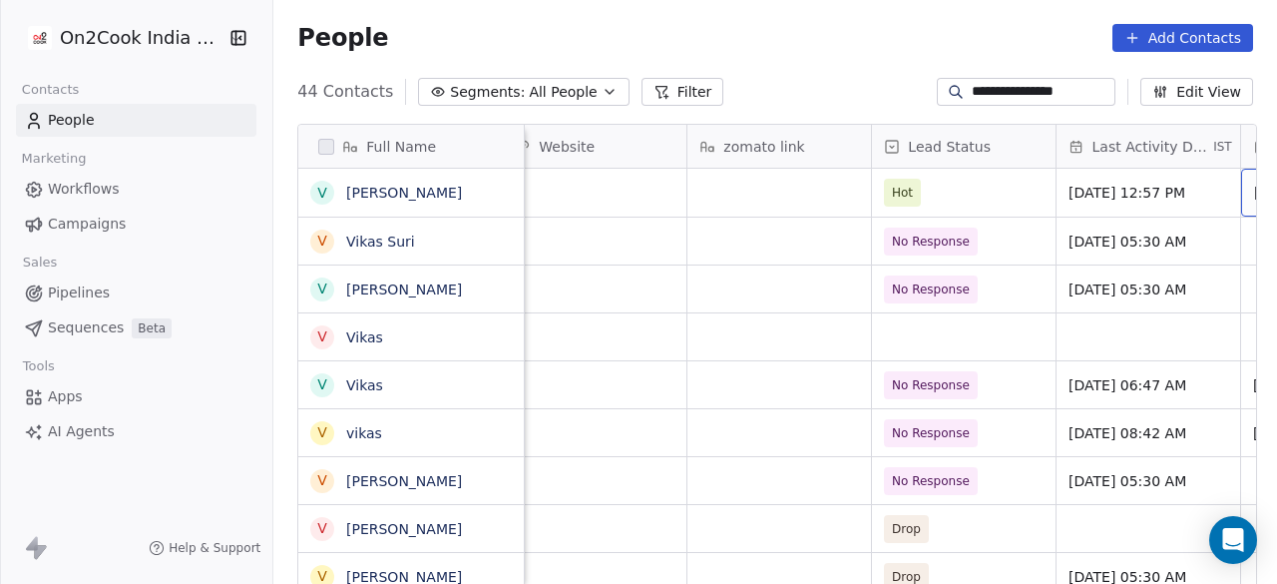
scroll to position [0, 2606]
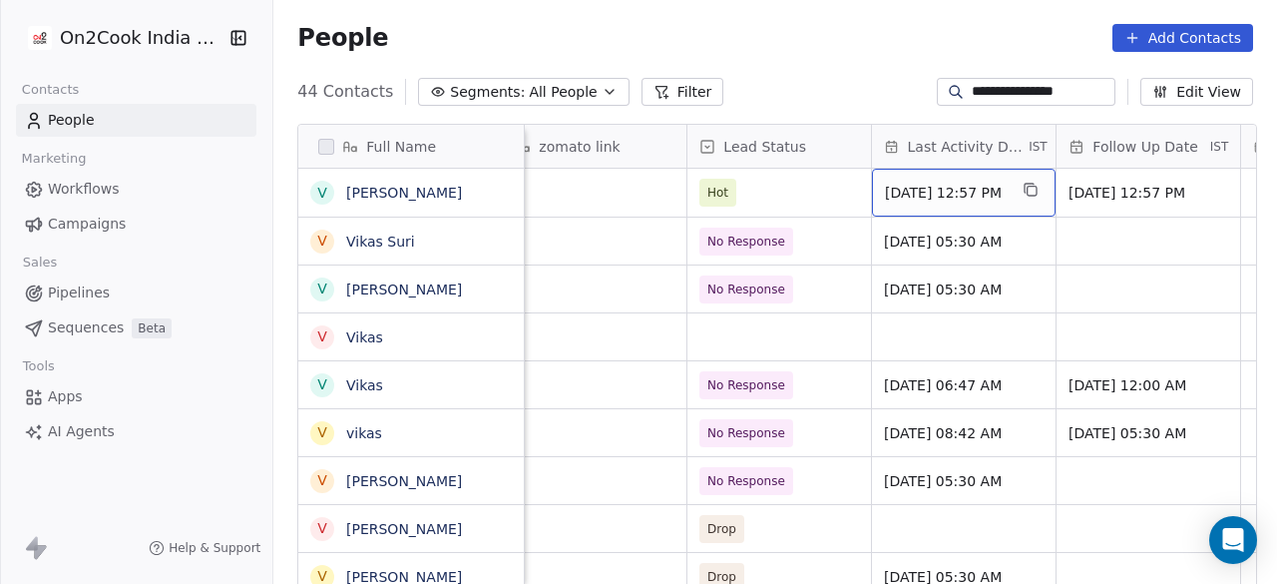
click at [961, 197] on span "[DATE] 12:57 PM" at bounding box center [946, 193] width 122 height 20
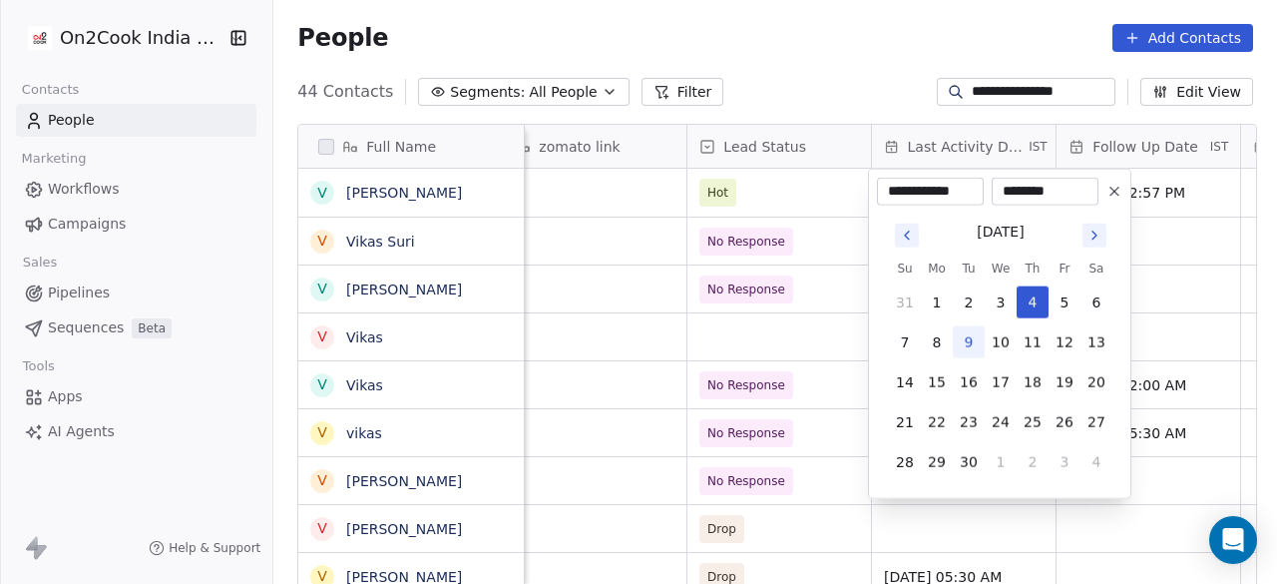
click at [970, 343] on button "9" at bounding box center [969, 342] width 32 height 32
type input "**********"
click at [822, 199] on html "**********" at bounding box center [638, 292] width 1277 height 584
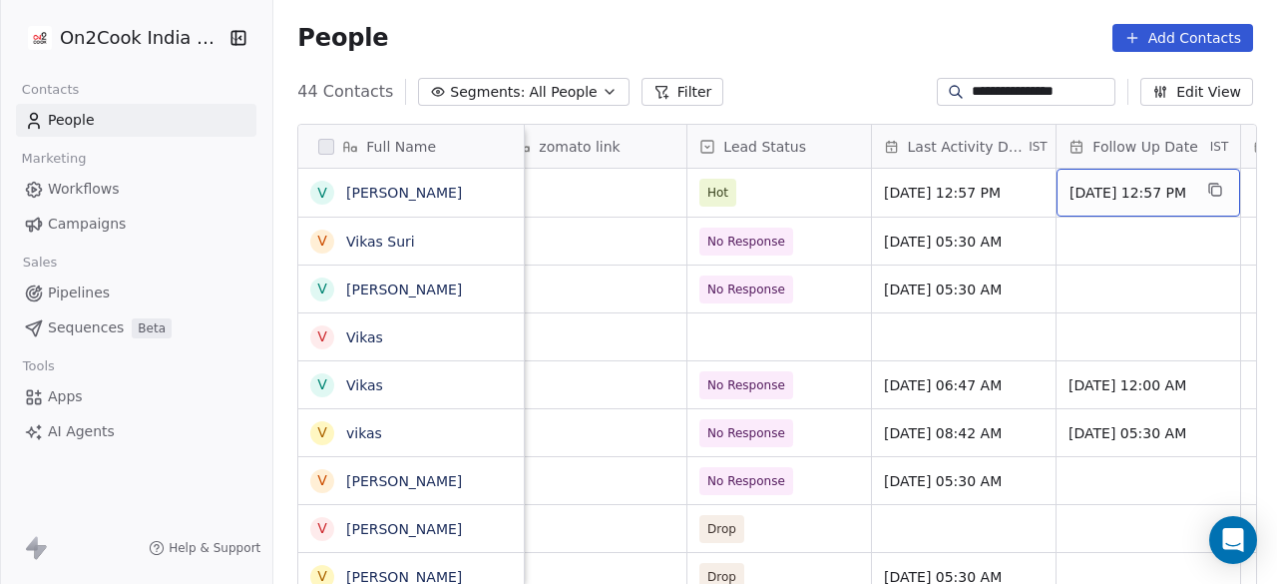
click at [1089, 199] on span "[DATE] 12:57 PM" at bounding box center [1131, 193] width 122 height 20
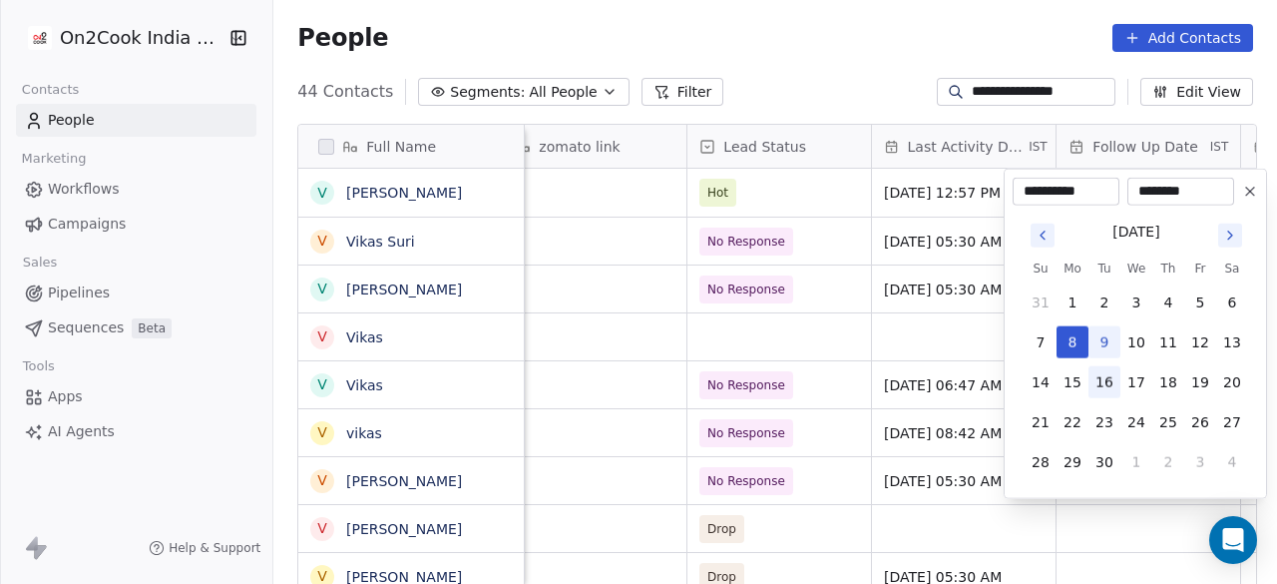
click at [1103, 381] on button "16" at bounding box center [1105, 382] width 32 height 32
type input "**********"
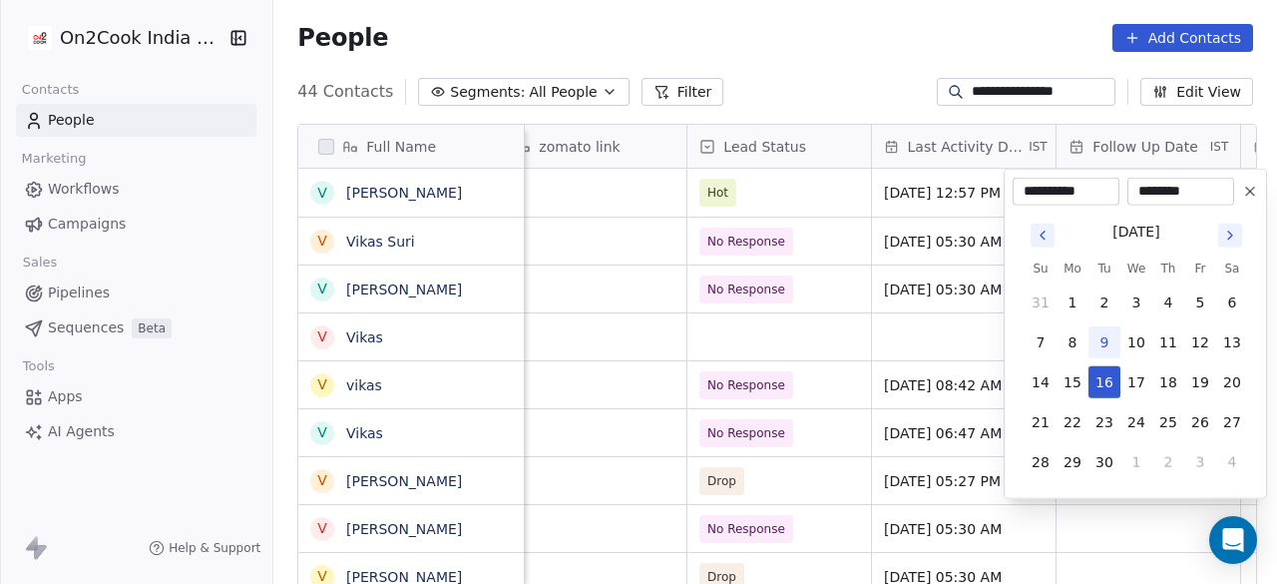
click at [828, 206] on html "**********" at bounding box center [638, 292] width 1277 height 584
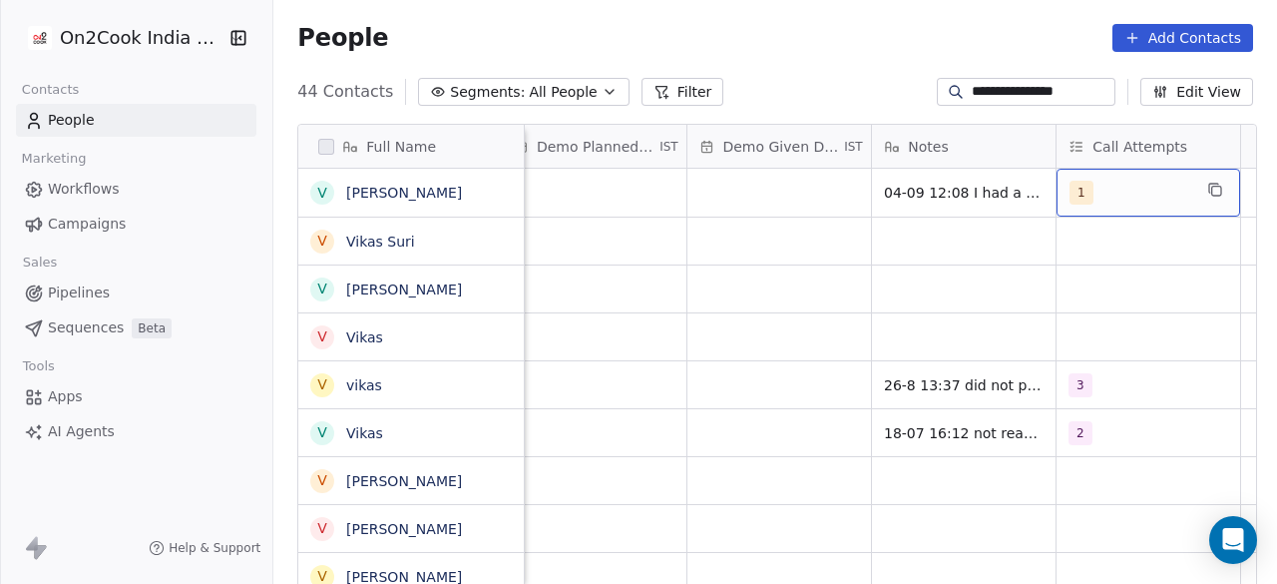
scroll to position [0, 3391]
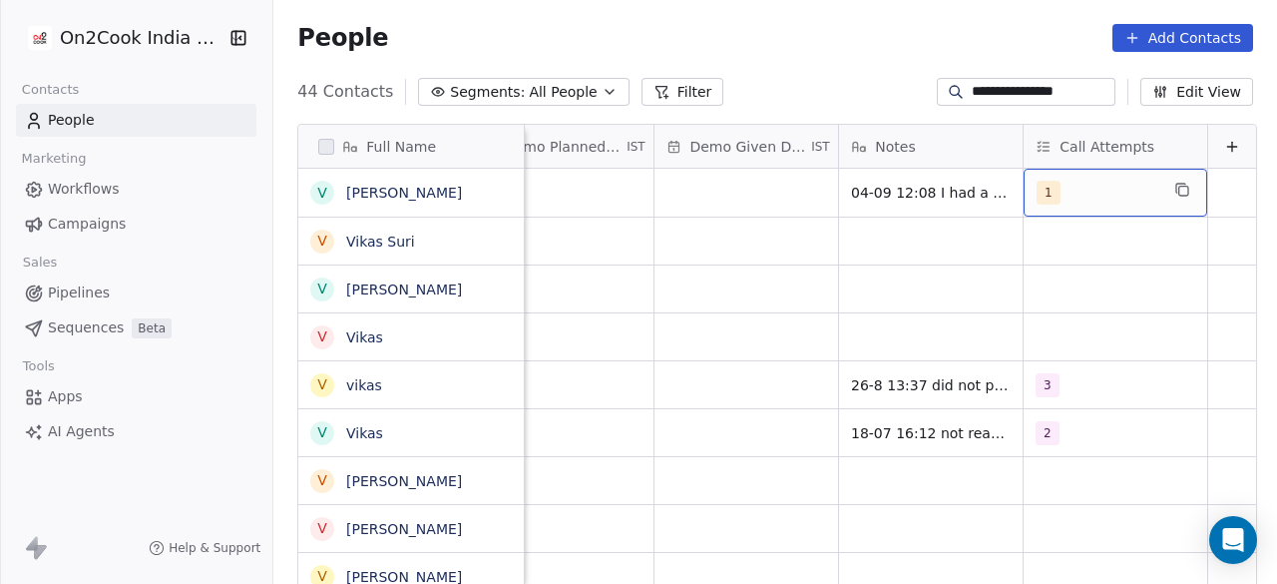
click at [1078, 203] on div "1" at bounding box center [1098, 193] width 122 height 24
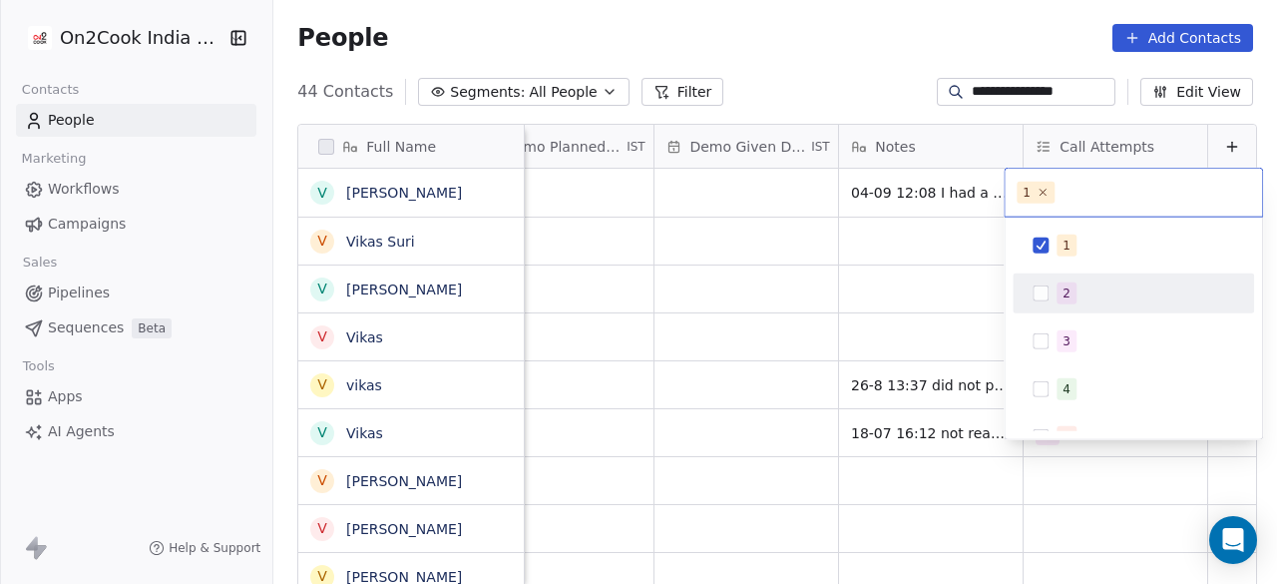
click at [1074, 303] on div "2" at bounding box center [1133, 293] width 225 height 32
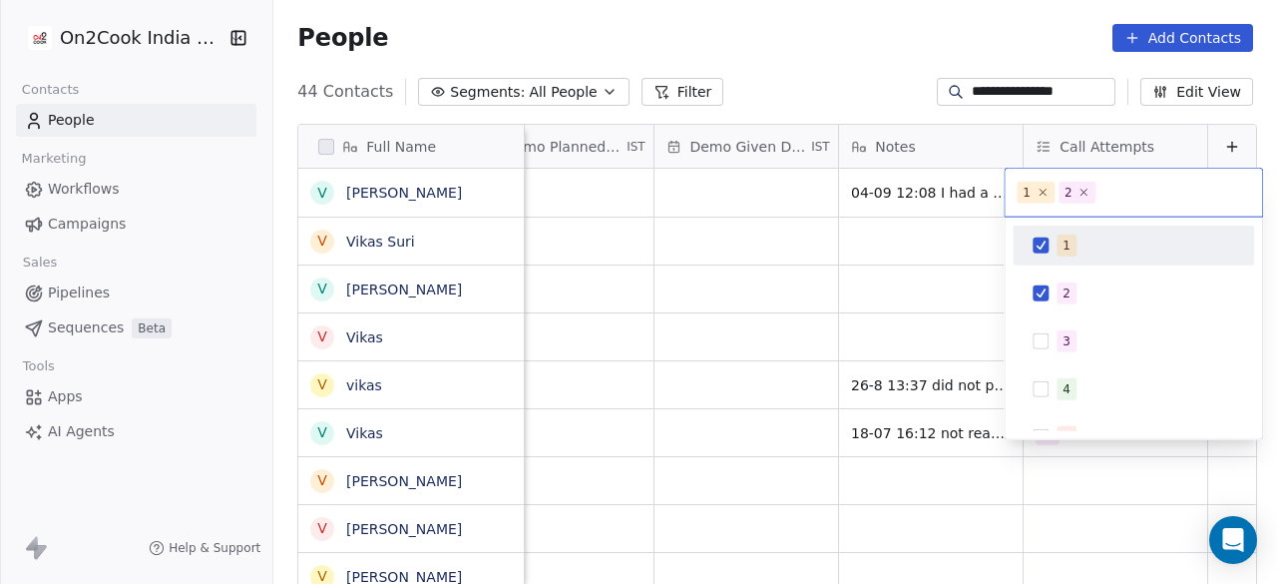
click at [1068, 243] on span "1" at bounding box center [1067, 245] width 20 height 22
click at [872, 190] on html "**********" at bounding box center [638, 292] width 1277 height 584
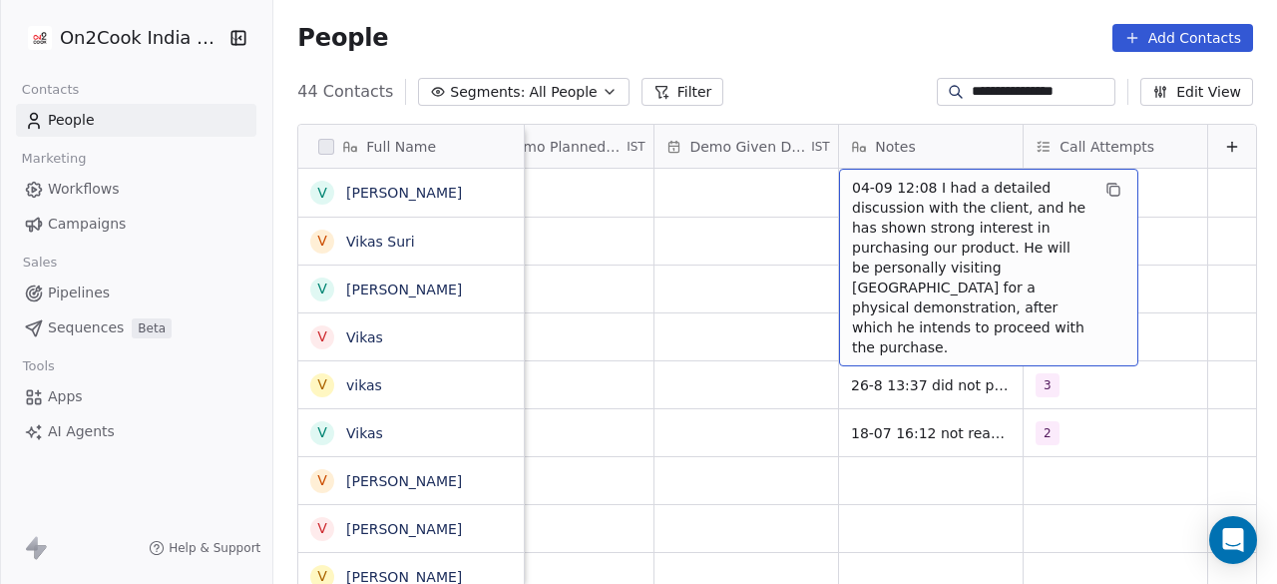
click at [839, 185] on div "04-09 12:08 I had a detailed discussion with the client, and he has shown stron…" at bounding box center [988, 268] width 299 height 198
click at [852, 189] on span "04-09 12:08 I had a detailed discussion with the client, and he has shown stron…" at bounding box center [970, 268] width 237 height 180
click at [852, 186] on span "04-09 12:08 I had a detailed discussion with the client, and he has shown stron…" at bounding box center [970, 268] width 237 height 180
click at [852, 183] on span "04-09 12:08 I had a detailed discussion with the client, and he has shown stron…" at bounding box center [970, 268] width 237 height 180
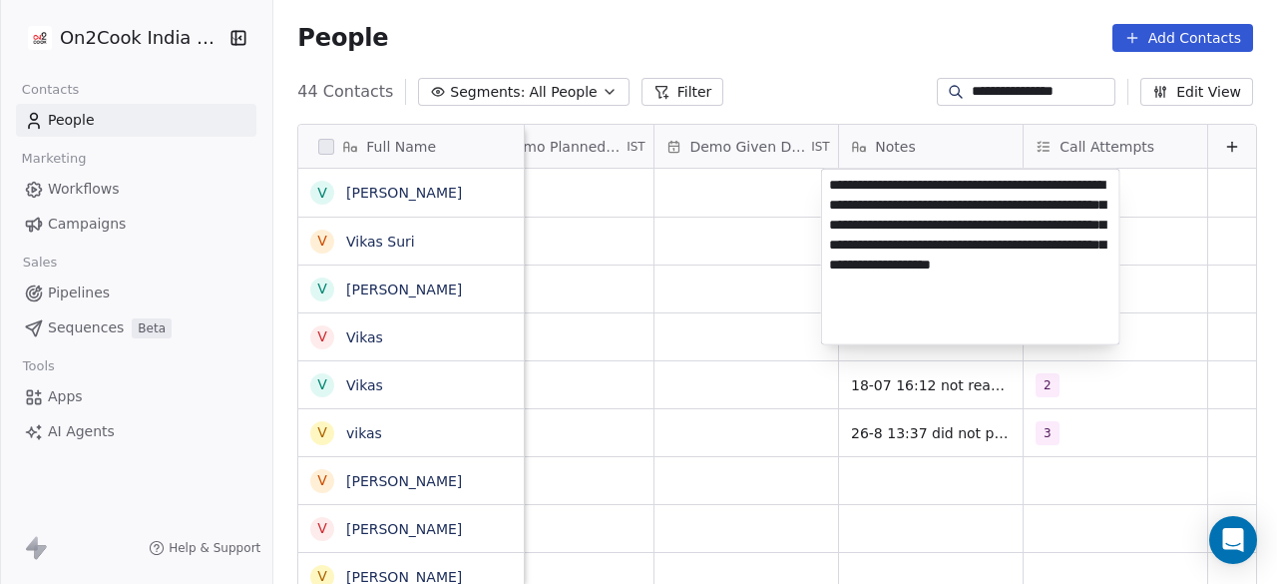
click at [837, 187] on textarea "**********" at bounding box center [970, 257] width 297 height 175
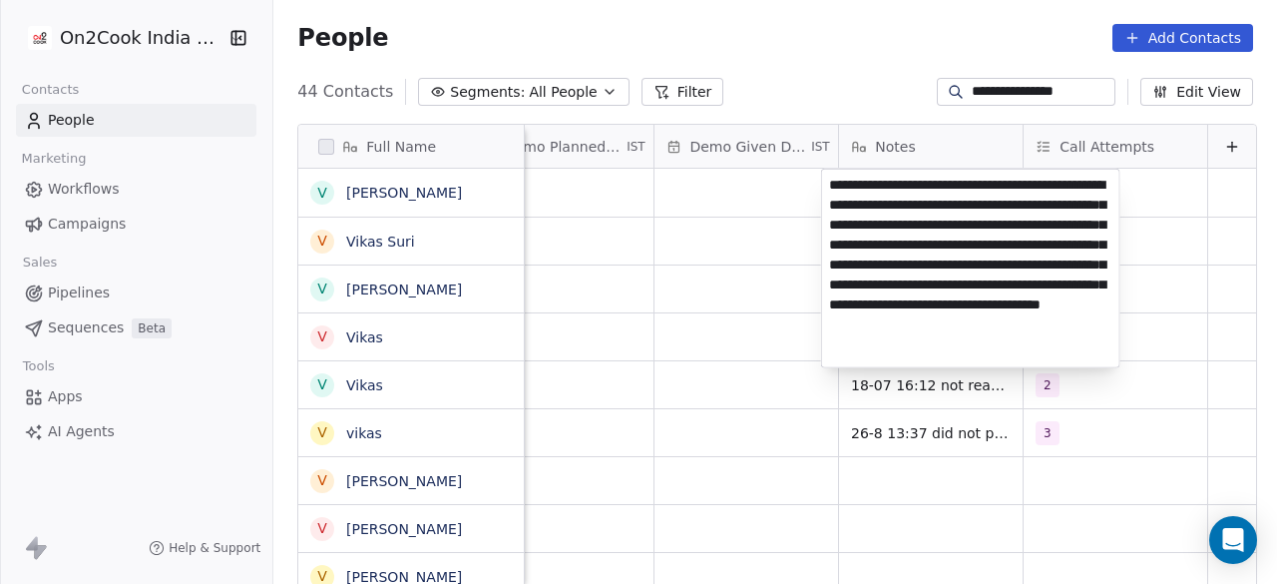
type textarea "**********"
drag, startPoint x: 890, startPoint y: 240, endPoint x: 908, endPoint y: 185, distance: 58.7
click at [908, 185] on textarea "**********" at bounding box center [970, 269] width 297 height 198
click at [1155, 185] on html "**********" at bounding box center [638, 292] width 1277 height 584
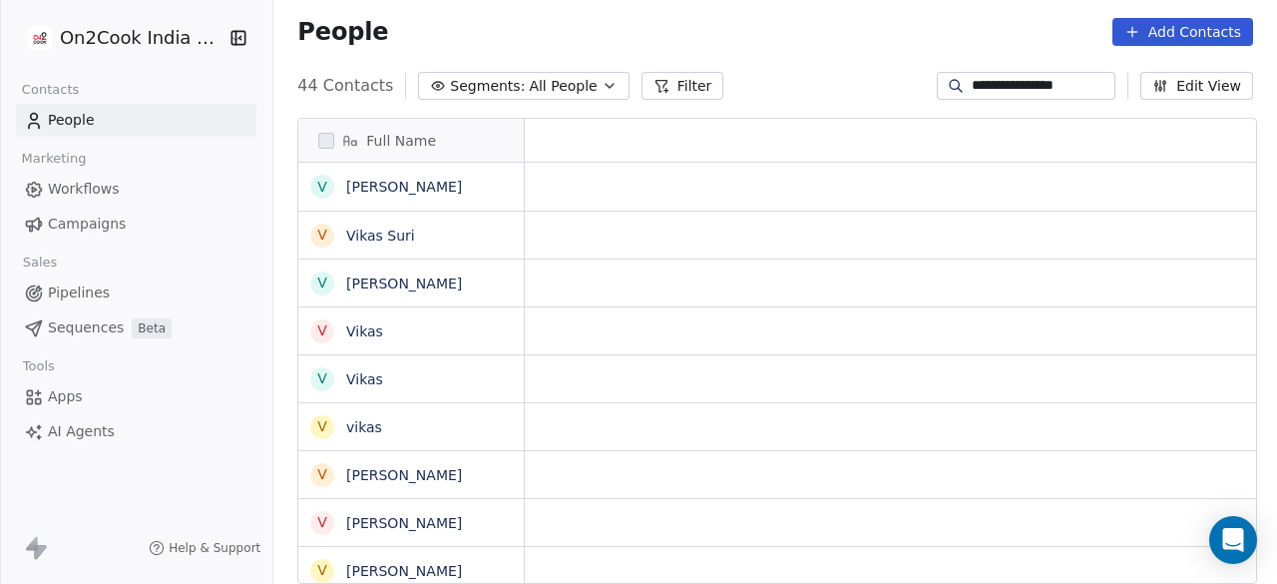
scroll to position [0, 0]
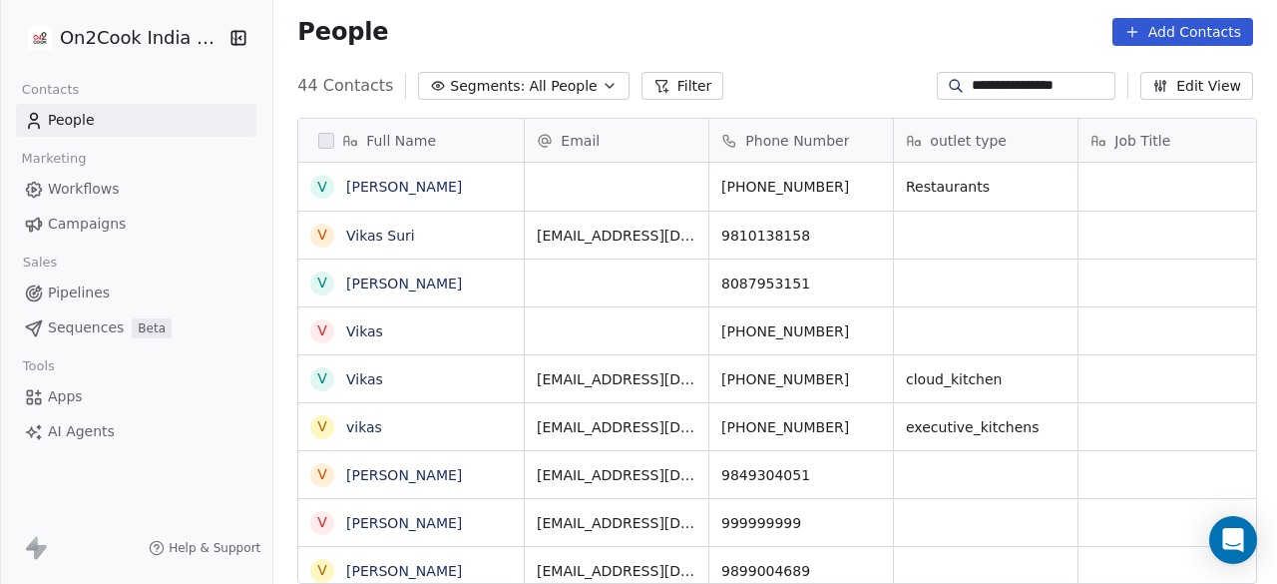
click at [72, 282] on span "Pipelines" at bounding box center [79, 292] width 62 height 21
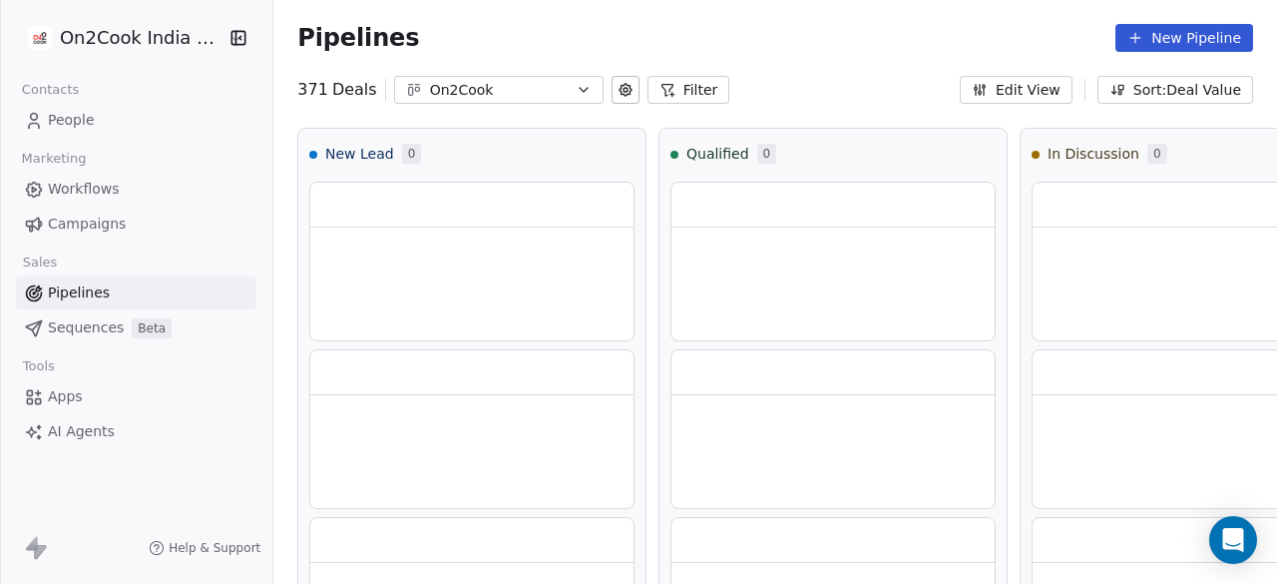
click at [523, 87] on div "On2Cook" at bounding box center [499, 90] width 138 height 21
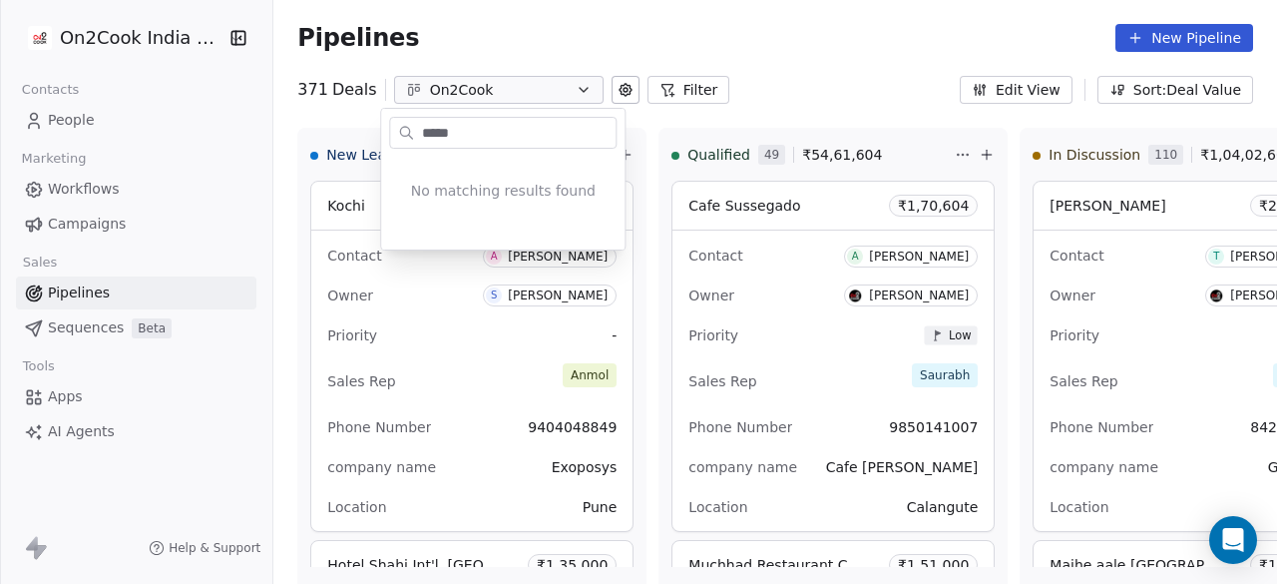
type input "*****"
click at [754, 45] on html "On2Cook India Pvt. Ltd. Contacts People Marketing Workflows Campaigns Sales Pip…" at bounding box center [638, 292] width 1277 height 584
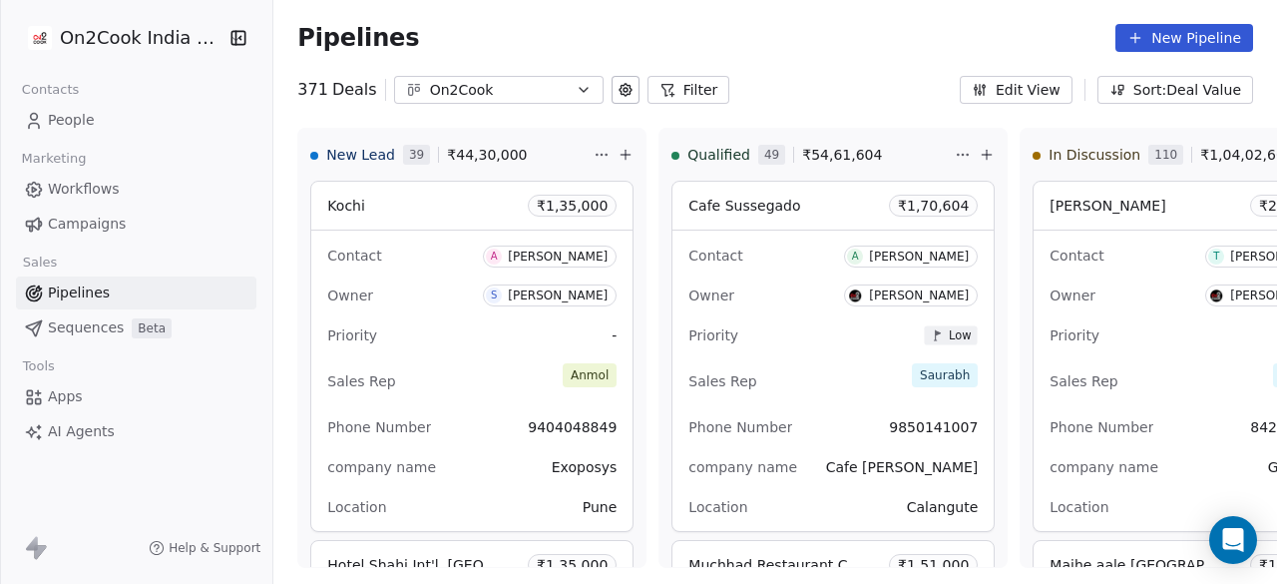
click at [104, 288] on span "Pipelines" at bounding box center [79, 292] width 62 height 21
click at [660, 83] on icon at bounding box center [668, 90] width 16 height 16
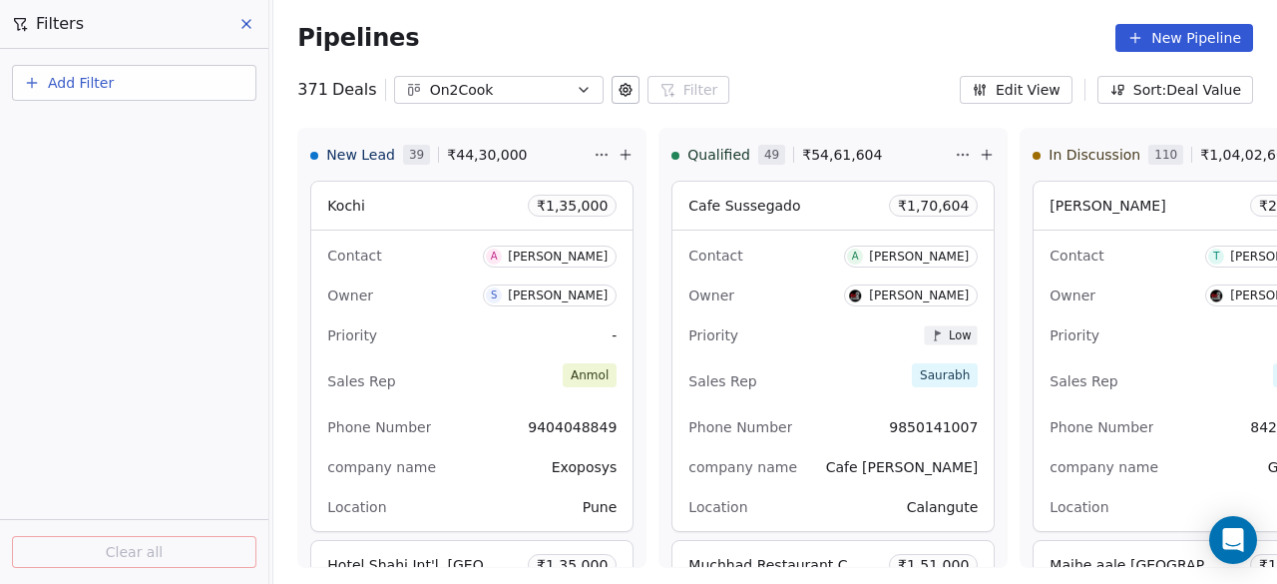
click at [86, 84] on span "Add Filter" at bounding box center [81, 83] width 66 height 21
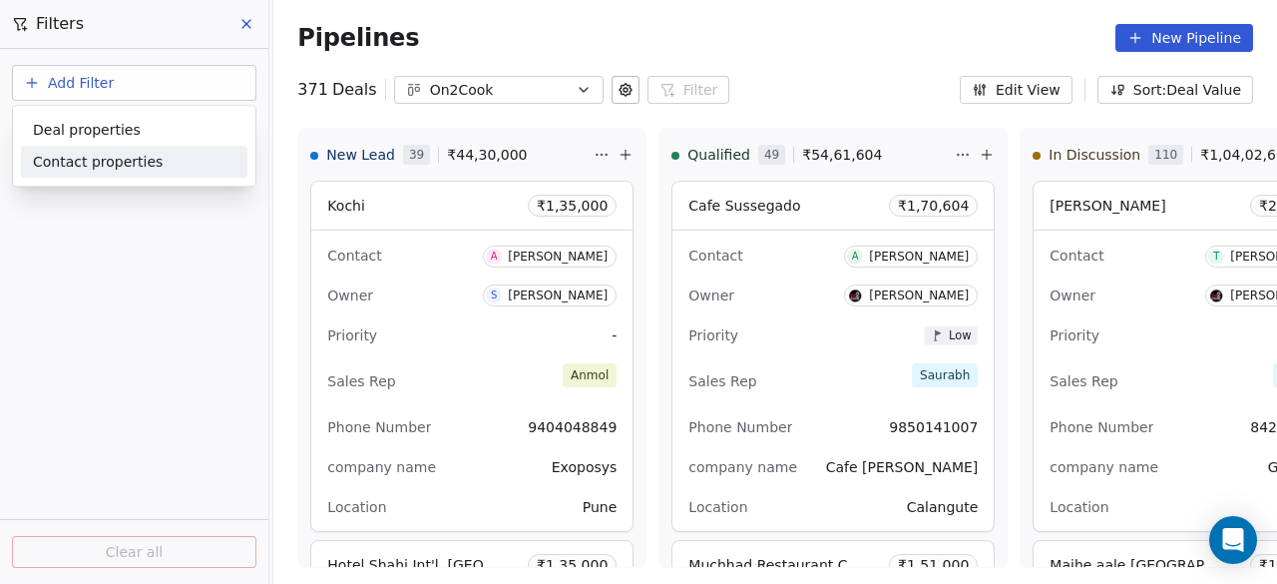
click at [88, 157] on span "Contact properties" at bounding box center [98, 162] width 130 height 21
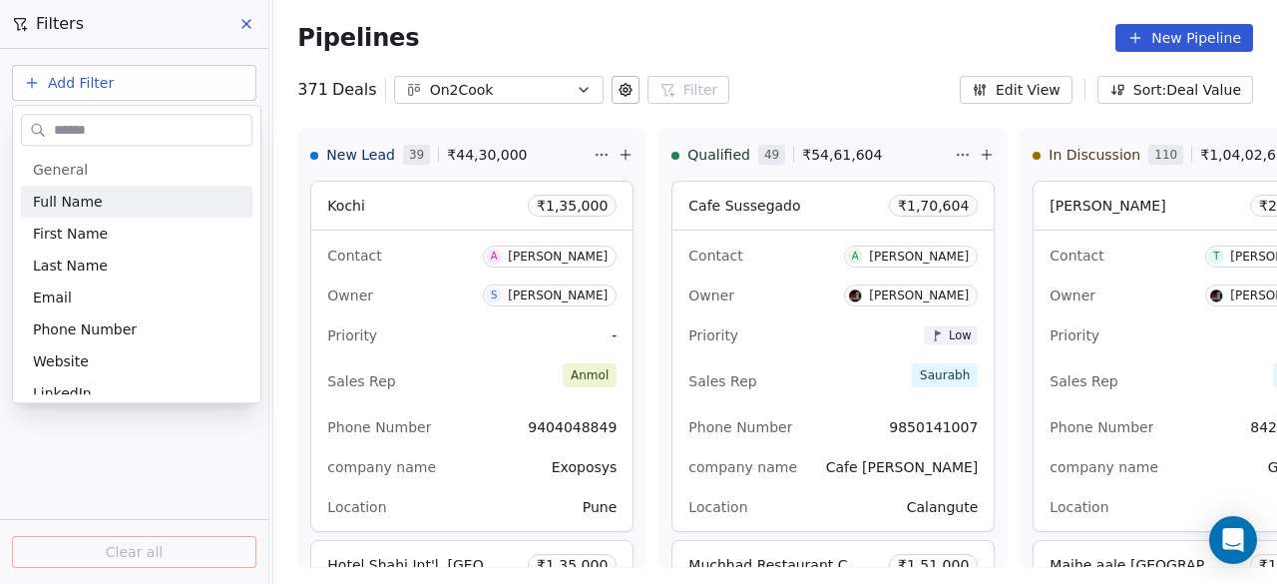
click at [100, 125] on input "text" at bounding box center [151, 130] width 202 height 29
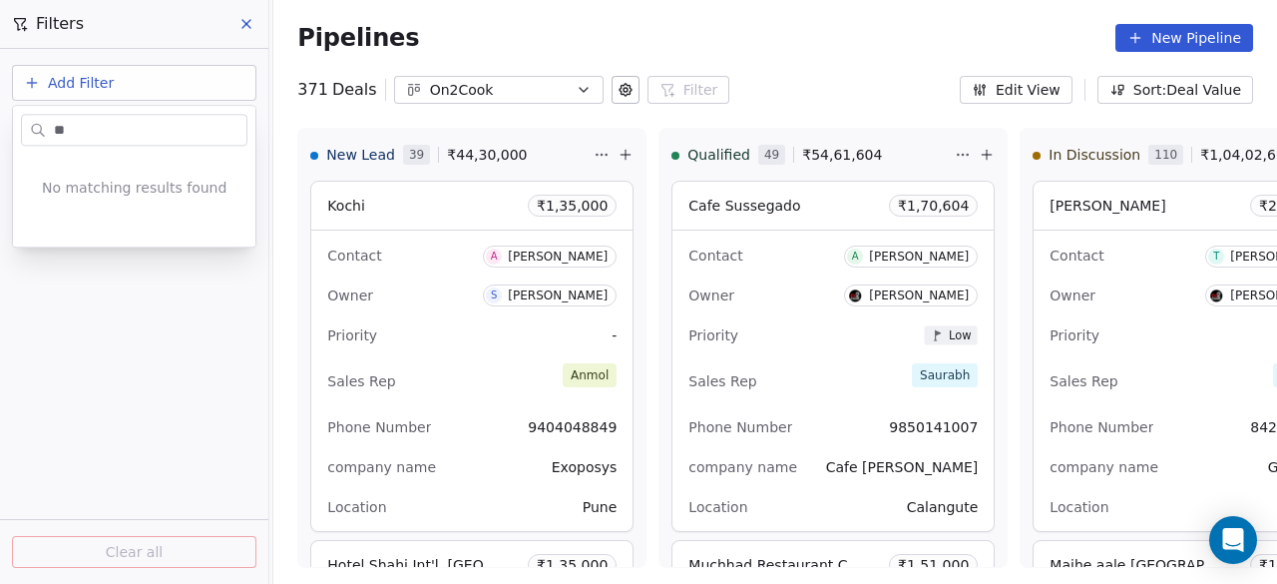
type input "*"
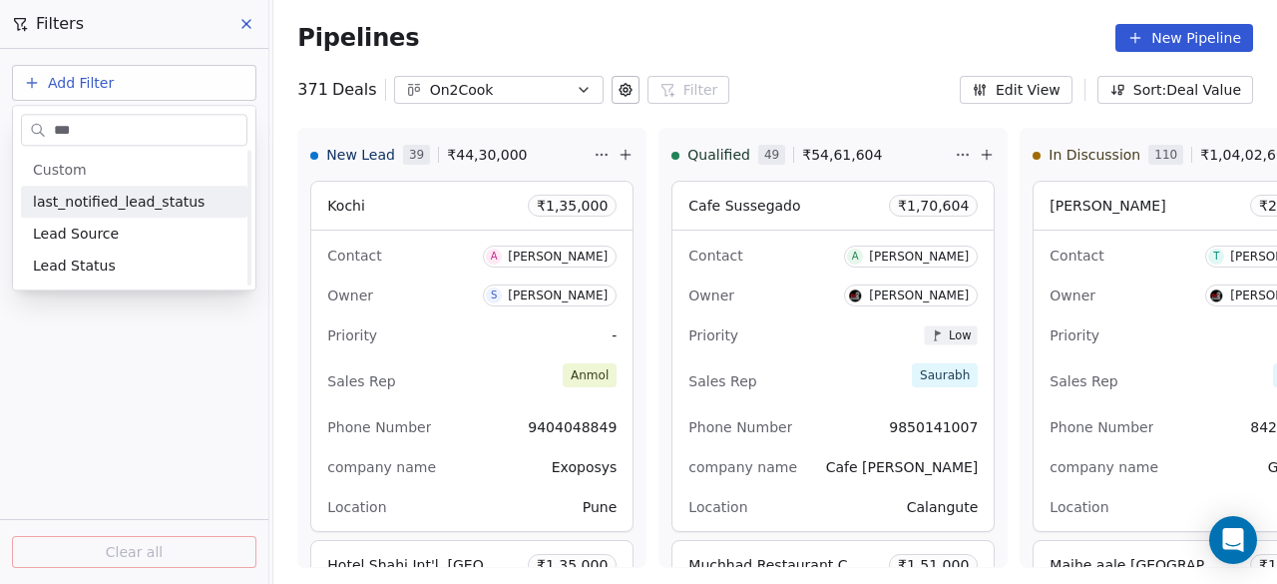
type input "****"
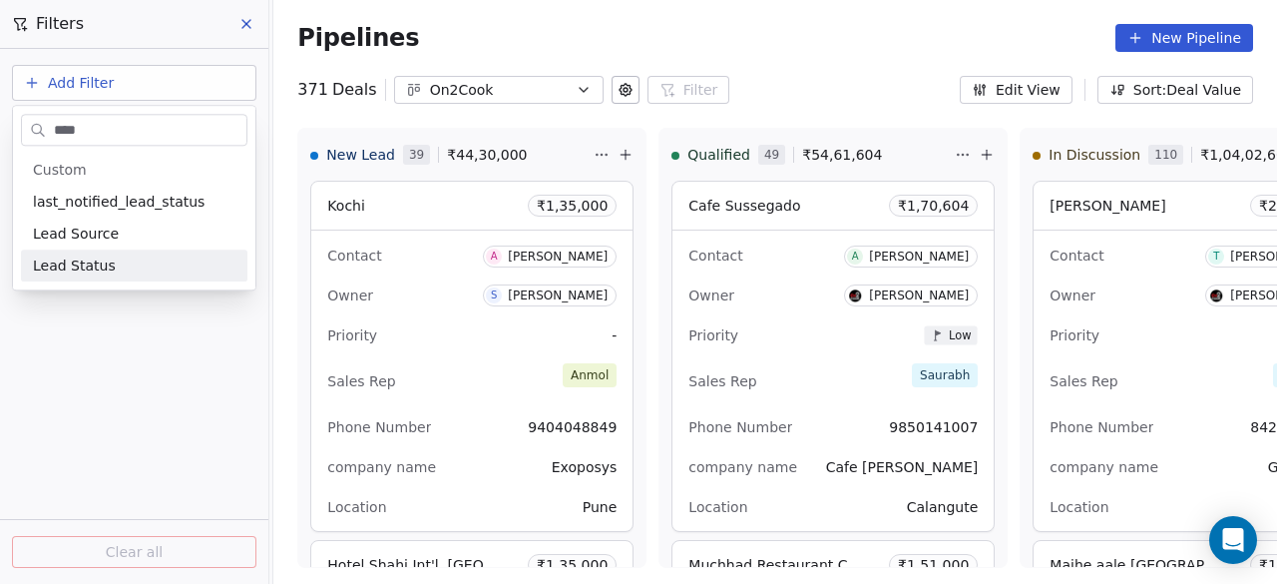
click at [132, 323] on html "On2Cook India Pvt. Ltd. Contacts People Marketing Workflows Campaigns Sales Pip…" at bounding box center [638, 292] width 1277 height 584
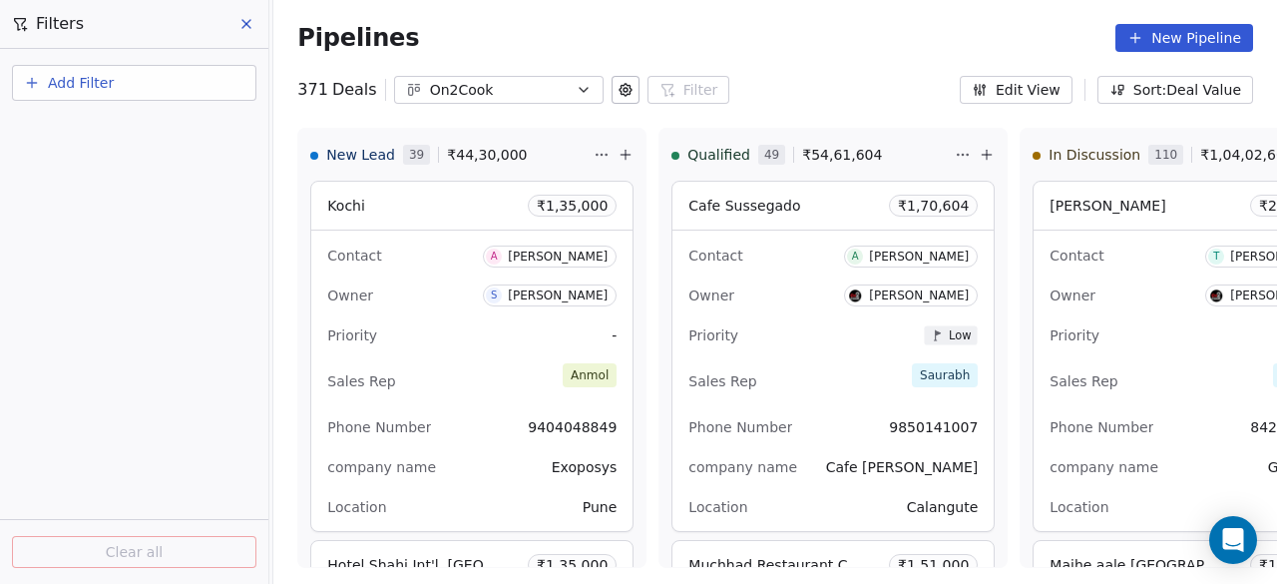
click at [116, 76] on button "Add Filter" at bounding box center [134, 83] width 244 height 36
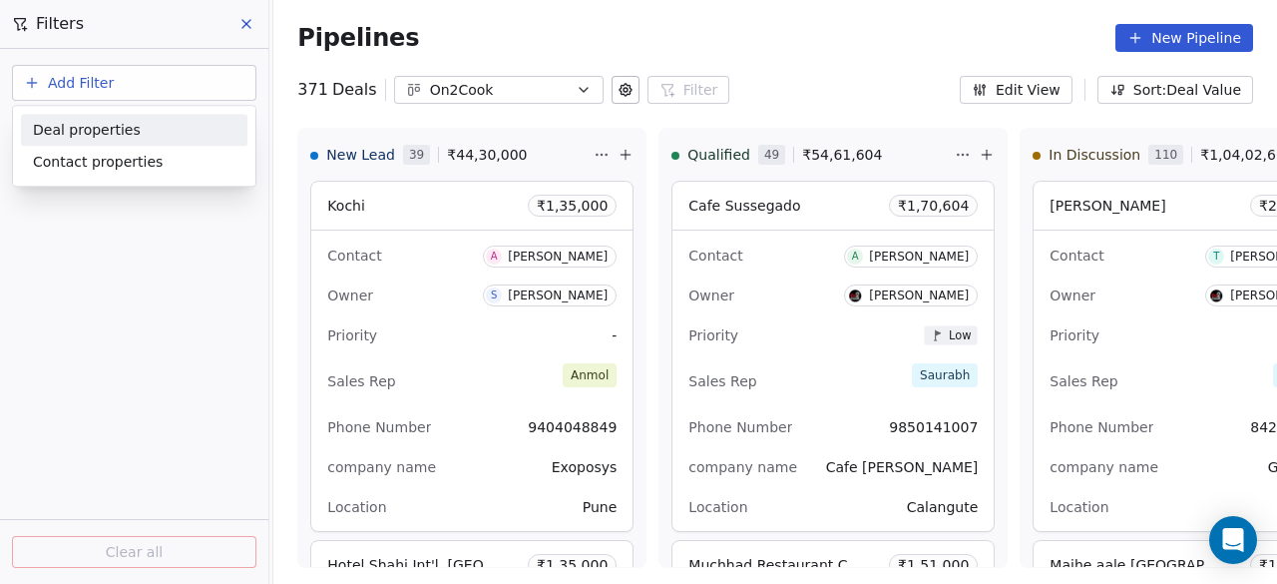
click at [100, 131] on span "Deal properties" at bounding box center [87, 130] width 108 height 21
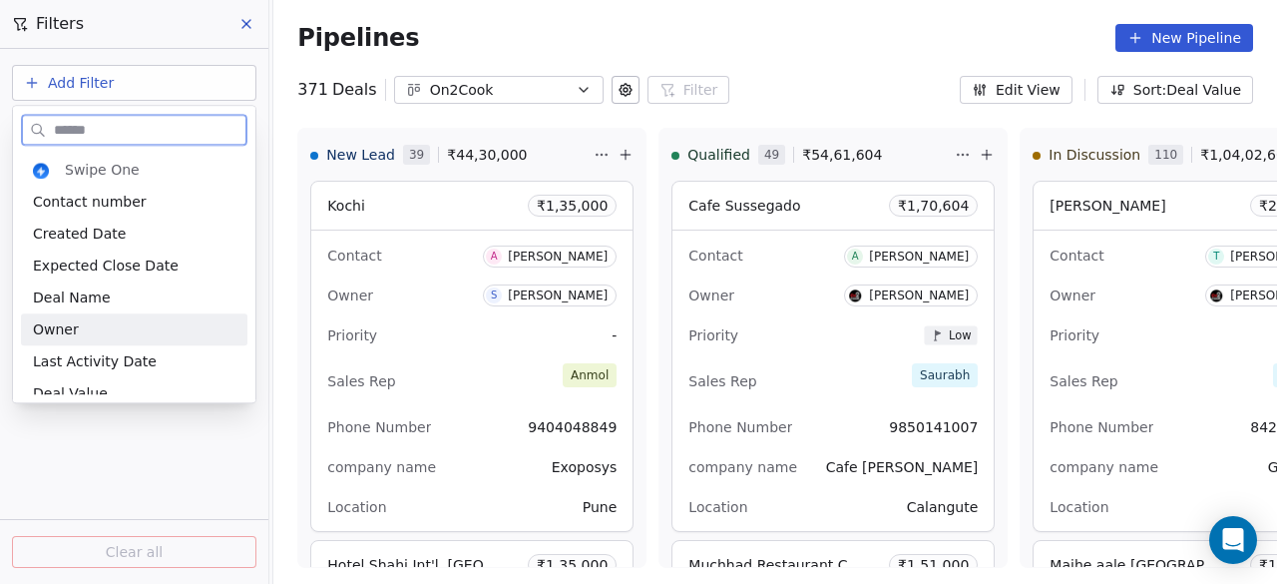
click at [91, 322] on div "Owner" at bounding box center [134, 329] width 203 height 20
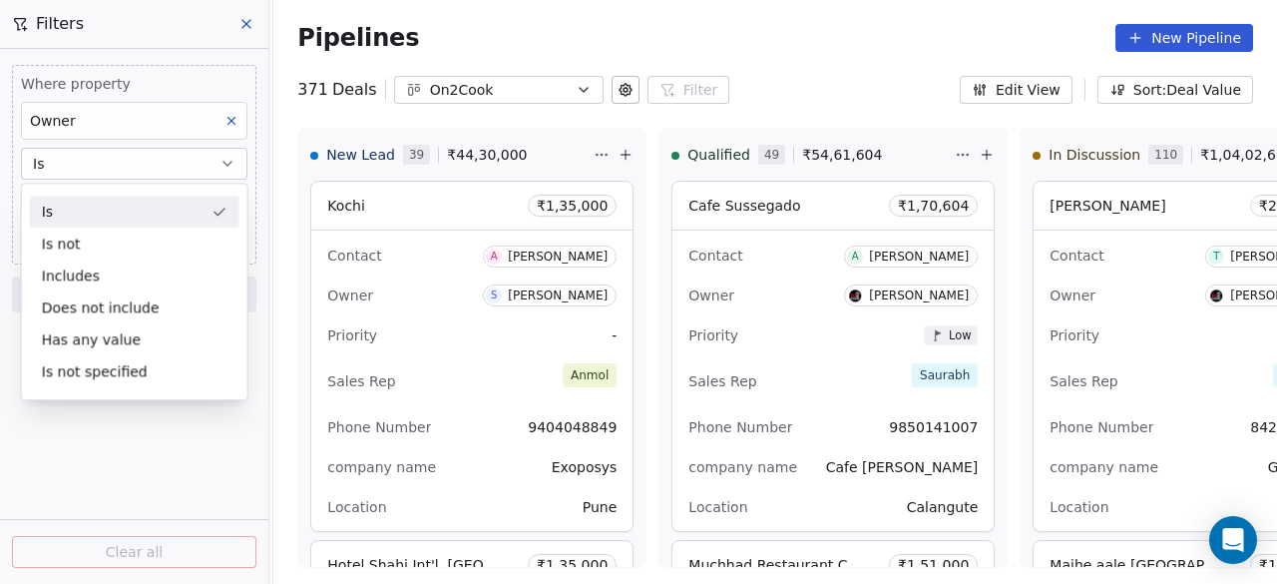
click at [98, 215] on div "Is" at bounding box center [135, 212] width 210 height 32
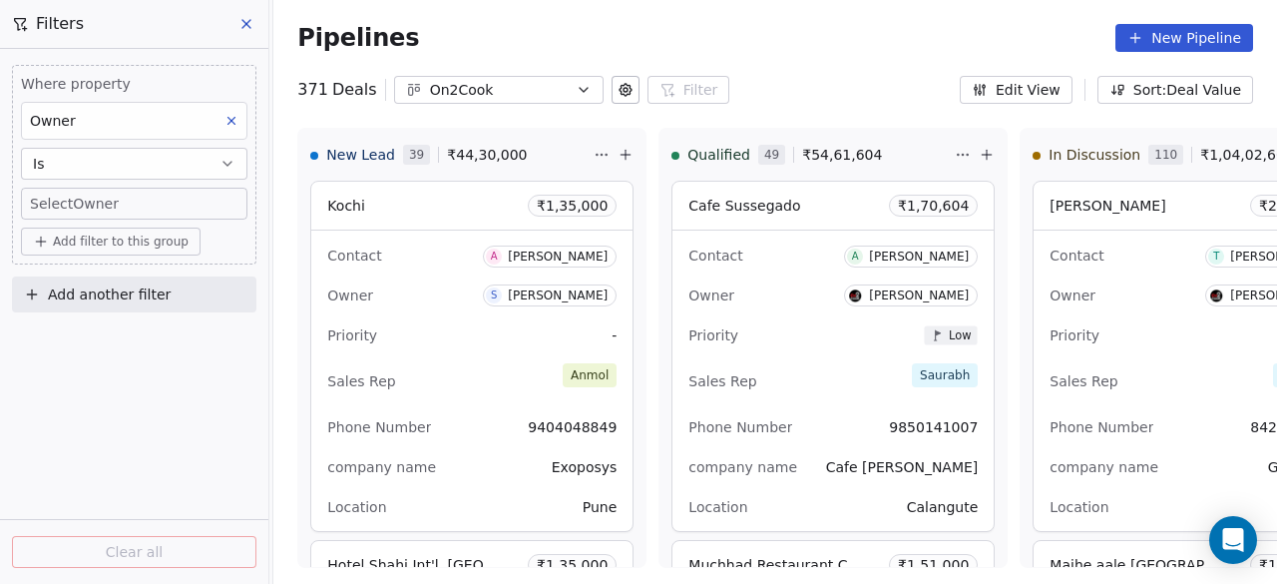
click at [98, 199] on body "On2Cook India Pvt. Ltd. Contacts People Marketing Workflows Campaigns Sales Pip…" at bounding box center [638, 292] width 1277 height 584
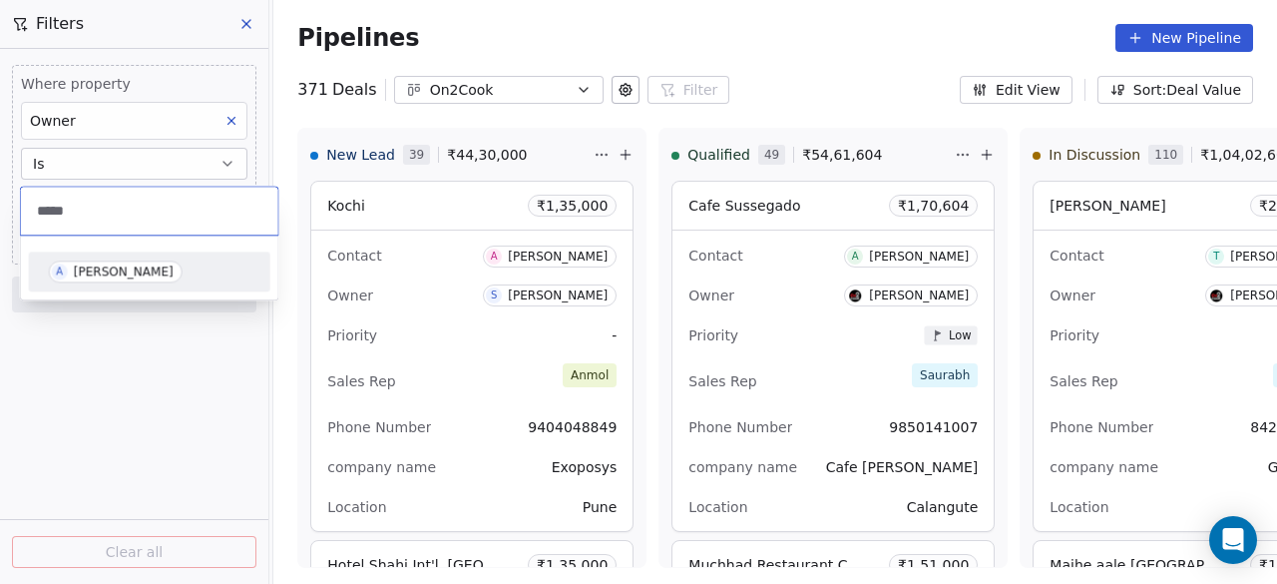
type input "*****"
click at [112, 260] on span "A Ankitkumar Temburkar" at bounding box center [116, 271] width 134 height 22
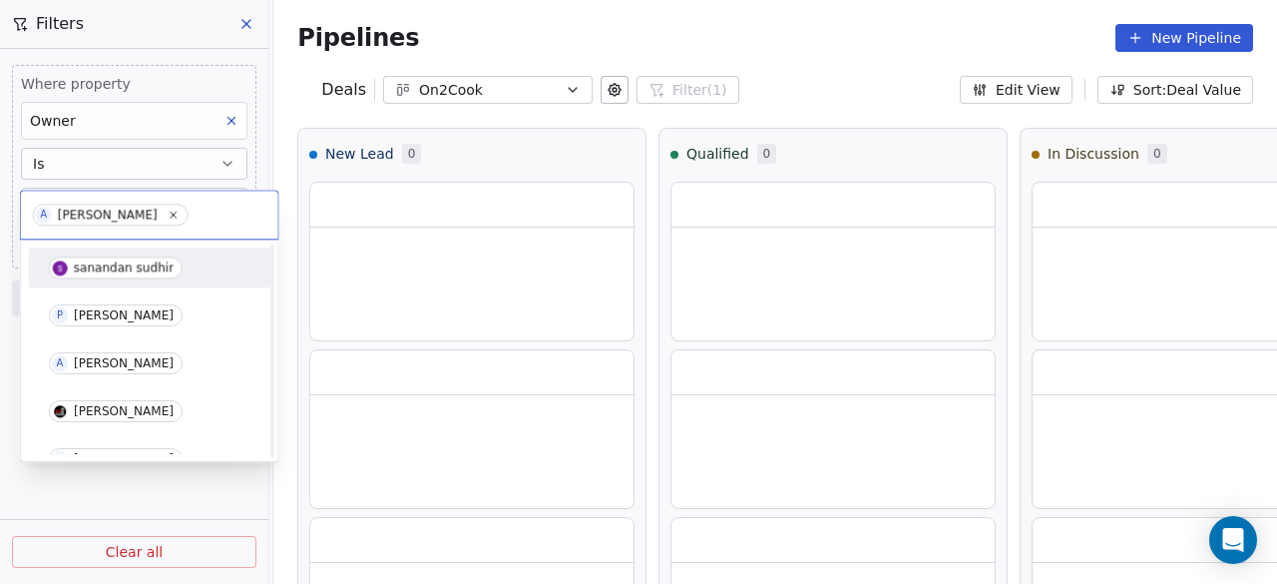
scroll to position [408, 0]
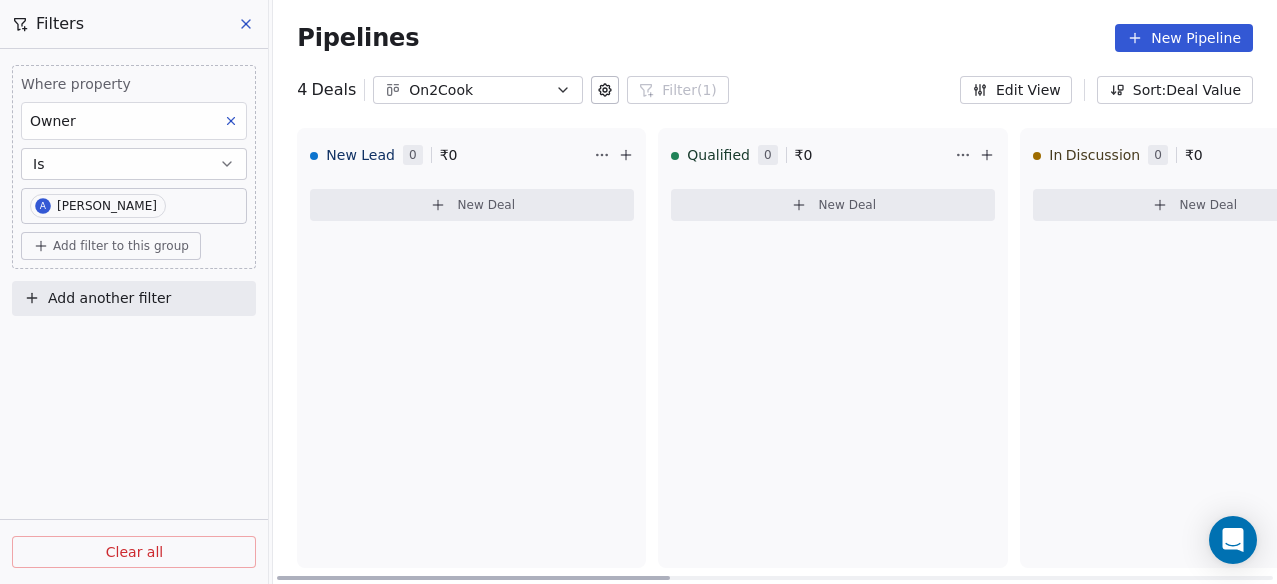
click at [1041, 333] on div "In Discussion 0 ₹ 0 New Deal" at bounding box center [1194, 348] width 349 height 440
click at [891, 356] on div "Qualified 0 ₹ 0 New Deal" at bounding box center [833, 348] width 349 height 440
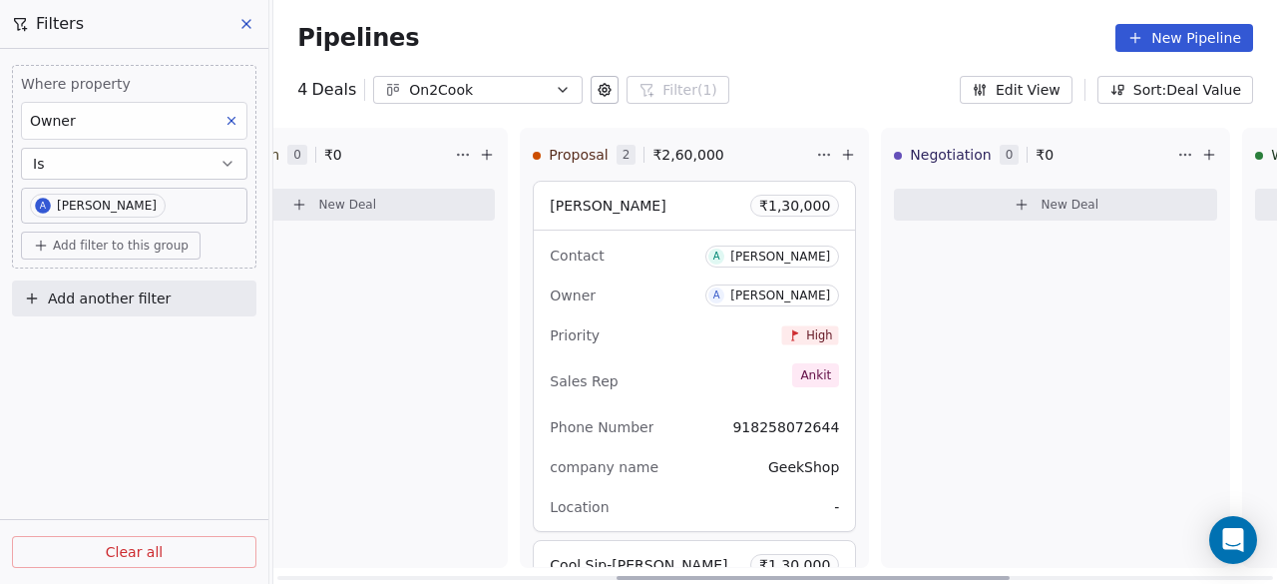
scroll to position [0, 876]
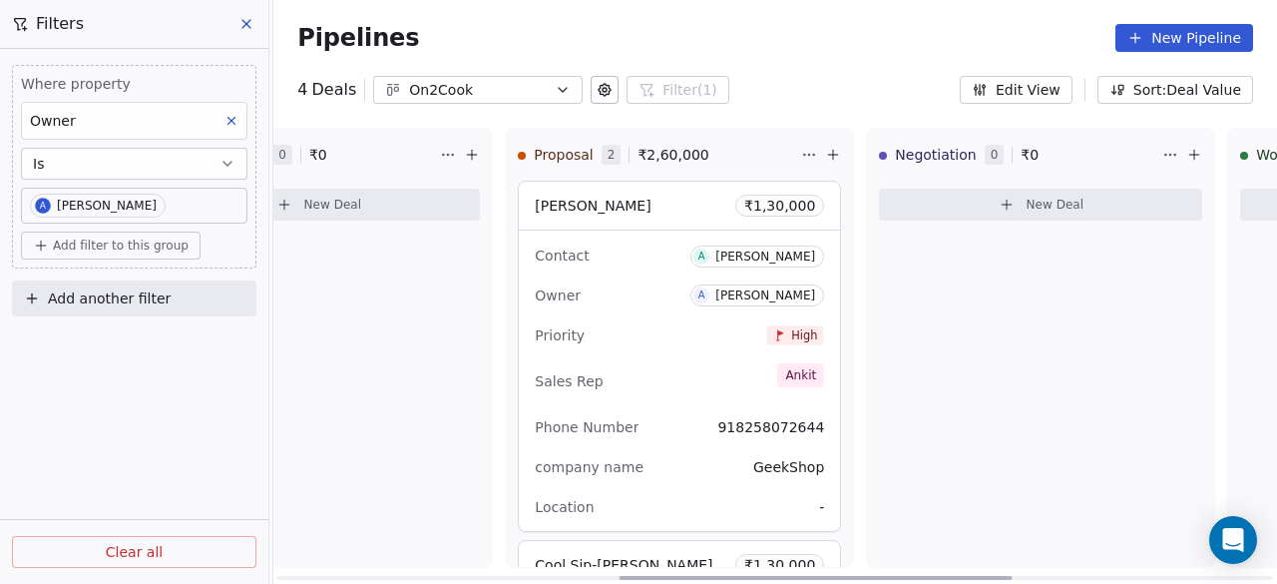
drag, startPoint x: 615, startPoint y: 577, endPoint x: 957, endPoint y: 574, distance: 342.2
click at [957, 576] on div at bounding box center [816, 578] width 393 height 4
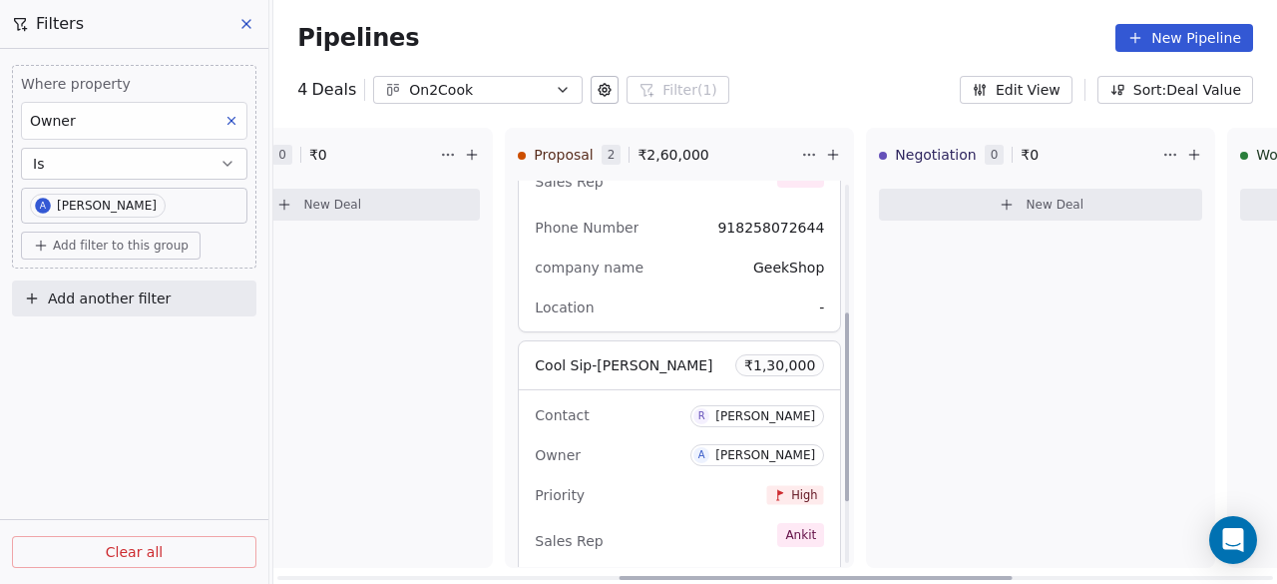
scroll to position [386, 0]
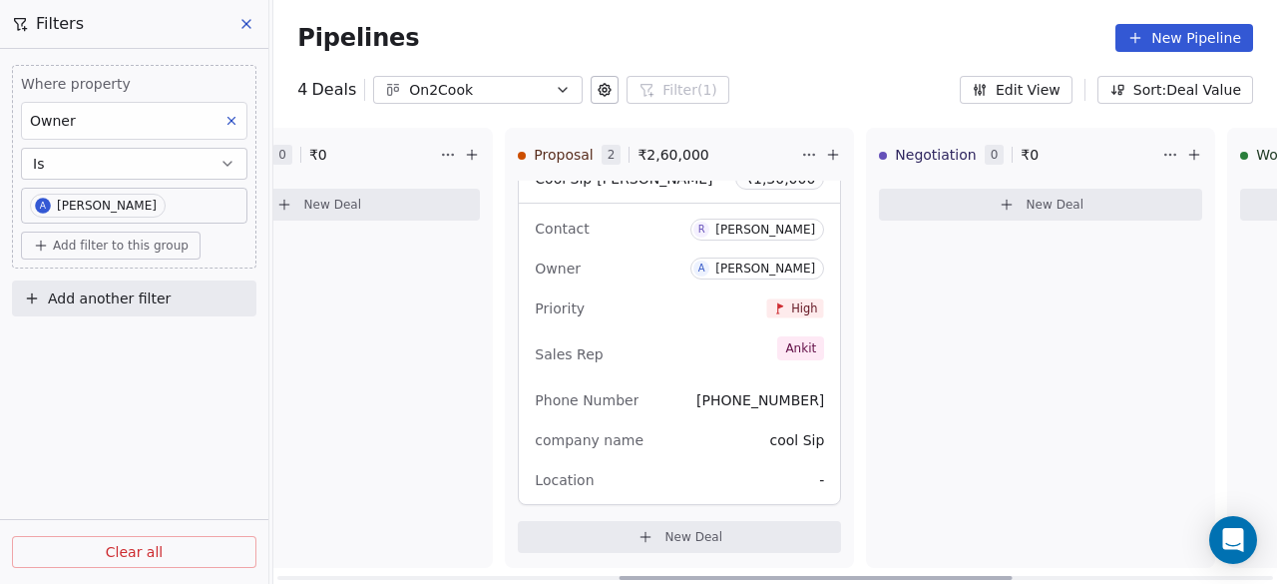
click at [833, 153] on icon at bounding box center [833, 154] width 0 height 9
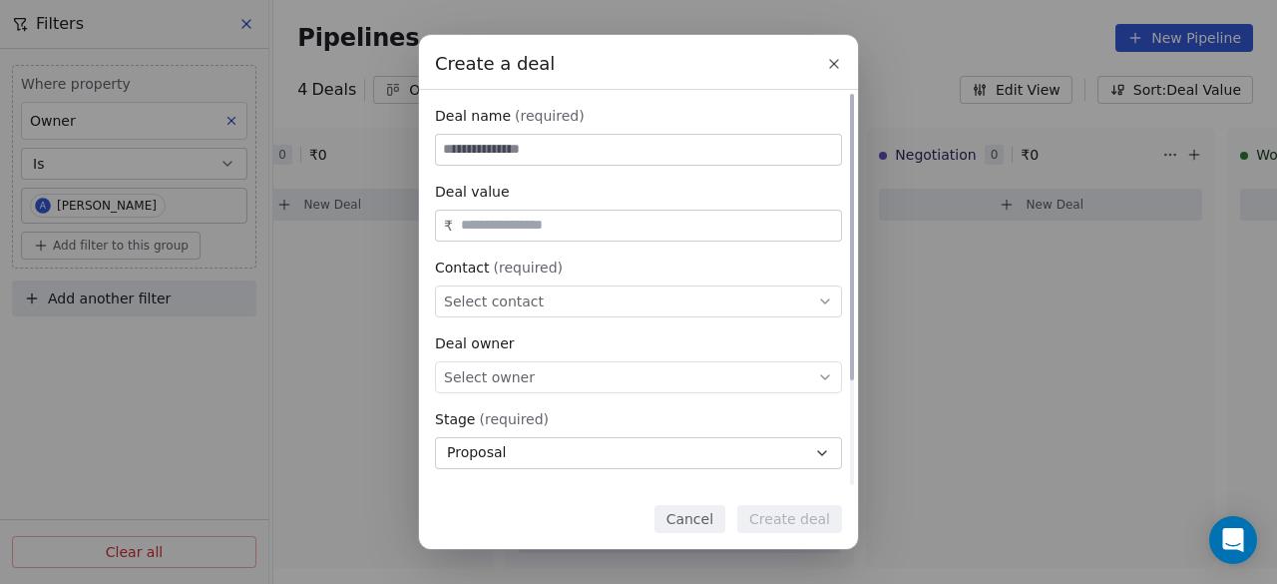
click at [627, 144] on input at bounding box center [638, 150] width 405 height 30
click at [499, 149] on input at bounding box center [638, 150] width 405 height 30
type input "**********"
click at [513, 215] on div "₹" at bounding box center [638, 226] width 407 height 32
click at [513, 223] on input "text" at bounding box center [647, 225] width 380 height 15
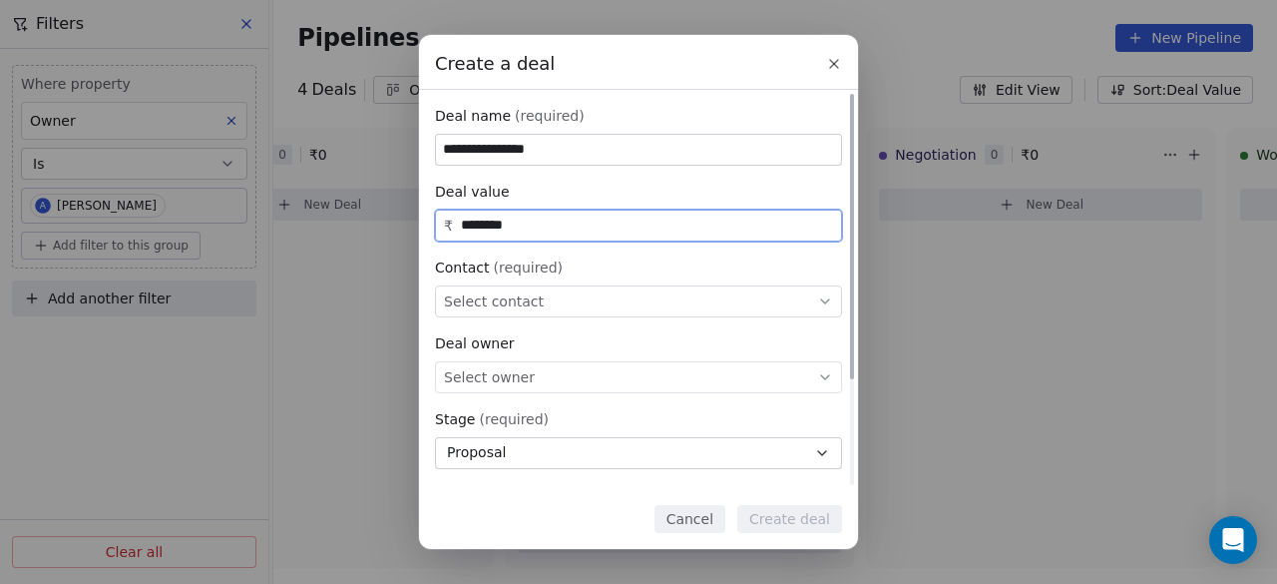
type input "********"
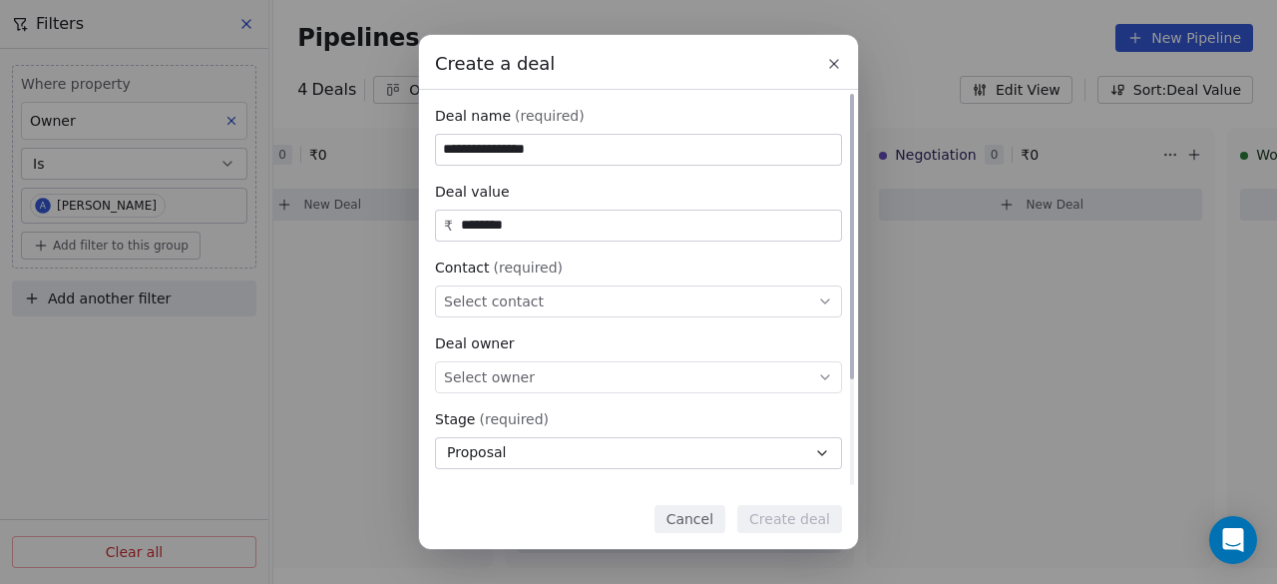
click at [520, 297] on span "Select contact" at bounding box center [494, 301] width 100 height 20
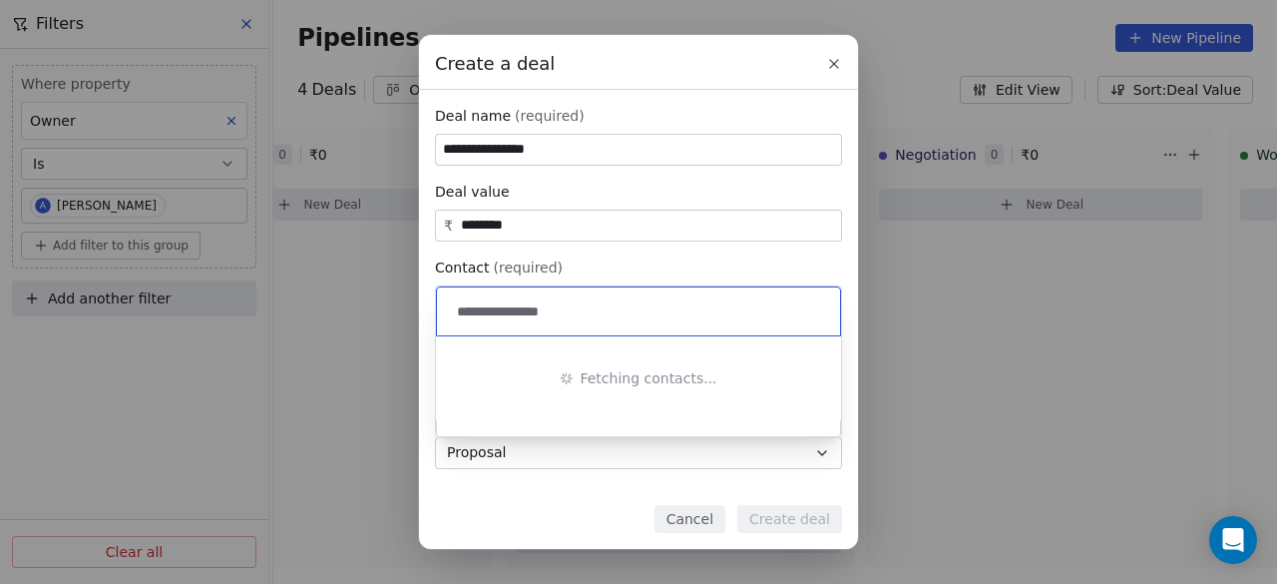
click at [463, 310] on input "**********" at bounding box center [640, 311] width 375 height 22
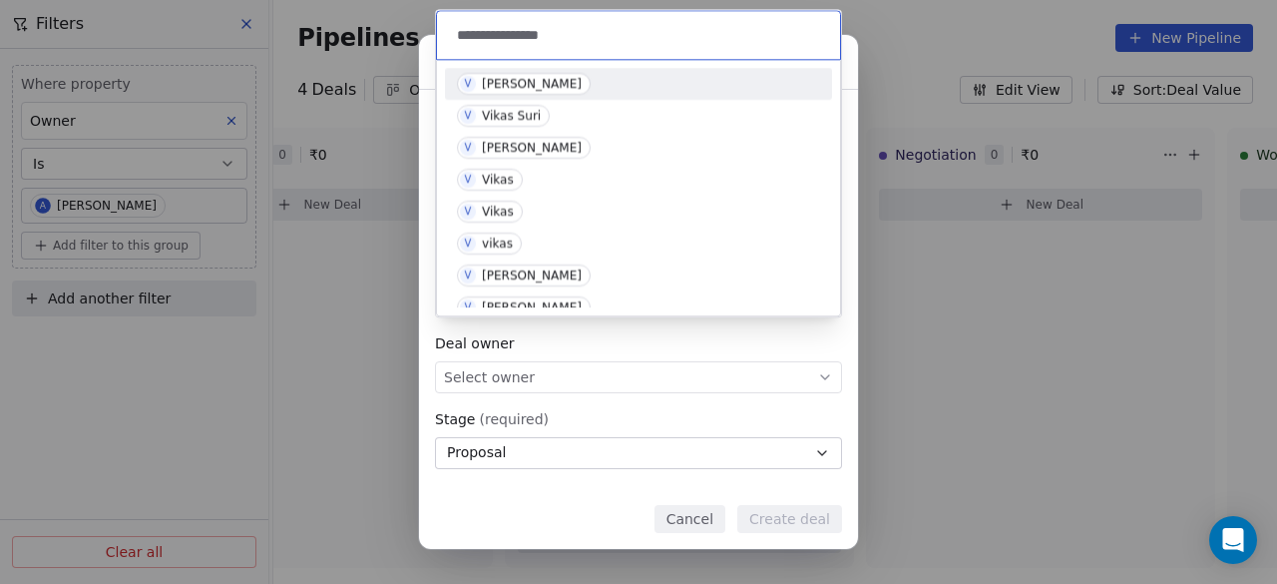
type input "**********"
click at [574, 83] on div "[PERSON_NAME]" at bounding box center [532, 84] width 100 height 14
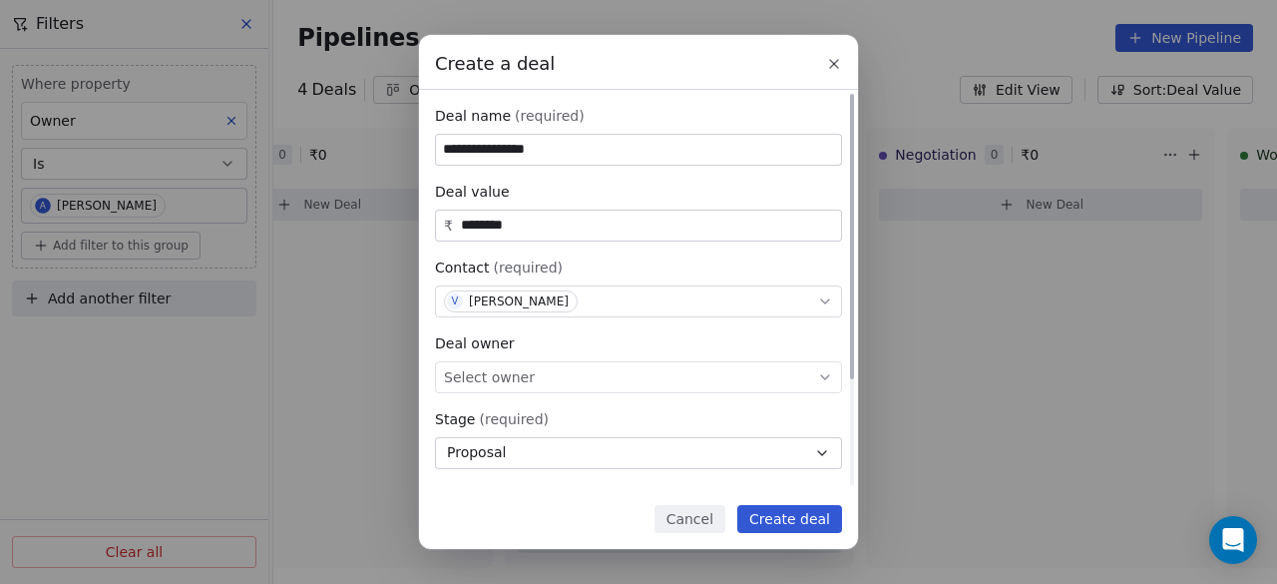
click at [543, 368] on div "Select owner" at bounding box center [638, 377] width 407 height 32
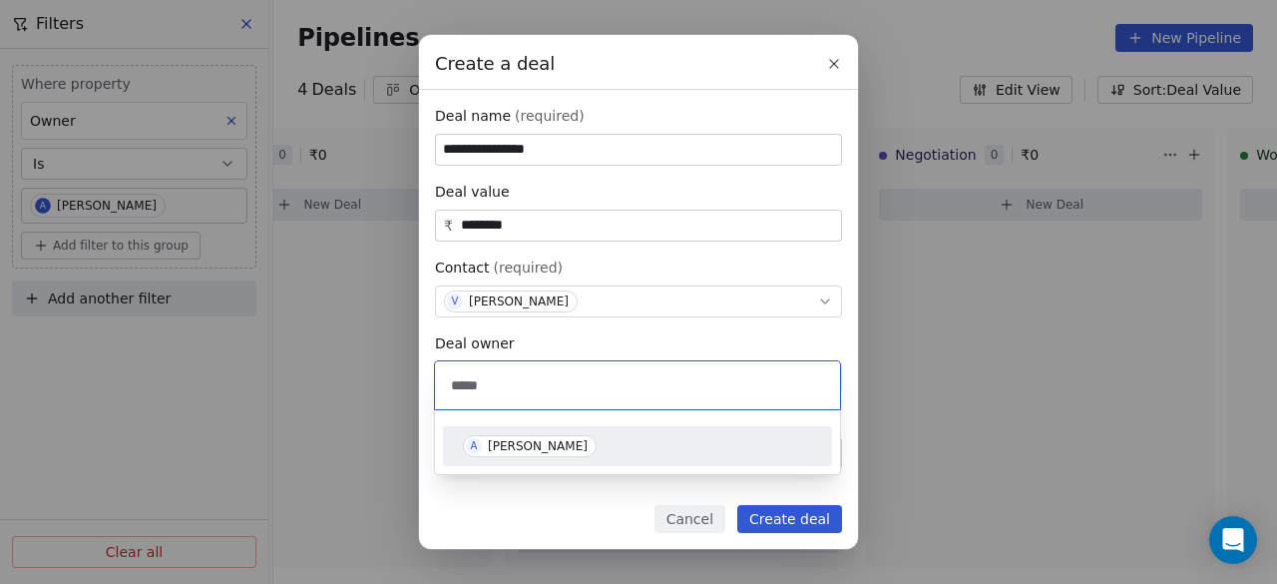
type input "*****"
click at [542, 444] on div "Ankitkumar Temburkar" at bounding box center [538, 446] width 100 height 14
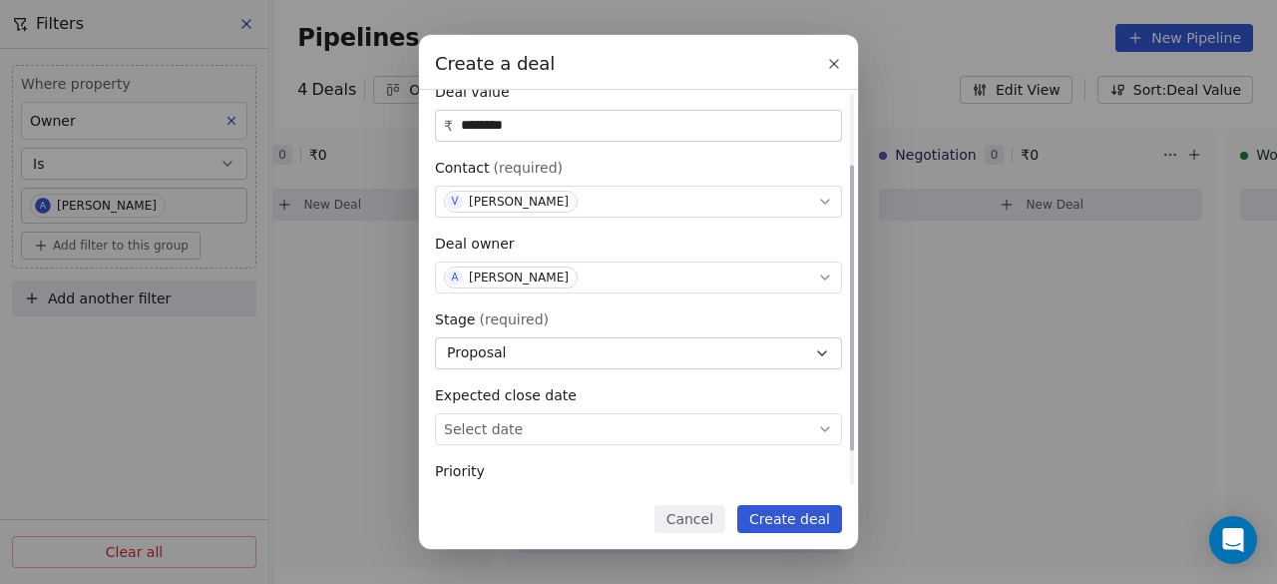
scroll to position [148, 0]
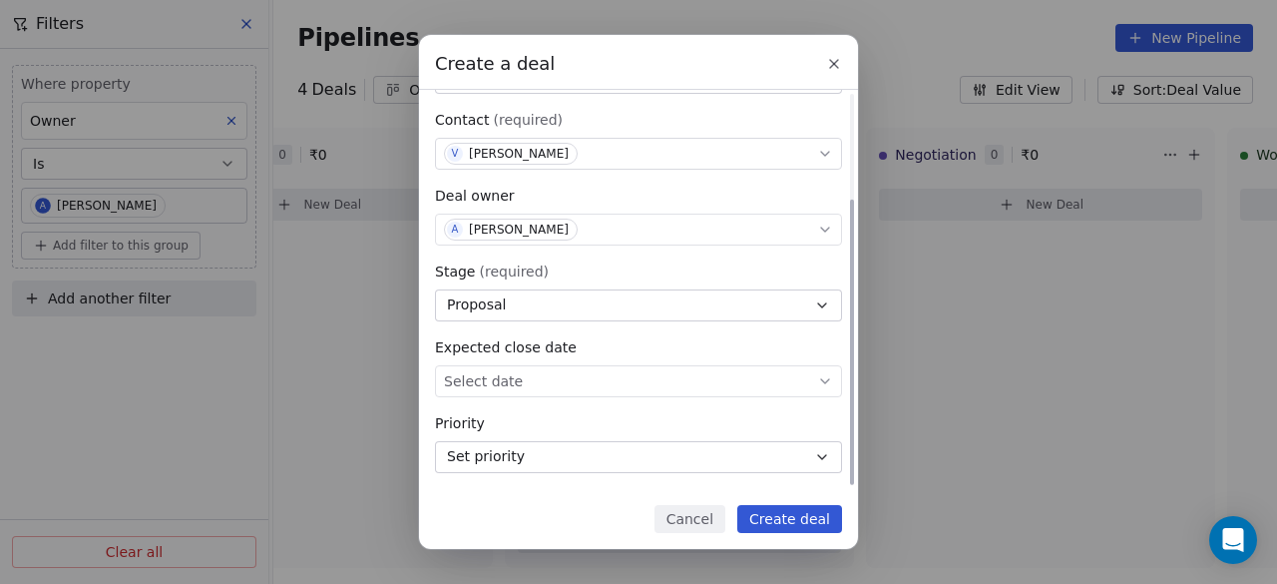
click at [664, 373] on body "On2Cook India Pvt. Ltd. Contacts People Marketing Workflows Campaigns Sales Pip…" at bounding box center [638, 292] width 1277 height 584
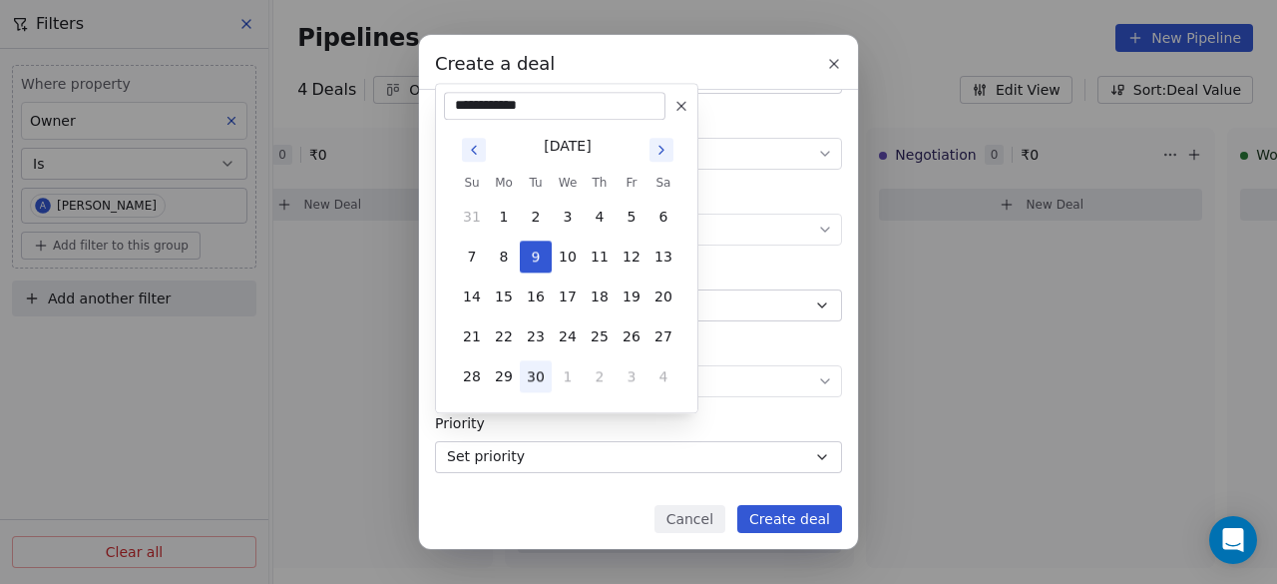
click at [532, 370] on button "30" at bounding box center [536, 376] width 32 height 32
type input "**********"
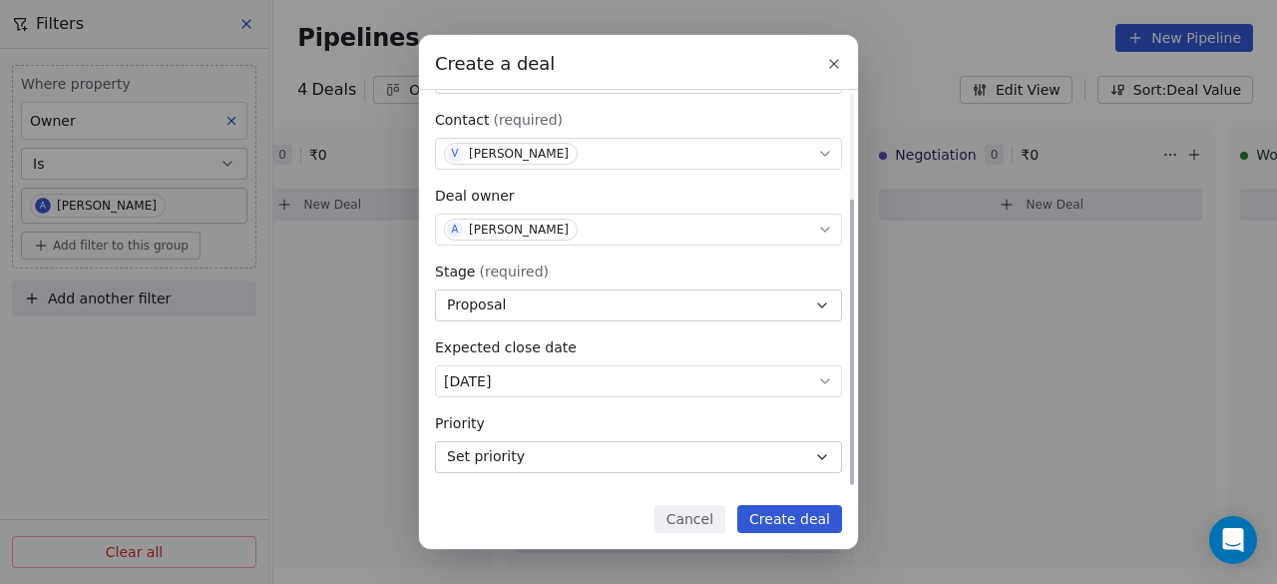
click at [792, 413] on div "Priority" at bounding box center [638, 423] width 407 height 20
click at [680, 448] on button "Set priority" at bounding box center [638, 457] width 407 height 32
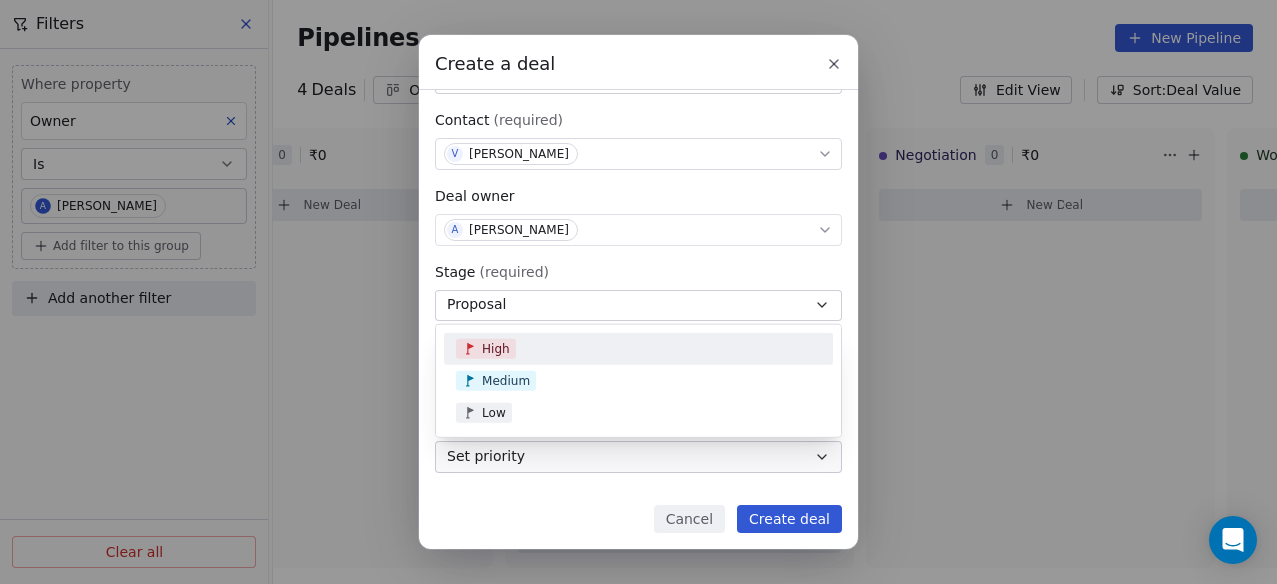
click at [642, 348] on div "High" at bounding box center [638, 349] width 365 height 20
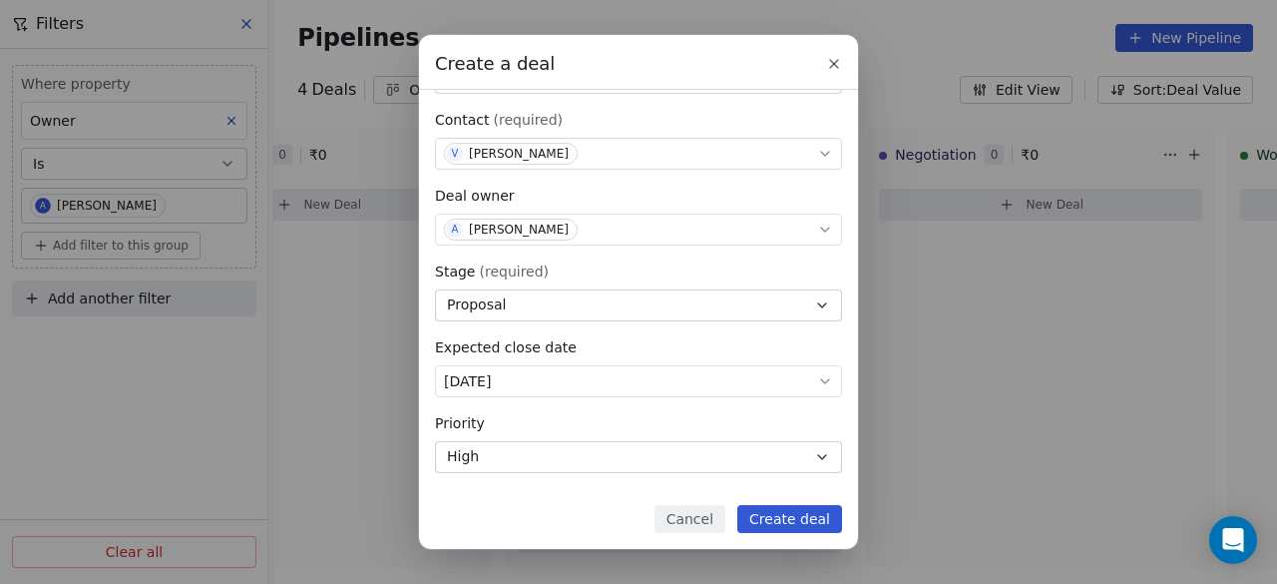
click at [784, 514] on button "Create deal" at bounding box center [789, 519] width 105 height 28
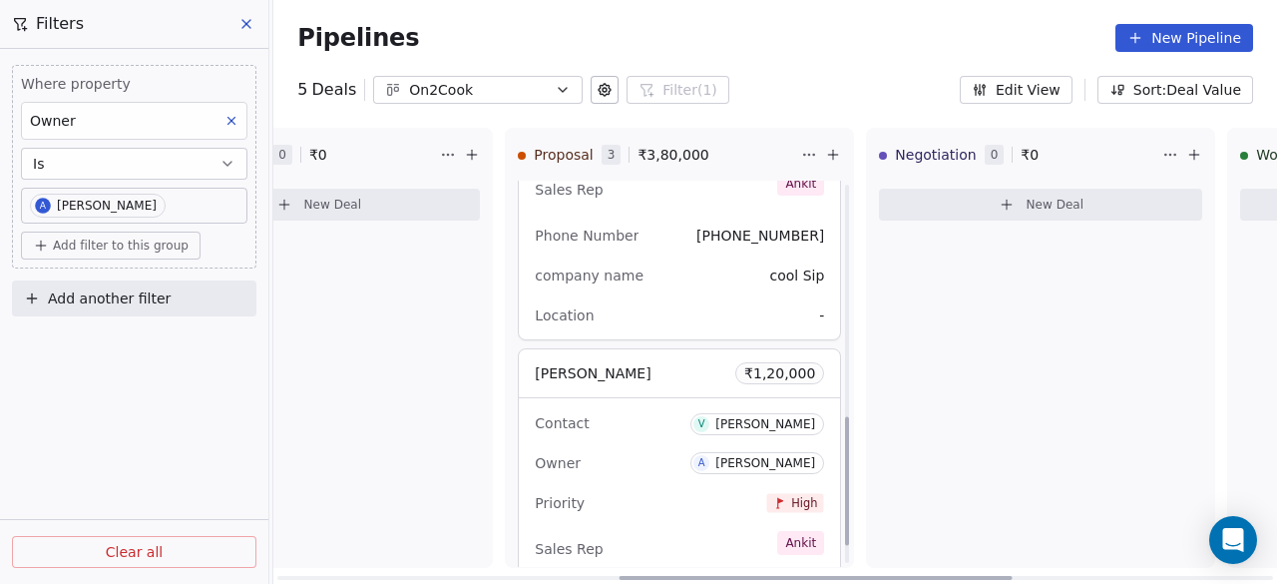
scroll to position [744, 0]
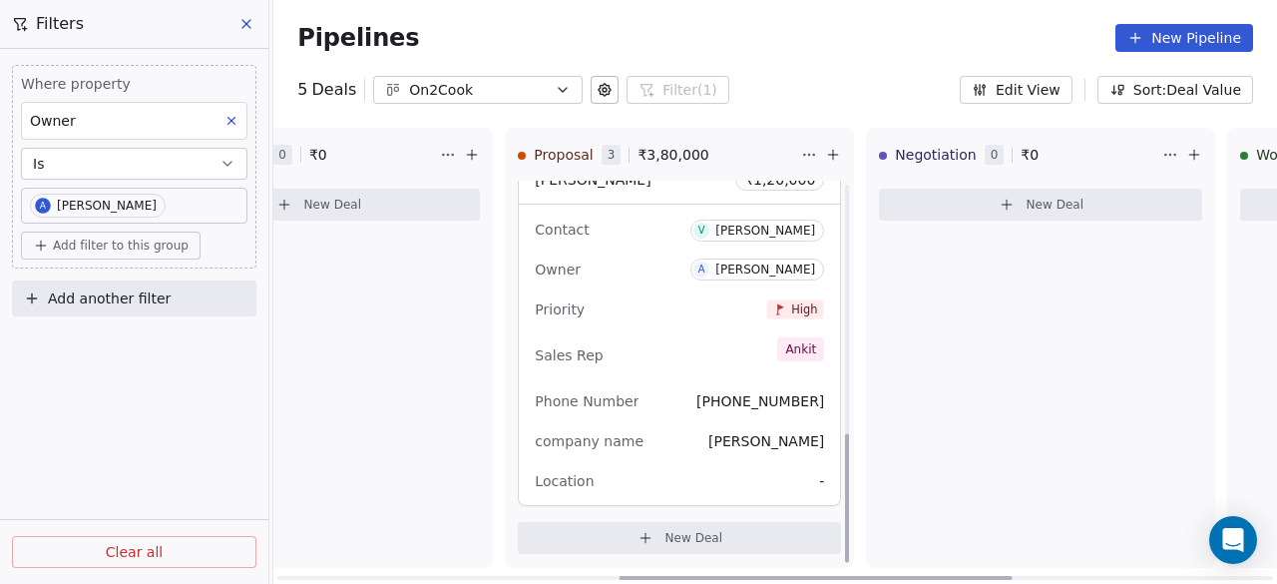
click at [657, 320] on div "Priority High" at bounding box center [679, 309] width 289 height 32
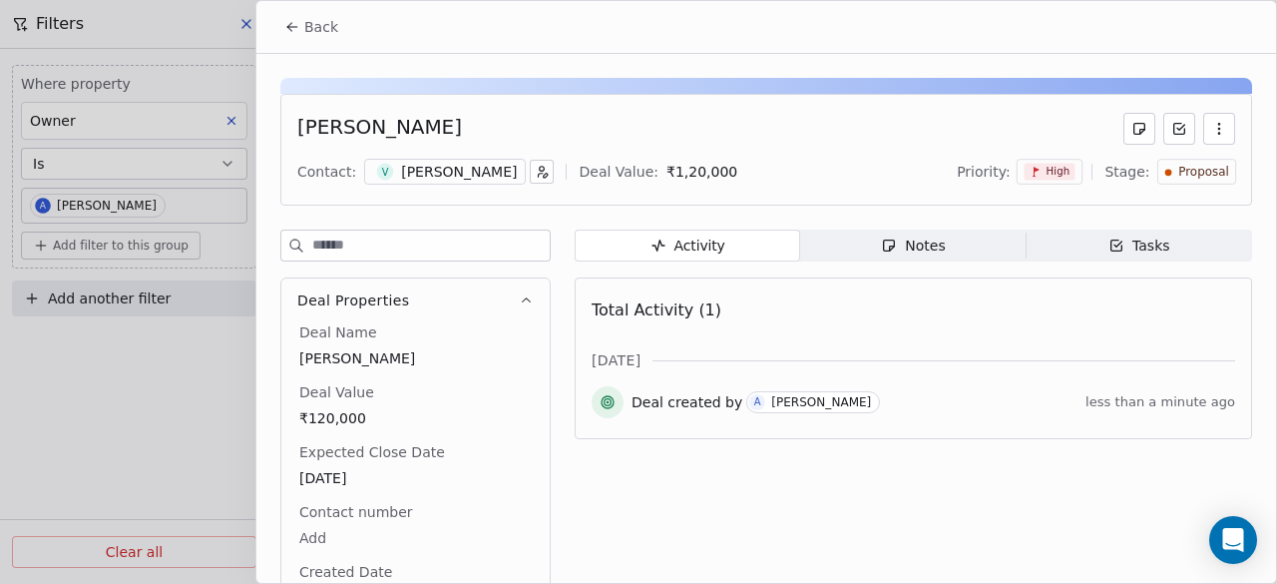
click at [927, 254] on span "Notes Notes" at bounding box center [912, 245] width 225 height 32
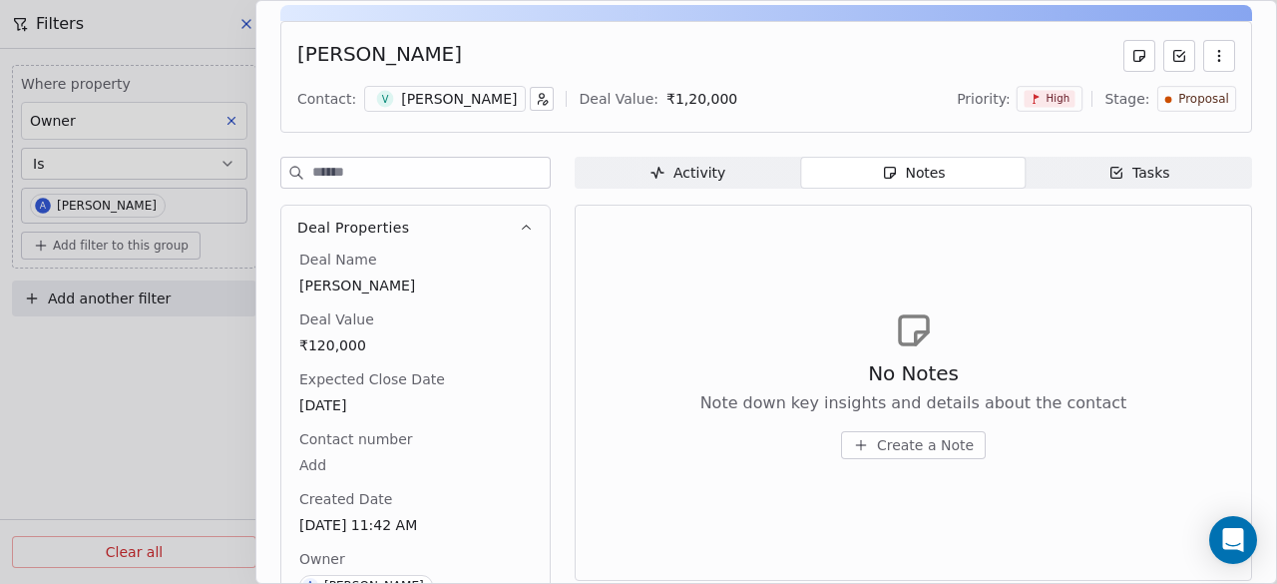
scroll to position [147, 0]
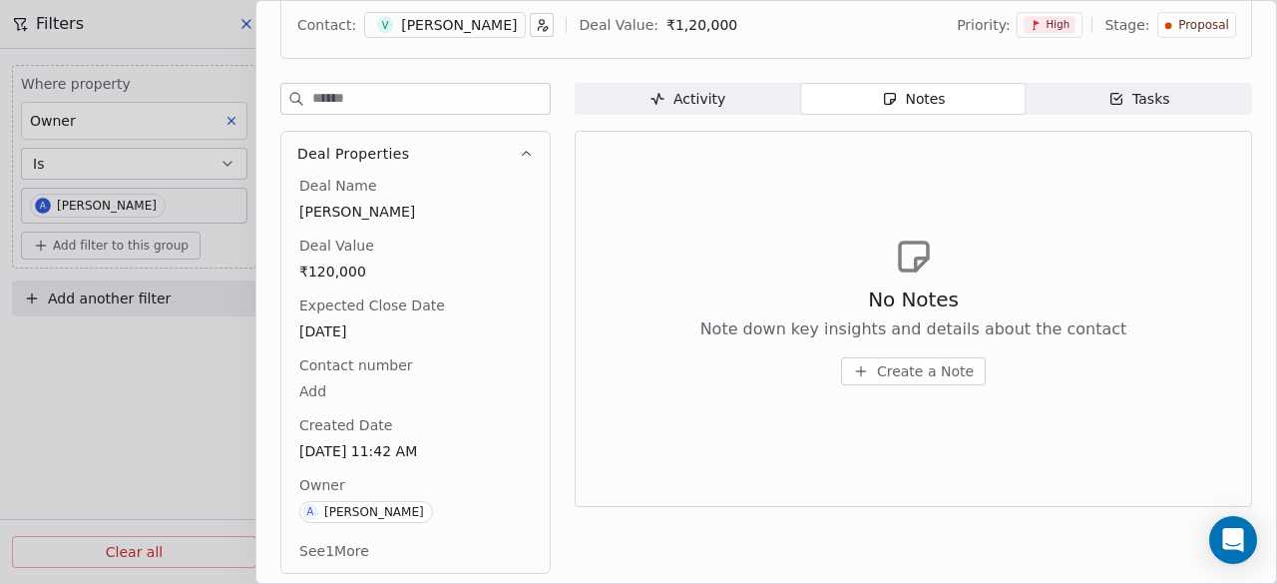
click at [910, 368] on span "Create a Note" at bounding box center [925, 371] width 97 height 20
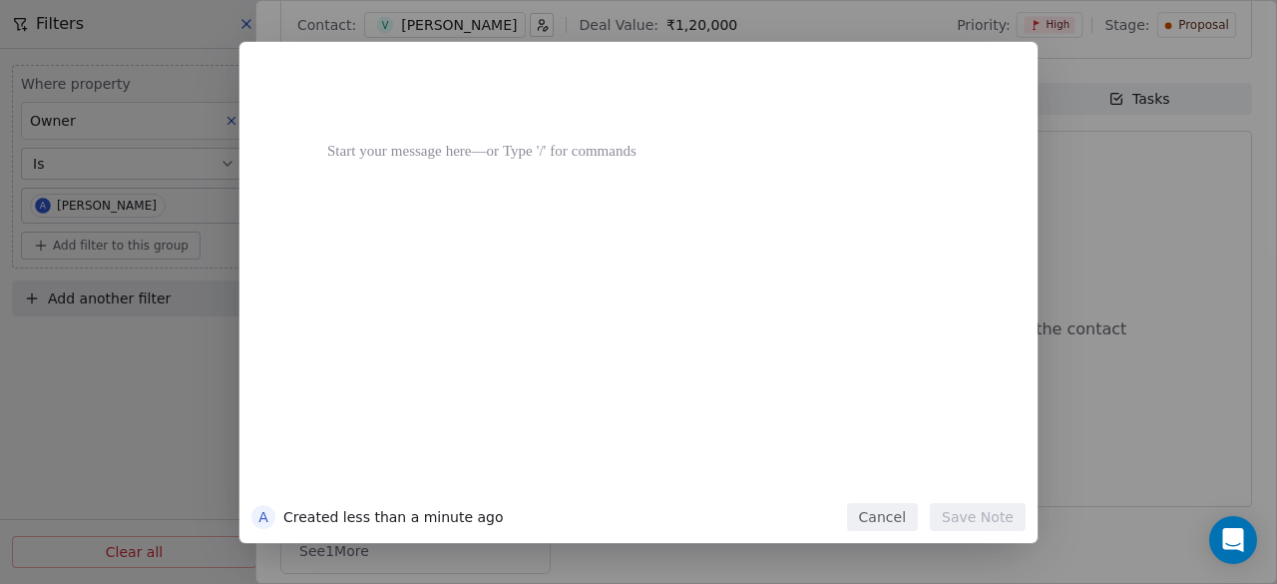
click at [687, 305] on div at bounding box center [668, 283] width 682 height 425
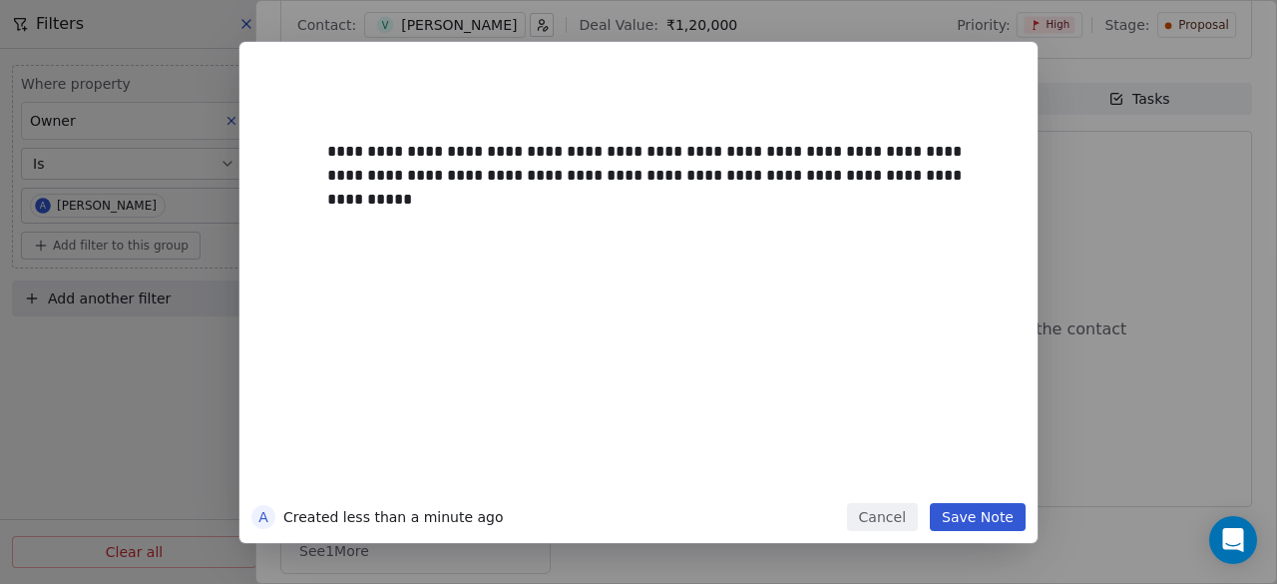
click at [979, 524] on button "Save Note" at bounding box center [978, 517] width 96 height 28
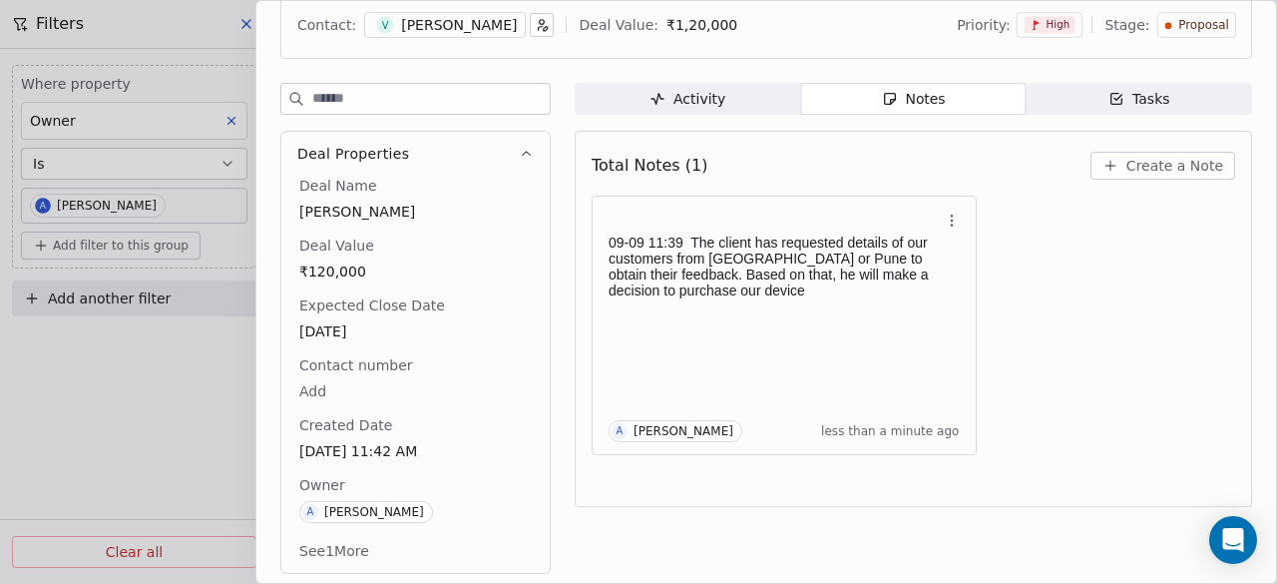
click at [196, 407] on div at bounding box center [638, 292] width 1277 height 584
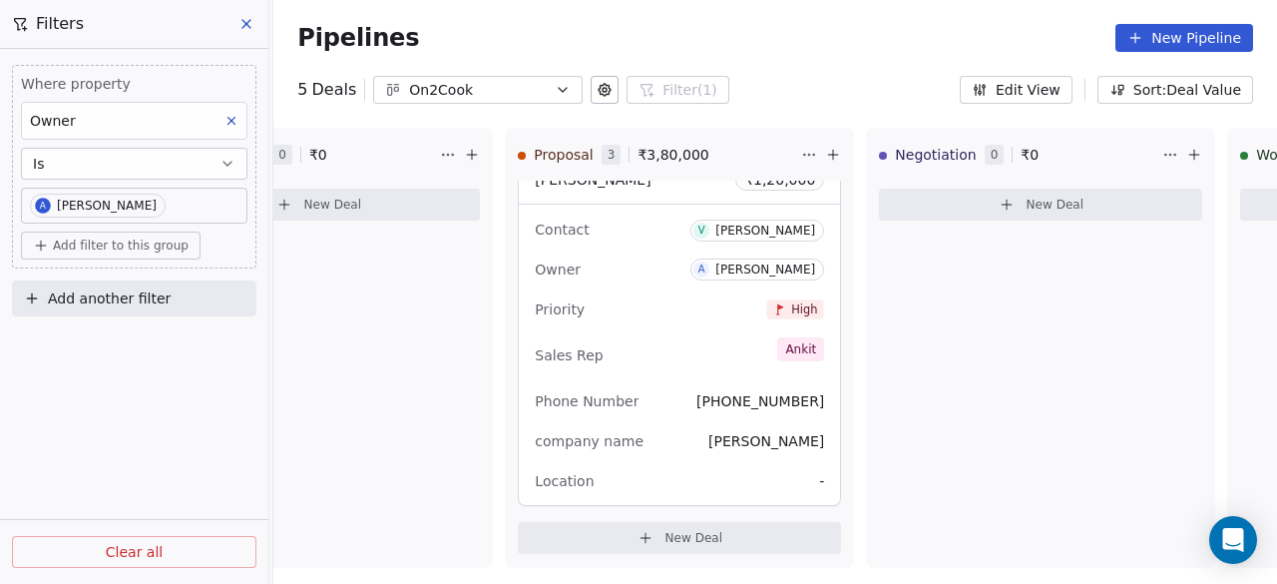
click at [245, 25] on icon at bounding box center [246, 24] width 8 height 8
